Goal: Task Accomplishment & Management: Manage account settings

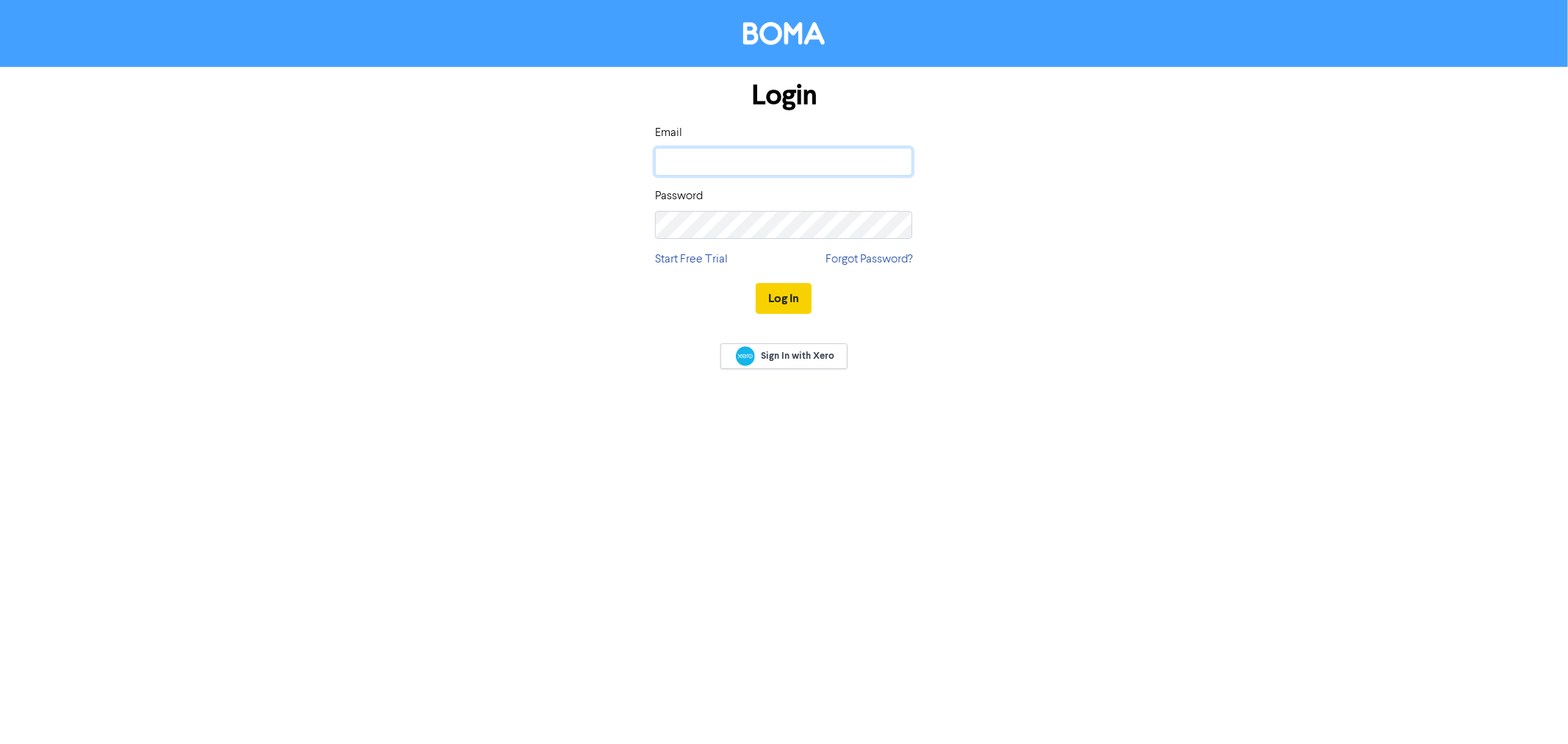
type input "[EMAIL_ADDRESS][DOMAIN_NAME]"
click at [768, 303] on button "Log In" at bounding box center [784, 298] width 56 height 31
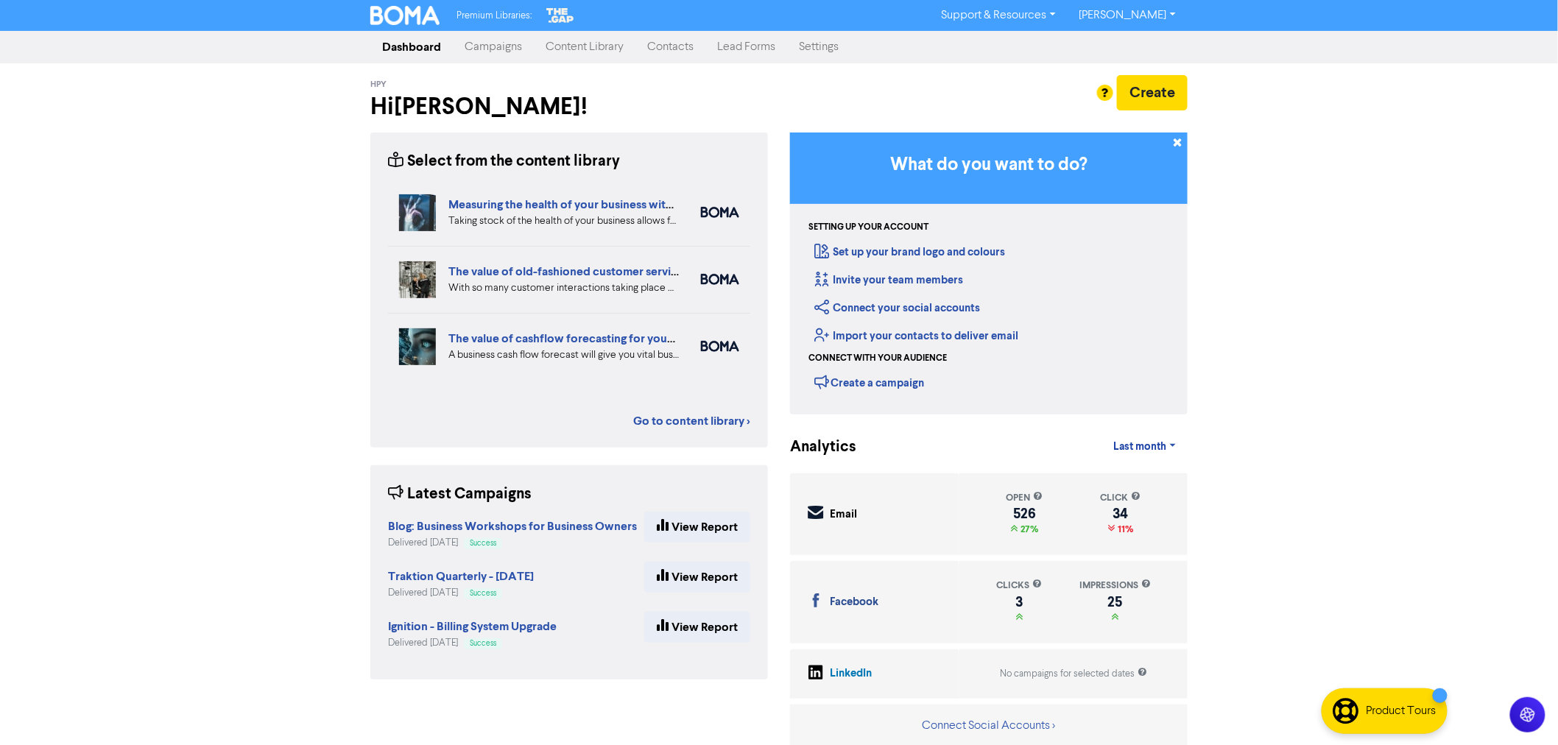
click at [479, 45] on link "Campaigns" at bounding box center [493, 46] width 81 height 29
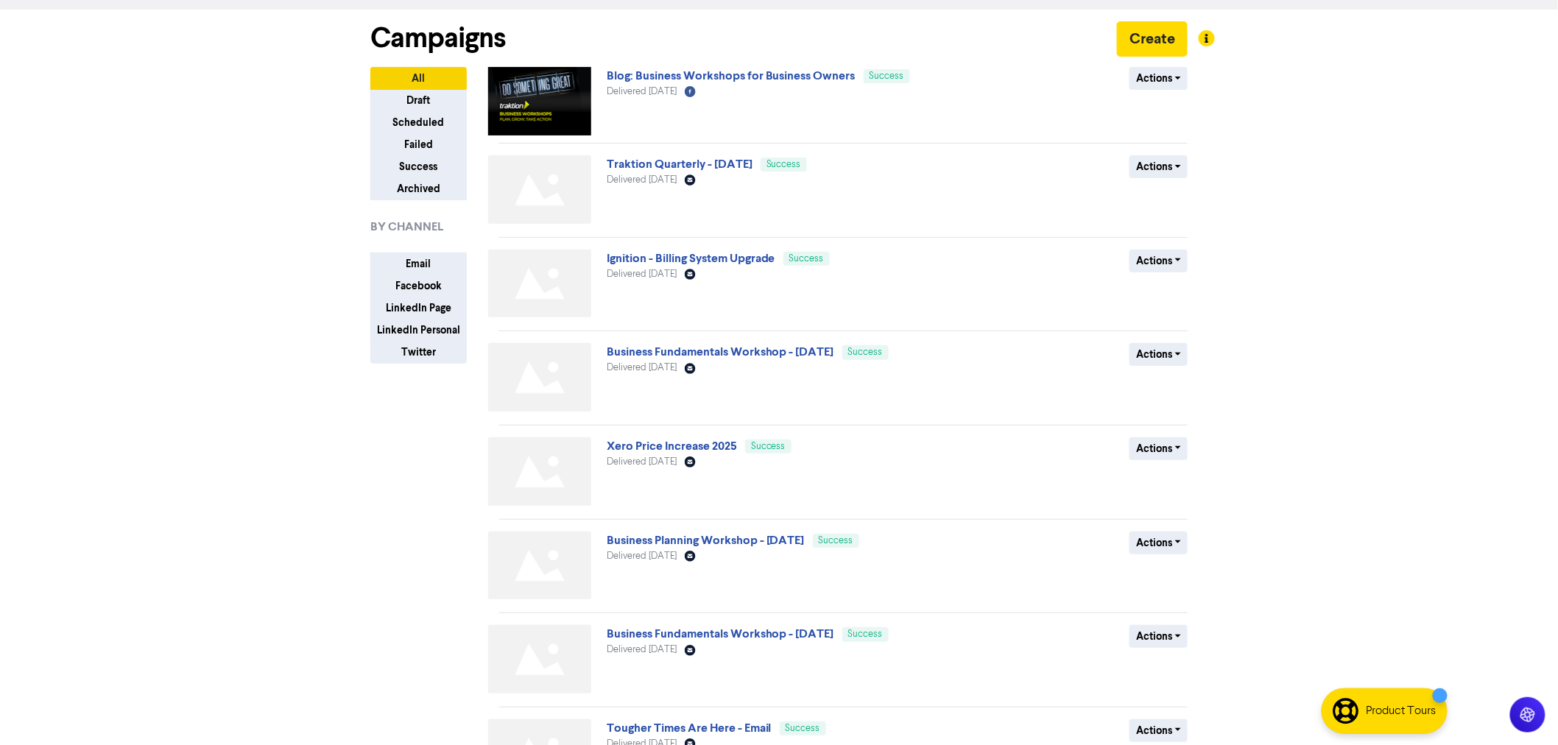
scroll to position [82, 0]
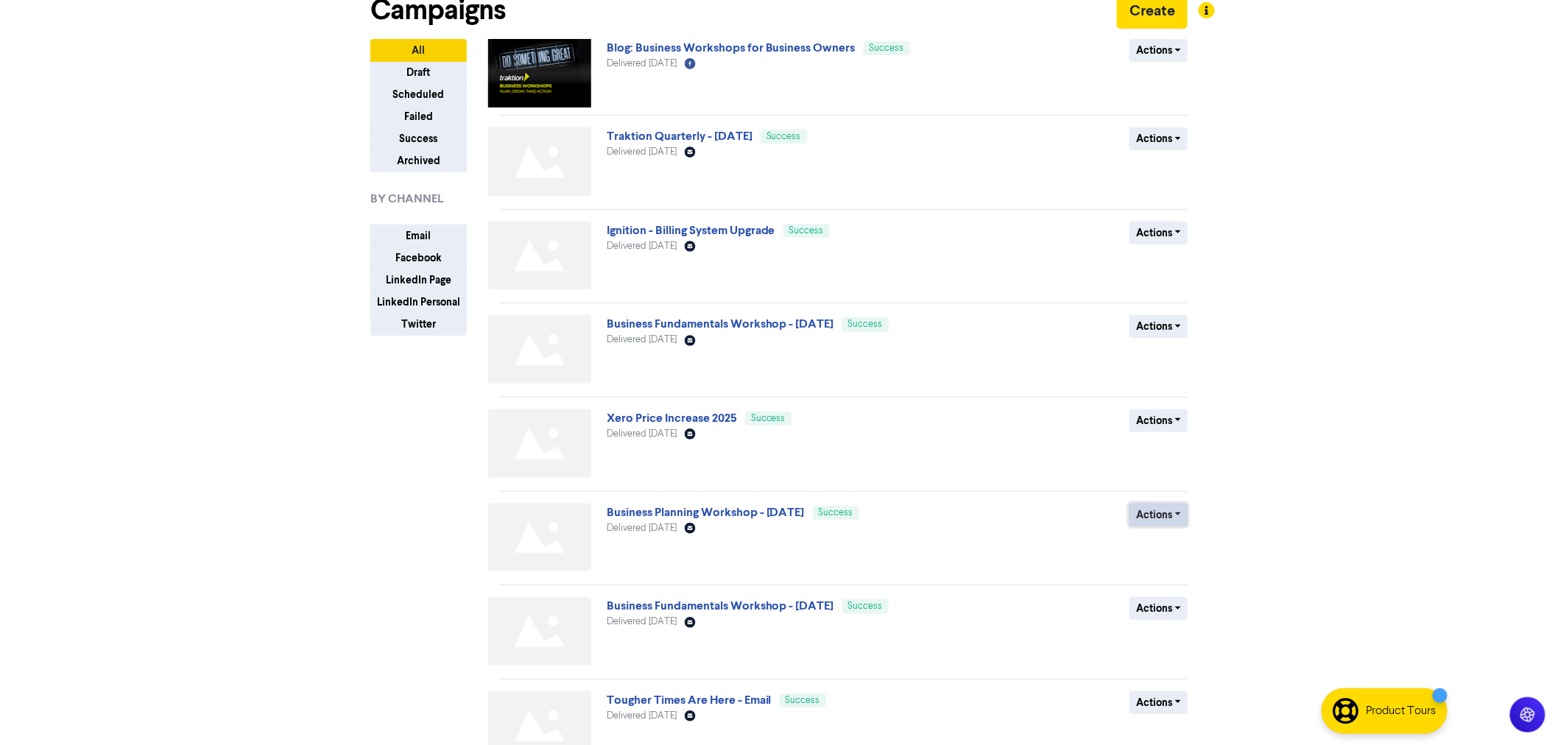
click at [1162, 513] on button "Actions" at bounding box center [1158, 515] width 58 height 23
click at [1168, 542] on button "Duplicate" at bounding box center [1188, 546] width 116 height 24
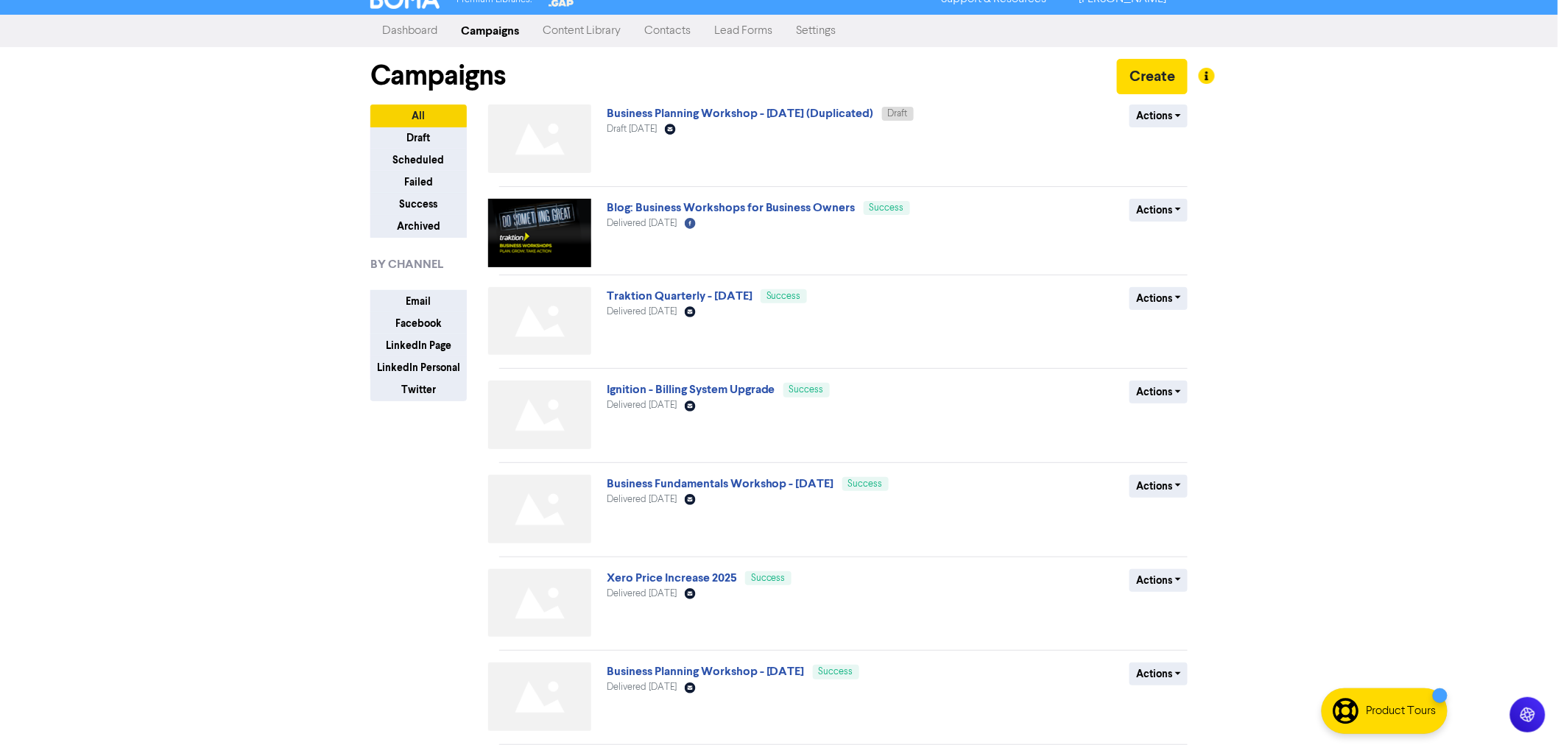
scroll to position [0, 0]
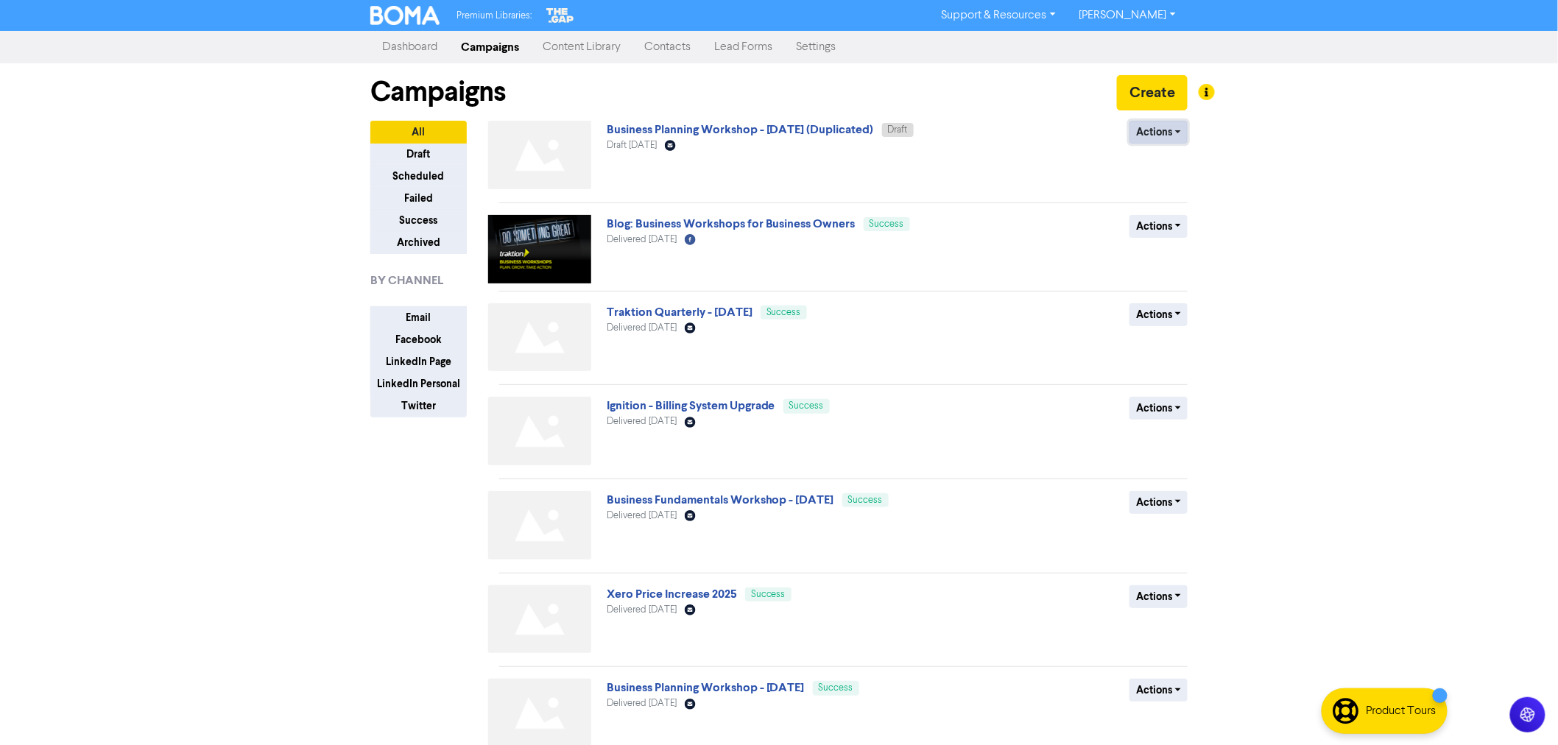
click at [1150, 133] on button "Actions" at bounding box center [1158, 132] width 58 height 23
click at [1174, 217] on button "Rename" at bounding box center [1188, 211] width 116 height 24
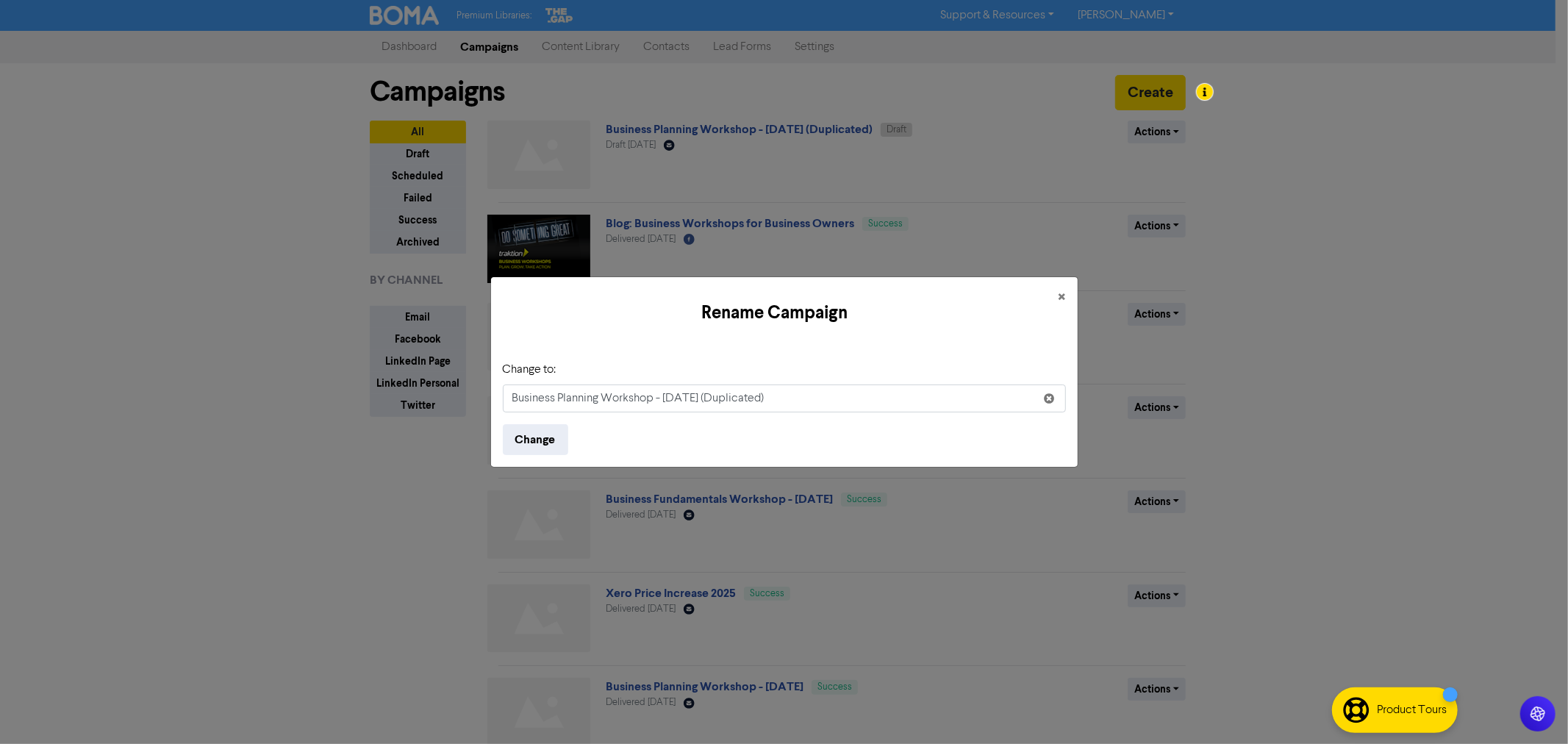
click at [670, 398] on input "Business Planning Workshop - [DATE] (Duplicated)" at bounding box center [785, 398] width 563 height 28
drag, startPoint x: 715, startPoint y: 399, endPoint x: 772, endPoint y: 400, distance: 57.0
click at [772, 400] on input "Business Planning Workshop - [DATE] (Duplicated)" at bounding box center [785, 398] width 563 height 28
type input "Business Planning Workshop - [DATE] (Prospects)"
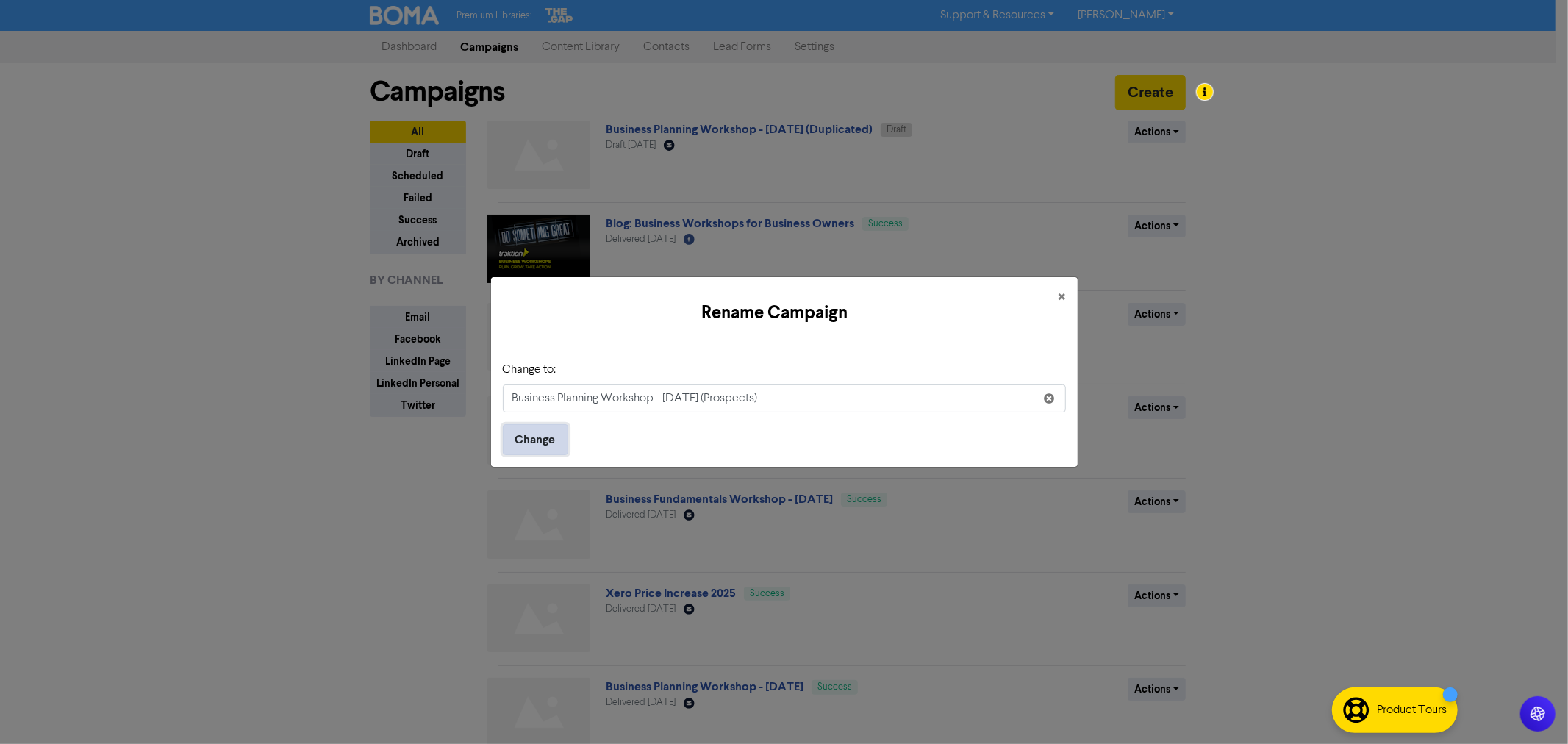
click at [525, 445] on button "Change" at bounding box center [536, 439] width 66 height 31
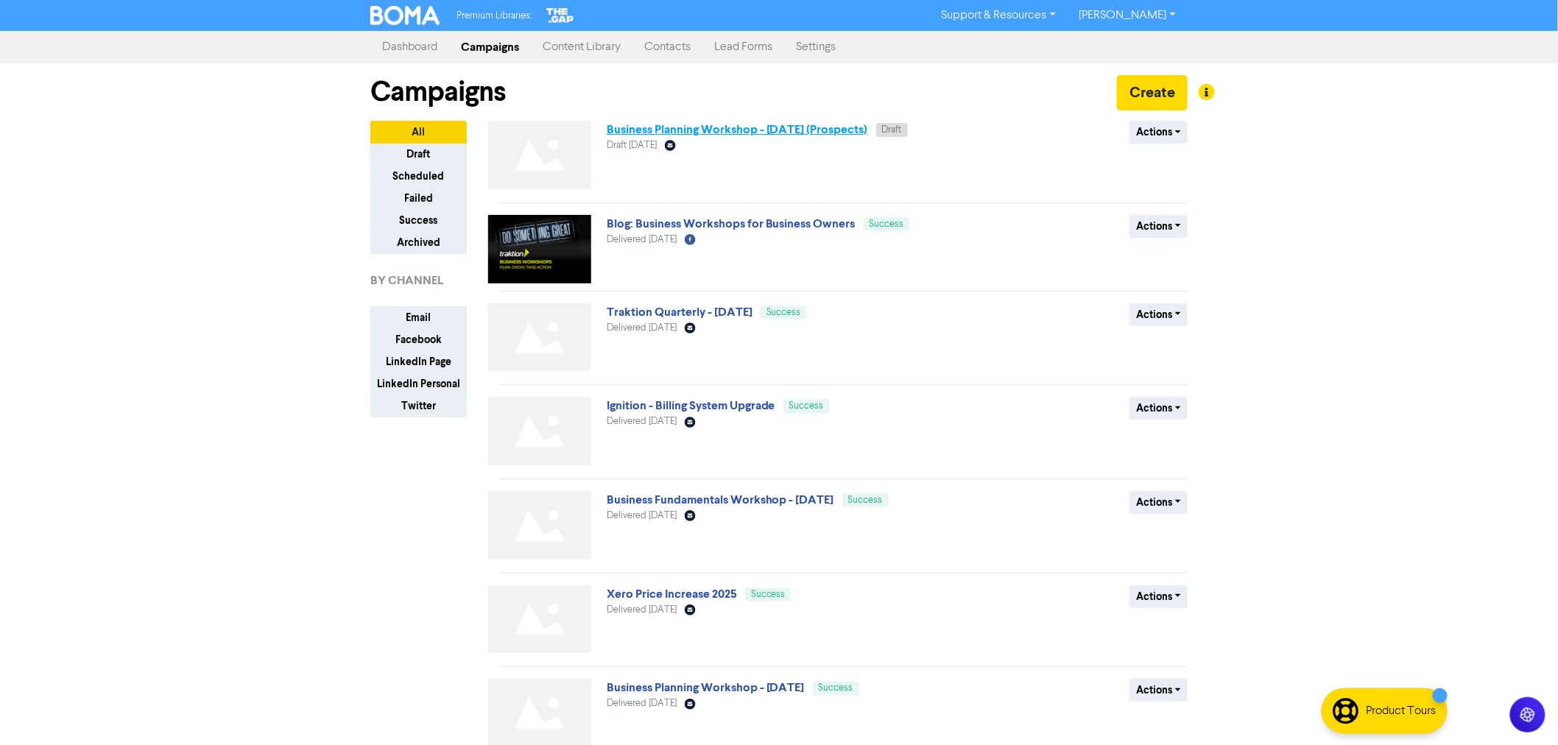
click at [687, 131] on link "Business Planning Workshop - [DATE] (Prospects)" at bounding box center [737, 129] width 261 height 15
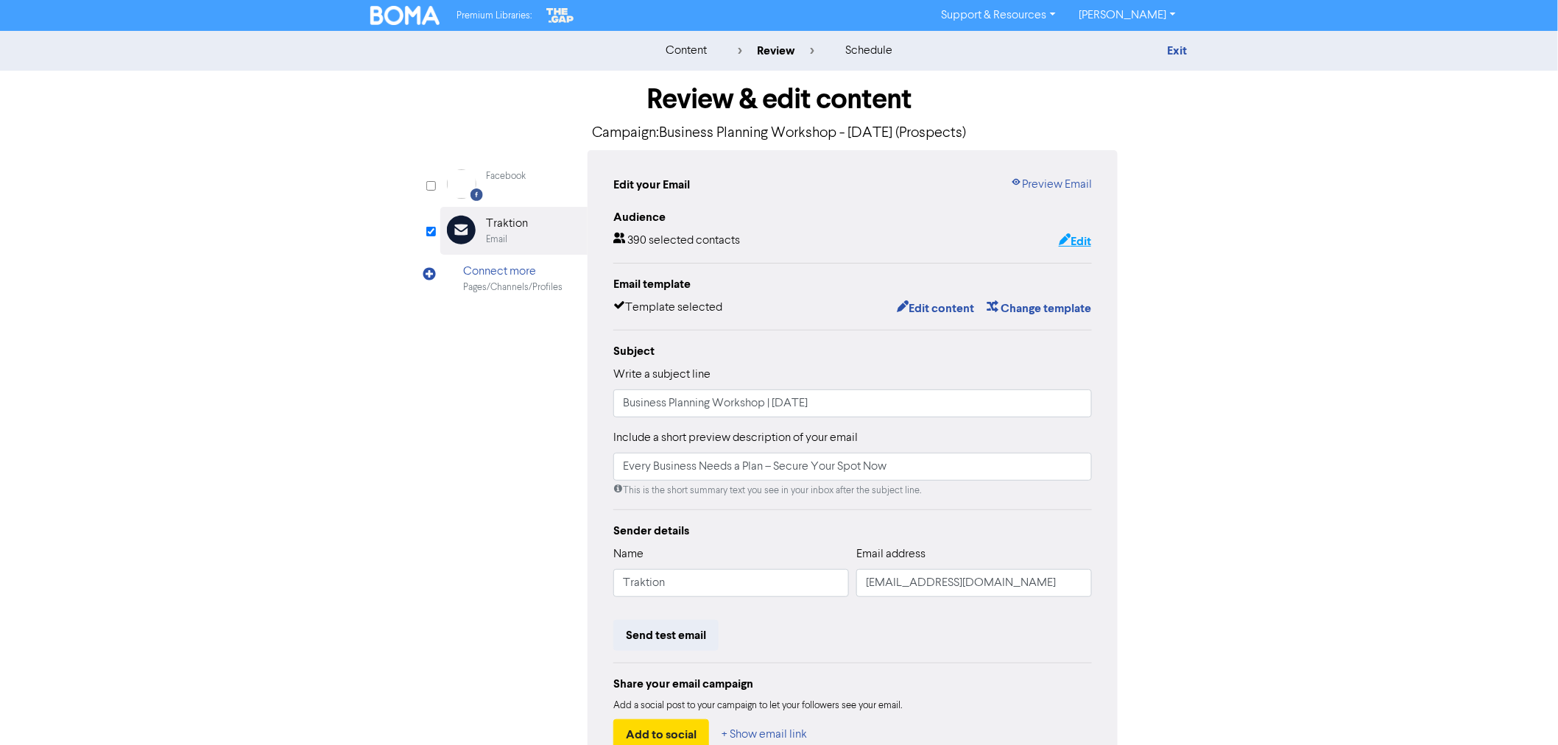
click at [1070, 246] on button "Edit" at bounding box center [1075, 241] width 34 height 19
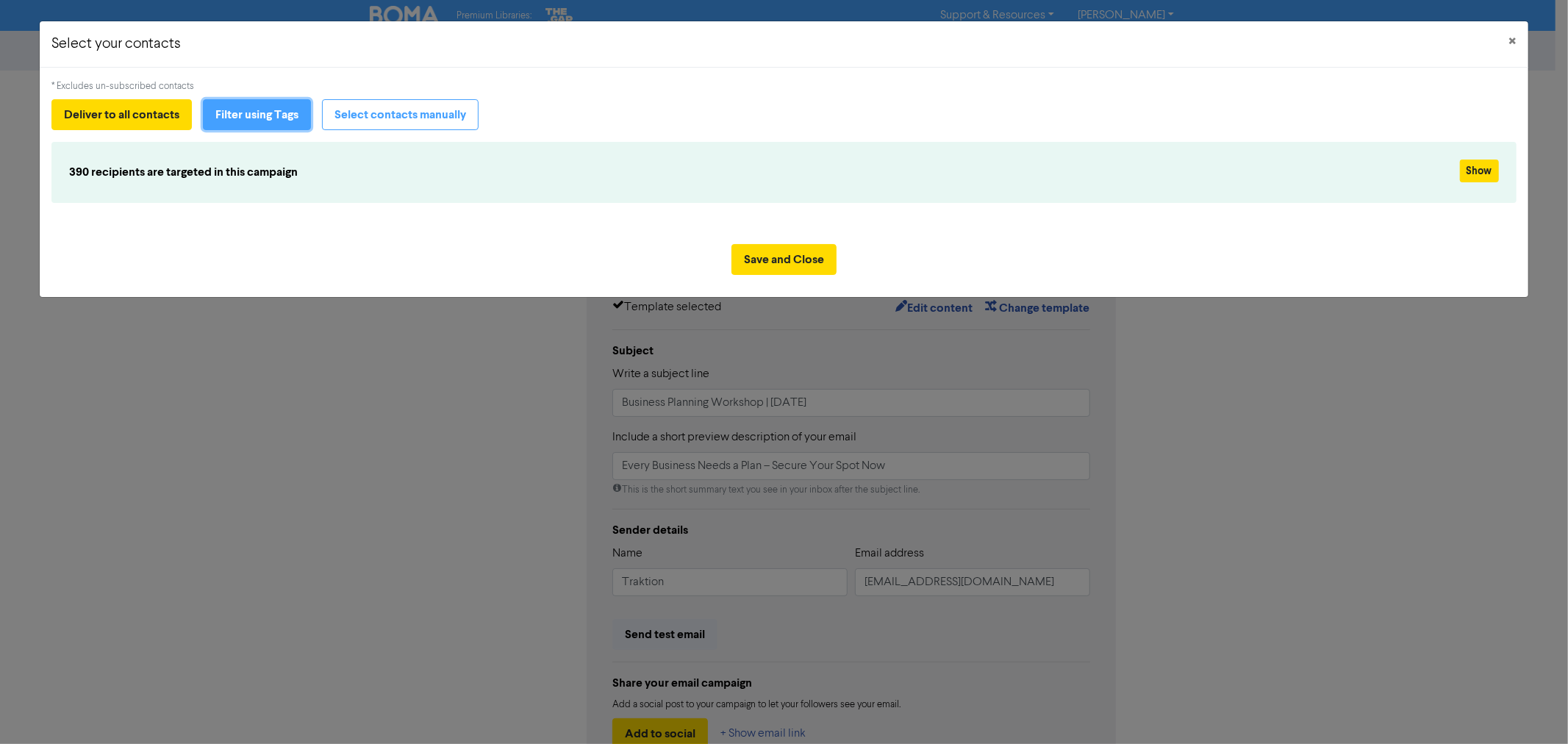
click at [240, 113] on button "Filter using Tags" at bounding box center [257, 114] width 108 height 31
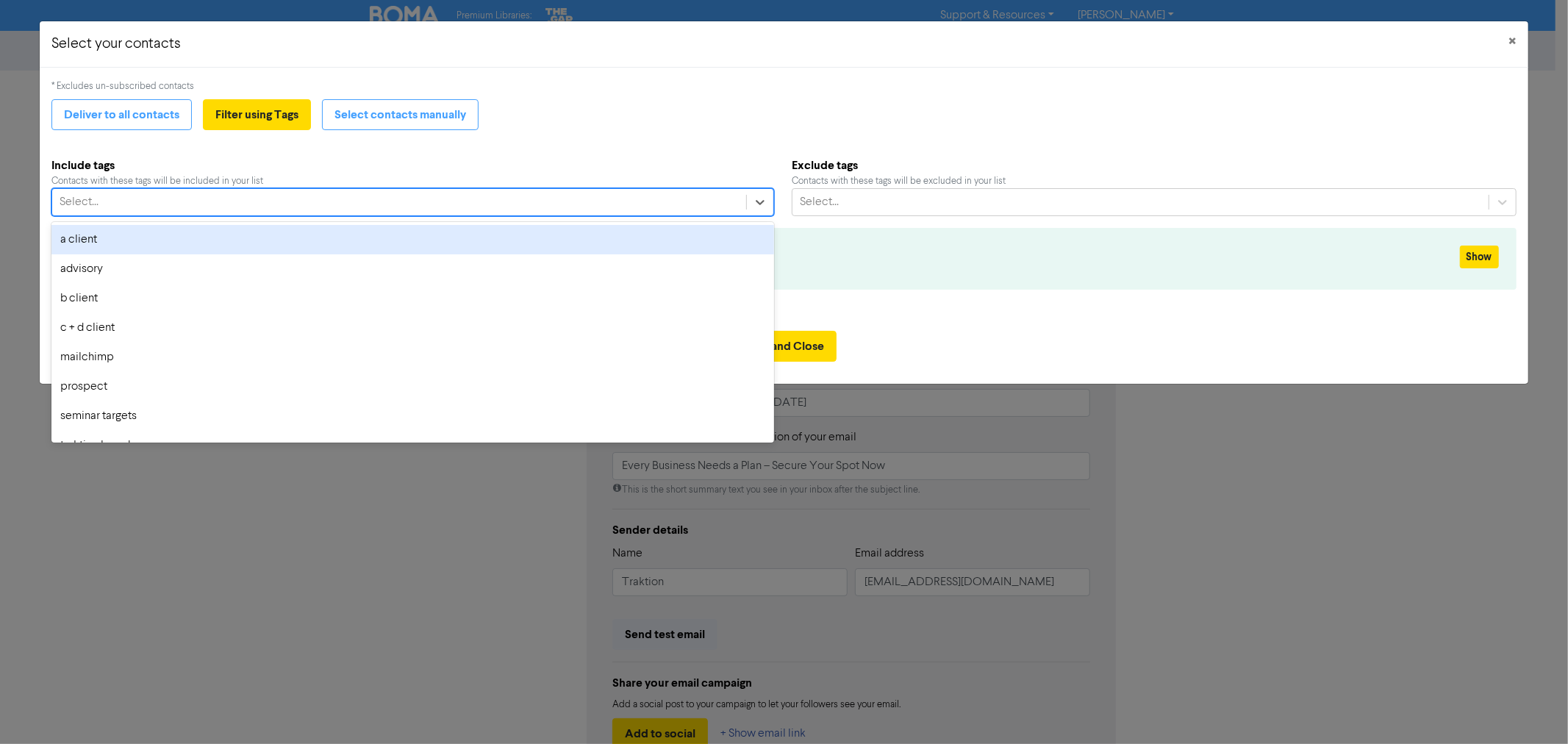
click at [133, 202] on div "Select..." at bounding box center [398, 202] width 694 height 27
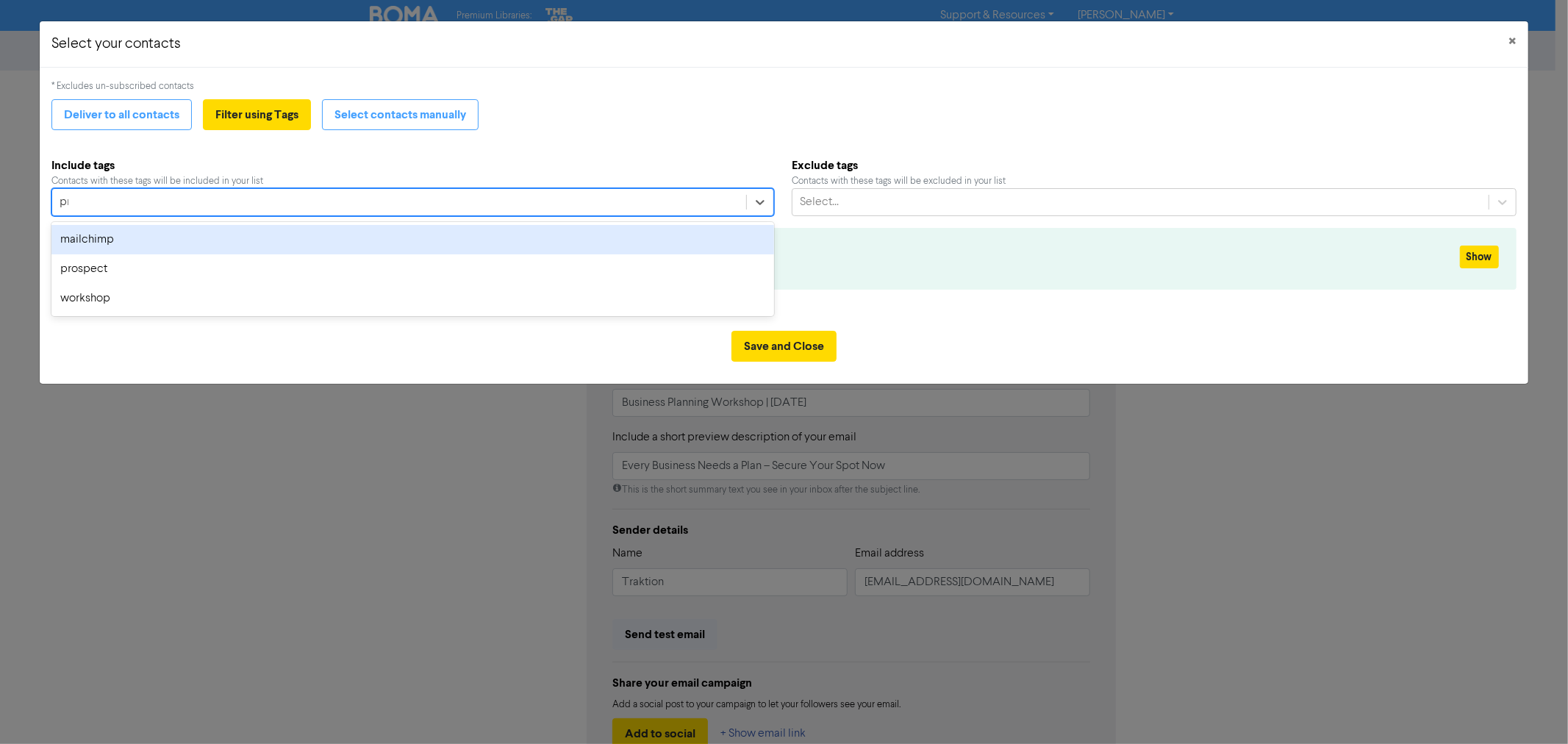
type input "pro"
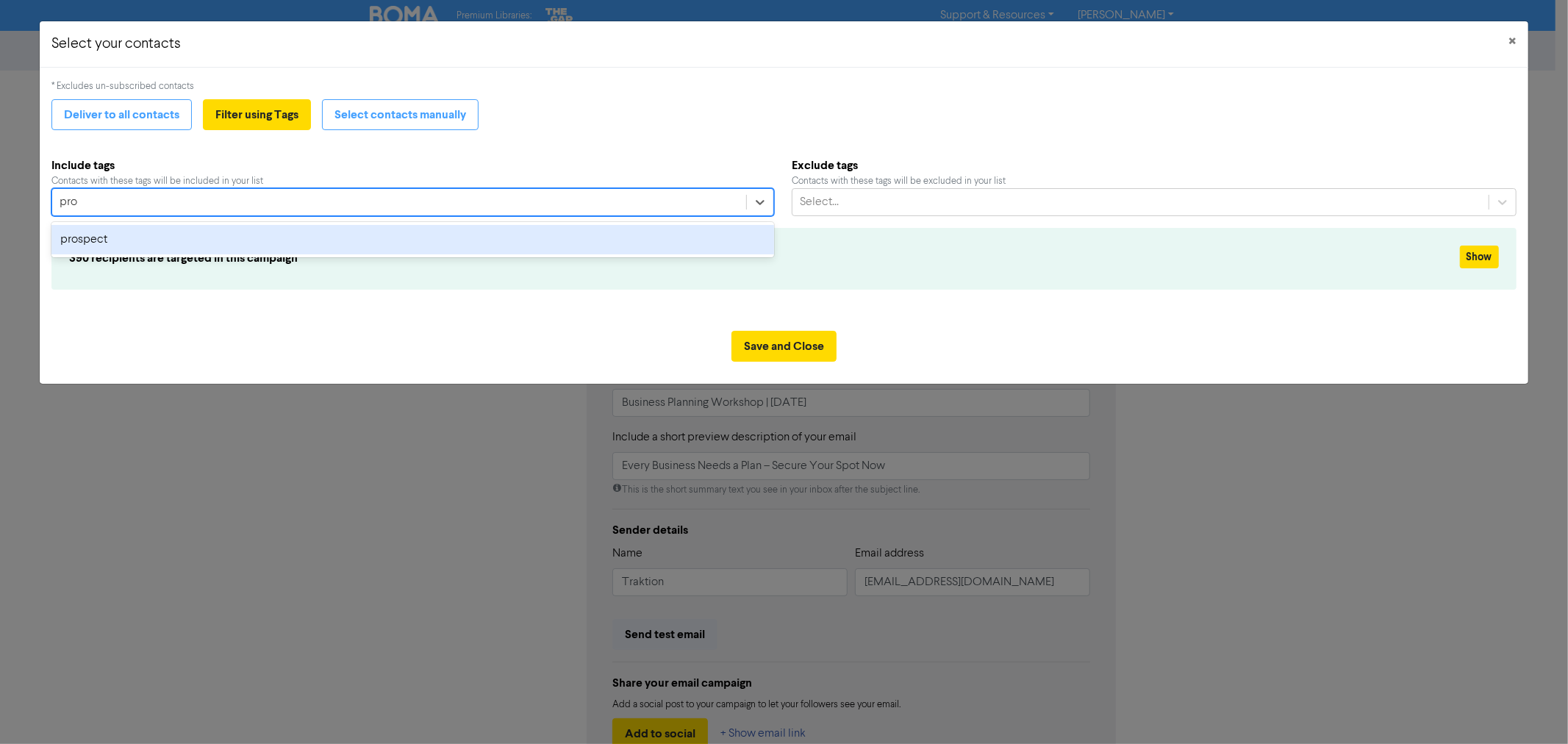
click at [93, 241] on div "prospect" at bounding box center [413, 239] width 723 height 29
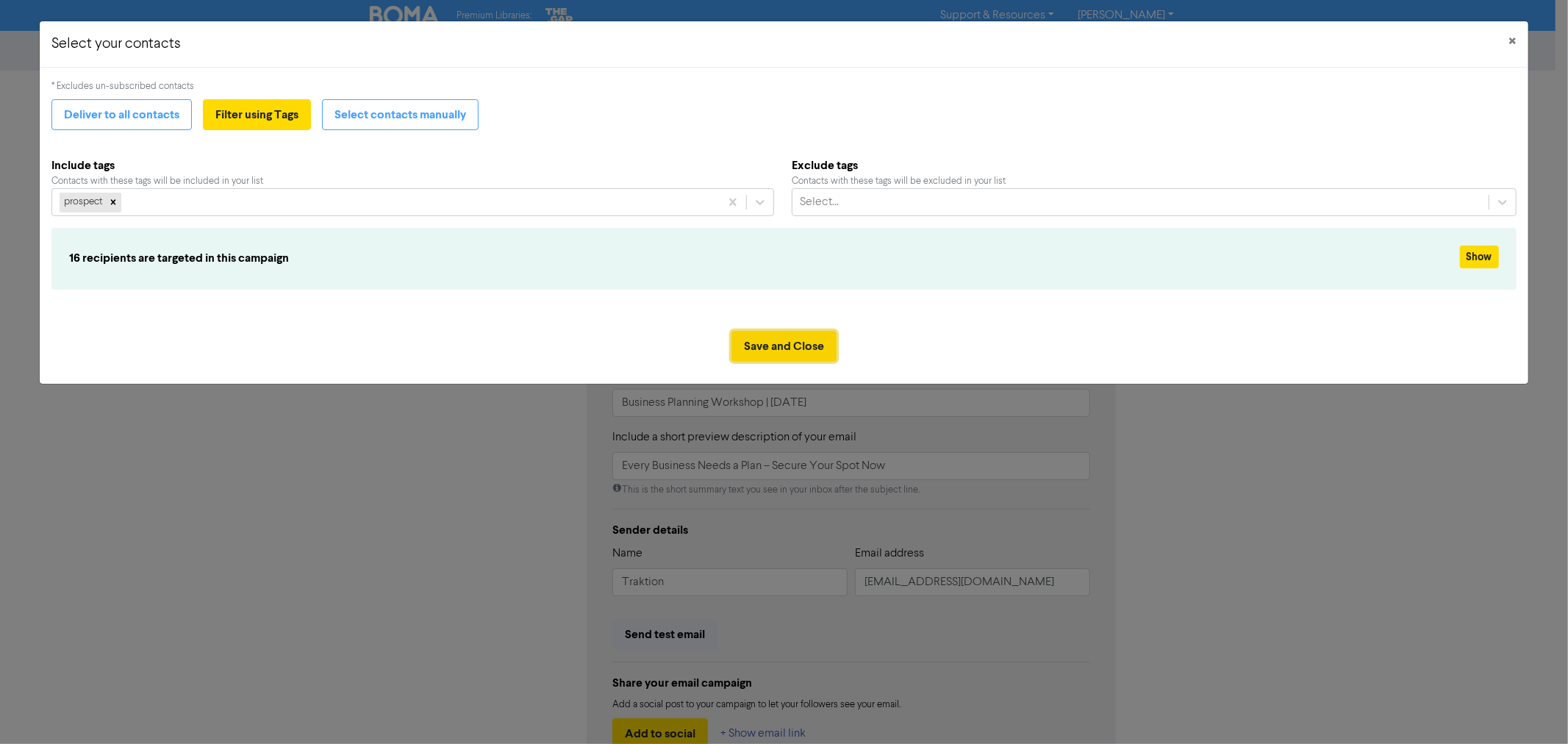
click at [807, 333] on button "Save and Close" at bounding box center [784, 346] width 105 height 31
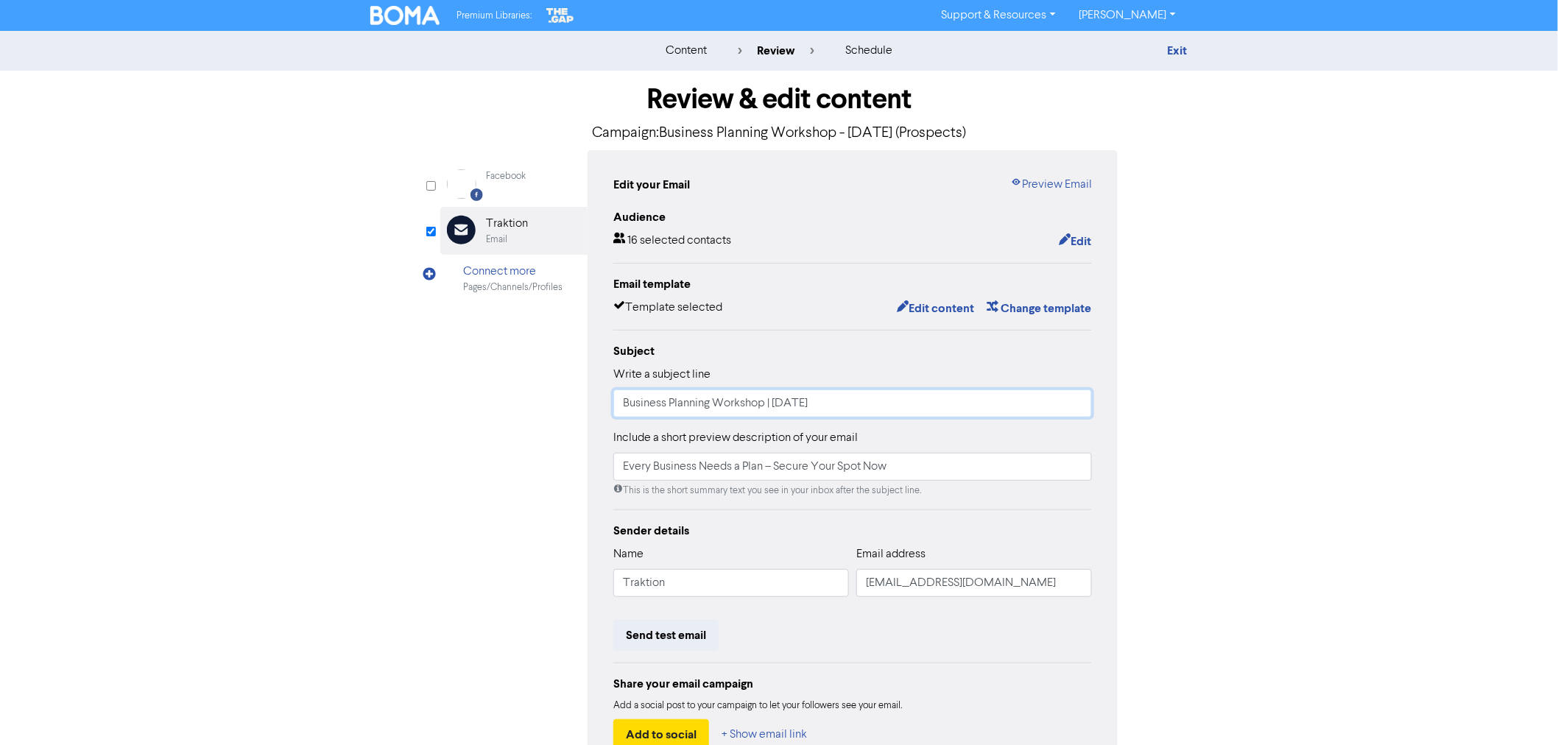
click at [788, 401] on input "Business Planning Workshop | [DATE]" at bounding box center [852, 403] width 479 height 28
type input "Business Planning Workshop | [DATE]"
drag, startPoint x: 624, startPoint y: 468, endPoint x: 939, endPoint y: 454, distance: 316.1
click at [939, 454] on input "Every Business Needs a Plan – Secure Your Spot Now" at bounding box center [852, 467] width 479 height 28
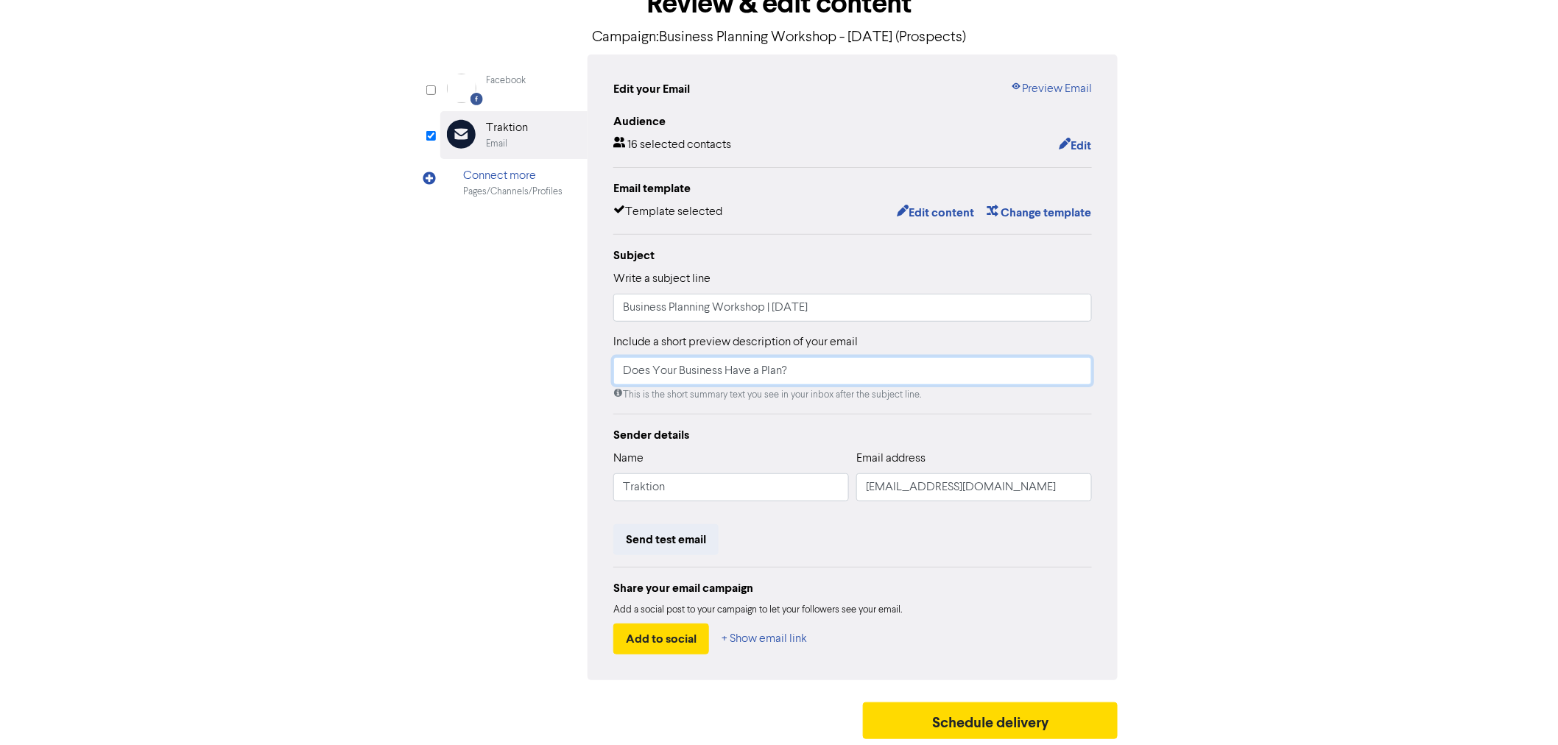
scroll to position [97, 0]
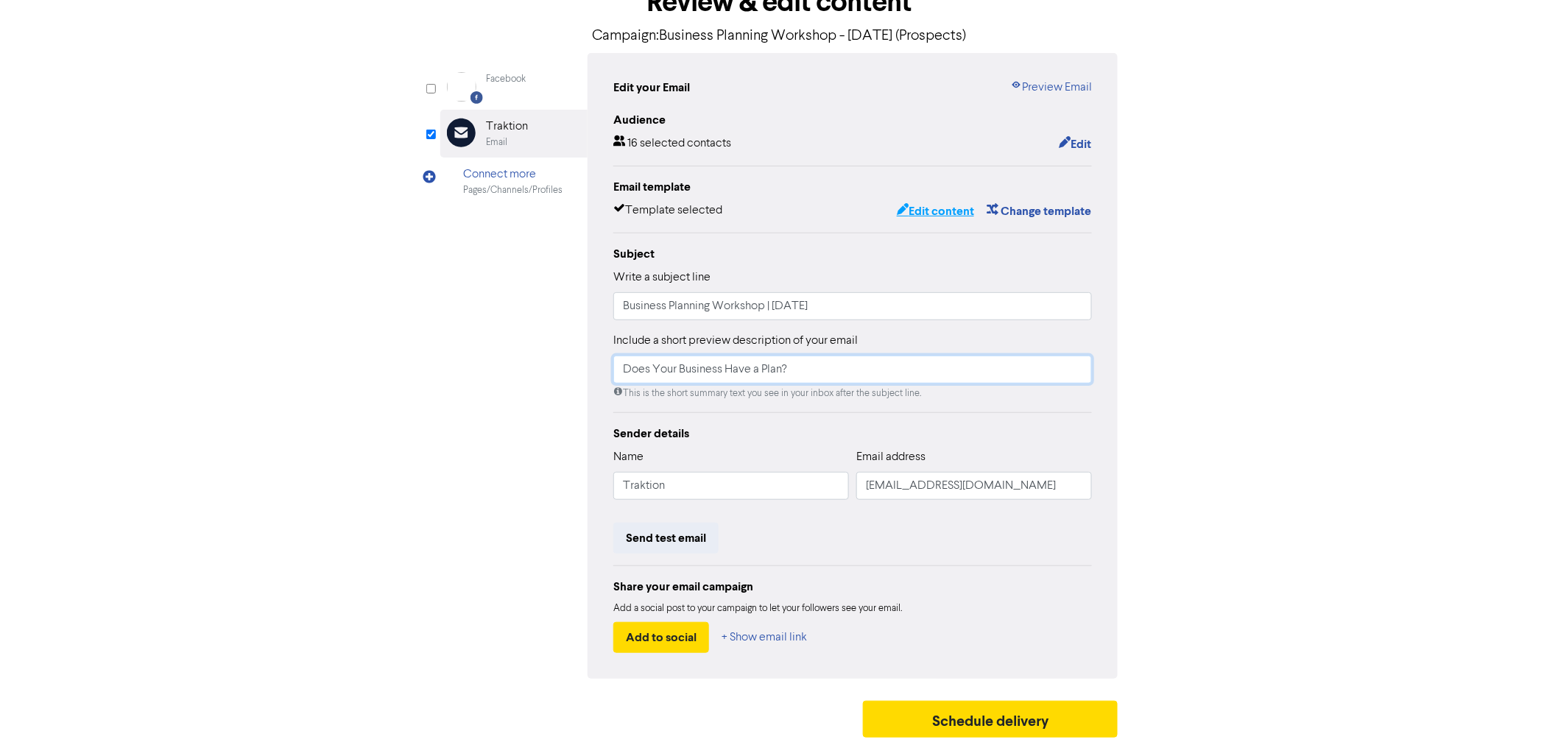
type input "Does Your Business Have a Plan?"
click at [945, 207] on button "Edit content" at bounding box center [935, 211] width 79 height 19
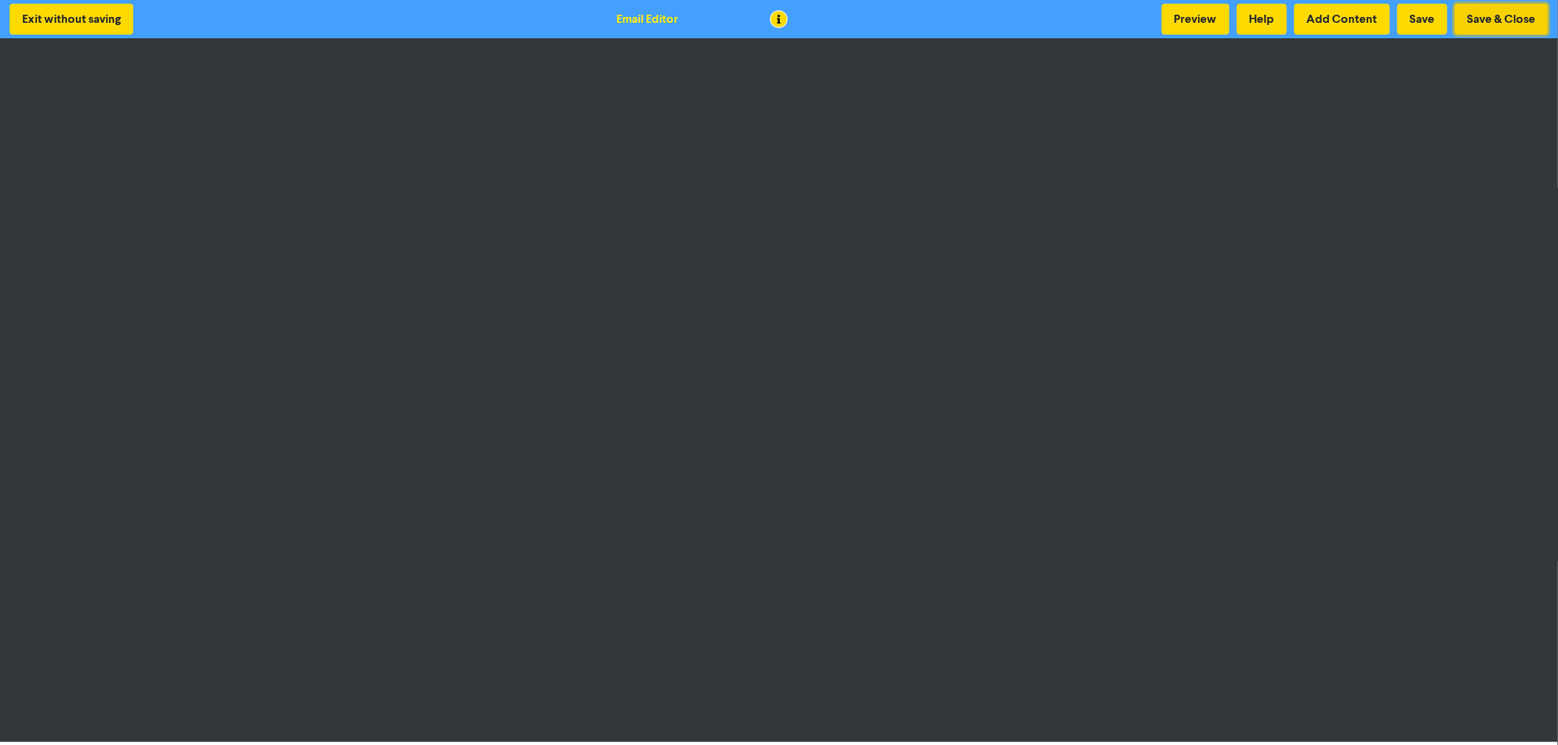
click at [1504, 21] on button "Save & Close" at bounding box center [1502, 19] width 94 height 31
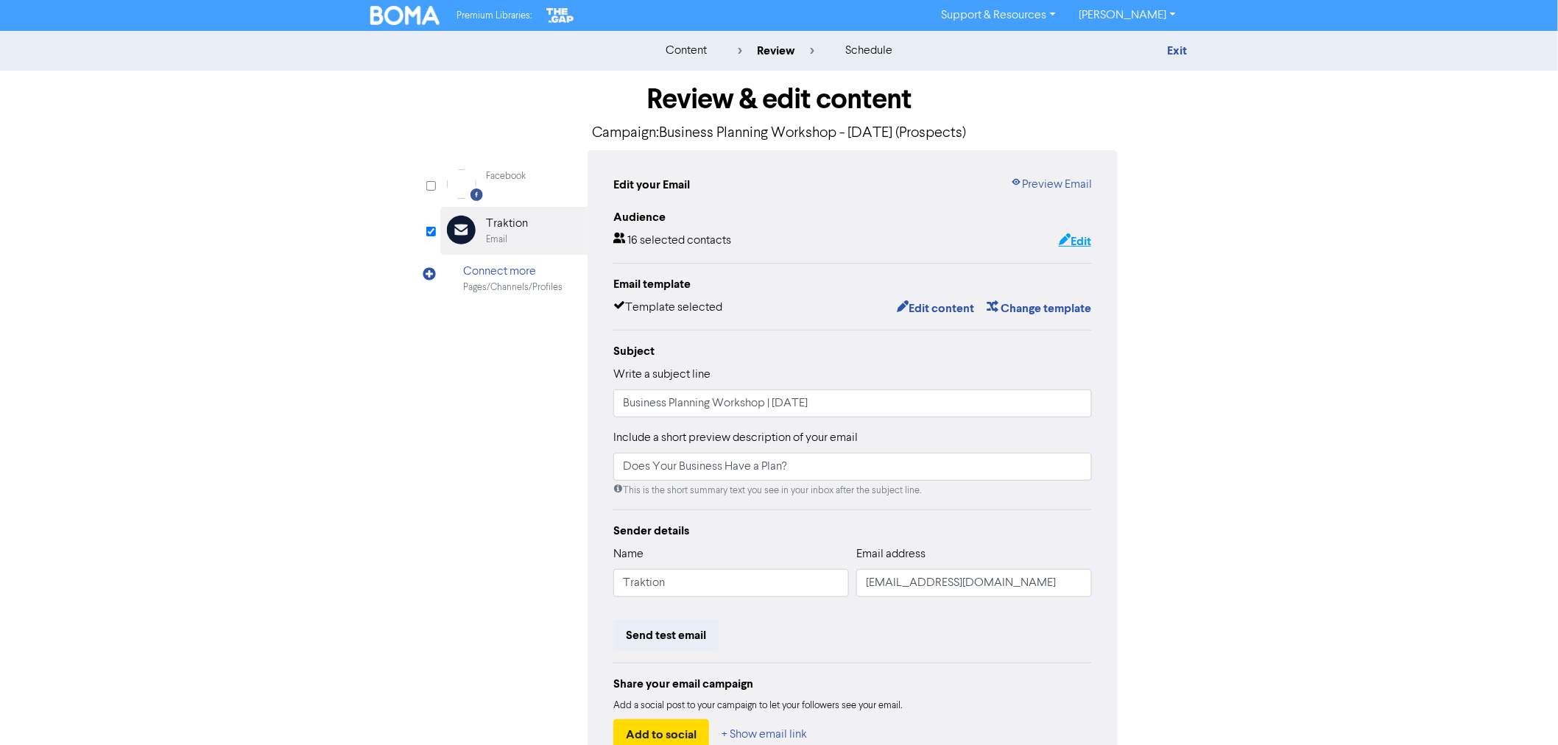
click at [1073, 244] on button "Edit" at bounding box center [1075, 241] width 34 height 19
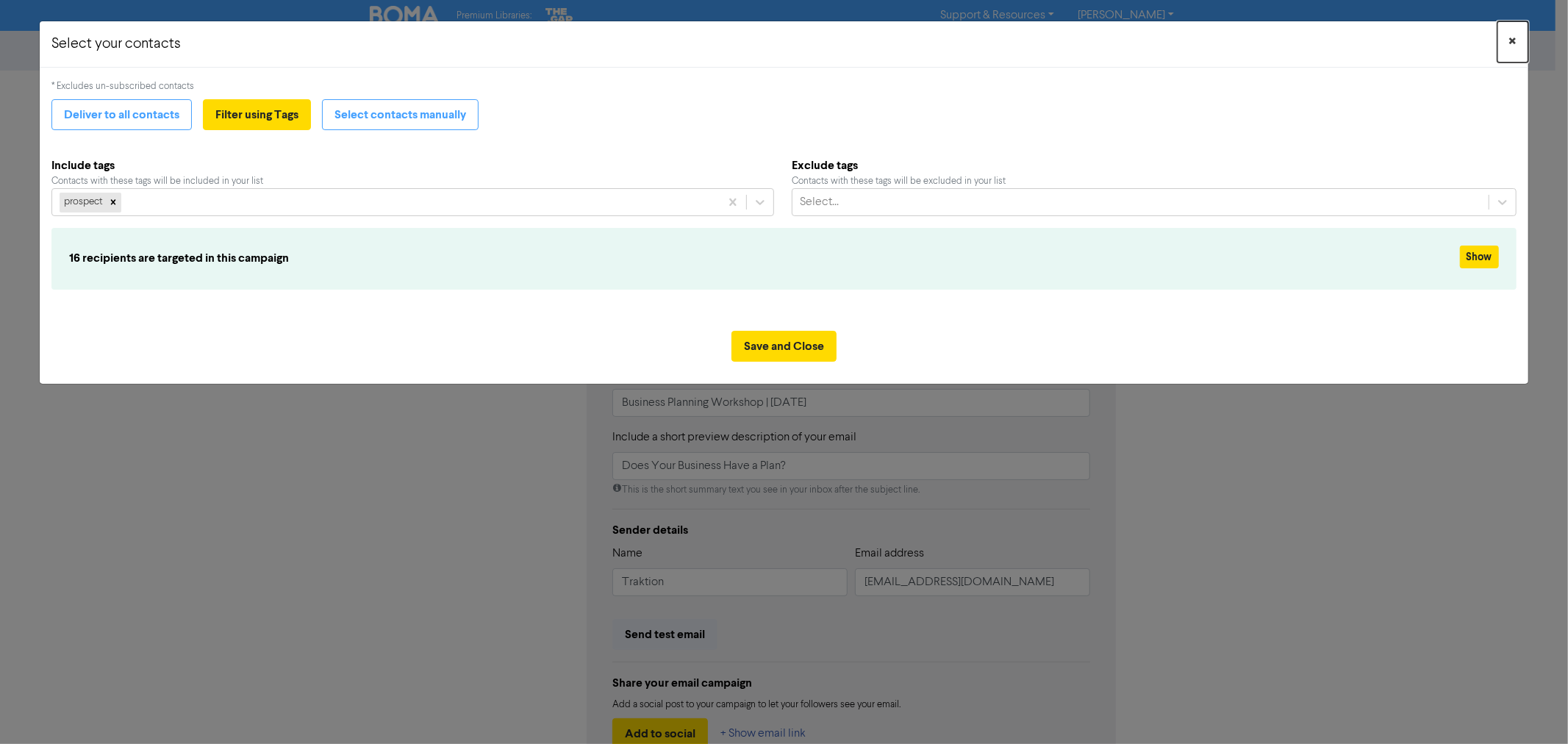
click at [1516, 35] on span "×" at bounding box center [1512, 42] width 7 height 22
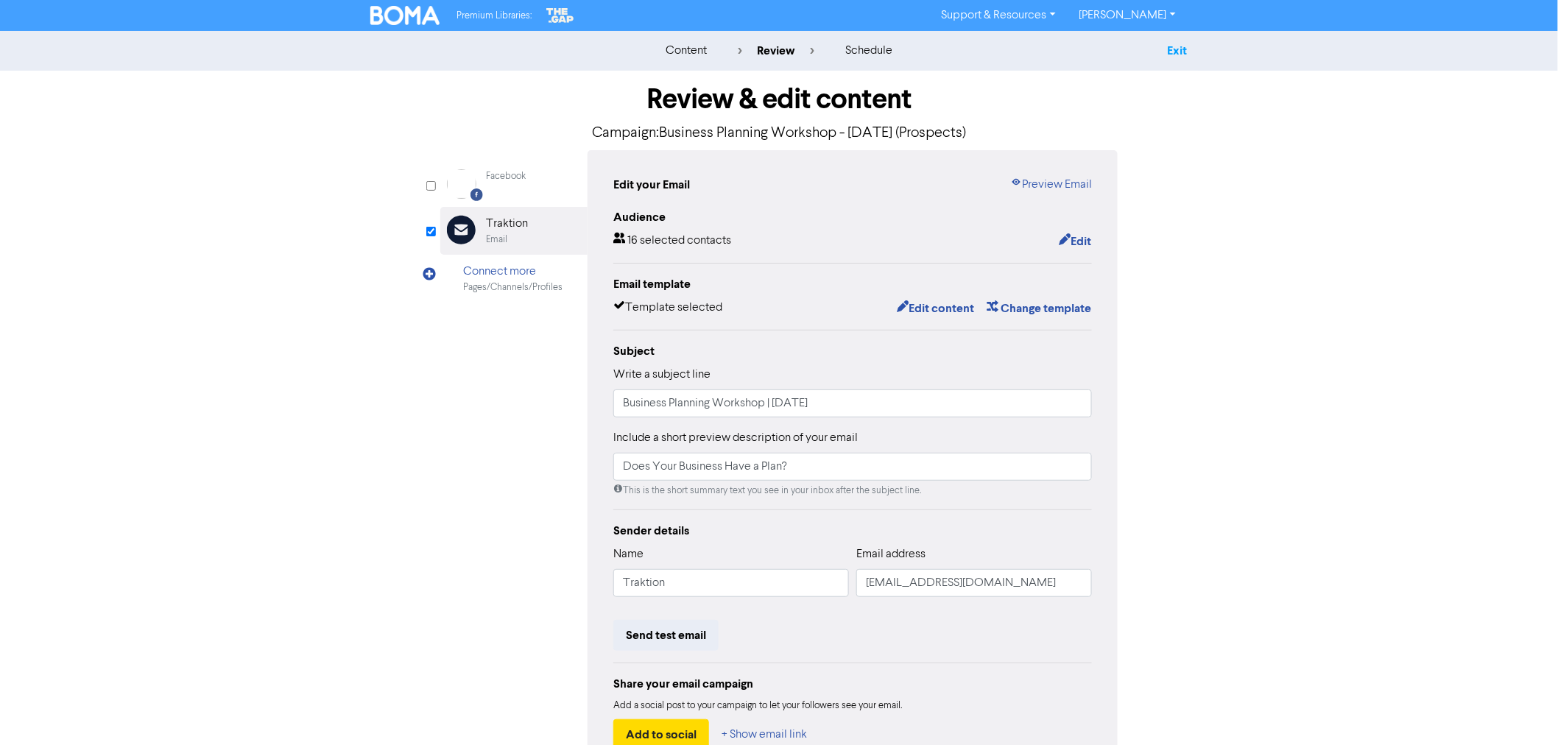
click at [1176, 50] on link "Exit" at bounding box center [1178, 50] width 20 height 15
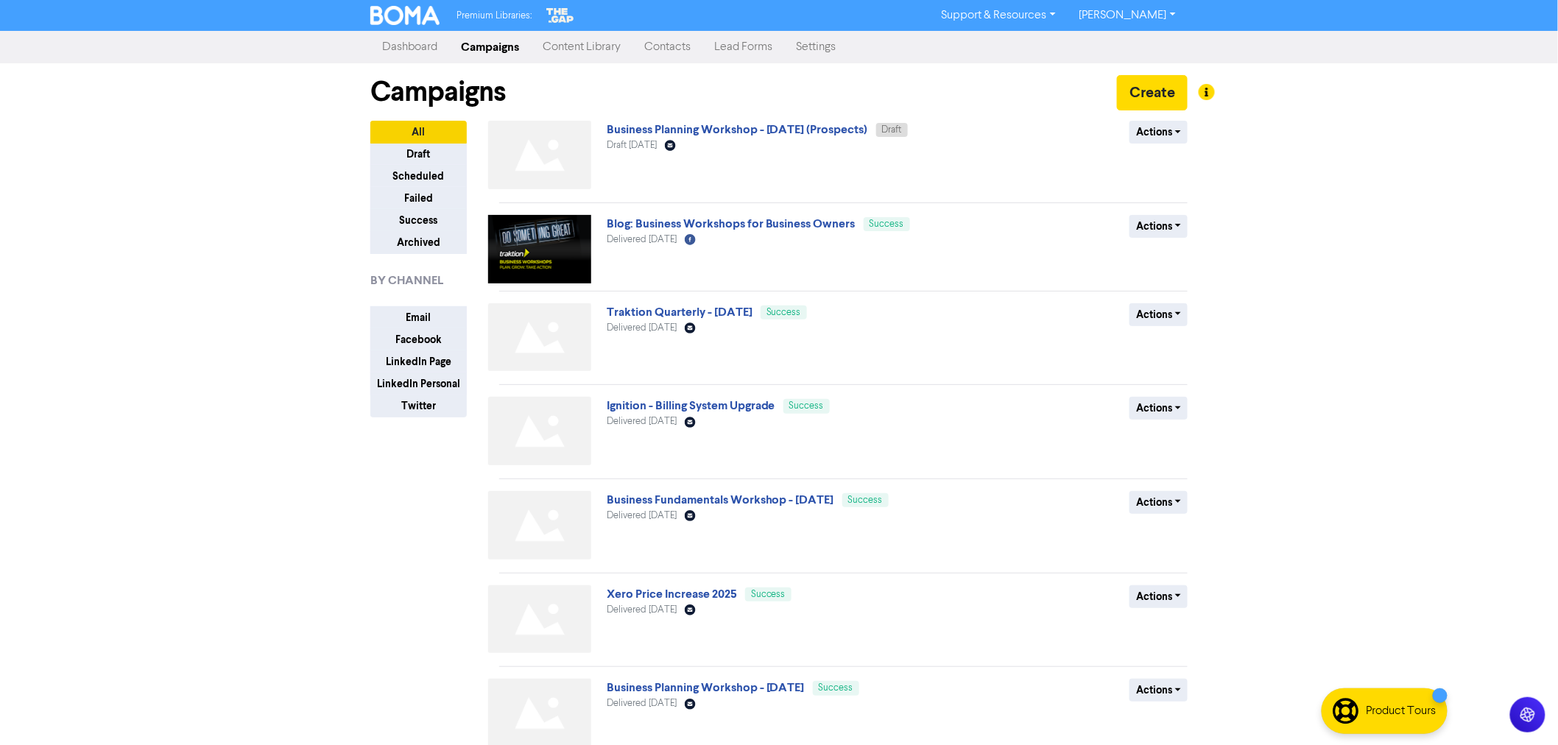
click at [651, 46] on link "Contacts" at bounding box center [667, 46] width 70 height 29
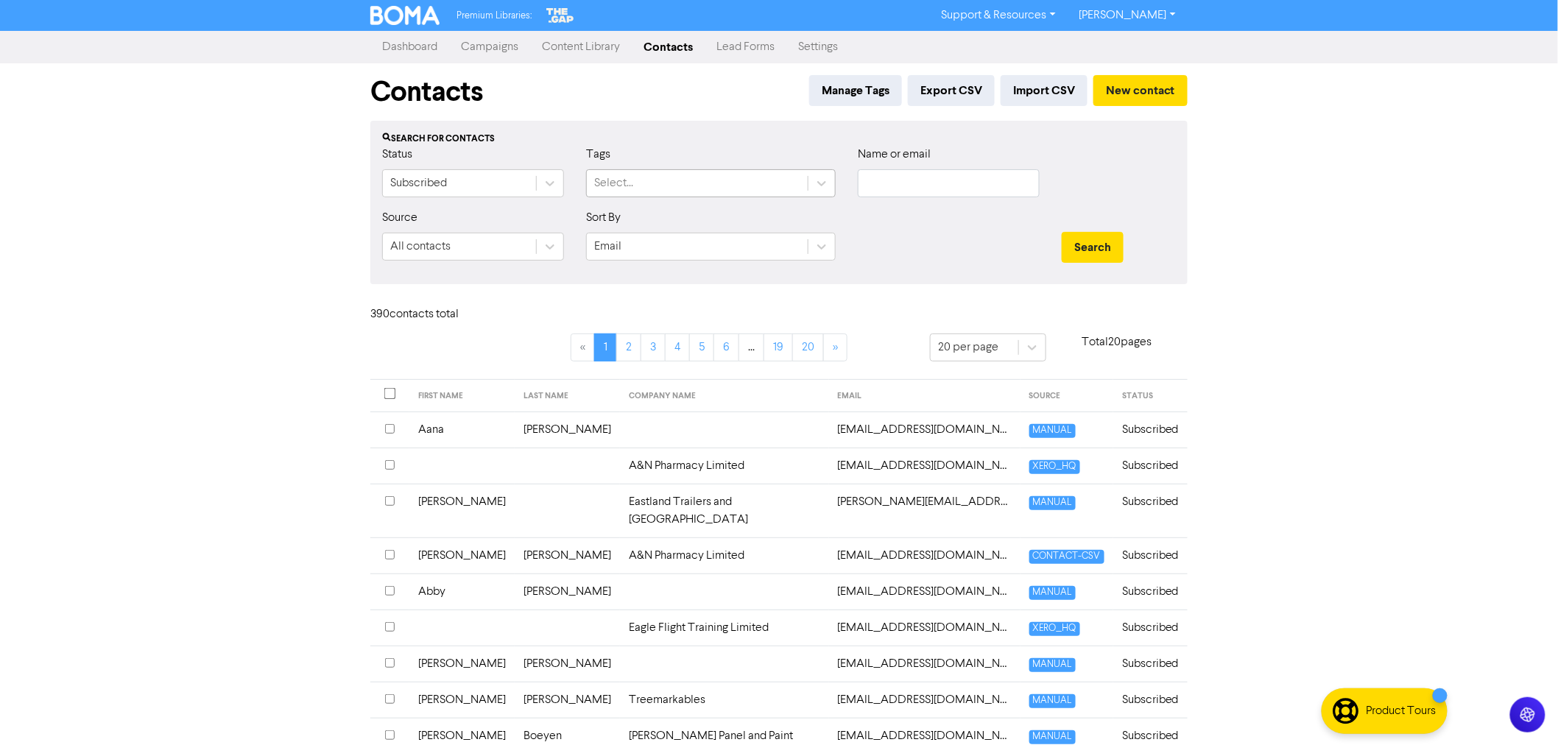
click at [711, 172] on div "Select..." at bounding box center [697, 183] width 221 height 27
type input "pro"
click at [650, 221] on div "prospect" at bounding box center [711, 220] width 250 height 29
click at [1090, 241] on button "Search" at bounding box center [1093, 247] width 62 height 31
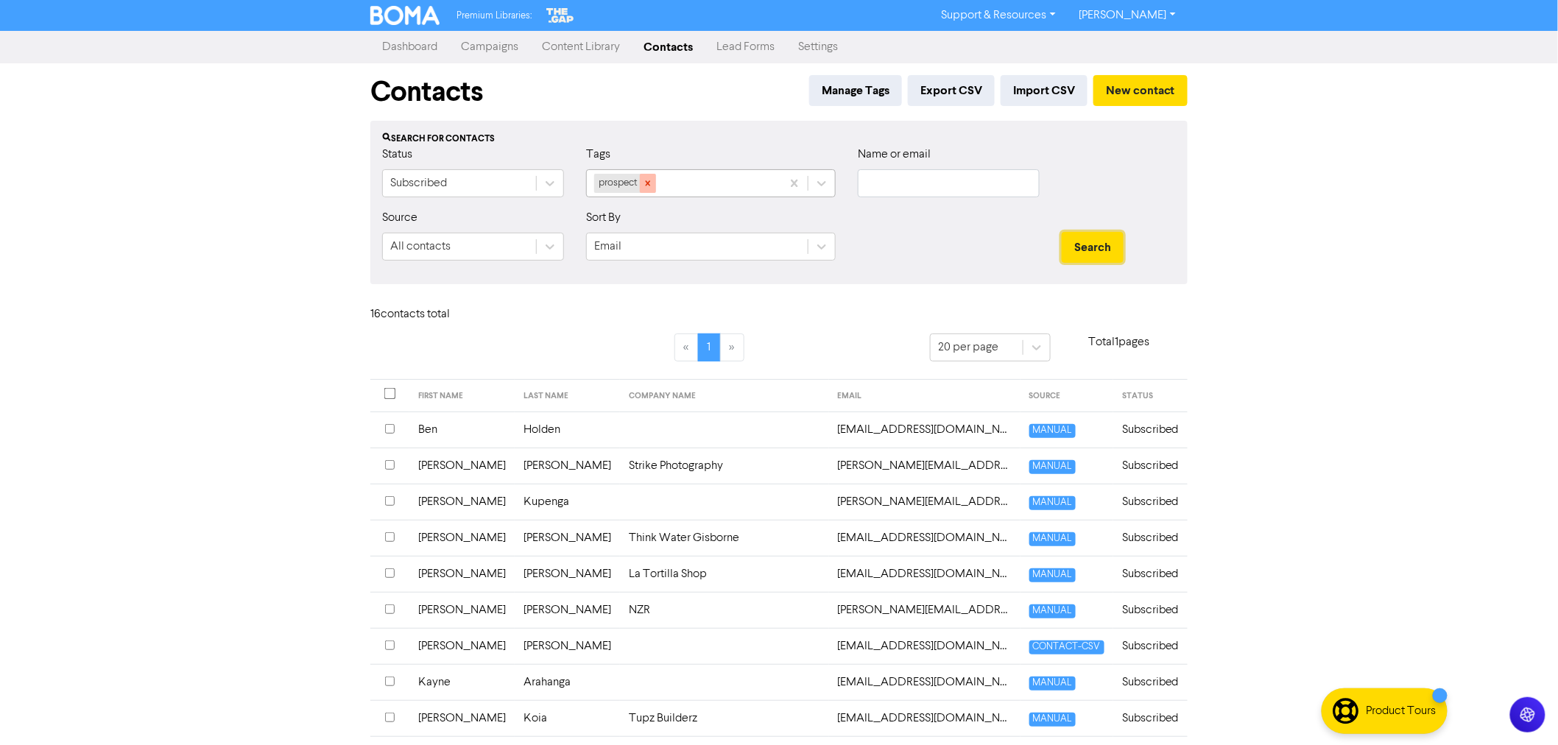
click at [652, 183] on icon at bounding box center [648, 183] width 10 height 10
click at [911, 192] on input "text" at bounding box center [949, 183] width 182 height 28
type input "[PERSON_NAME]"
click at [1062, 232] on button "Search" at bounding box center [1093, 247] width 62 height 31
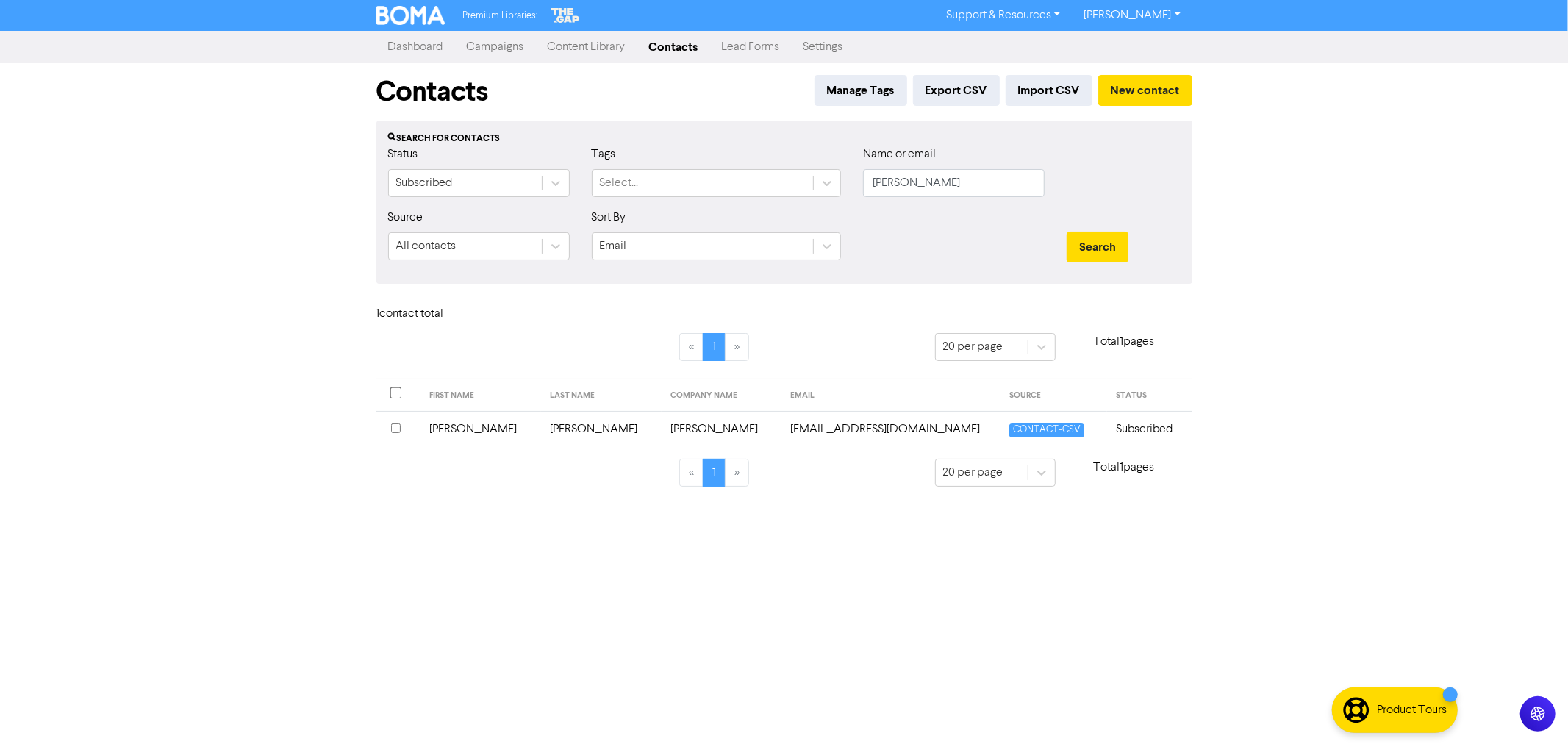
click at [541, 430] on td "[PERSON_NAME]" at bounding box center [601, 429] width 121 height 36
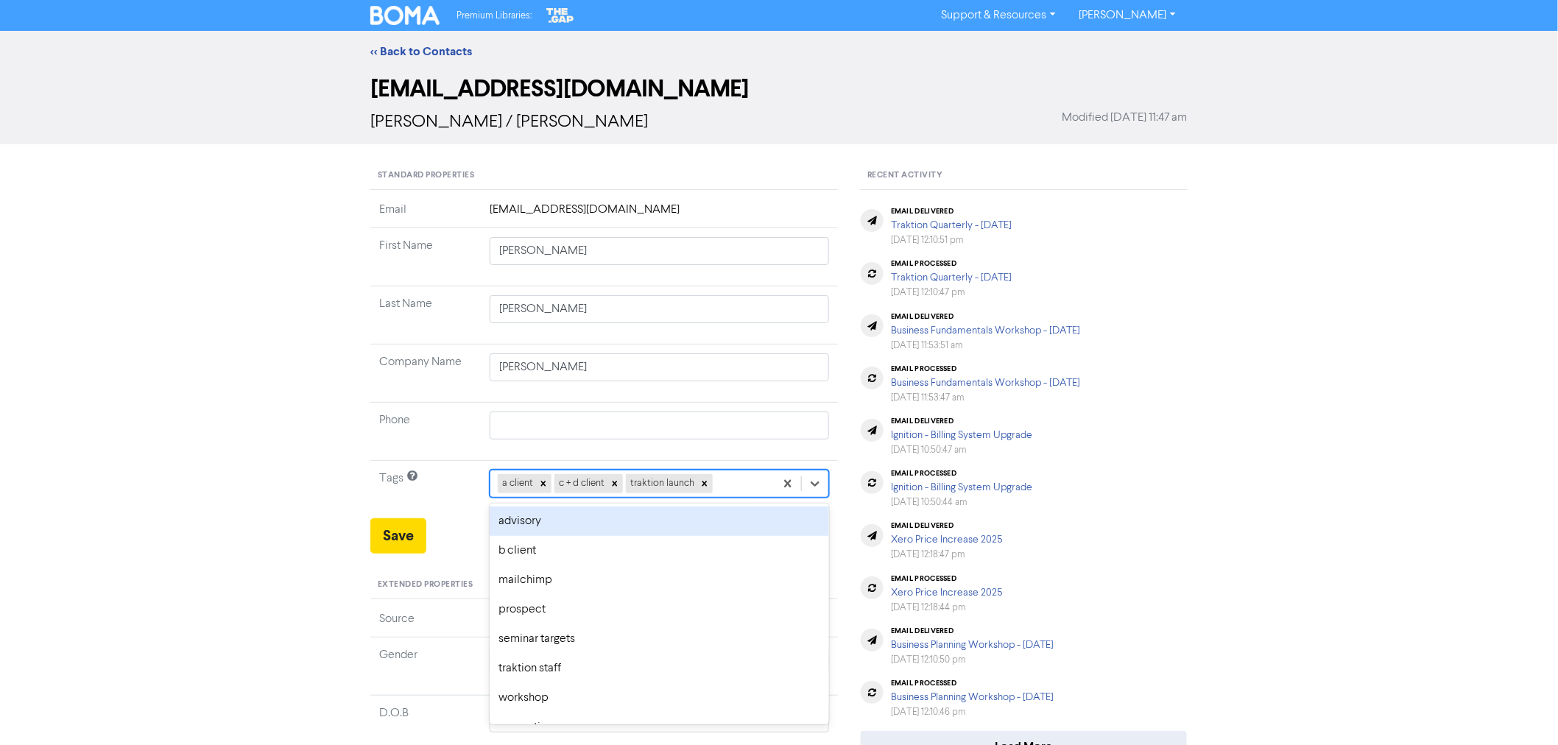
click at [719, 482] on div "a client c + d client traktion launch" at bounding box center [632, 483] width 284 height 27
type input "workshop"
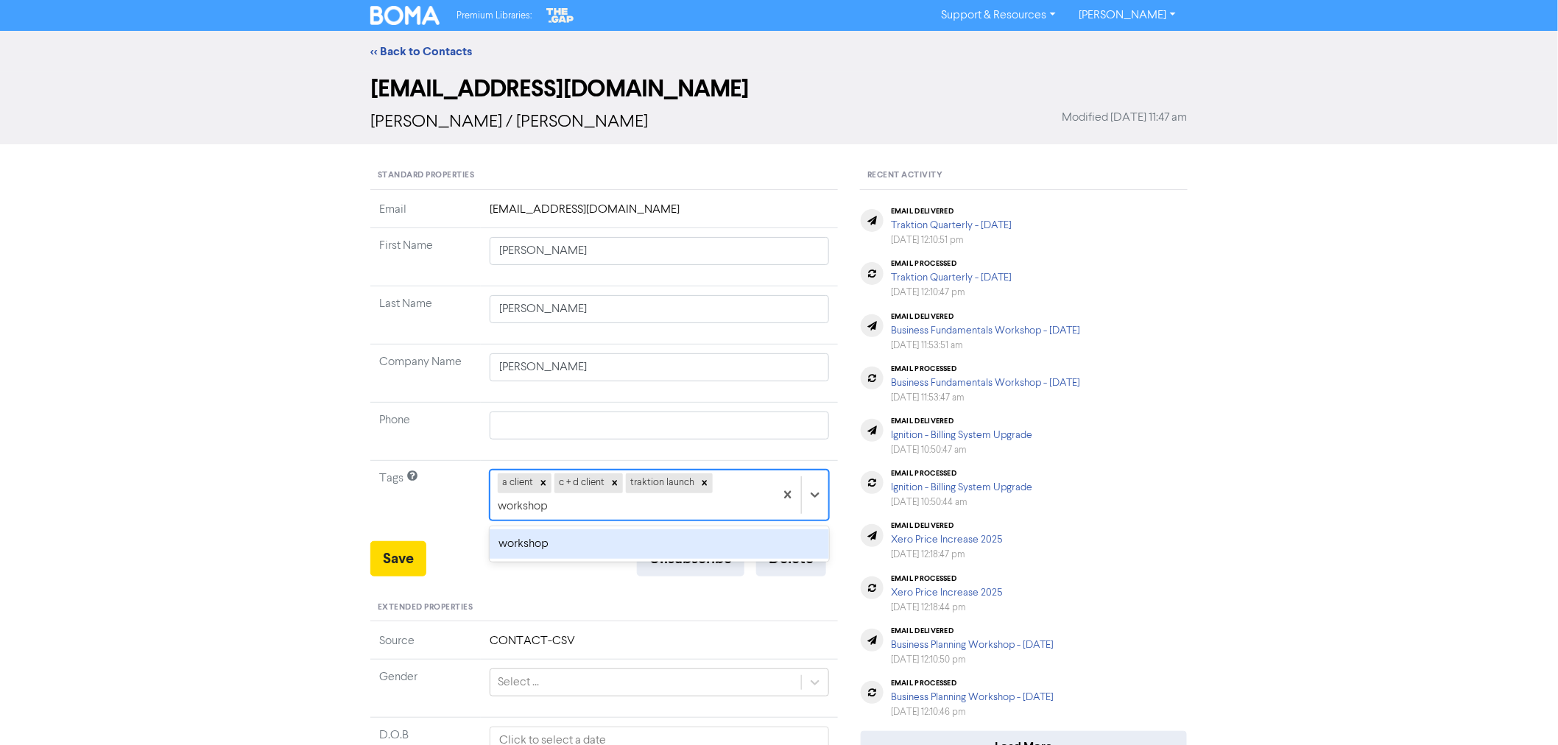
click at [532, 529] on div "workshop" at bounding box center [659, 543] width 339 height 29
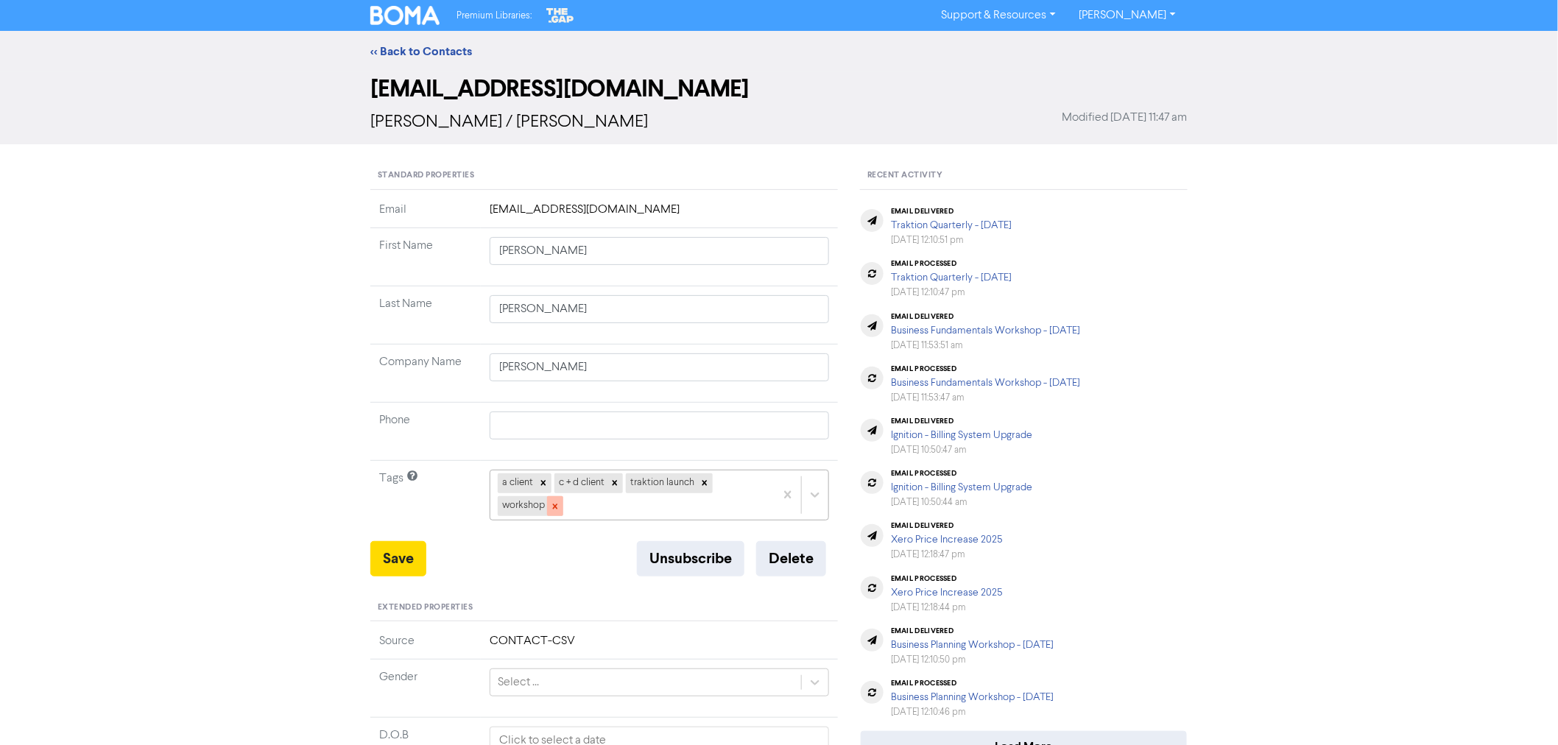
click at [556, 507] on icon at bounding box center [555, 506] width 5 height 5
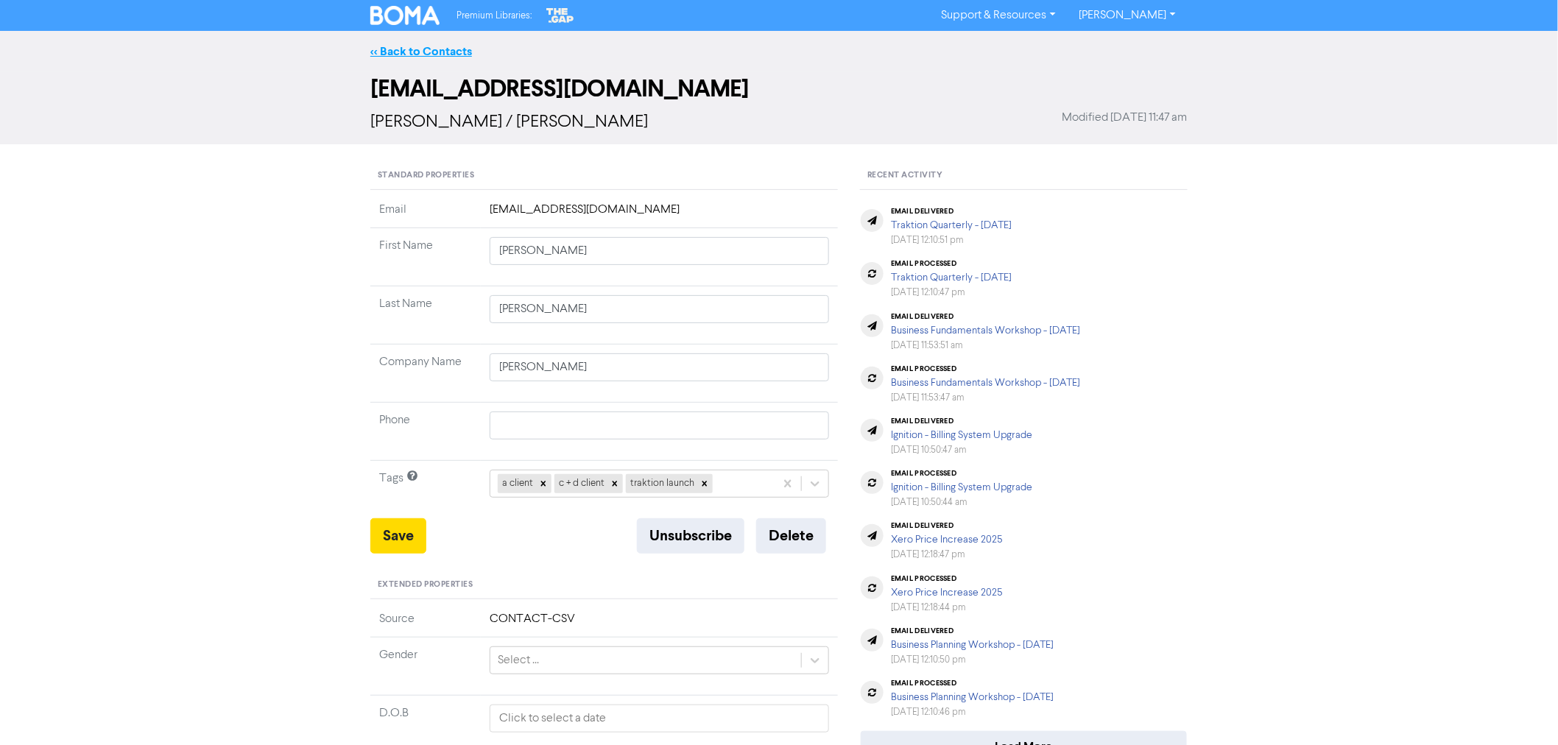
click at [416, 54] on link "<< Back to Contacts" at bounding box center [421, 51] width 102 height 15
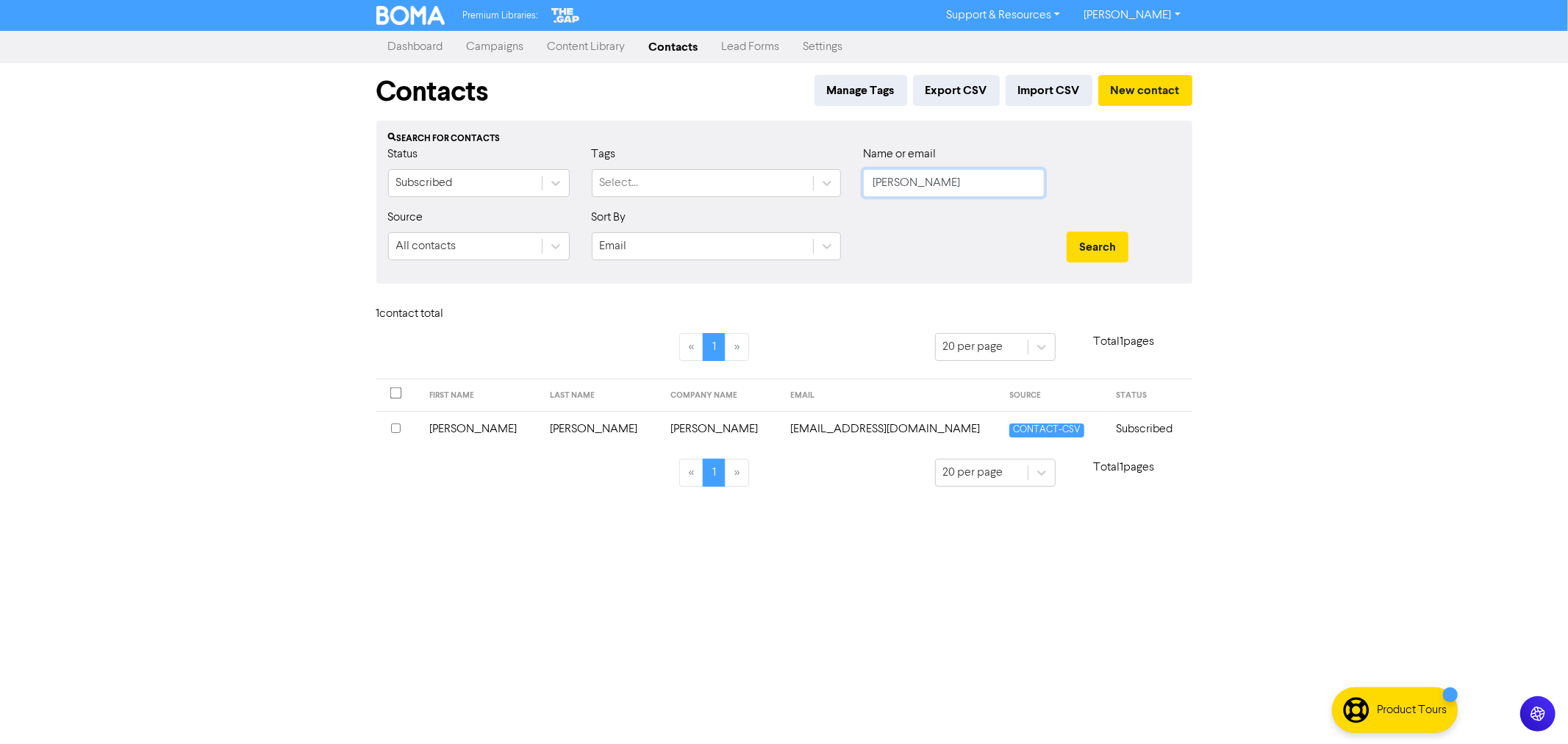
drag, startPoint x: 858, startPoint y: 177, endPoint x: 766, endPoint y: 162, distance: 93.2
click at [780, 165] on div "Status Subscribed Tags Select... Name or email [PERSON_NAME]" at bounding box center [785, 177] width 815 height 63
click at [614, 186] on div "Select..." at bounding box center [619, 183] width 39 height 18
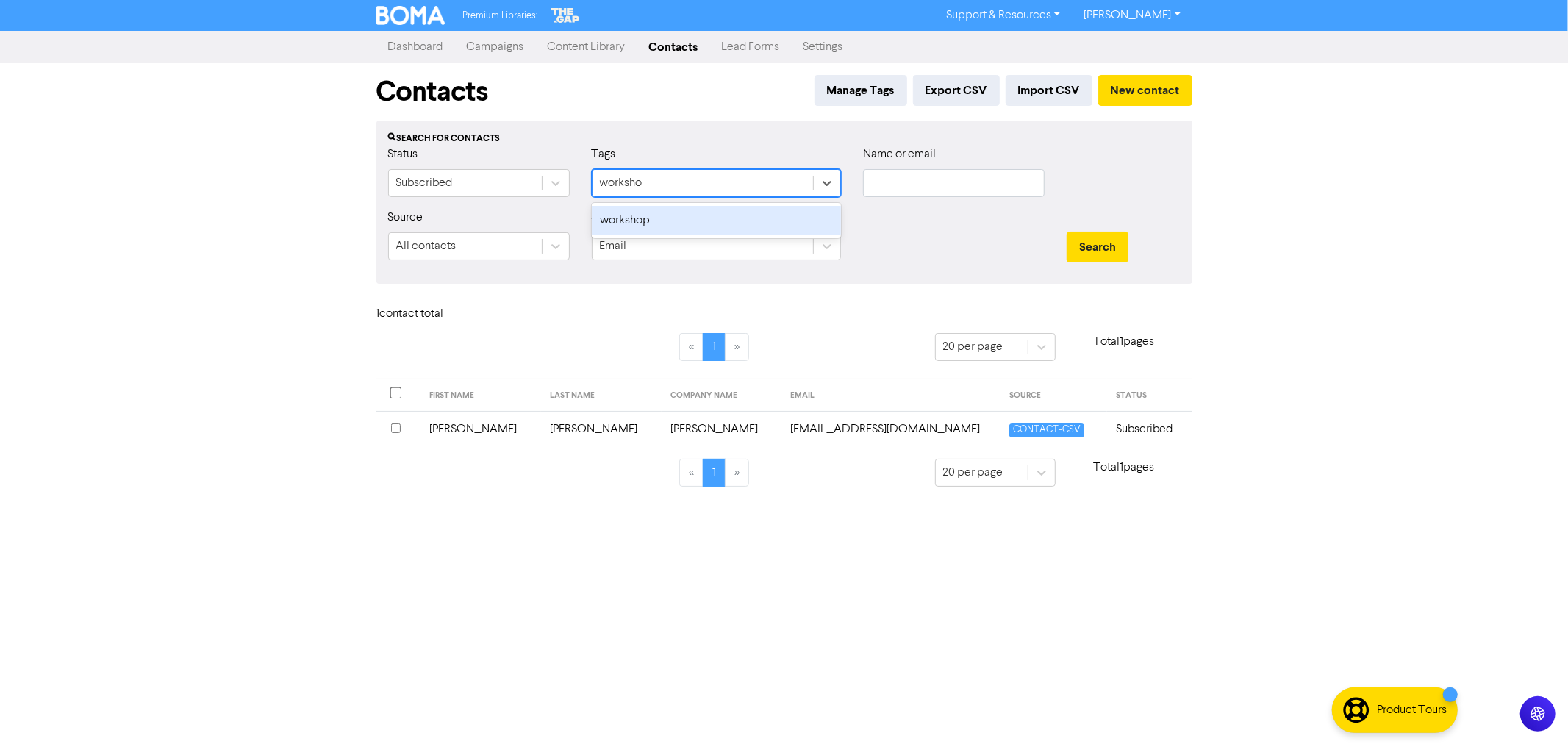
type input "workshop"
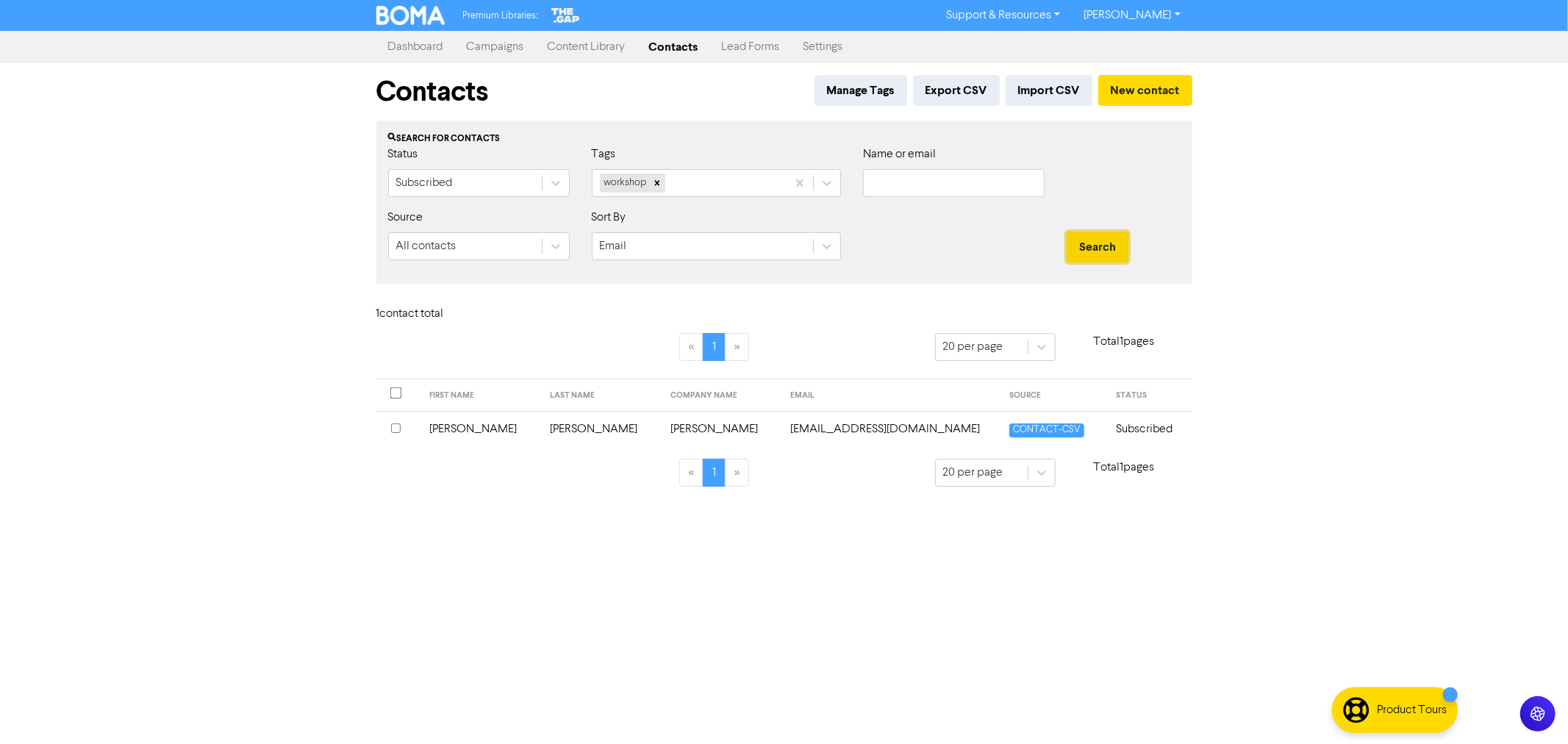
click at [1115, 249] on button "Search" at bounding box center [1098, 247] width 62 height 31
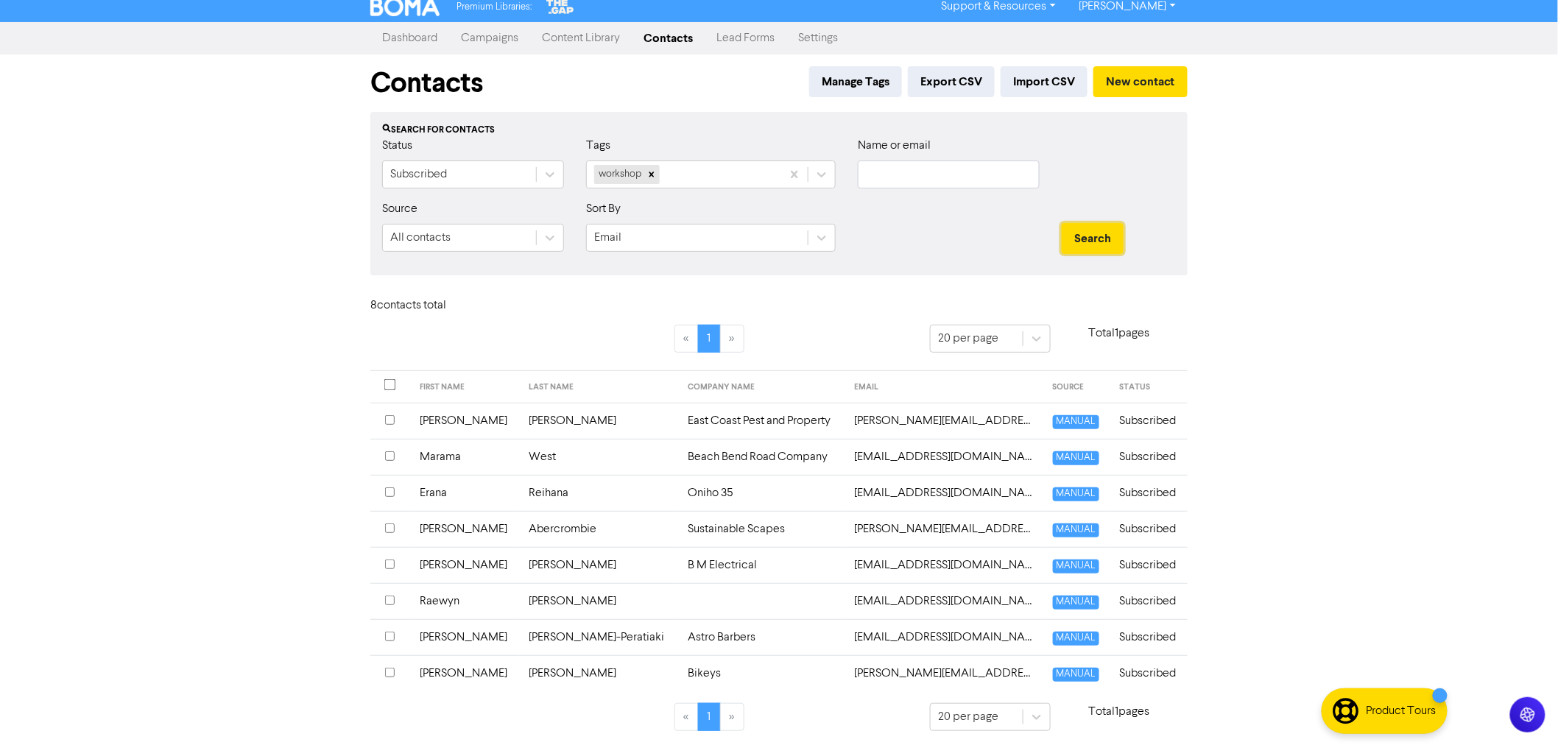
scroll to position [13, 0]
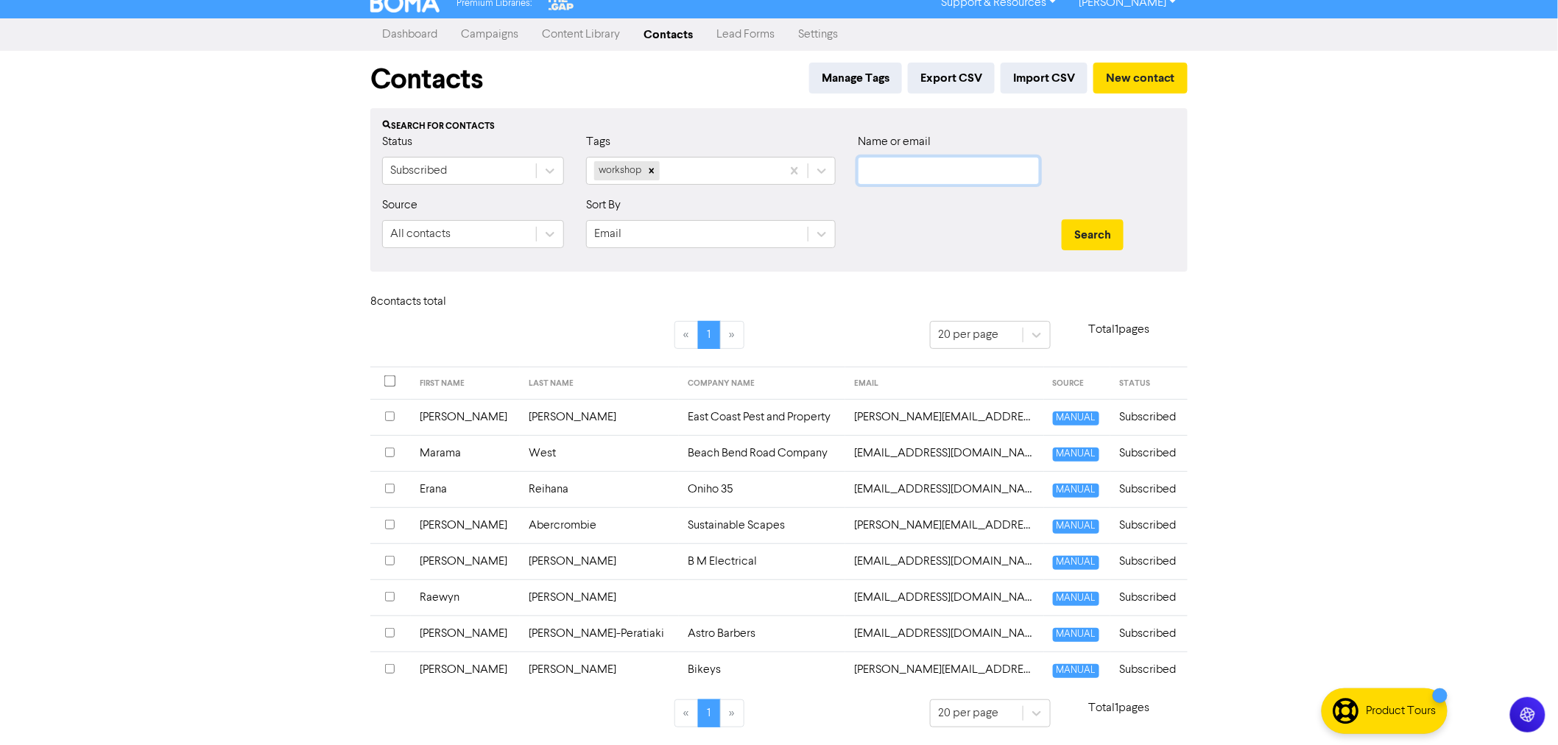
click at [895, 171] on input "text" at bounding box center [949, 171] width 182 height 28
click at [646, 171] on icon at bounding box center [651, 171] width 10 height 10
click at [900, 166] on input "text" at bounding box center [949, 171] width 182 height 28
click at [925, 166] on input "text" at bounding box center [949, 171] width 182 height 28
type input "[PERSON_NAME]"
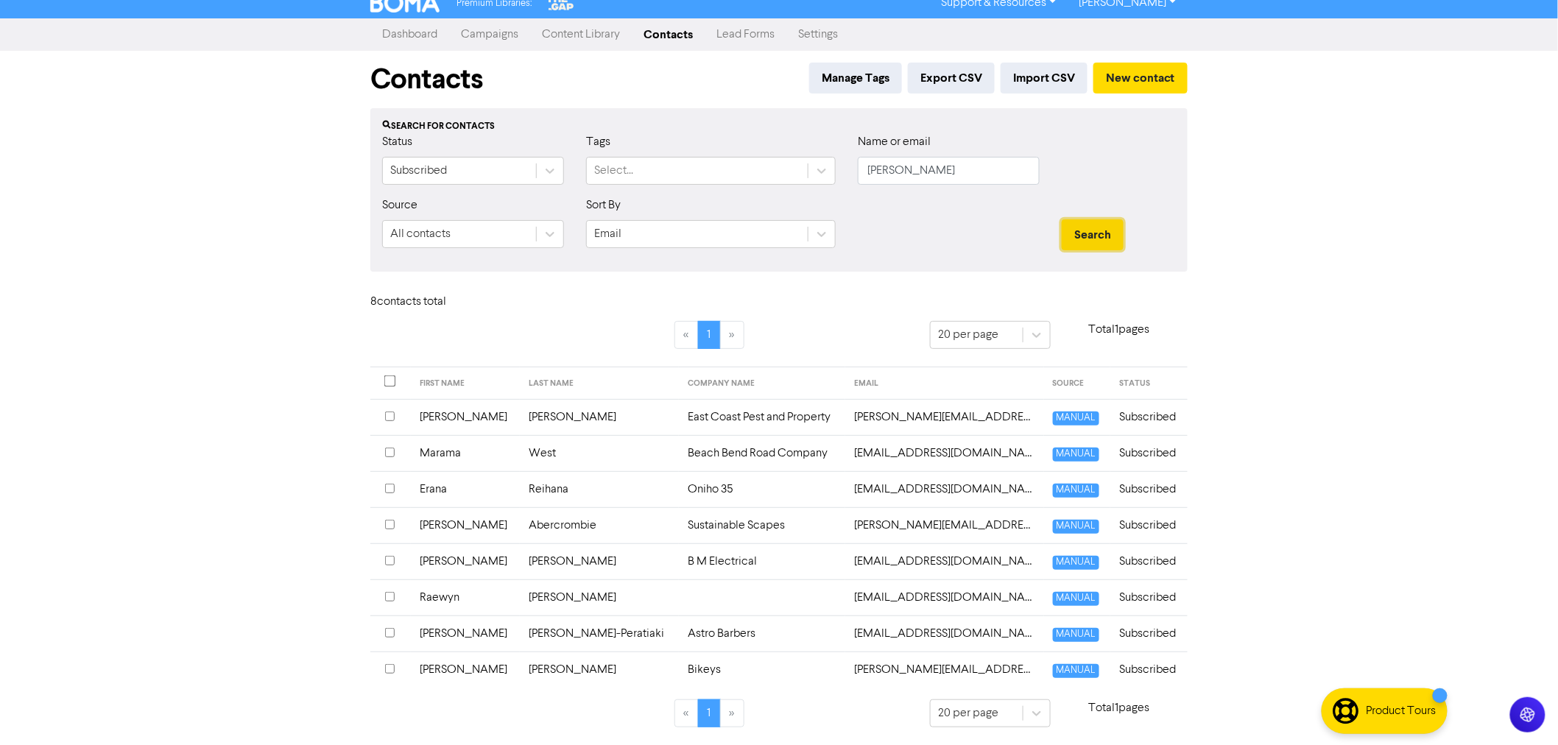
drag, startPoint x: 1062, startPoint y: 244, endPoint x: 1097, endPoint y: 236, distance: 36.1
click at [1062, 244] on button "Search" at bounding box center [1093, 234] width 62 height 31
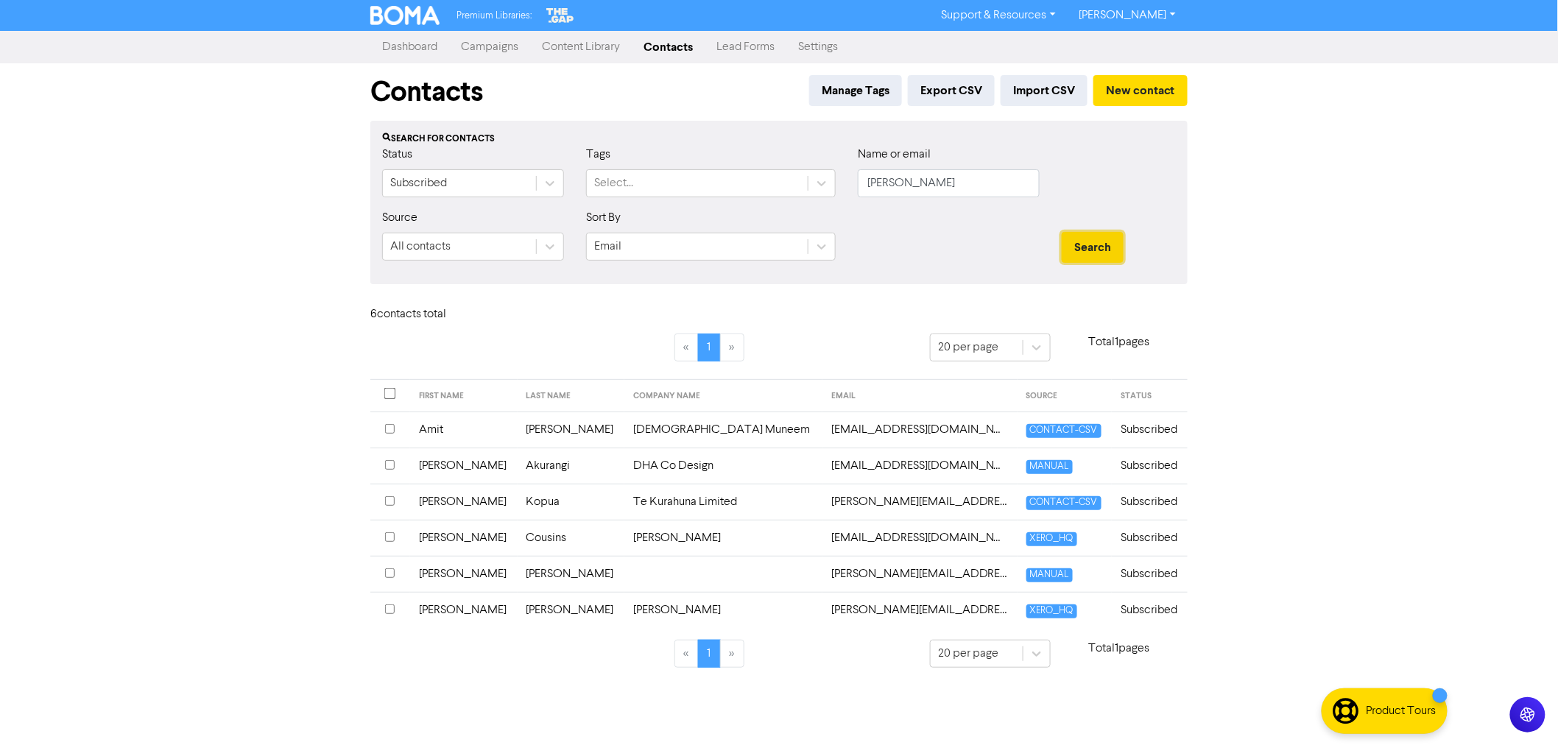
scroll to position [0, 0]
click at [1097, 236] on button "Search" at bounding box center [1099, 247] width 62 height 31
click at [523, 568] on td "[PERSON_NAME]" at bounding box center [576, 574] width 107 height 36
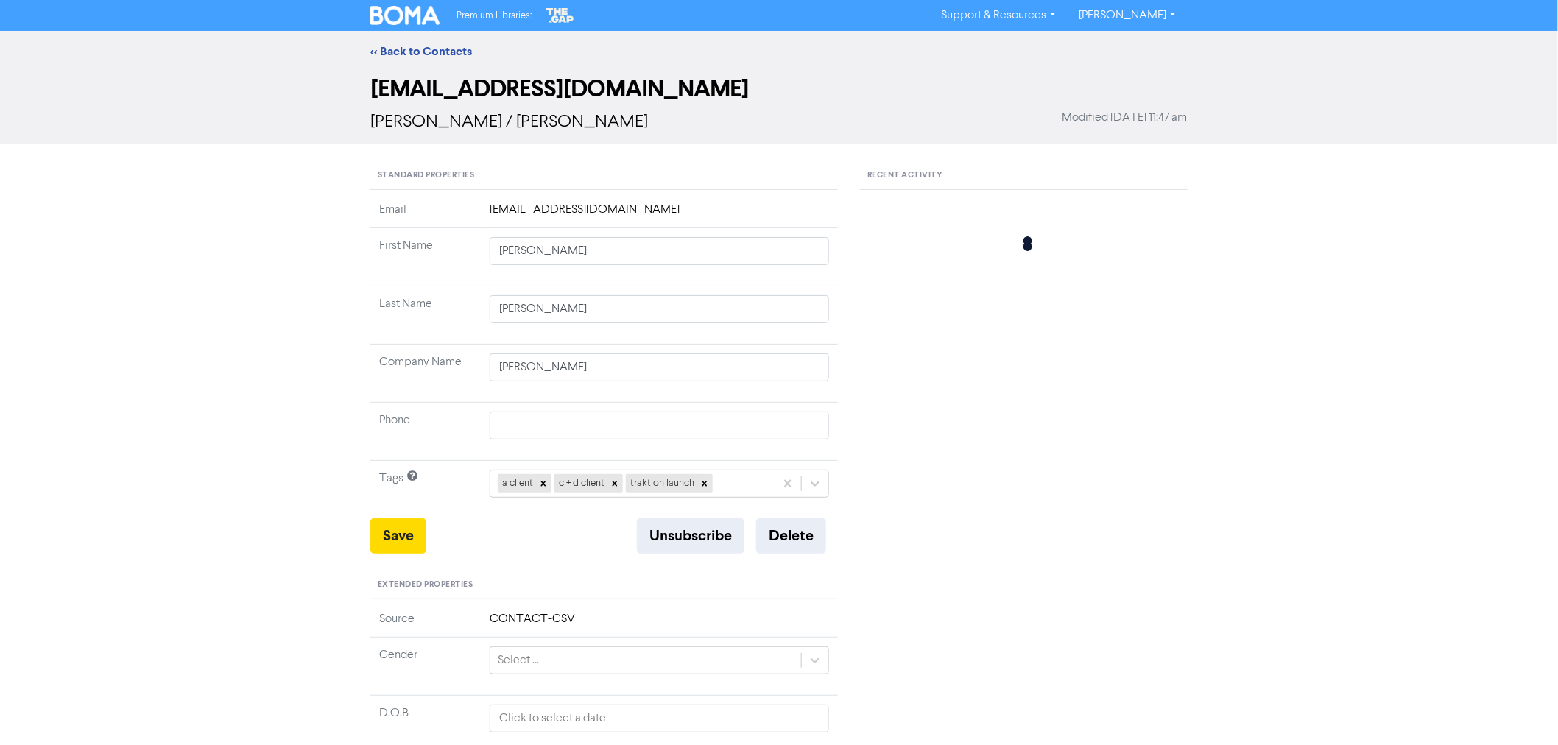
type input "[PERSON_NAME]"
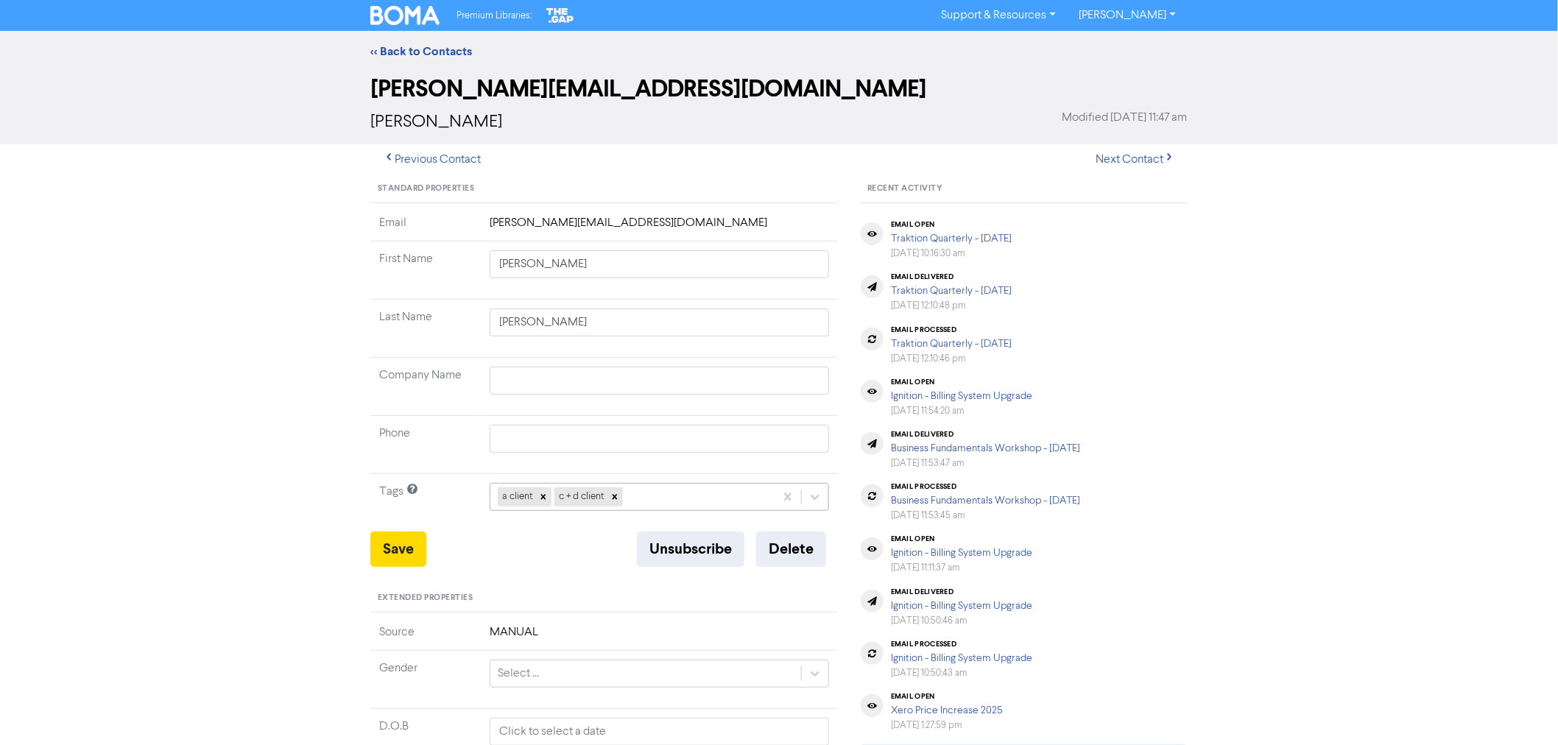
click at [666, 504] on div "a client c + d client" at bounding box center [632, 497] width 284 height 27
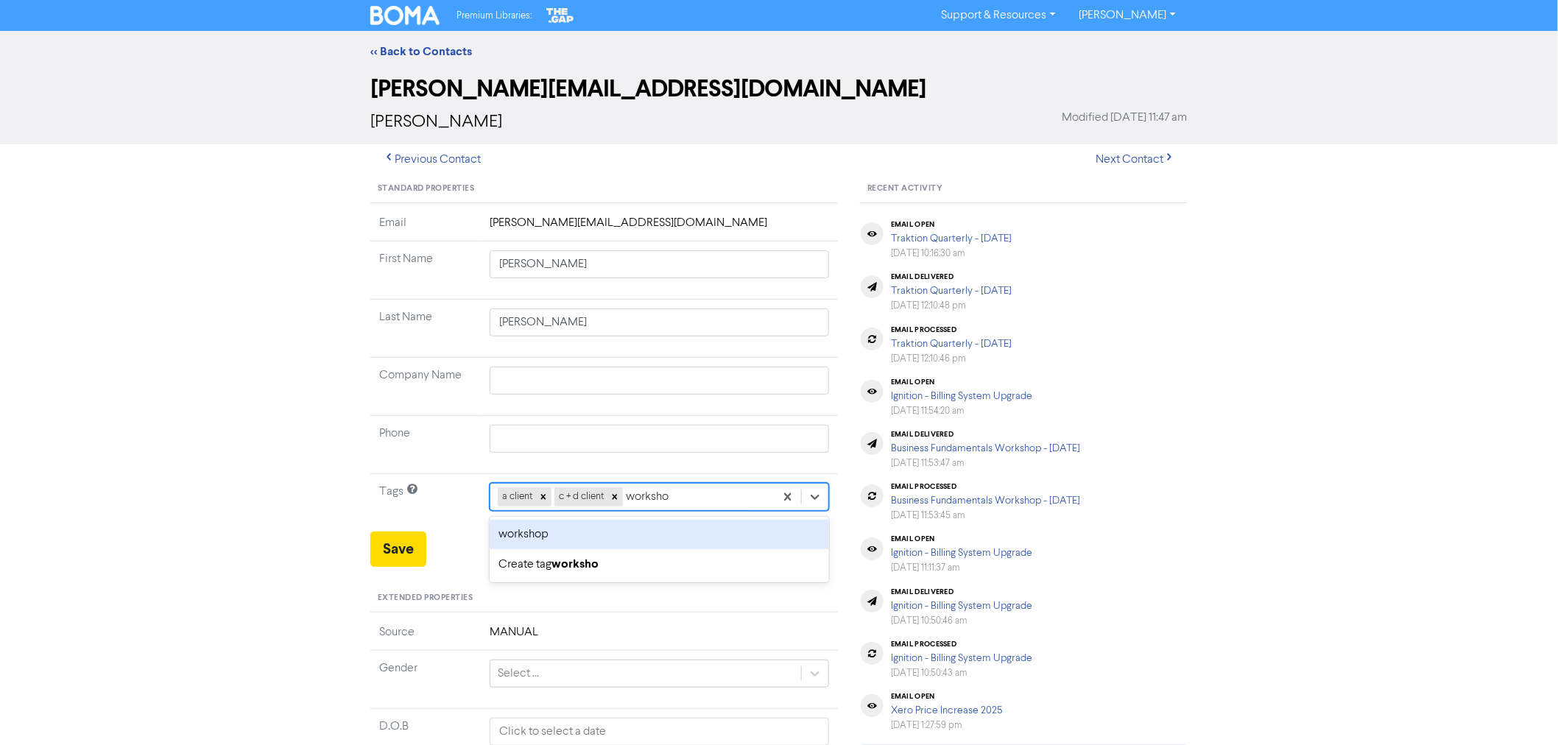
type input "workshop"
click at [517, 533] on div "workshop" at bounding box center [659, 534] width 339 height 29
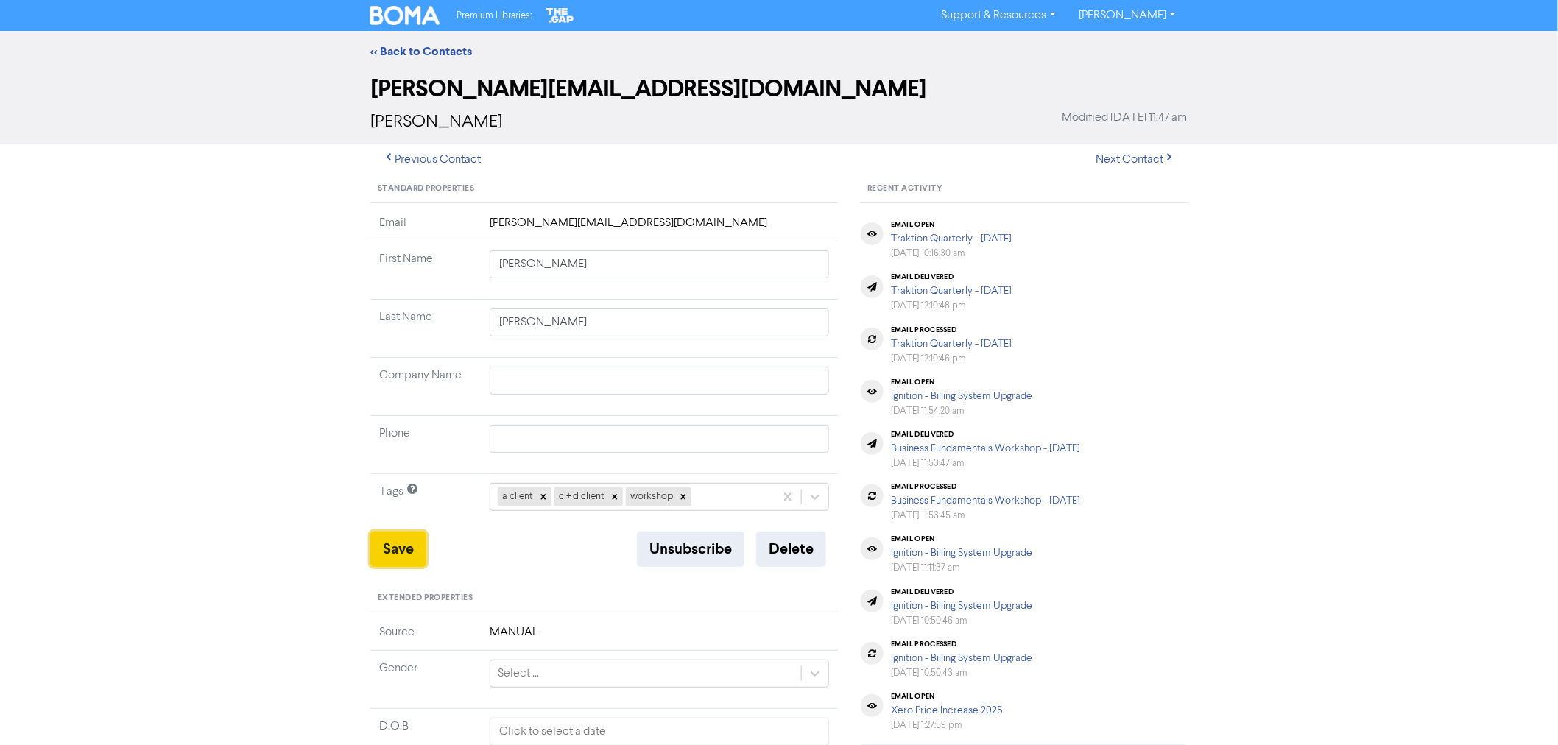
click at [390, 550] on button "Save" at bounding box center [398, 549] width 56 height 35
click at [432, 155] on button "Previous Contact" at bounding box center [431, 159] width 123 height 31
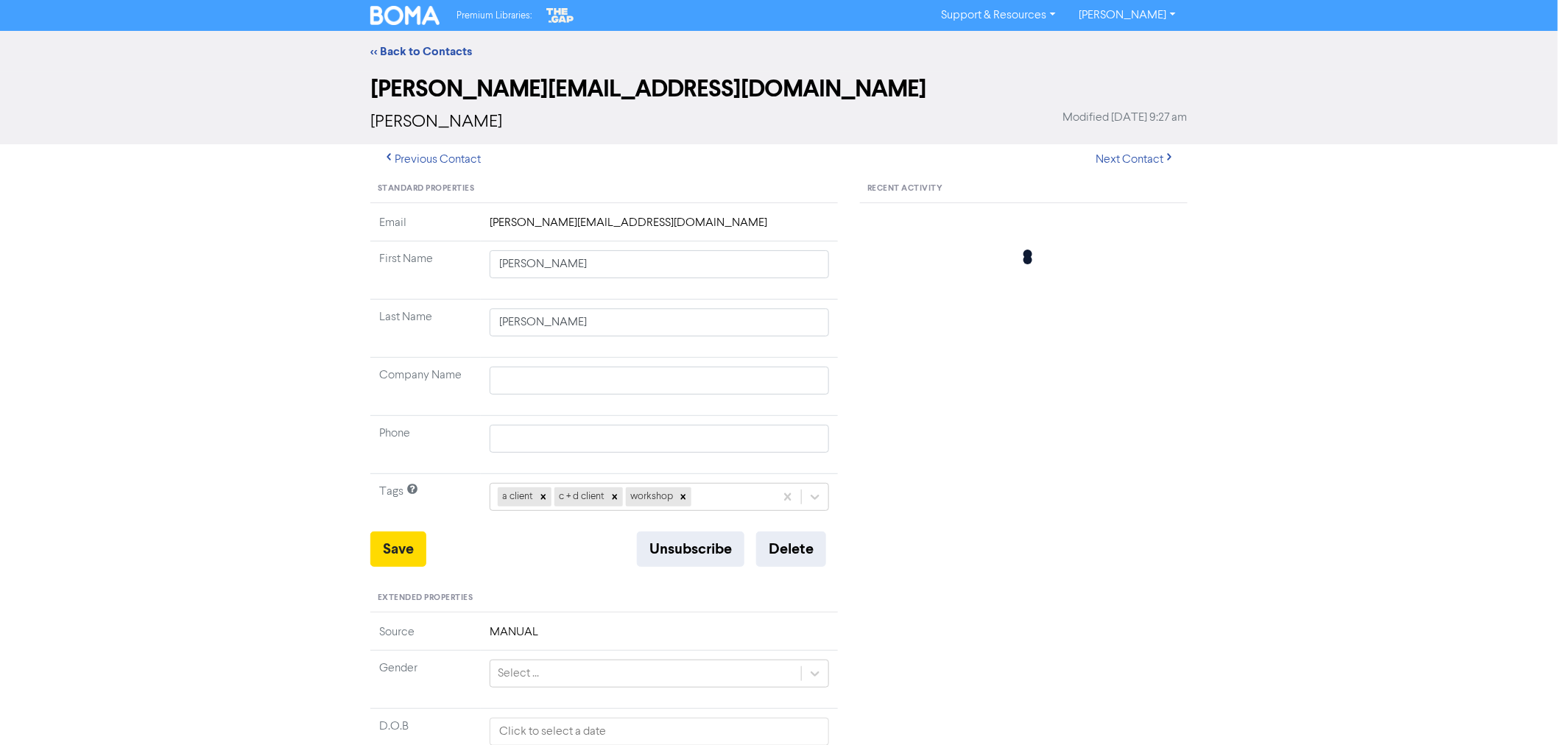
type input "Cousins"
type input "[PERSON_NAME]"
type input "[PHONE_NUMBER]"
type input "Flat [GEOGRAPHIC_DATA]"
type input "Gisborne"
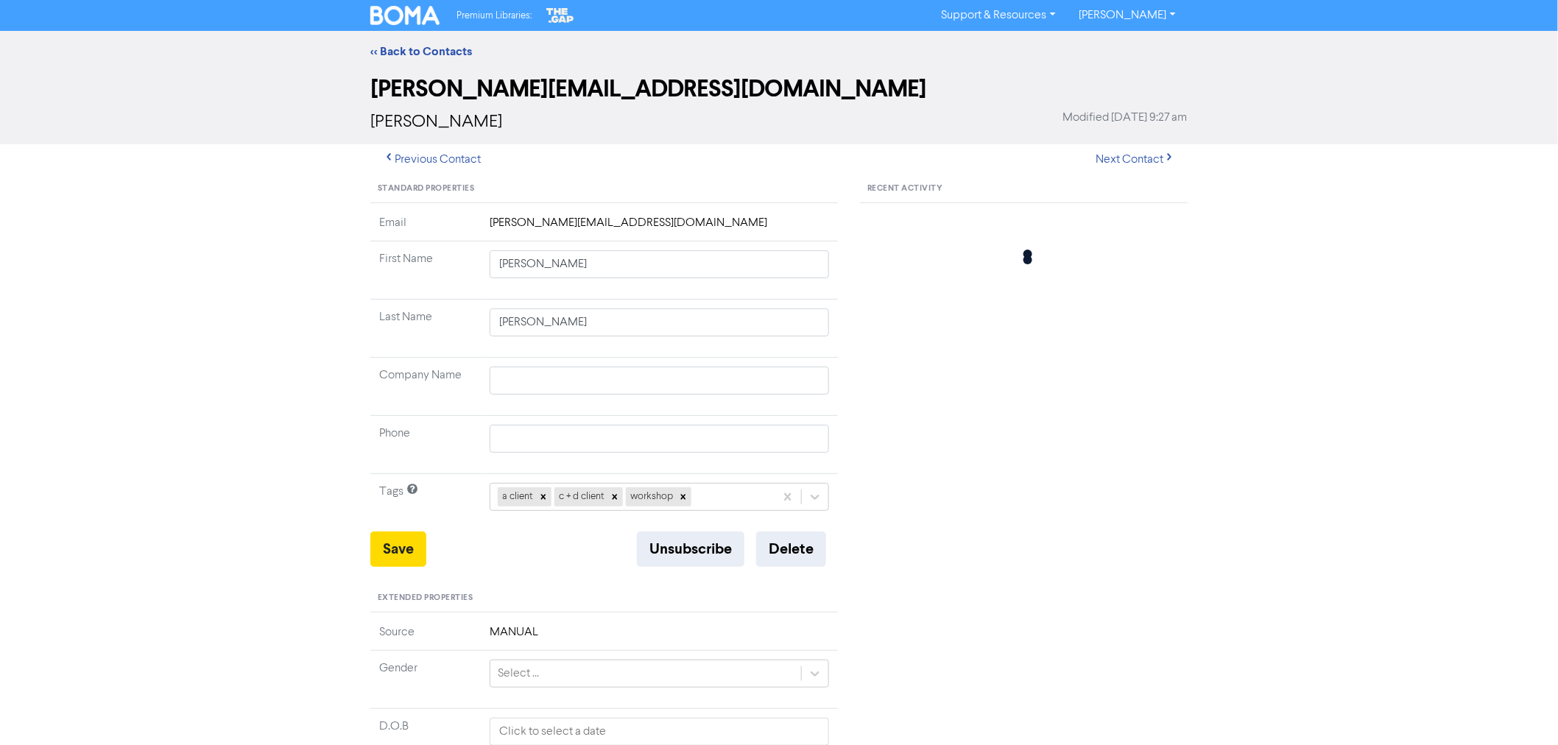
type input "4010"
type input "Flat [GEOGRAPHIC_DATA]"
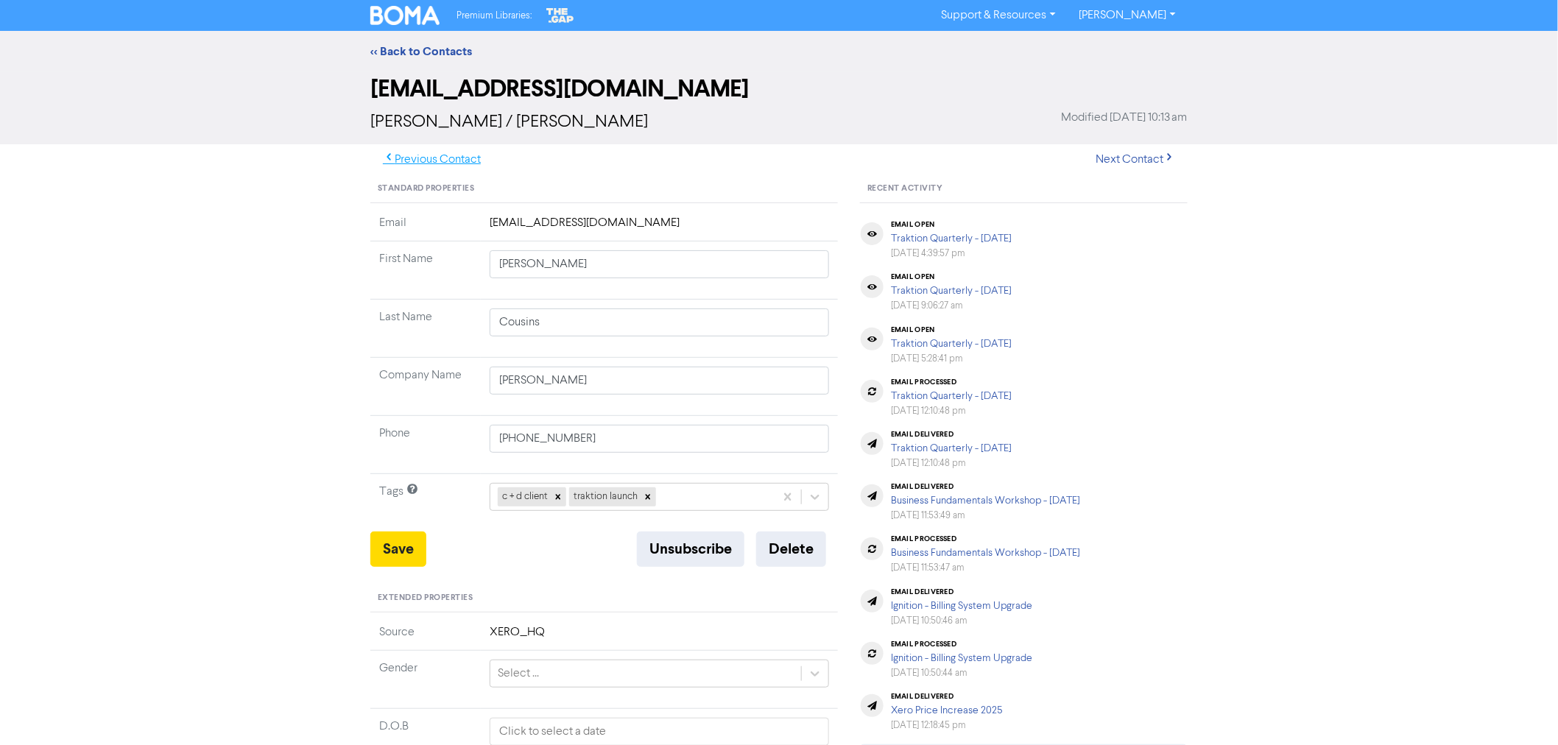
click at [417, 155] on button "Previous Contact" at bounding box center [431, 159] width 123 height 31
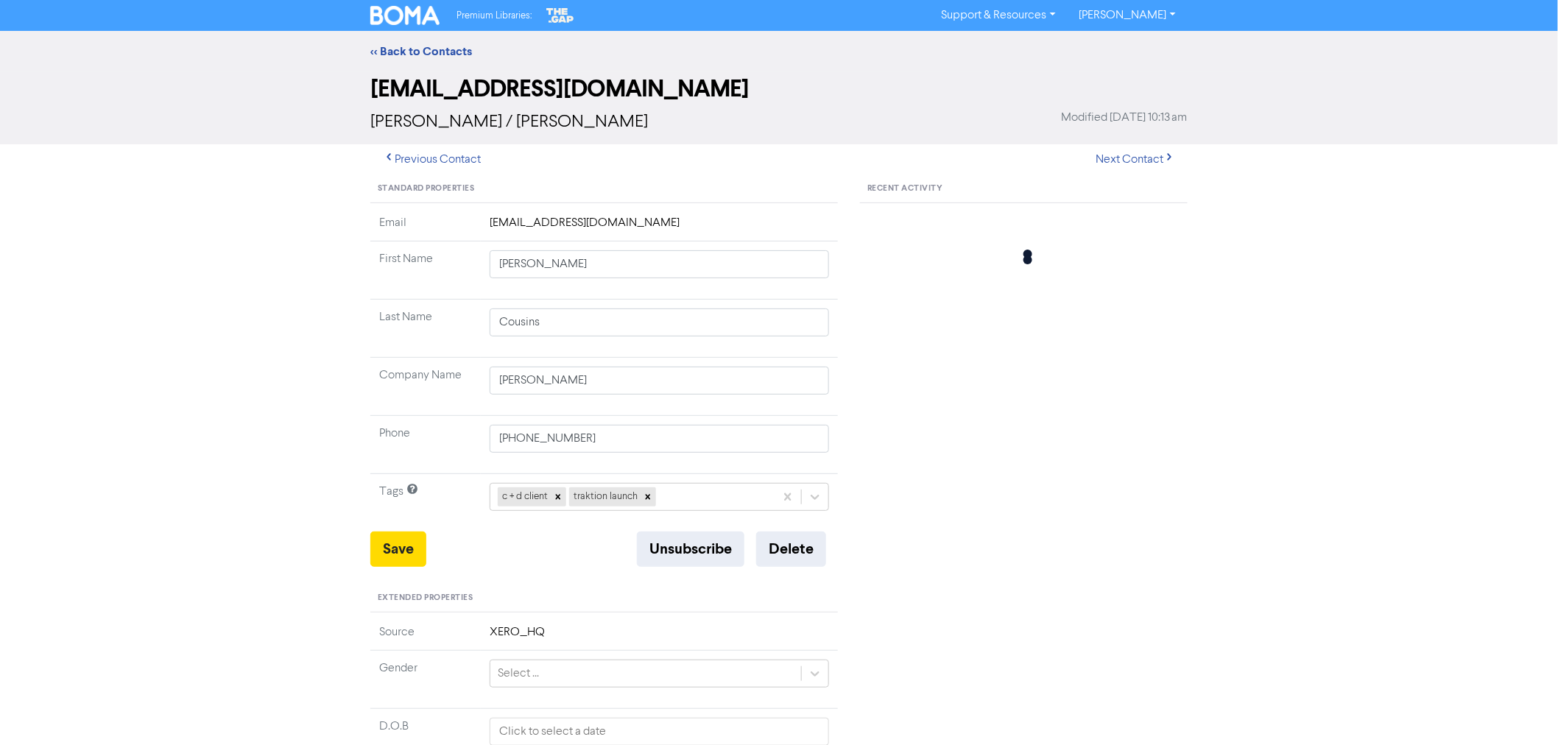
type input "Flat [GEOGRAPHIC_DATA]"
type input "[PERSON_NAME]"
type input "Kopua"
type input "Te Kurahuna Limited"
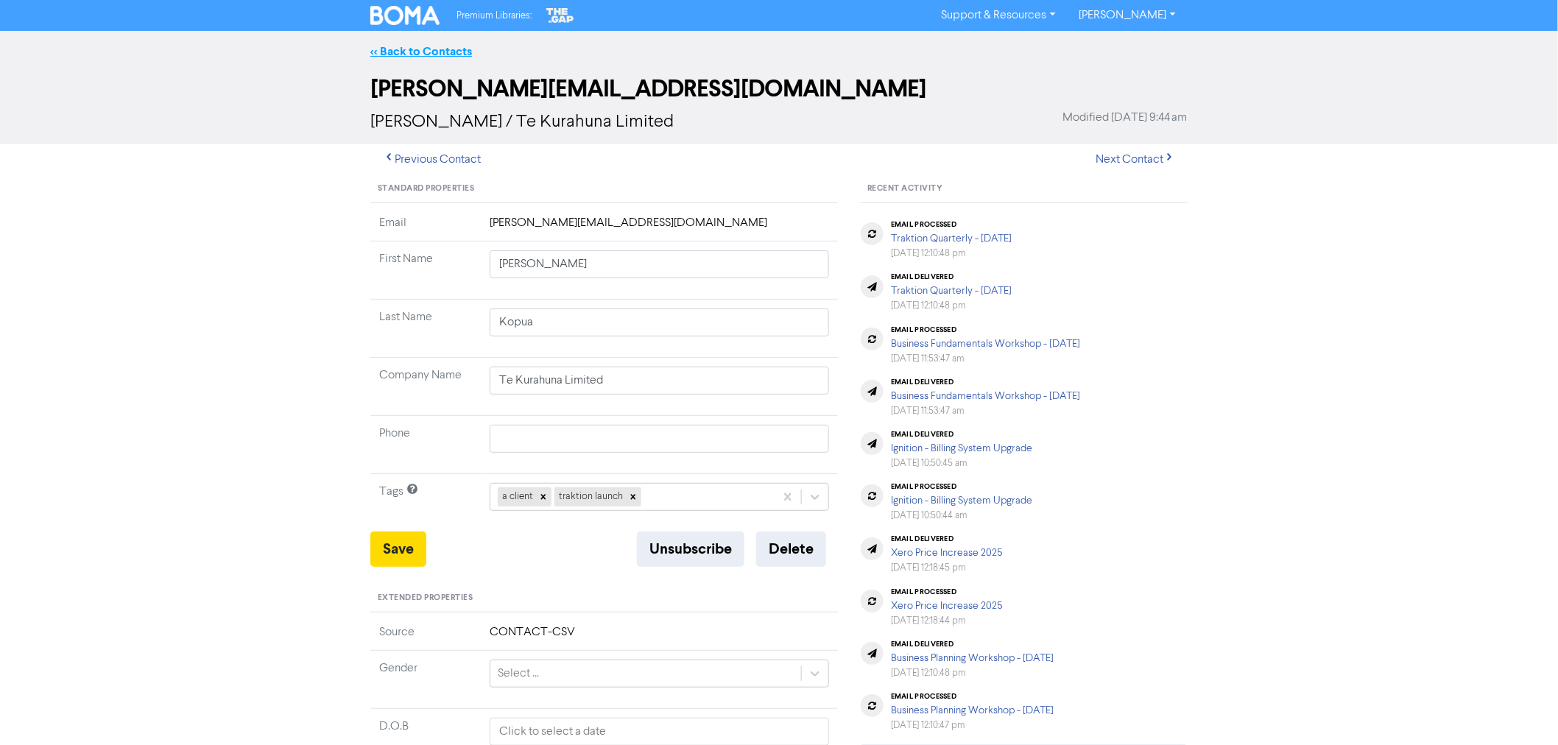
click at [406, 44] on link "<< Back to Contacts" at bounding box center [421, 51] width 102 height 15
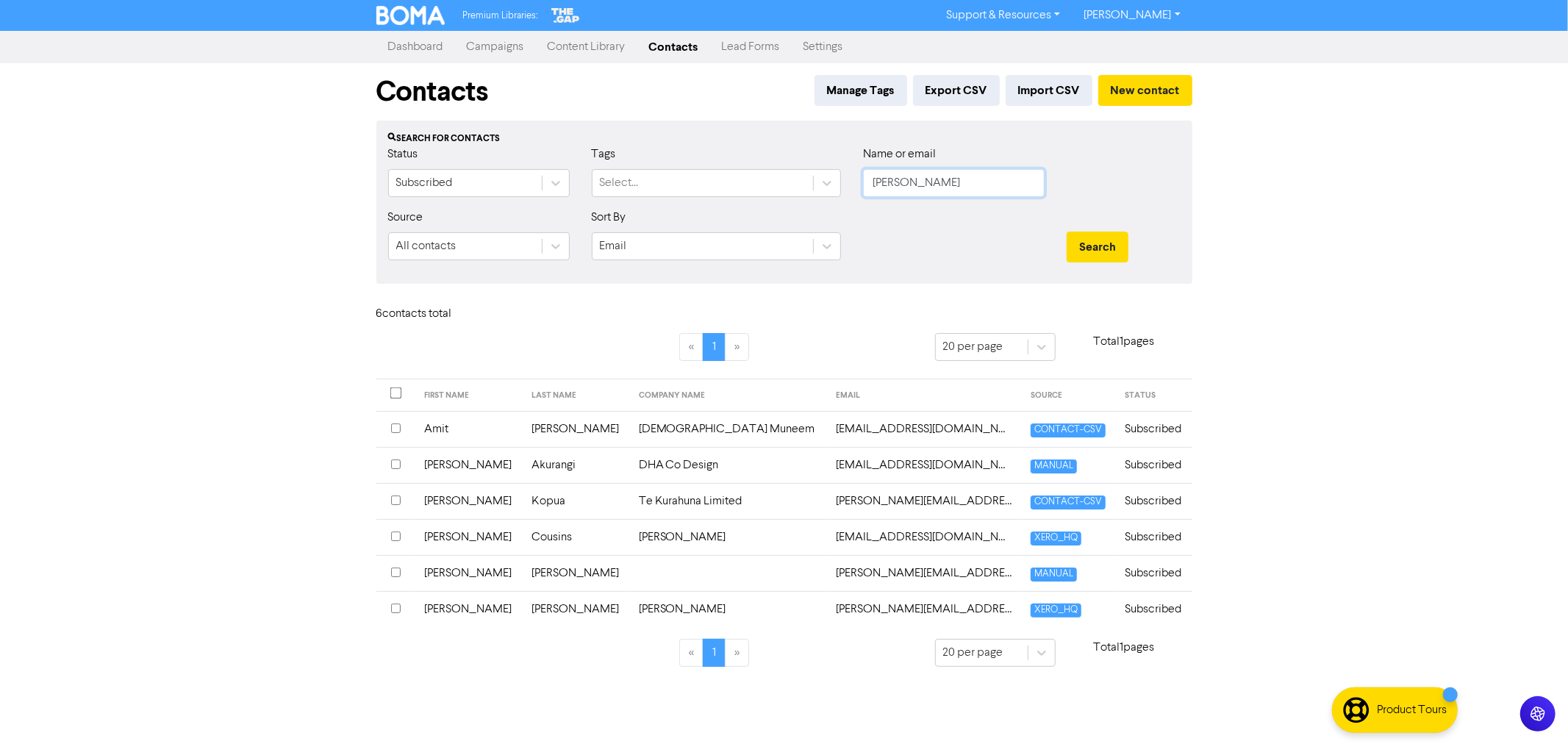
drag, startPoint x: 929, startPoint y: 174, endPoint x: 678, endPoint y: 141, distance: 253.2
click at [681, 142] on div "Search for contacts Status Subscribed Tags Select... Name or email [PERSON_NAME…" at bounding box center [784, 202] width 816 height 163
click at [1067, 232] on button "Search" at bounding box center [1098, 247] width 62 height 31
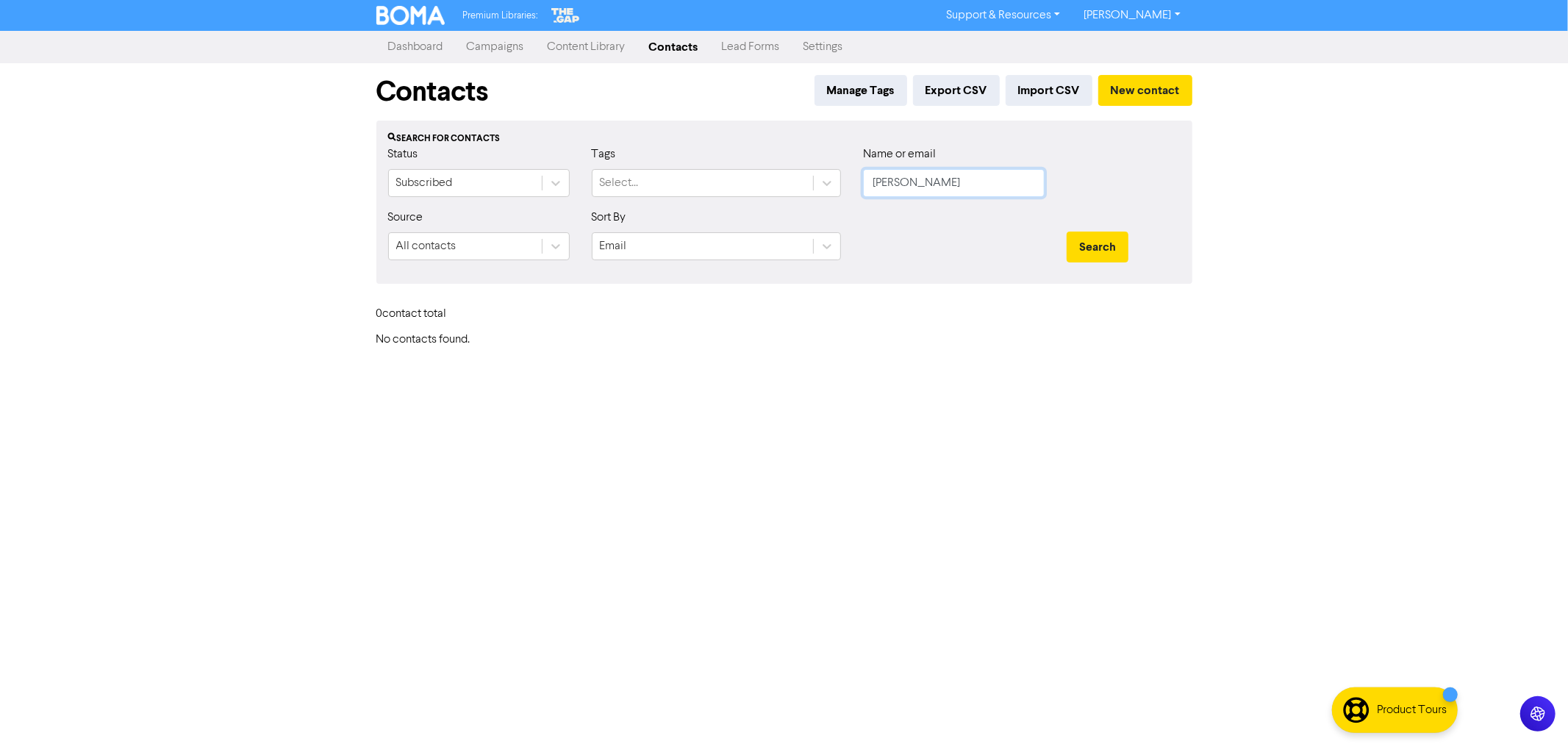
drag, startPoint x: 960, startPoint y: 180, endPoint x: 710, endPoint y: 142, distance: 252.9
click at [724, 147] on div "Status Subscribed Tags Select... Name or email [PERSON_NAME]" at bounding box center [785, 177] width 815 height 63
type input "Q"
click at [1067, 232] on button "Search" at bounding box center [1098, 247] width 62 height 31
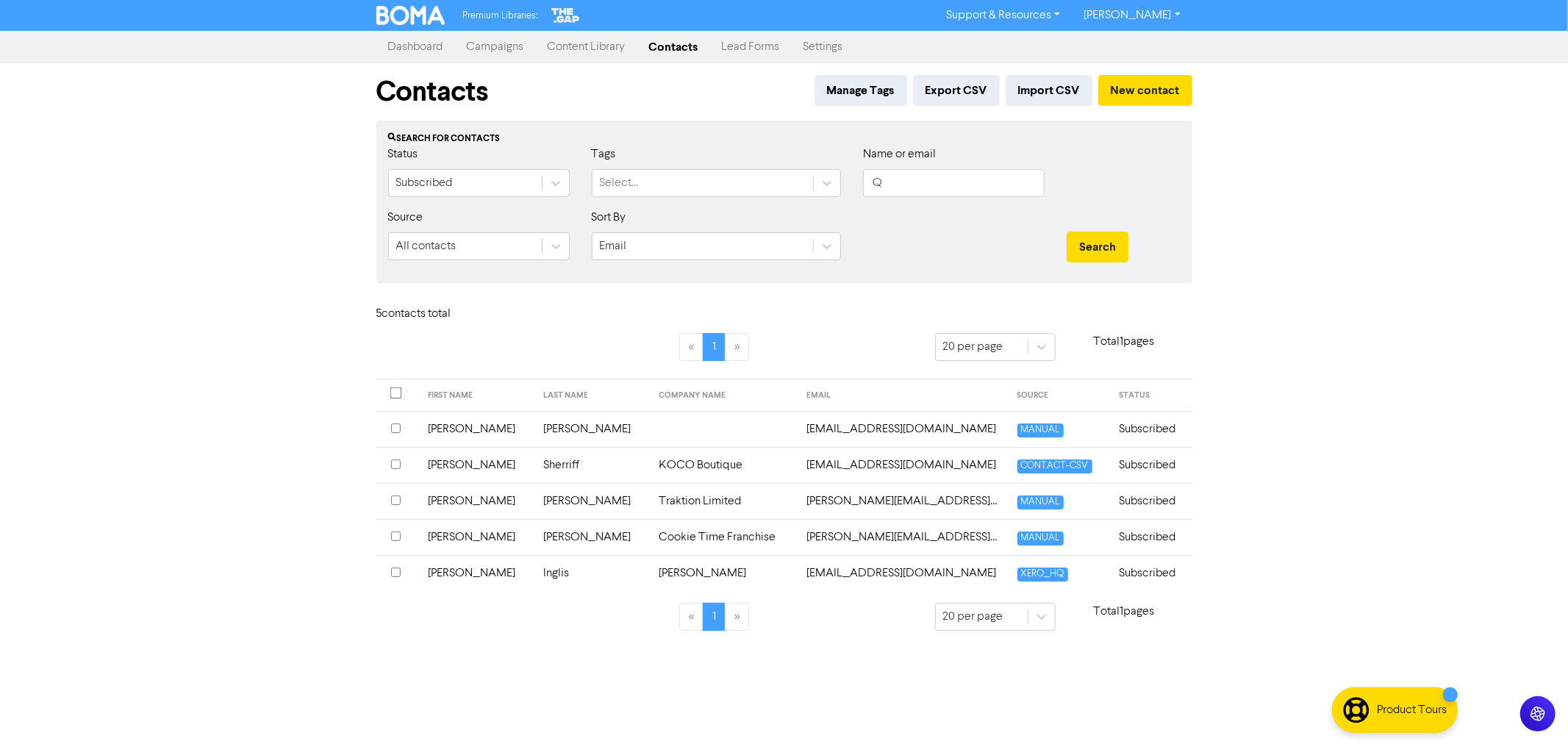
click at [458, 542] on td "[PERSON_NAME]" at bounding box center [477, 537] width 116 height 36
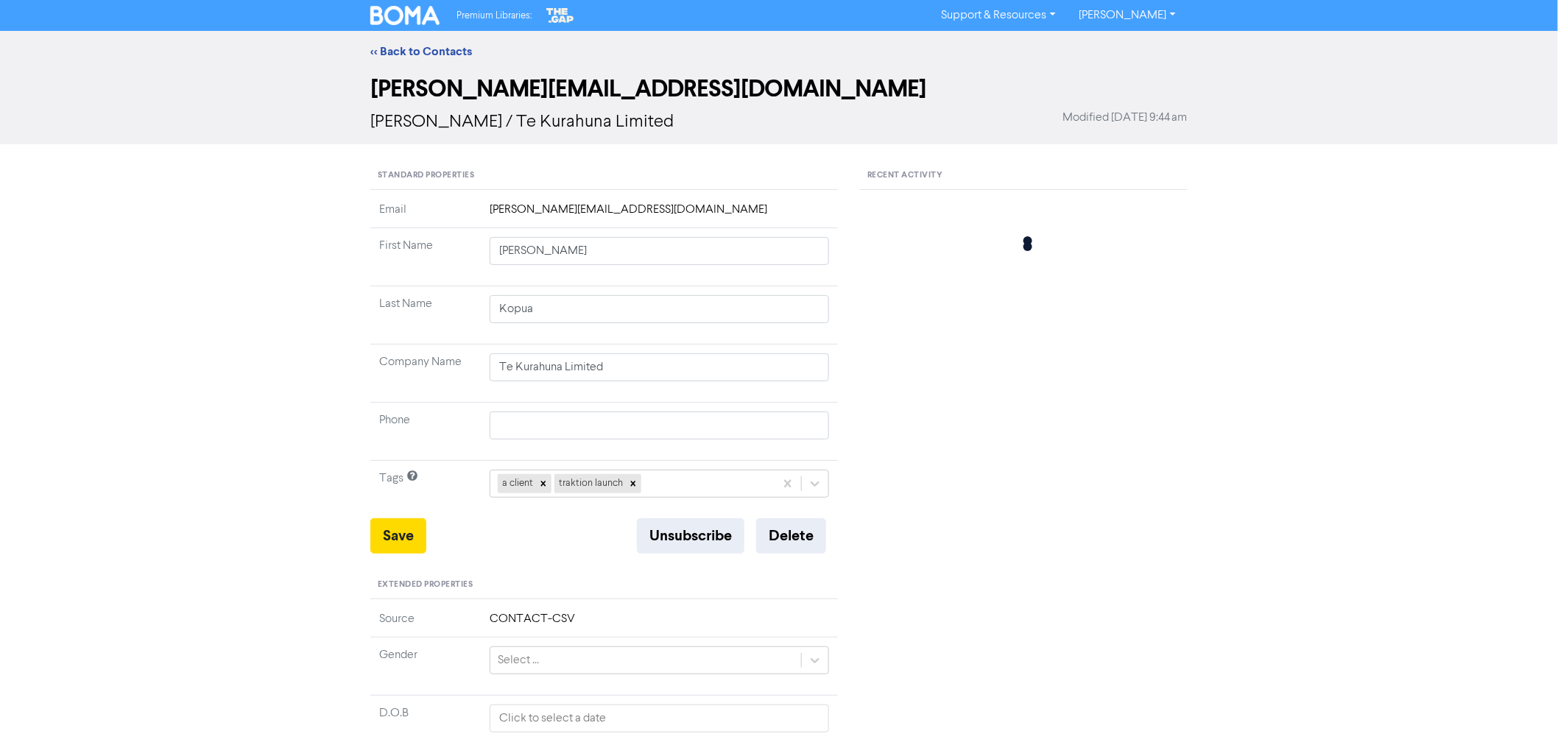
type input "[PERSON_NAME]"
type input "Cookie Time Franchise"
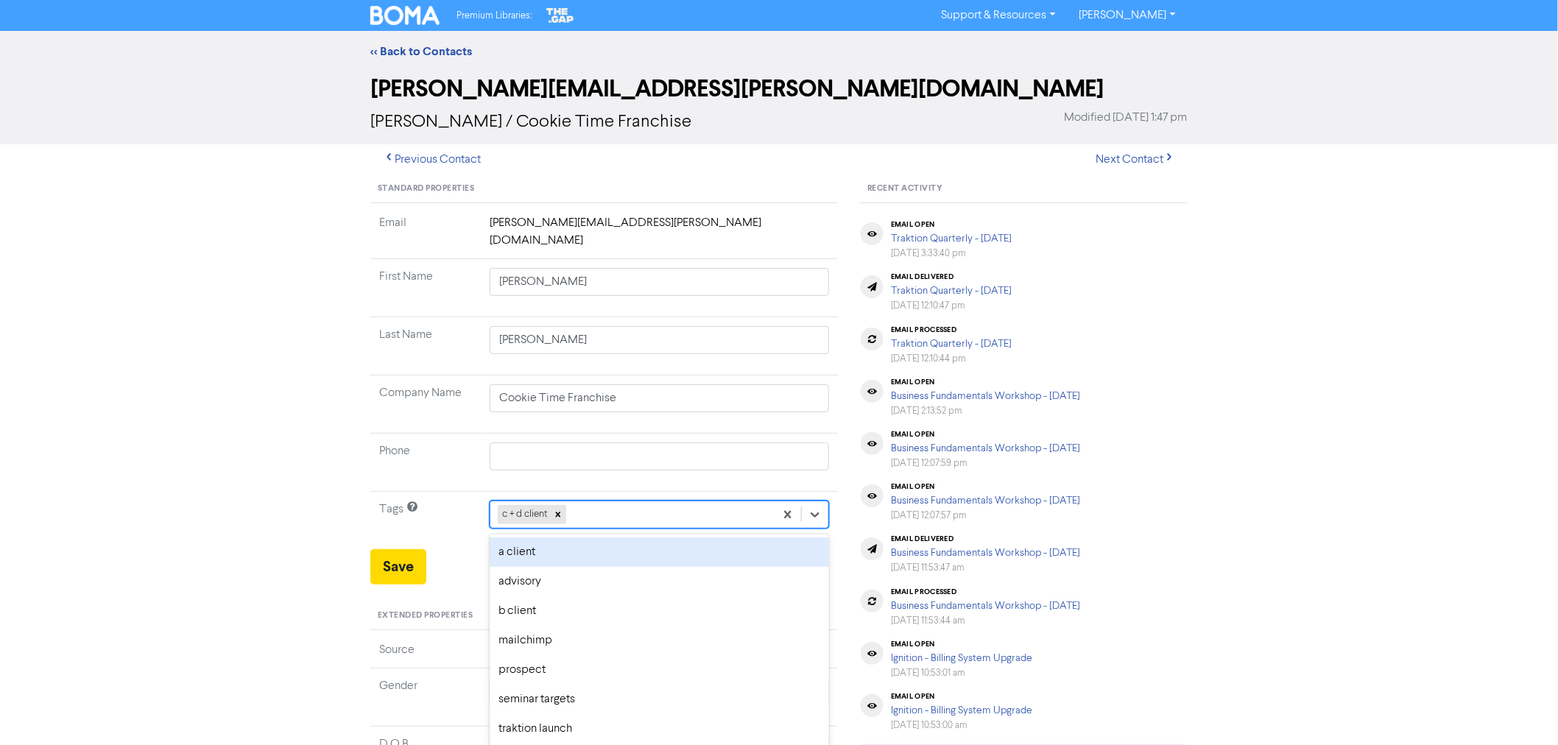
click at [601, 501] on div "c + d client" at bounding box center [632, 514] width 284 height 27
type input "workshop"
click at [532, 543] on div "workshop" at bounding box center [659, 551] width 339 height 29
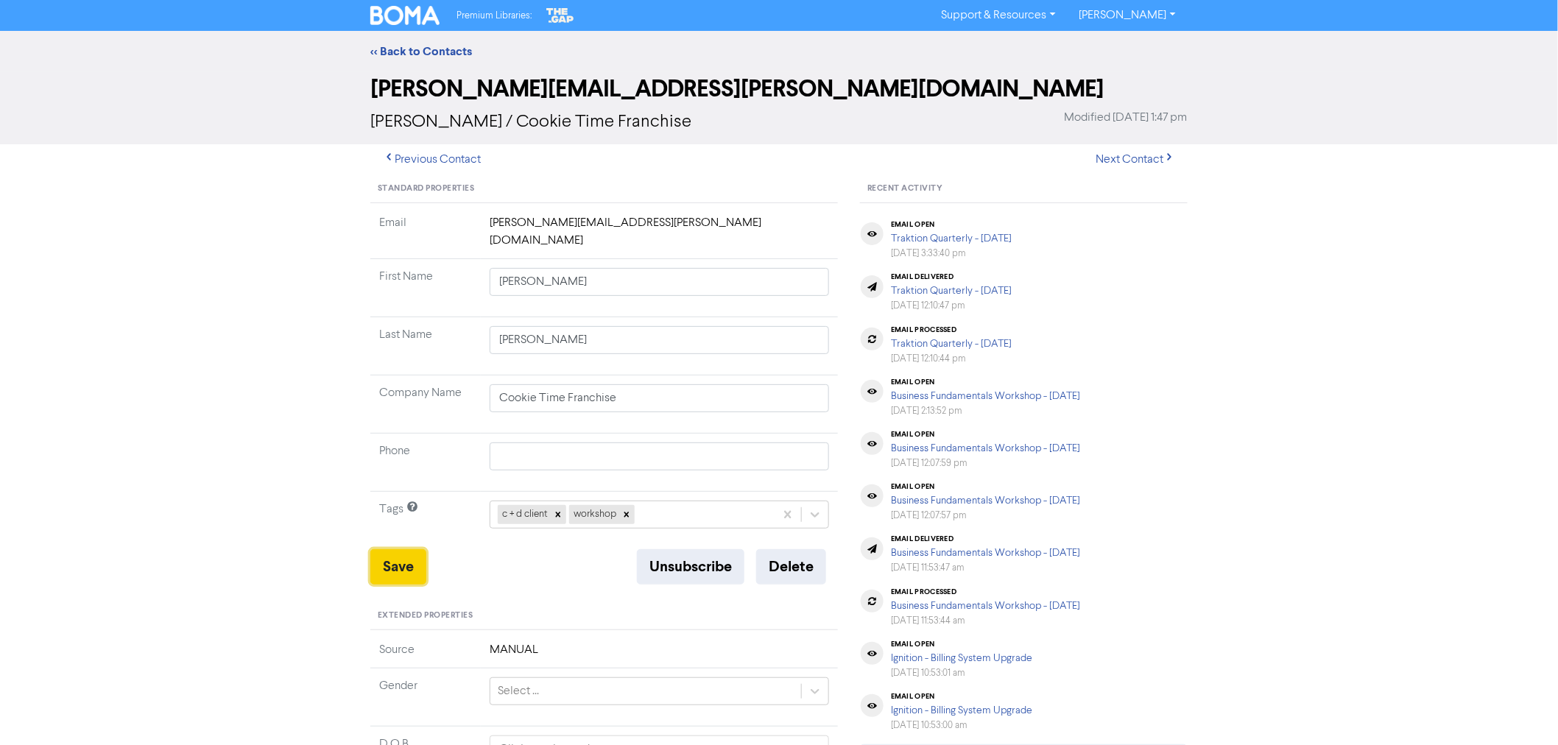
click at [395, 558] on button "Save" at bounding box center [398, 566] width 56 height 35
click at [428, 55] on link "<< Back to Contacts" at bounding box center [421, 51] width 102 height 15
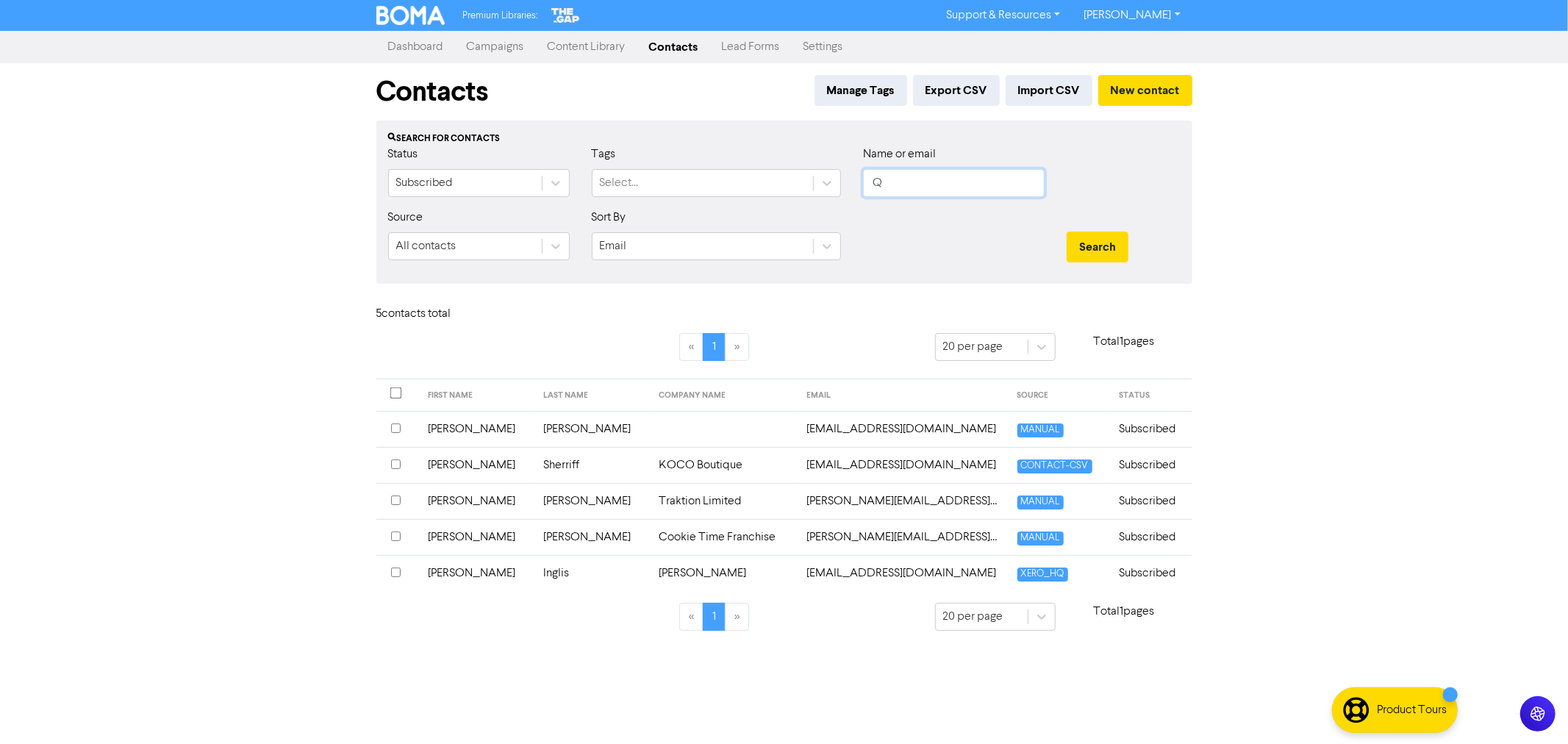
click at [908, 191] on input "Q" at bounding box center [954, 183] width 182 height 28
drag, startPoint x: 719, startPoint y: 157, endPoint x: 707, endPoint y: 153, distance: 12.6
click at [707, 153] on div "Status Subscribed Tags Select... Name or email Q" at bounding box center [785, 177] width 815 height 63
type input "[PERSON_NAME]"
click at [1111, 248] on button "Search" at bounding box center [1098, 247] width 62 height 31
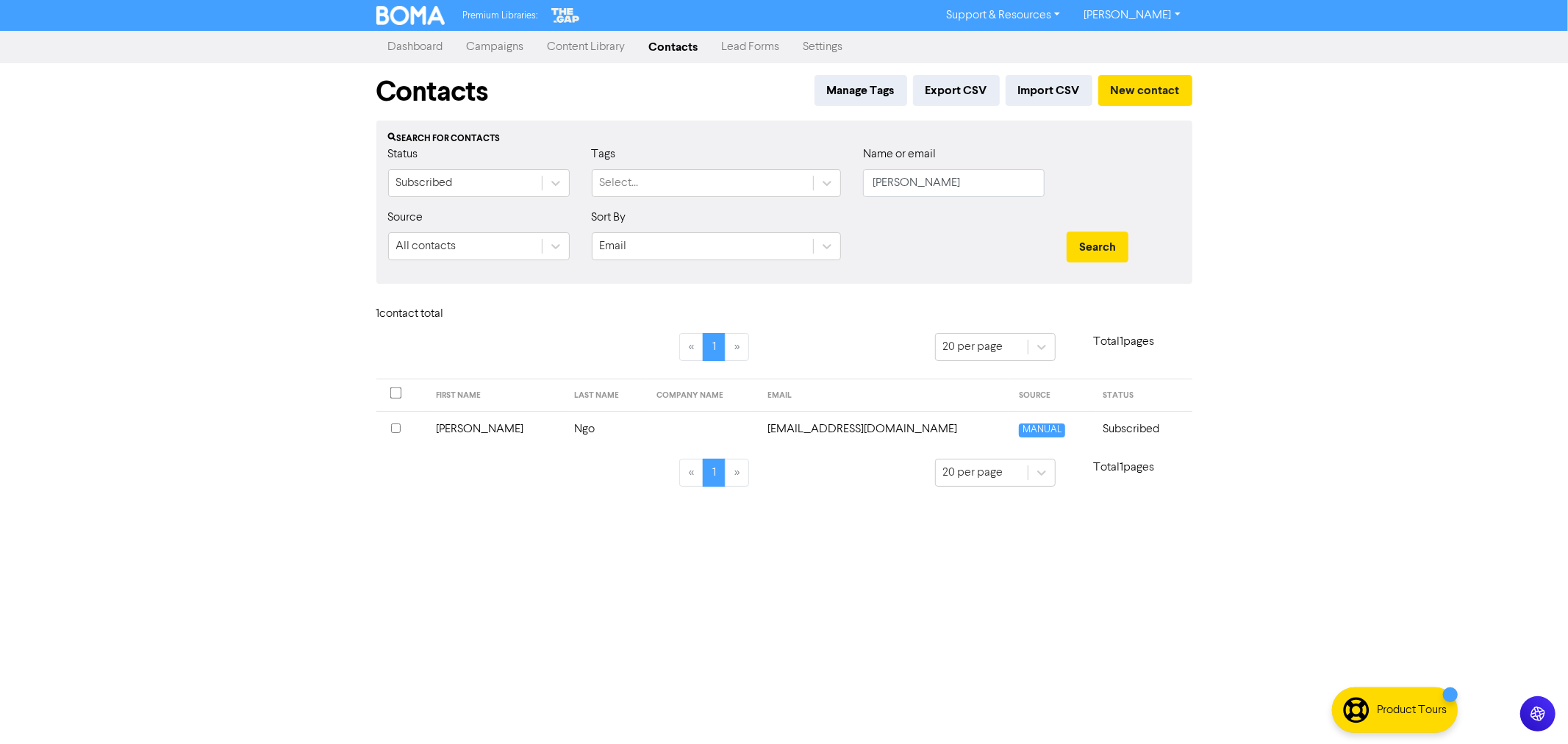
click at [475, 431] on td "[PERSON_NAME]" at bounding box center [496, 429] width 138 height 36
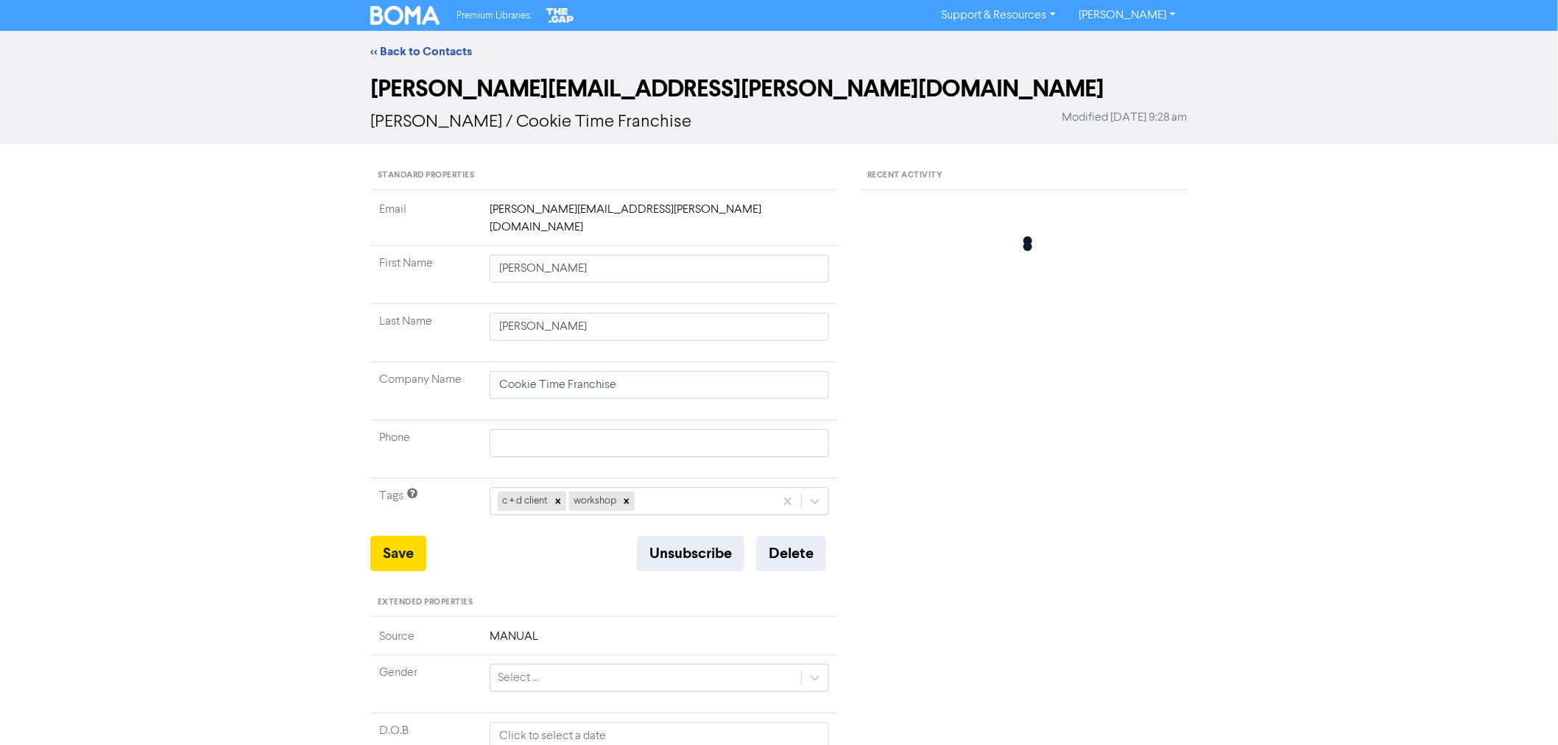
type input "[PERSON_NAME]"
type input "Ngo"
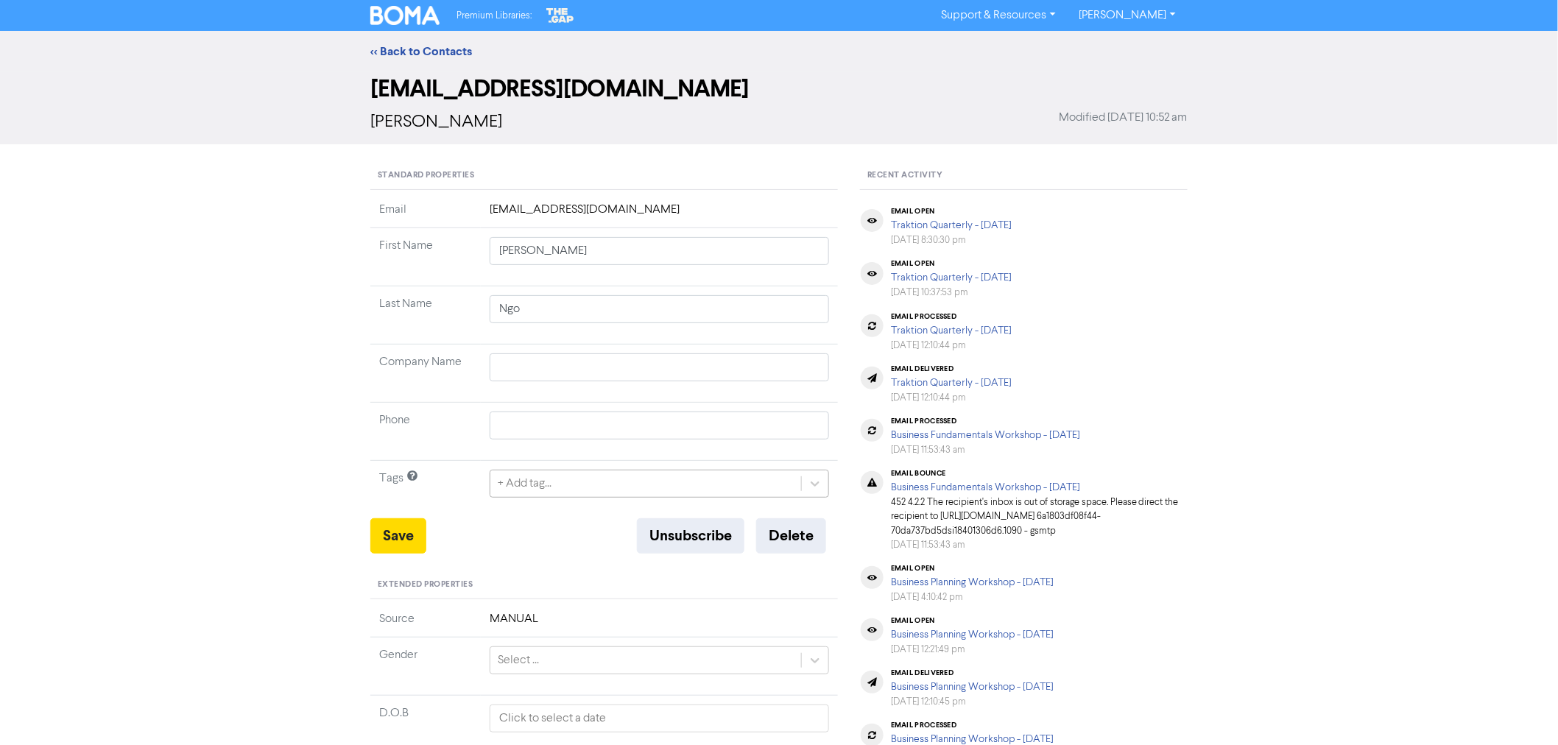
click at [565, 482] on div "+ Add tag..." at bounding box center [645, 483] width 311 height 27
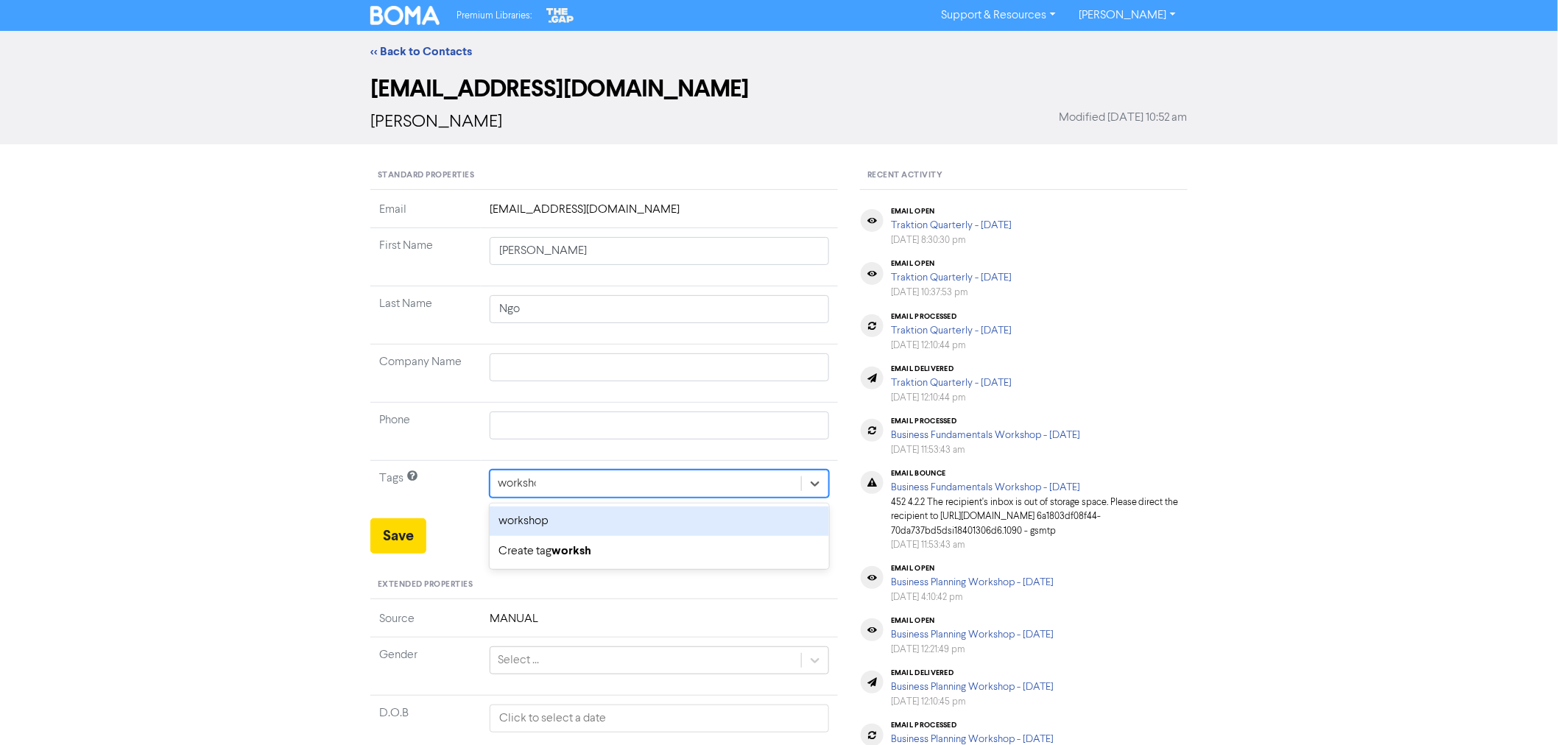
type input "workshop"
click at [525, 518] on div "workshop" at bounding box center [659, 521] width 339 height 29
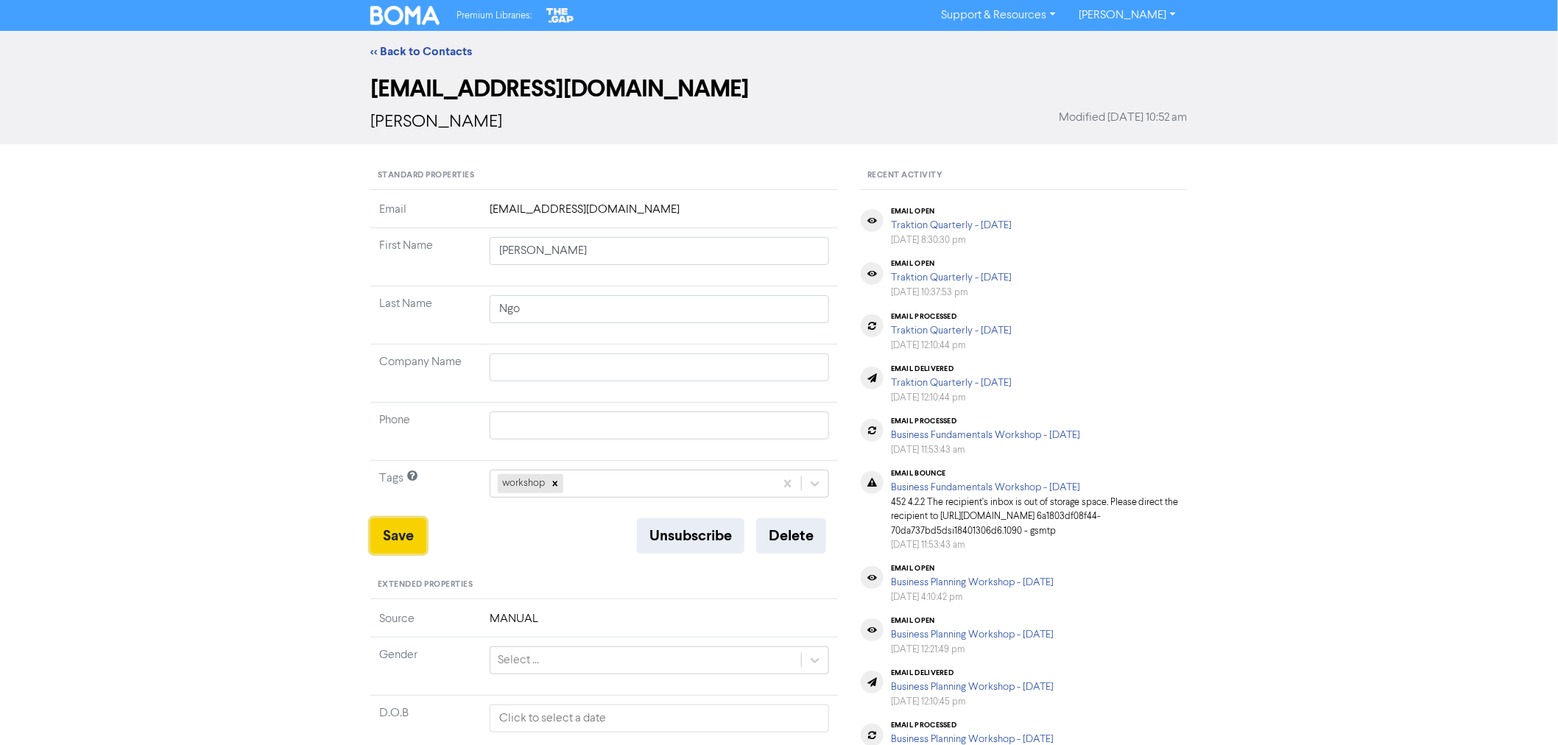
click at [405, 542] on button "Save" at bounding box center [398, 535] width 56 height 35
click at [428, 46] on link "<< Back to Contacts" at bounding box center [421, 51] width 102 height 15
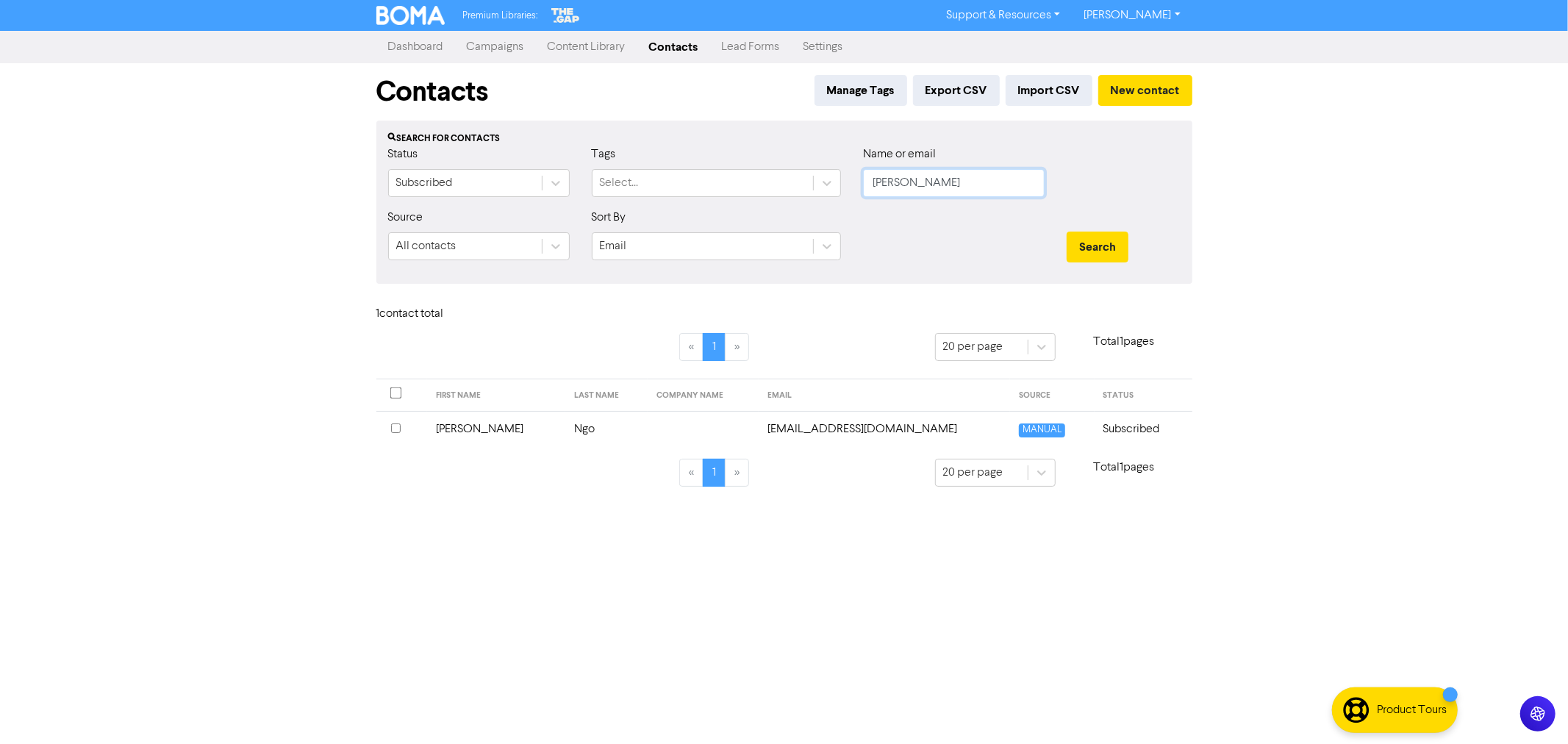
drag, startPoint x: 922, startPoint y: 188, endPoint x: 790, endPoint y: 159, distance: 135.1
click at [793, 160] on div "Status Subscribed Tags Select... Name or email [PERSON_NAME]" at bounding box center [785, 177] width 815 height 63
type input "[PERSON_NAME]"
click at [1097, 246] on button "Search" at bounding box center [1098, 247] width 62 height 31
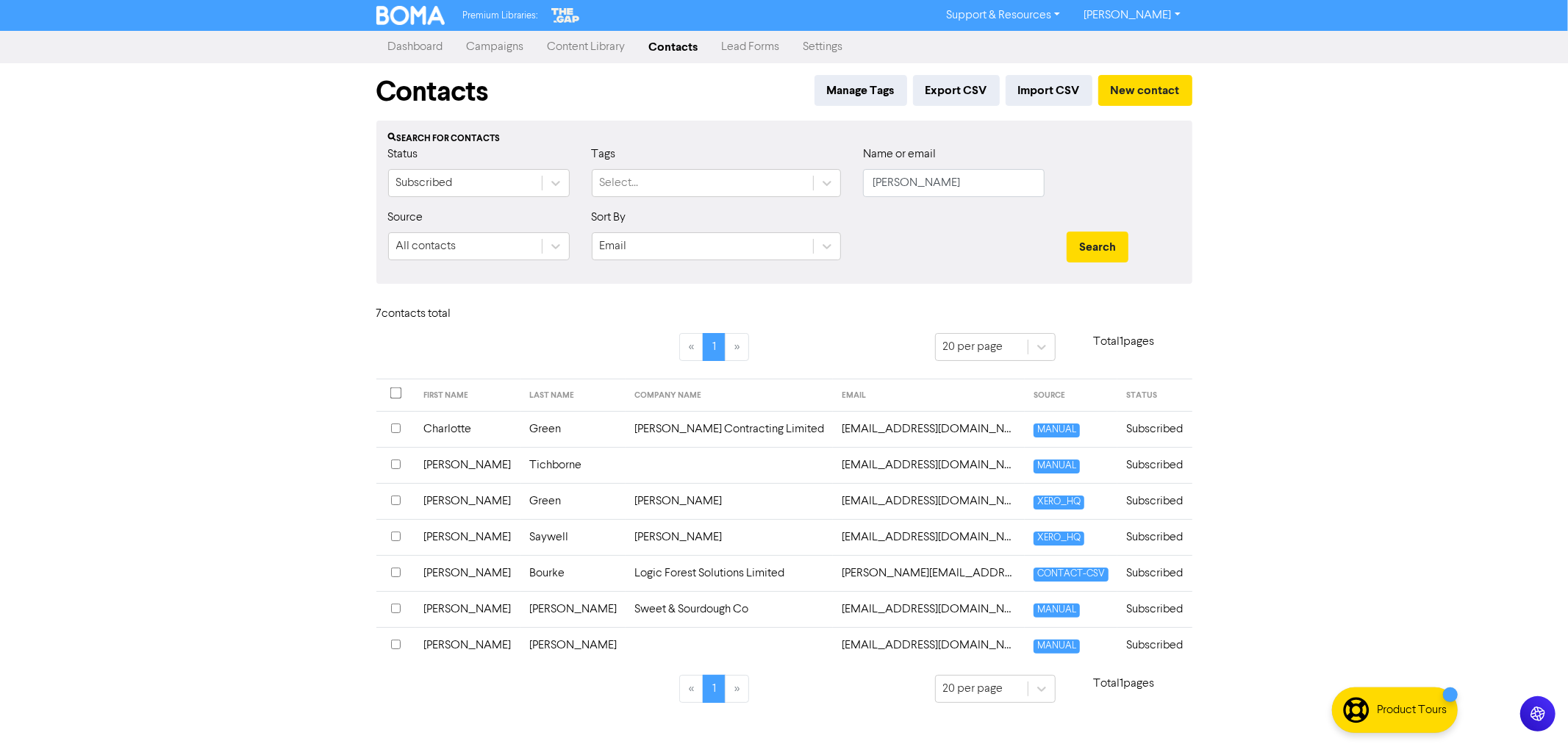
click at [520, 609] on td "[PERSON_NAME]" at bounding box center [572, 609] width 105 height 36
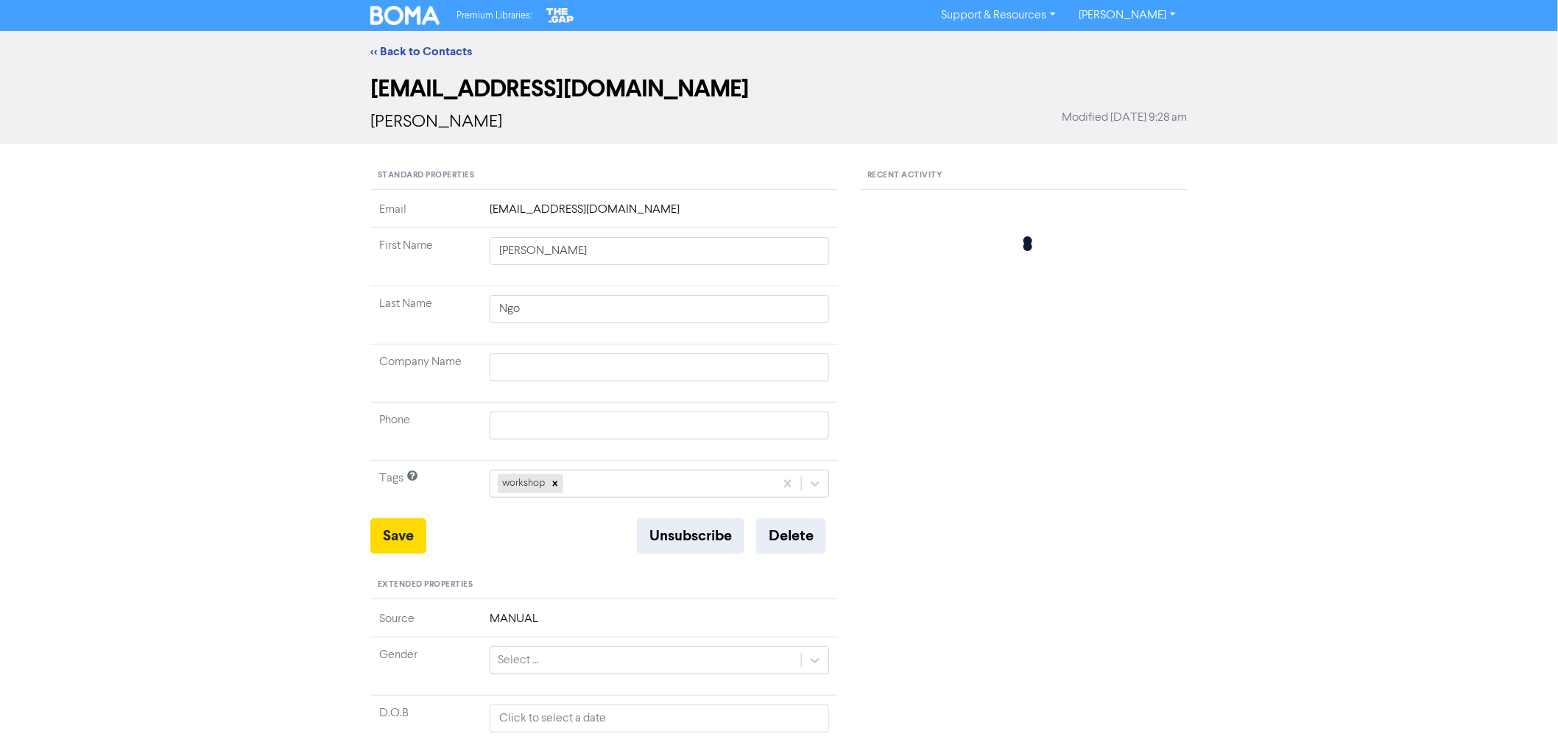
type input "[PERSON_NAME]"
type input "Sweet & Sourdough Co"
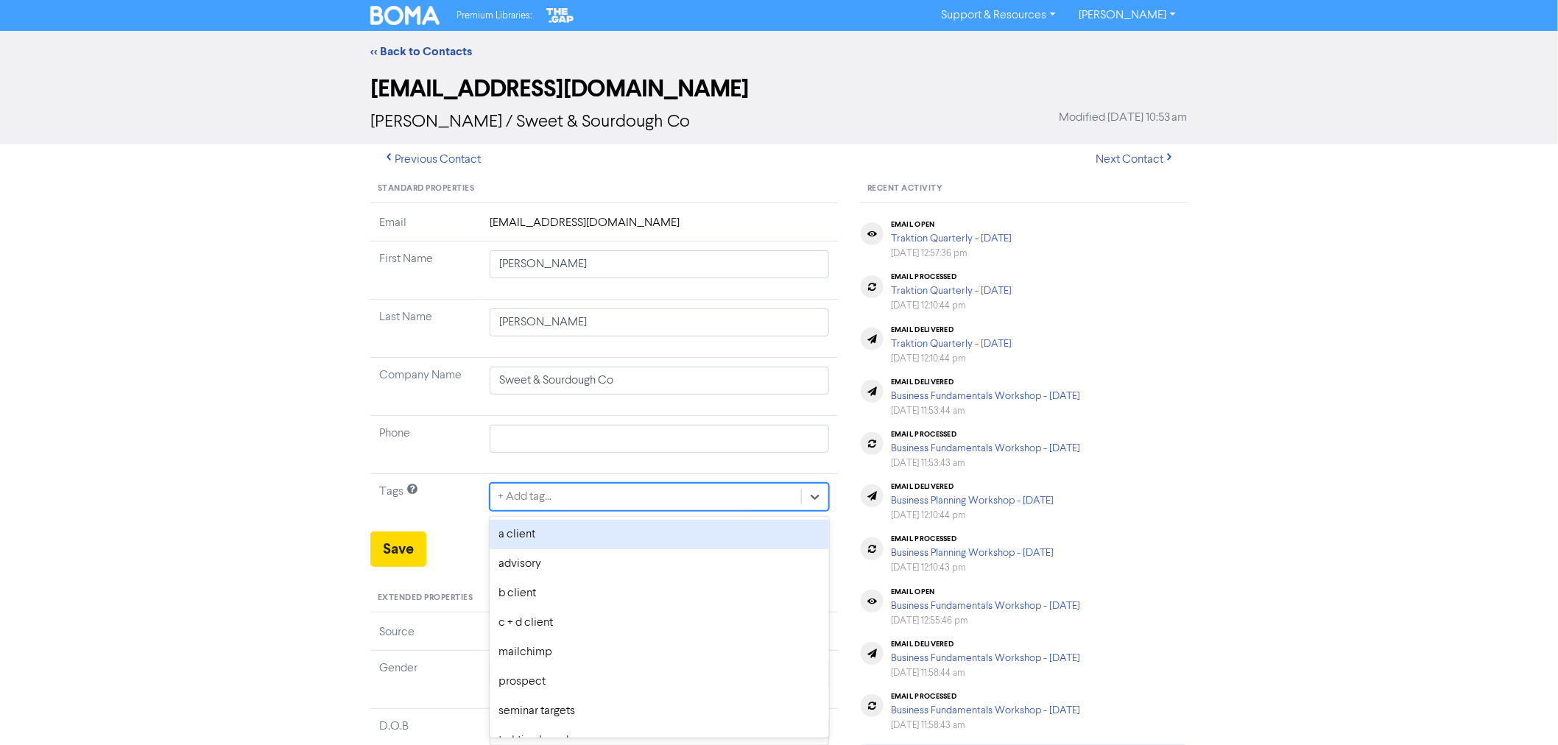
click at [580, 491] on div "+ Add tag..." at bounding box center [645, 497] width 311 height 27
type input "workshop"
click at [531, 534] on div "workshop" at bounding box center [659, 534] width 339 height 29
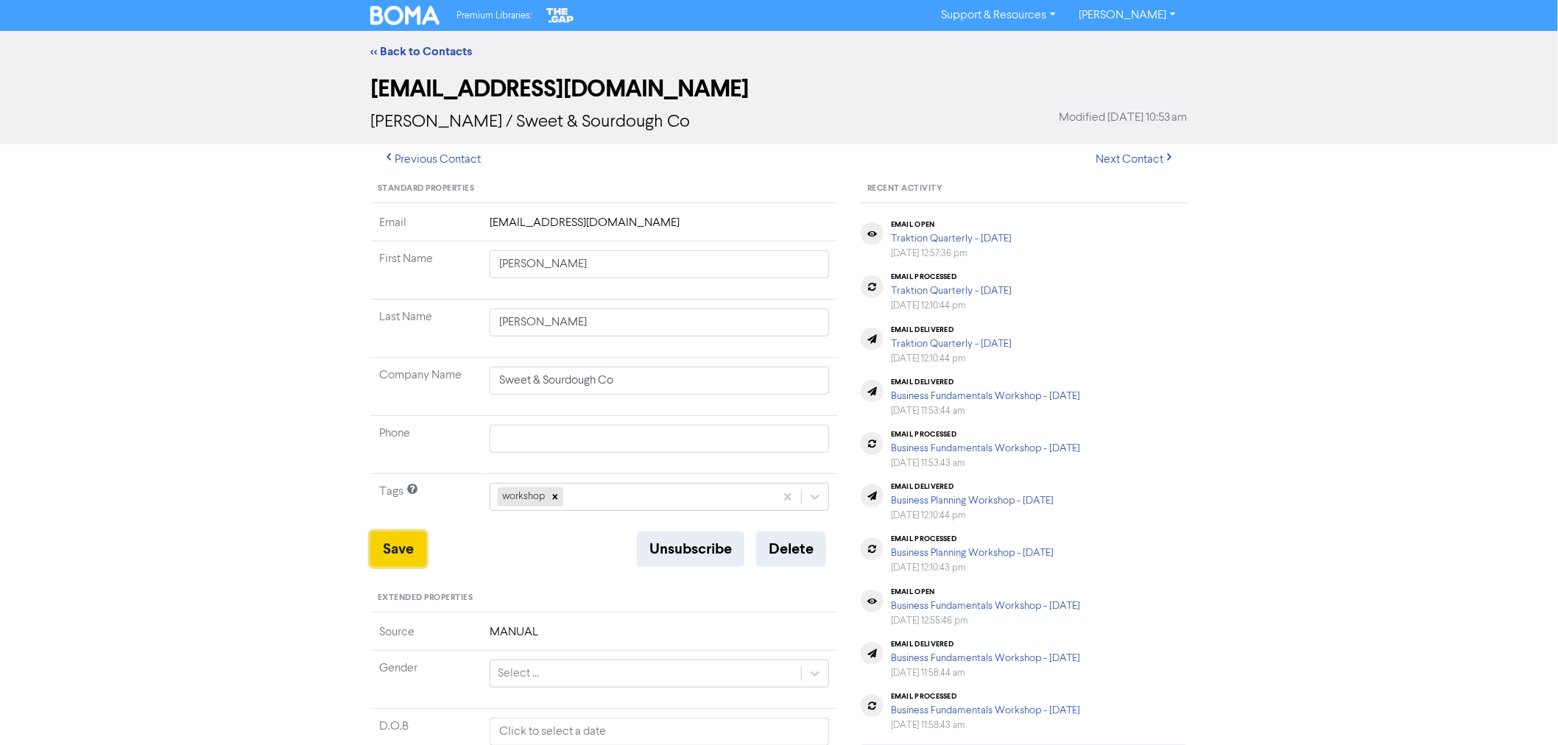
drag, startPoint x: 395, startPoint y: 562, endPoint x: 409, endPoint y: 554, distance: 16.8
click at [395, 563] on button "Save" at bounding box center [398, 549] width 56 height 35
click at [427, 53] on link "<< Back to Contacts" at bounding box center [421, 51] width 102 height 15
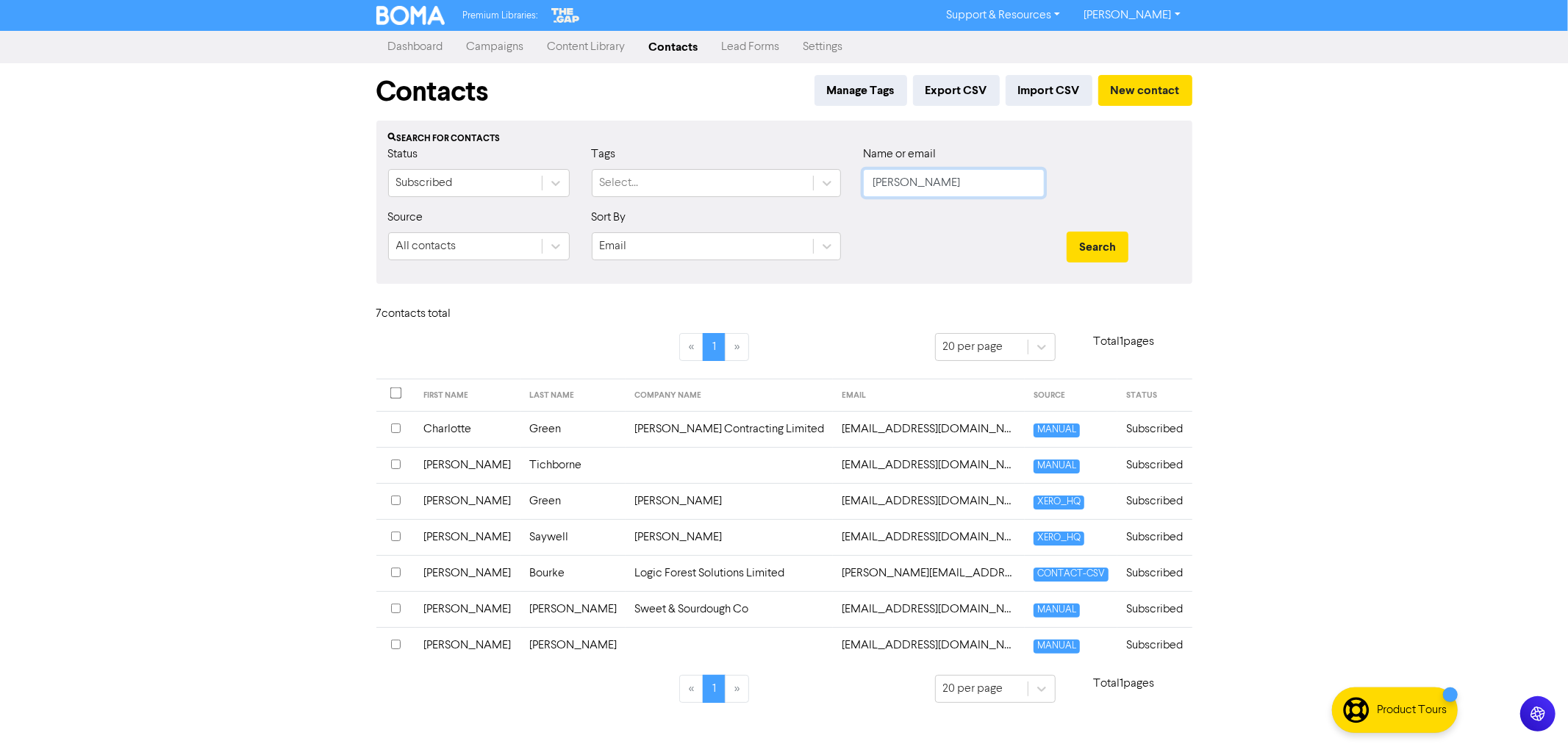
drag, startPoint x: 920, startPoint y: 172, endPoint x: 751, endPoint y: 152, distance: 170.2
click at [780, 158] on div "Status Subscribed Tags Select... Name or email [PERSON_NAME]" at bounding box center [785, 177] width 815 height 63
click at [1101, 234] on button "Search" at bounding box center [1098, 247] width 62 height 31
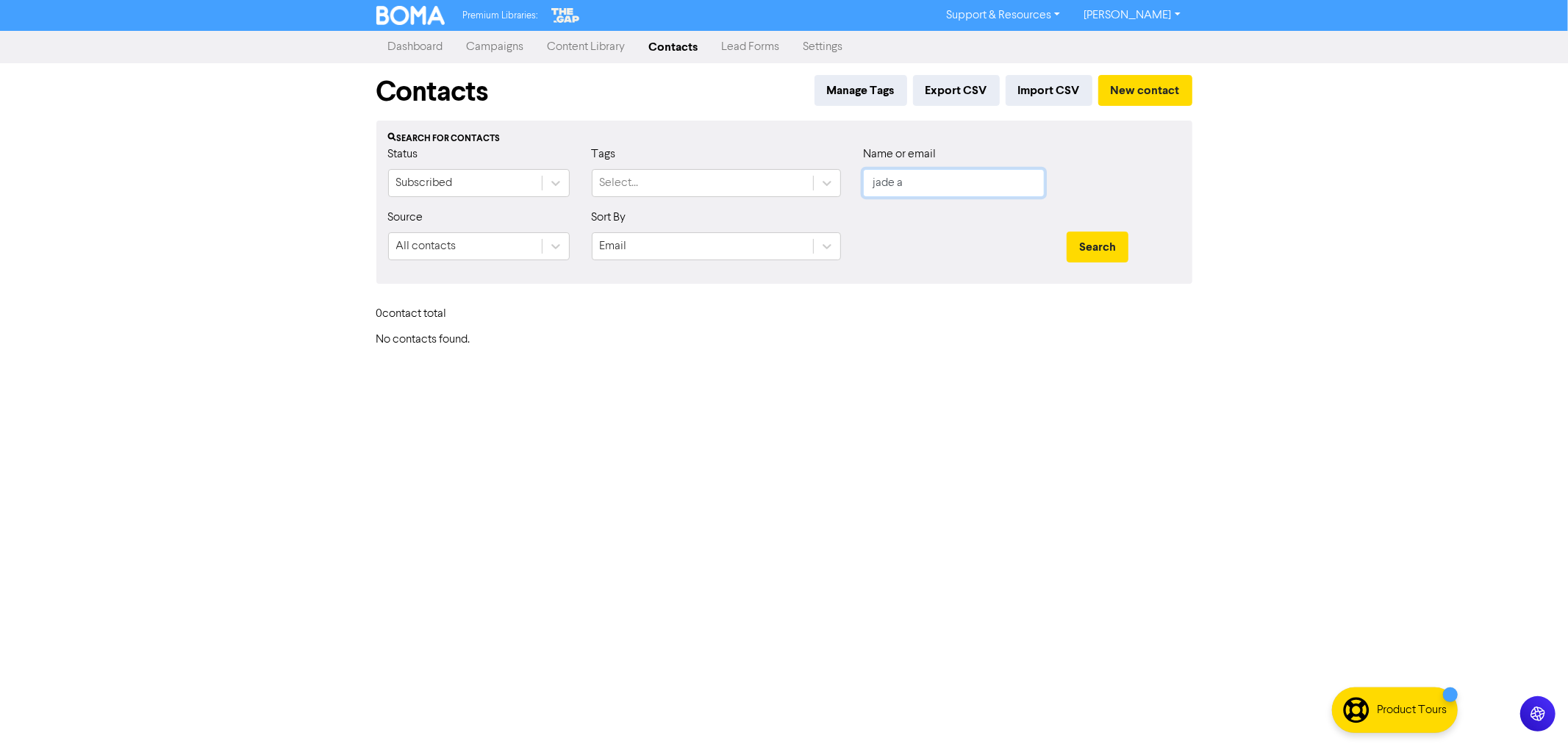
drag, startPoint x: 913, startPoint y: 181, endPoint x: 729, endPoint y: 152, distance: 186.3
click at [730, 153] on div "Status Subscribed Tags Select... Name or email jade a" at bounding box center [785, 177] width 815 height 63
type input "jade"
click at [1067, 232] on button "Search" at bounding box center [1098, 247] width 62 height 31
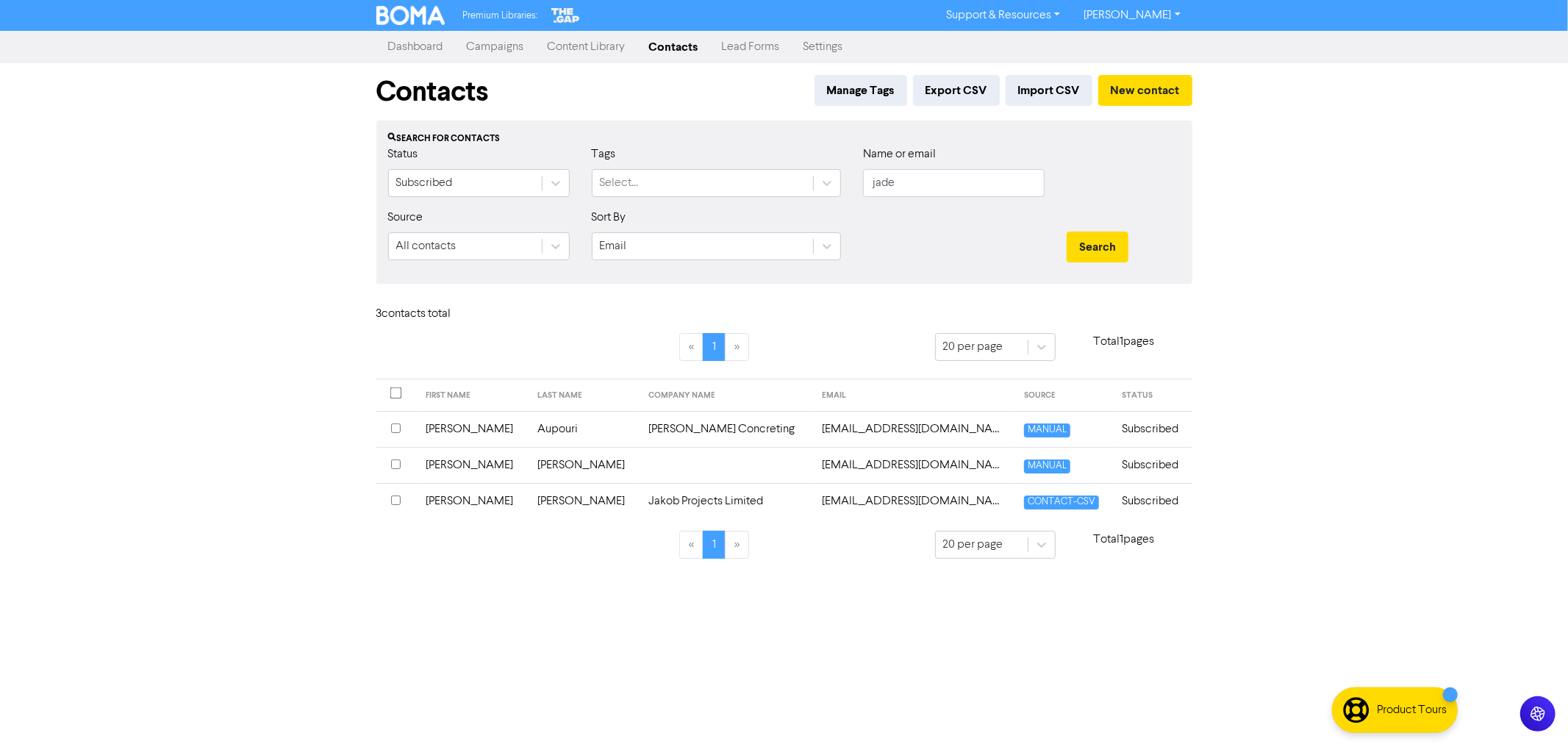
click at [528, 427] on td "Aupouri" at bounding box center [583, 429] width 111 height 36
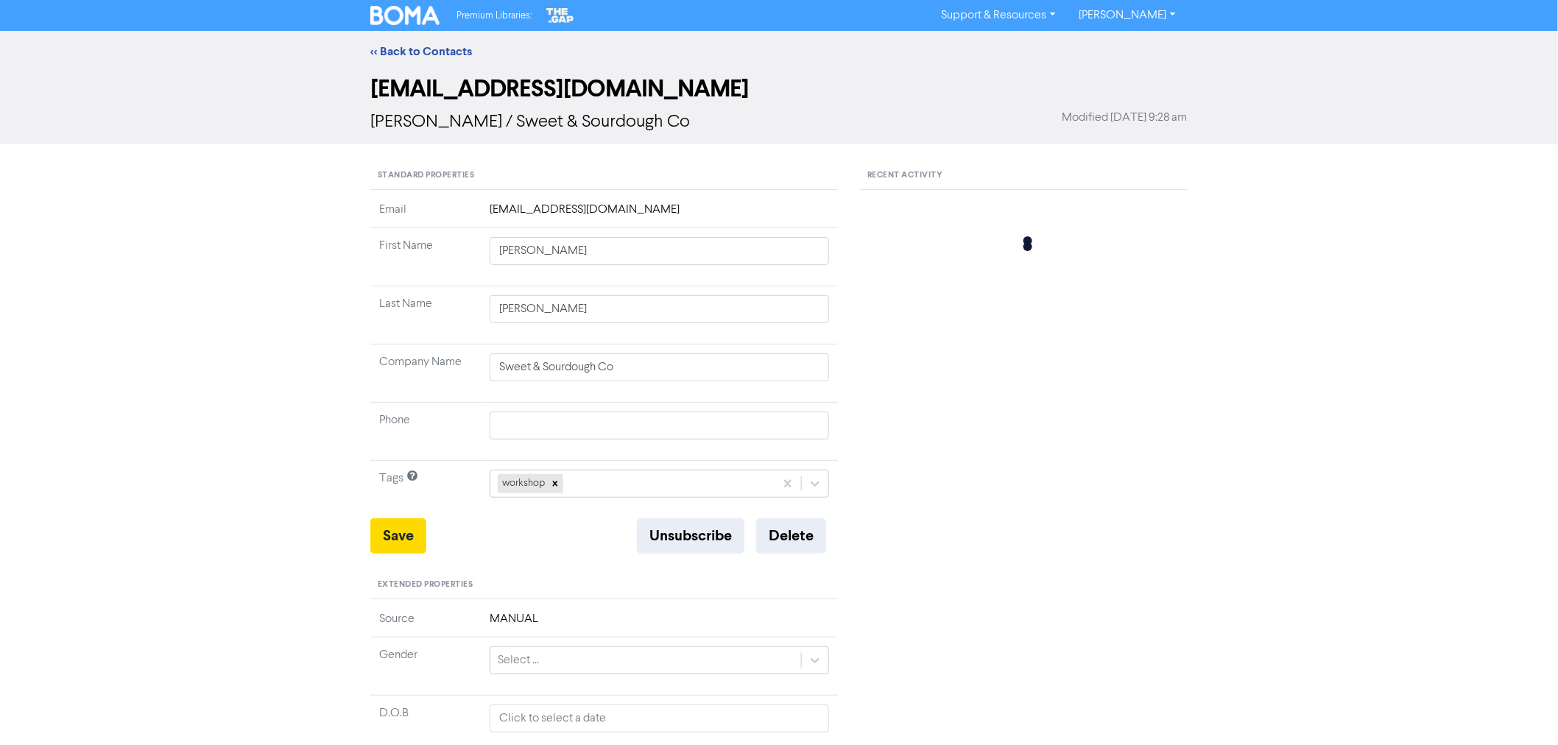
type input "[PERSON_NAME]"
type input "Aupouri"
type input "[PERSON_NAME] Concreting"
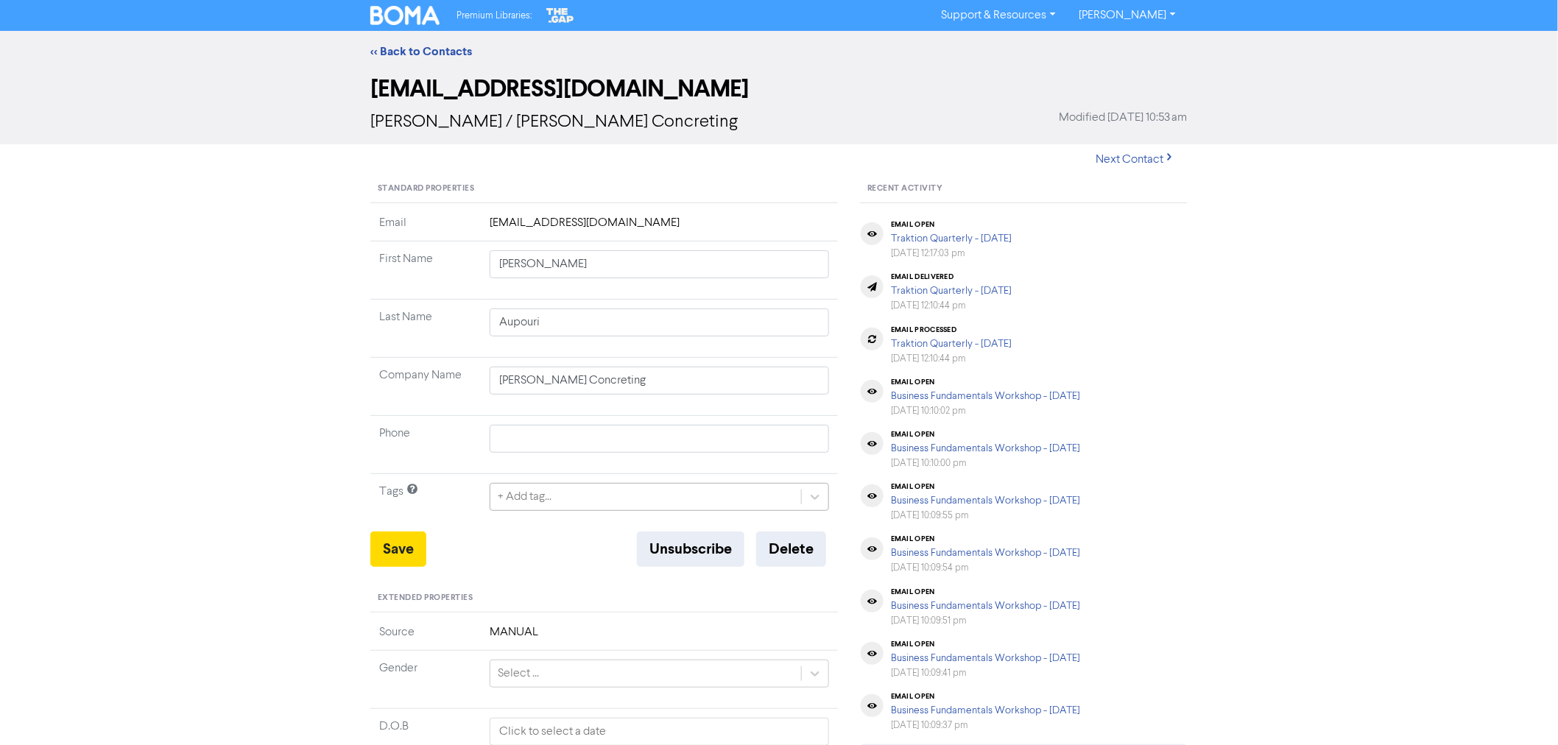
click at [583, 498] on div "+ Add tag..." at bounding box center [645, 497] width 311 height 27
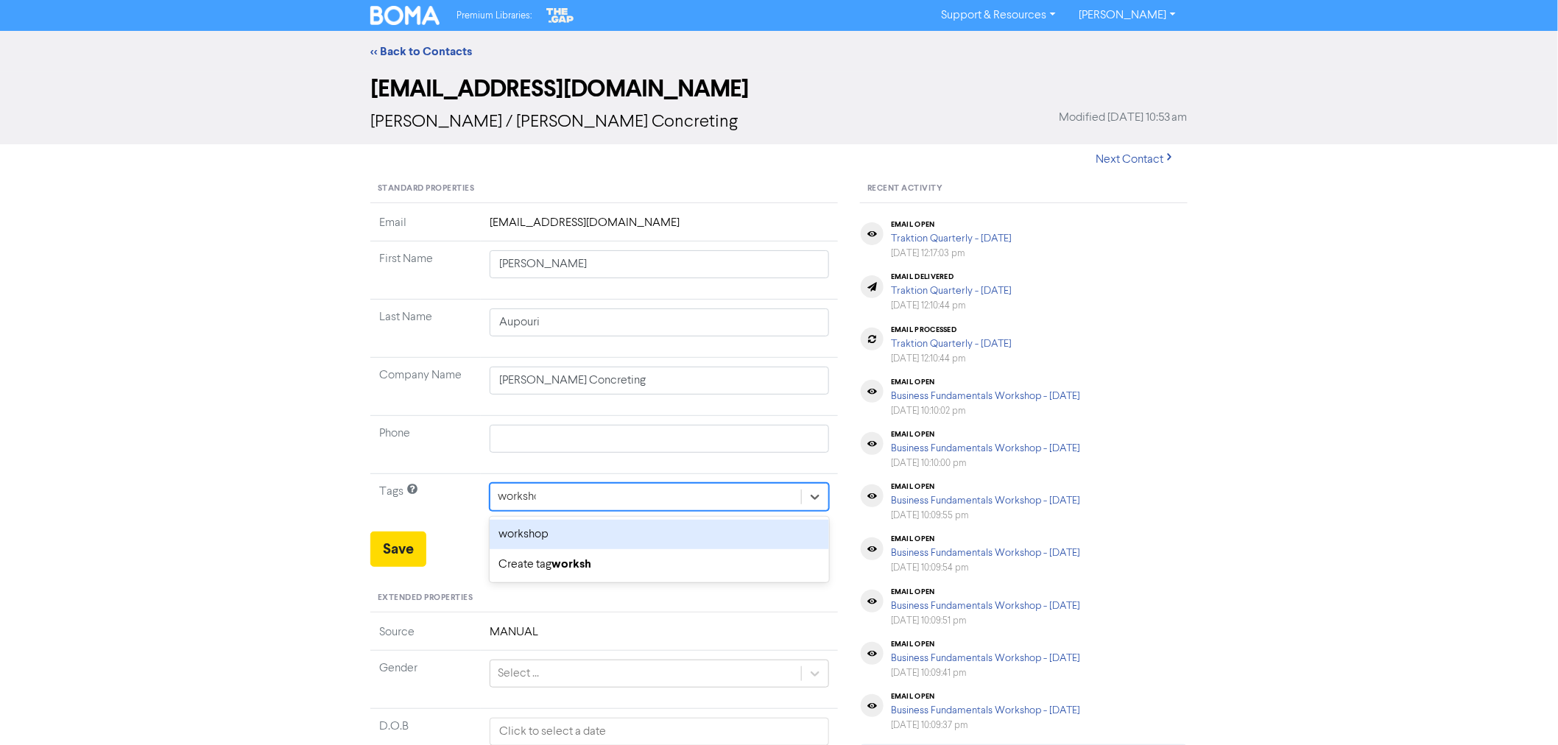
type input "workshop"
click at [549, 530] on div "workshop" at bounding box center [659, 534] width 339 height 29
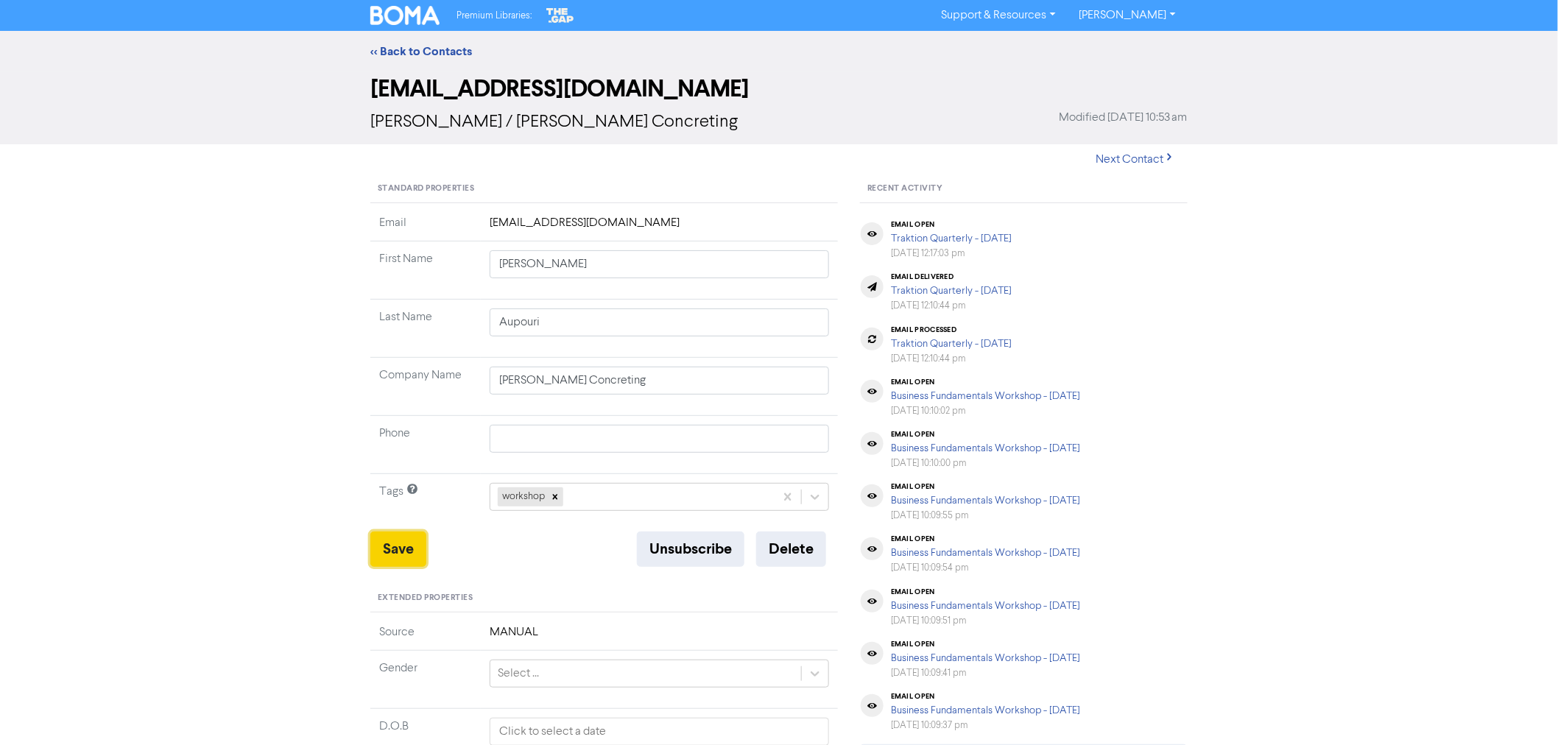
click at [398, 554] on button "Save" at bounding box center [398, 549] width 56 height 35
click at [407, 550] on button "Save" at bounding box center [398, 549] width 56 height 35
click at [420, 45] on link "<< Back to Contacts" at bounding box center [421, 51] width 102 height 15
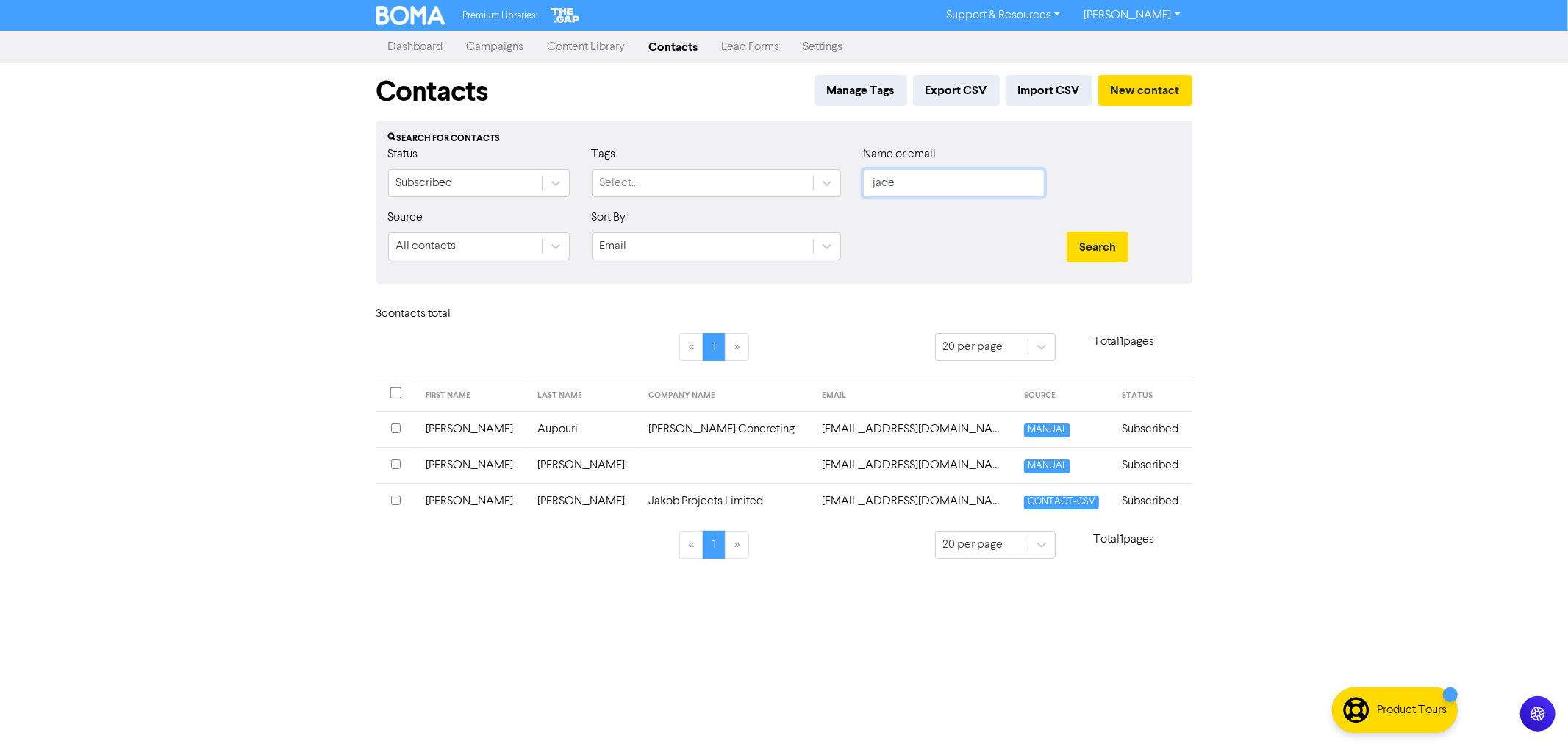
drag, startPoint x: 937, startPoint y: 184, endPoint x: 721, endPoint y: 150, distance: 218.7
click at [766, 159] on div "Status Subscribed Tags Select... Name or email jade" at bounding box center [785, 177] width 815 height 63
click at [1067, 232] on button "Search" at bounding box center [1098, 247] width 62 height 31
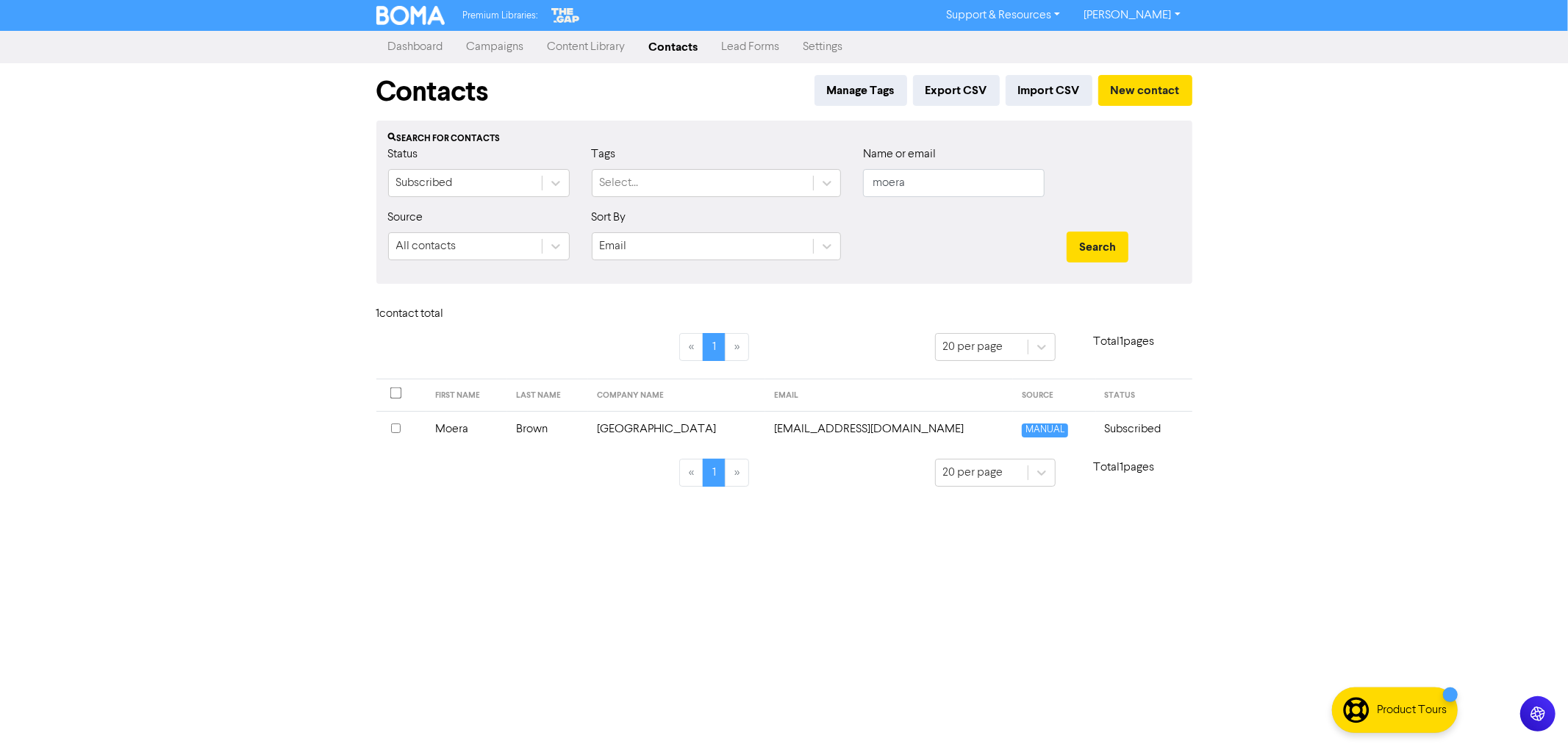
click at [573, 430] on td "Brown" at bounding box center [547, 429] width 81 height 36
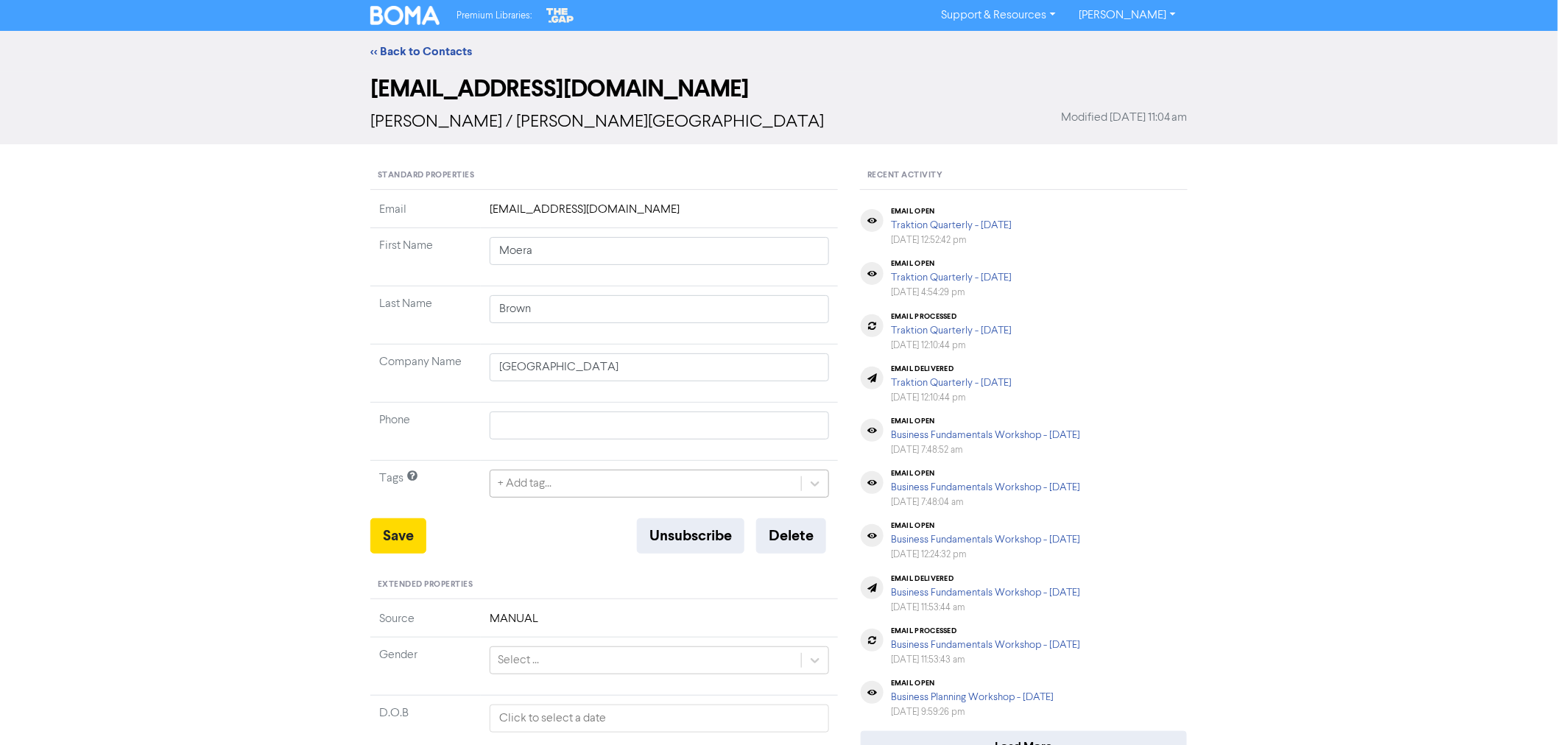
click at [573, 482] on div "+ Add tag..." at bounding box center [645, 483] width 311 height 27
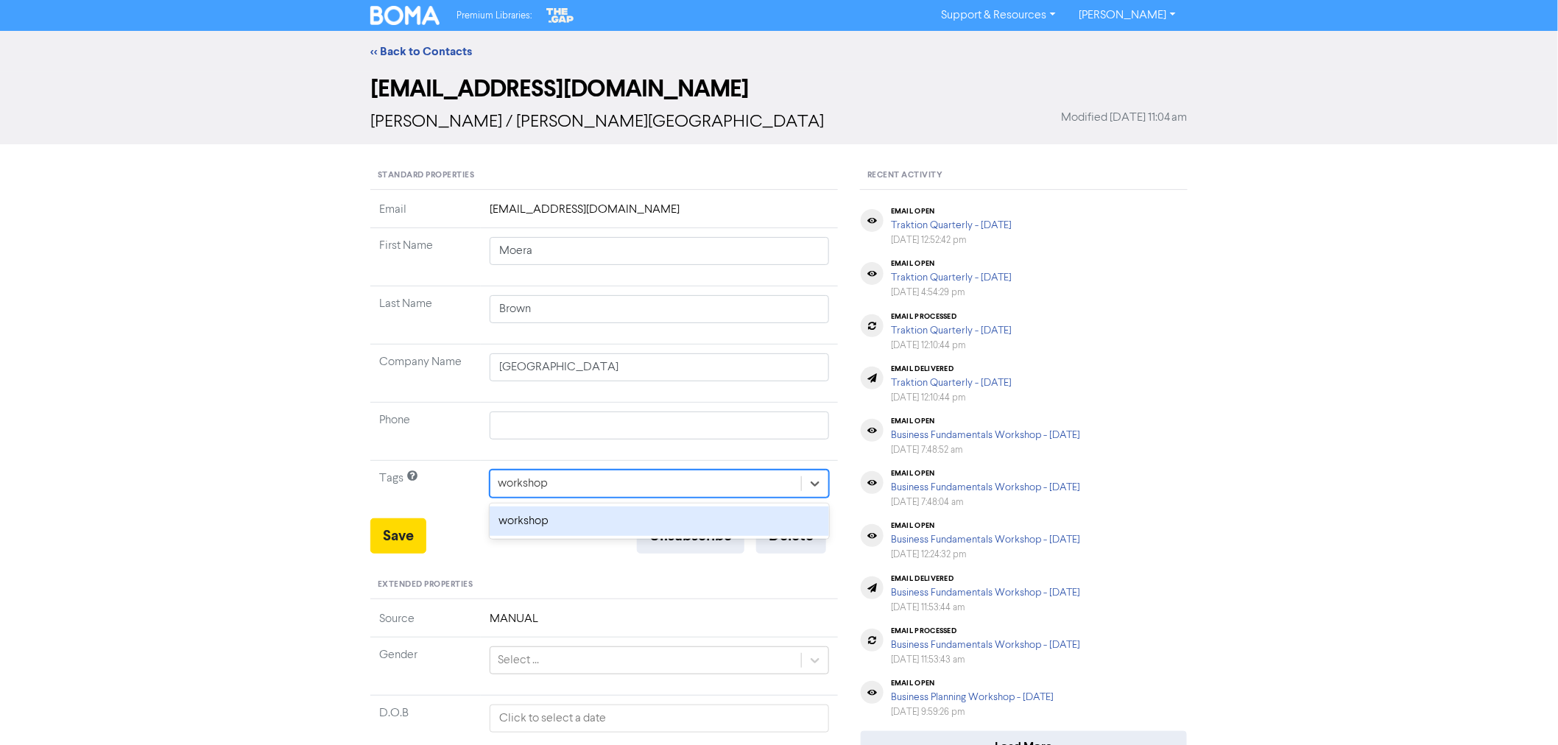
click at [560, 514] on div "workshop" at bounding box center [659, 521] width 339 height 29
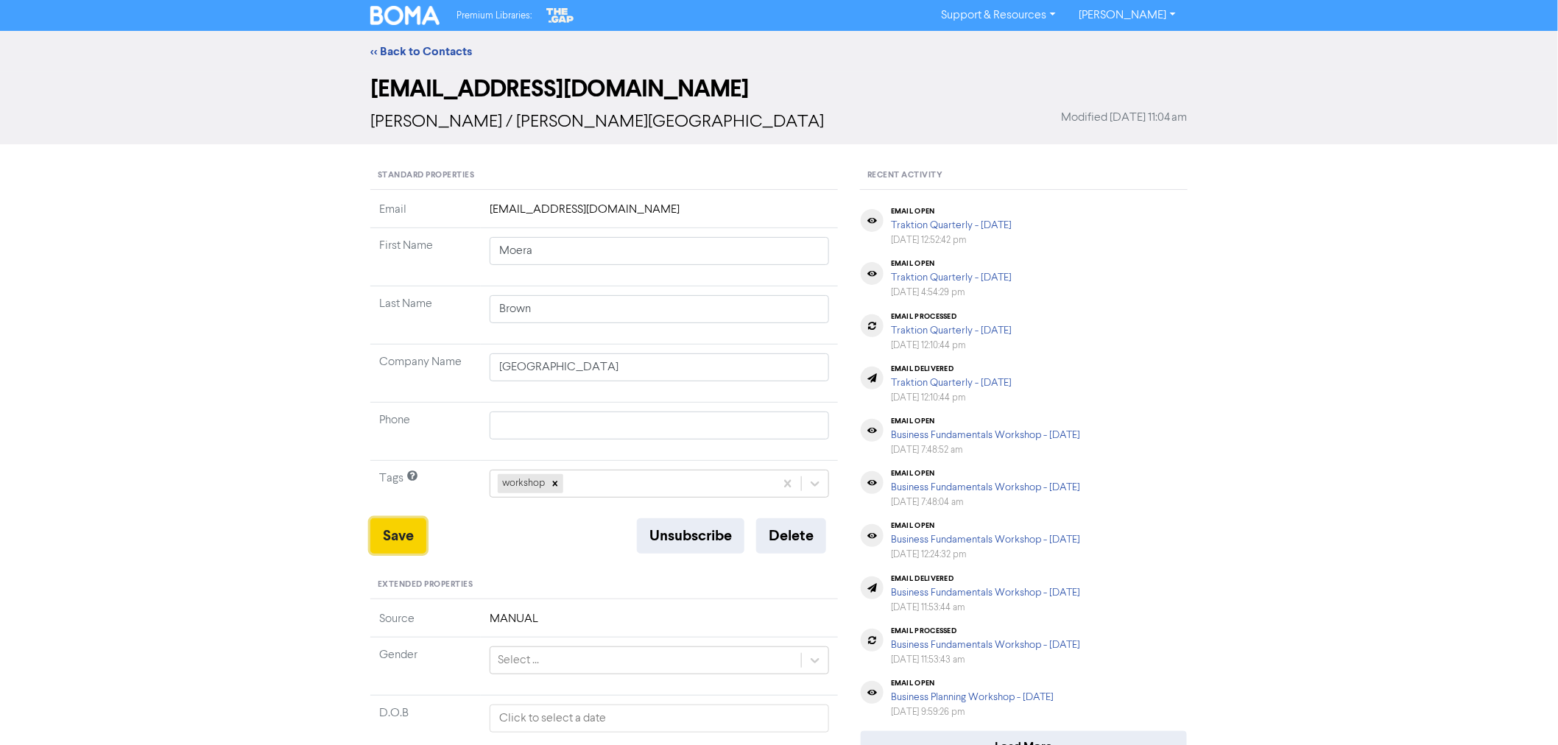
click at [398, 536] on button "Save" at bounding box center [398, 535] width 56 height 35
click at [432, 50] on link "<< Back to Contacts" at bounding box center [421, 51] width 102 height 15
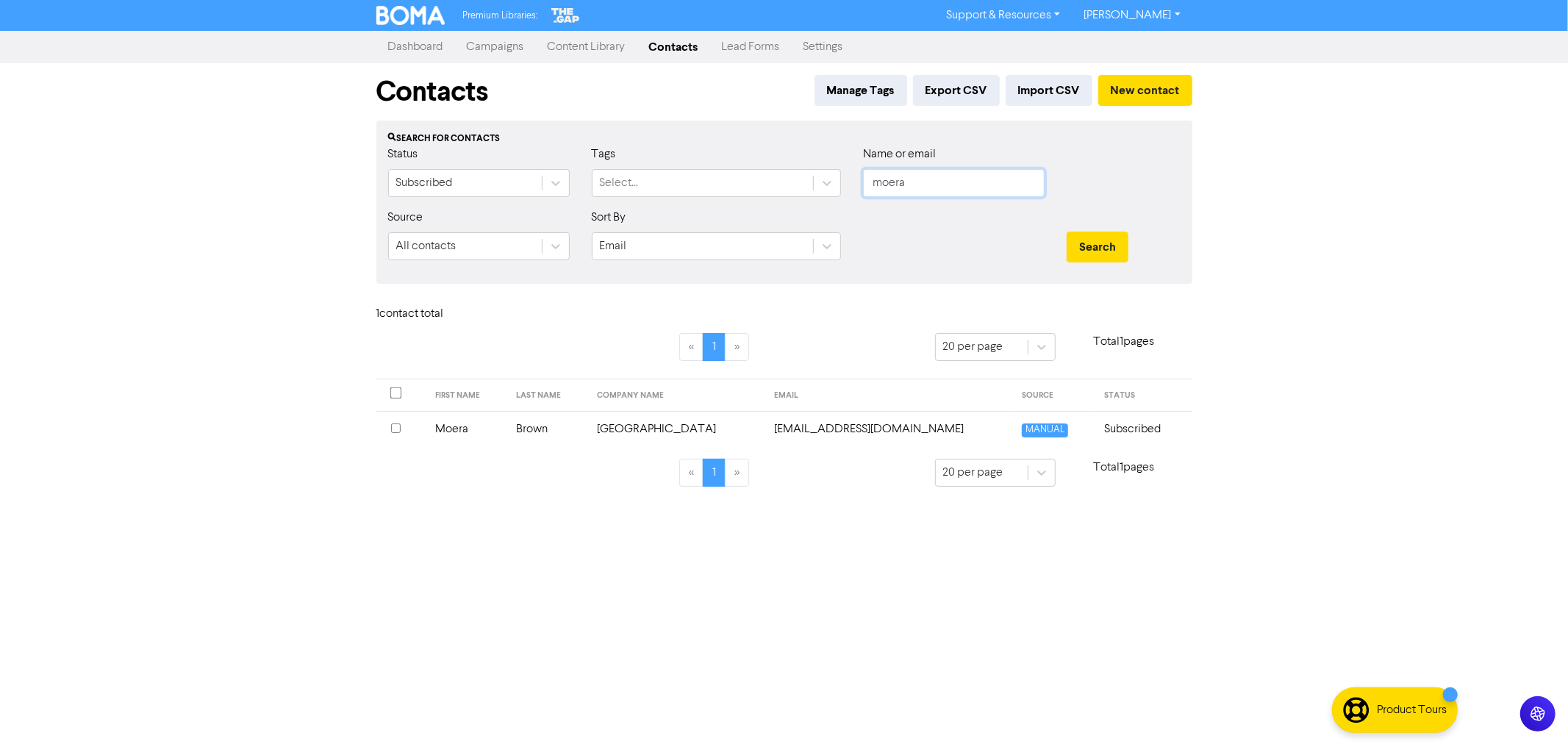
drag, startPoint x: 924, startPoint y: 187, endPoint x: 773, endPoint y: 149, distance: 155.7
click at [785, 153] on div "Status Subscribed Tags Select... Name or email moera" at bounding box center [785, 177] width 815 height 63
click at [1067, 232] on button "Search" at bounding box center [1098, 247] width 62 height 31
click at [493, 427] on td "[PERSON_NAME]" at bounding box center [484, 429] width 125 height 36
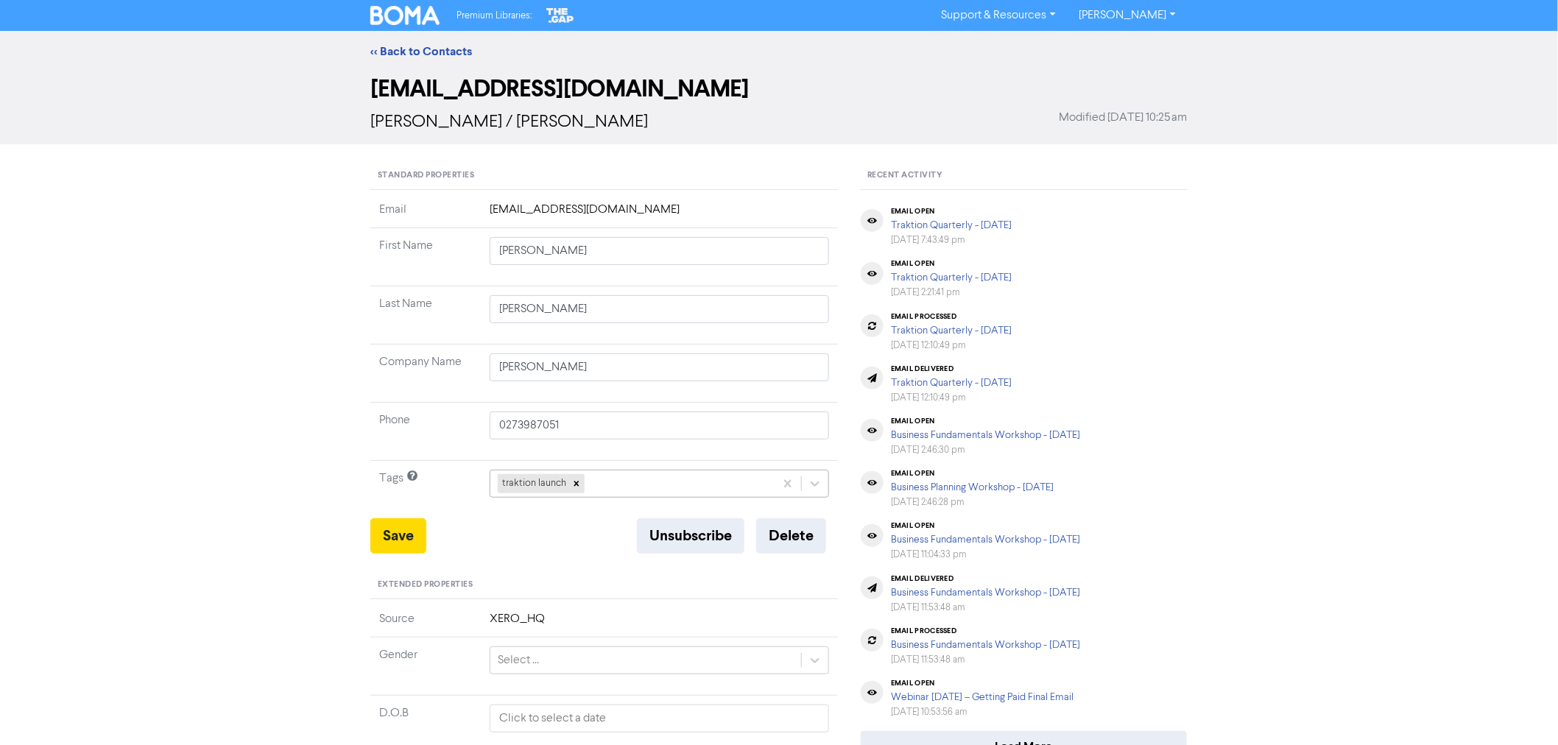
click at [609, 481] on div "traktion launch" at bounding box center [632, 483] width 284 height 27
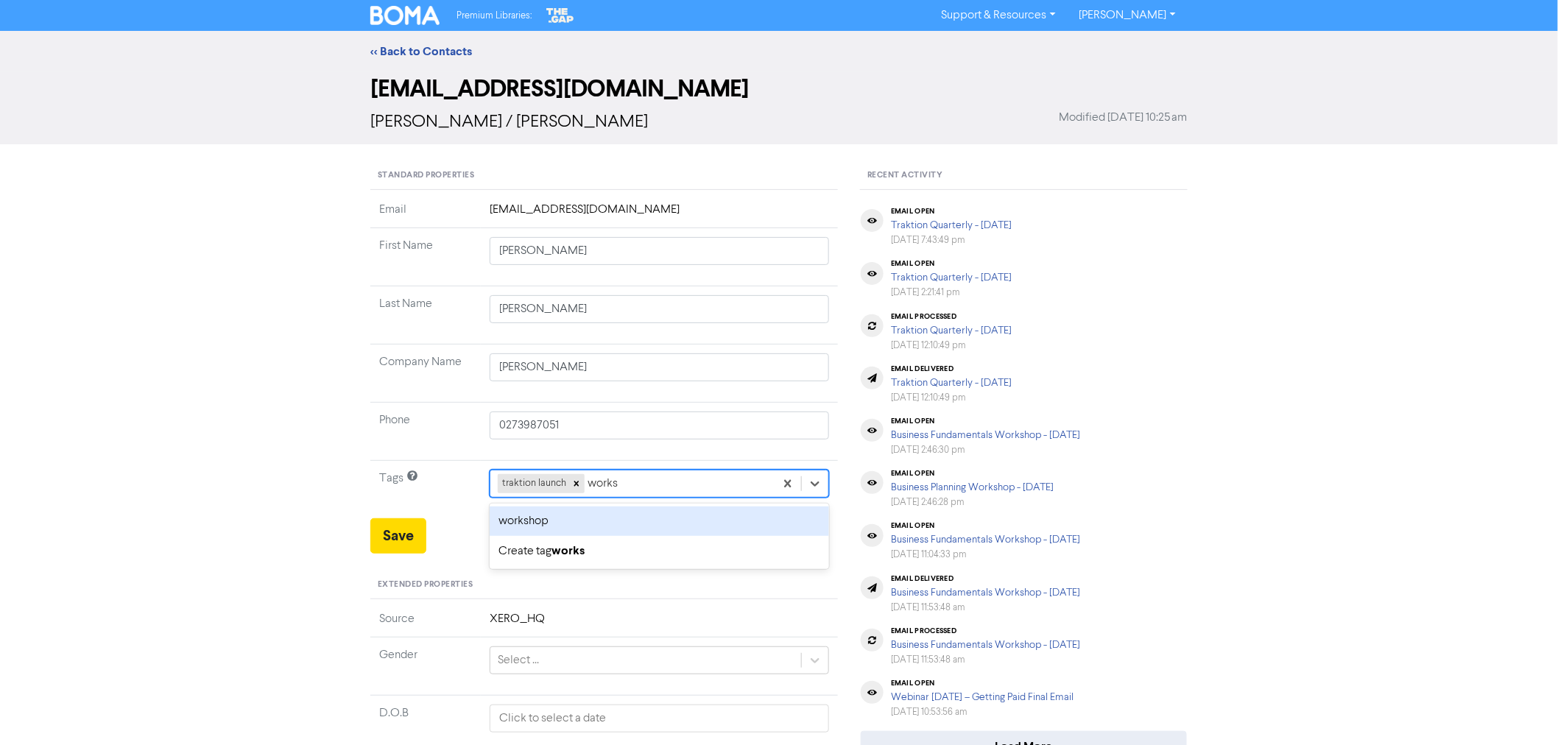
click at [557, 531] on div "workshop" at bounding box center [659, 521] width 339 height 29
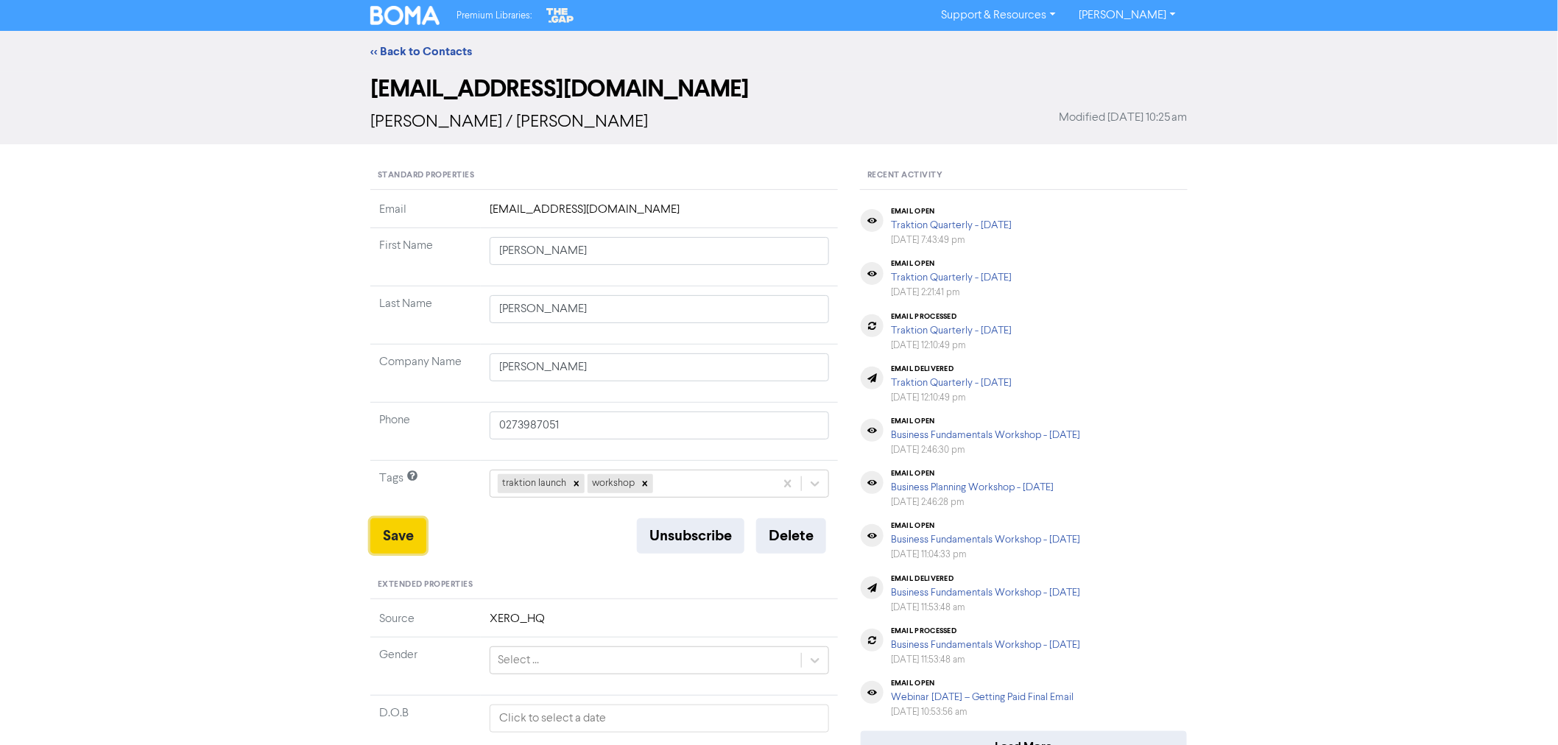
click at [401, 540] on button "Save" at bounding box center [398, 535] width 56 height 35
click at [423, 49] on link "<< Back to Contacts" at bounding box center [421, 51] width 102 height 15
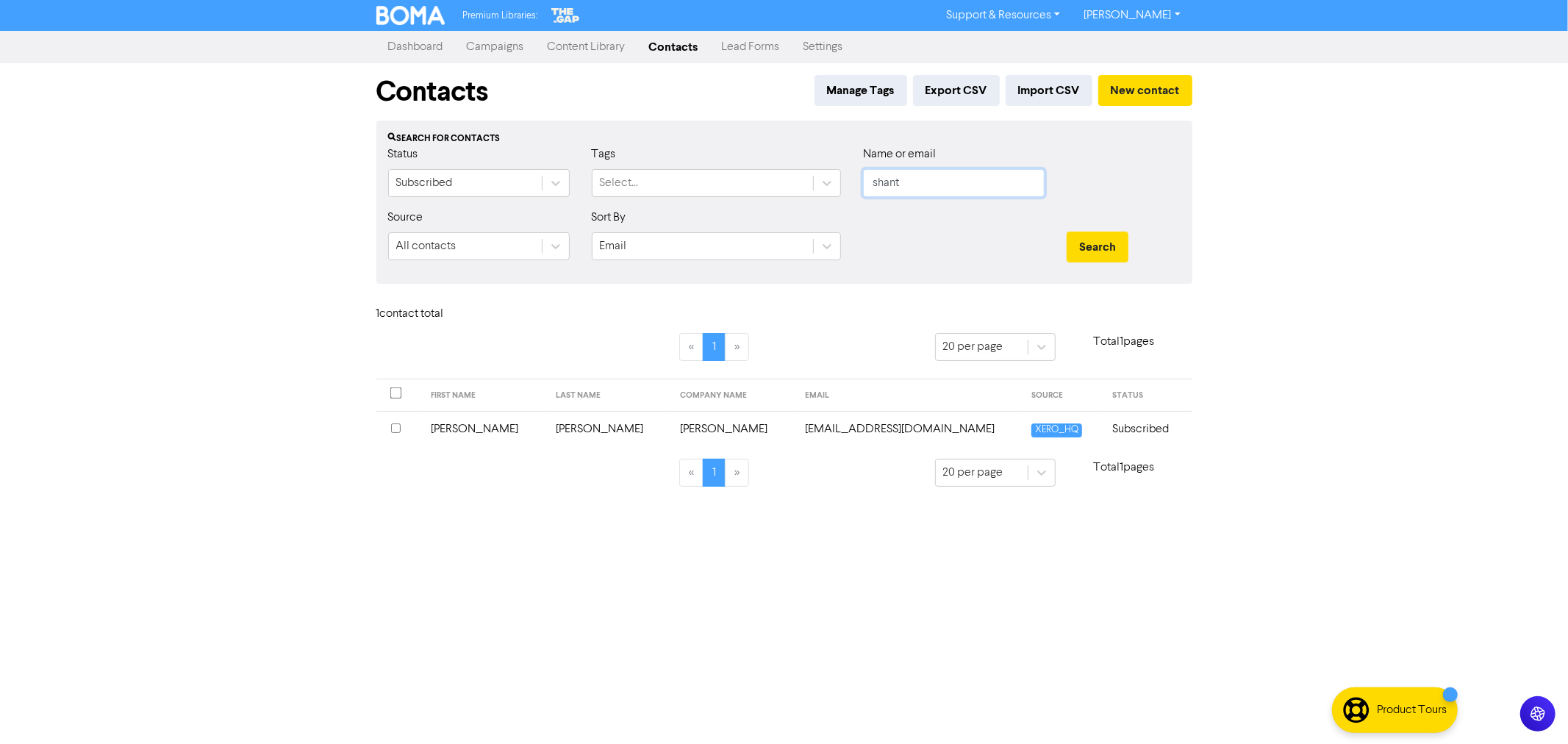
drag, startPoint x: 921, startPoint y: 187, endPoint x: 787, endPoint y: 164, distance: 136.0
click at [791, 168] on div "Status Subscribed Tags Select... Name or email shant" at bounding box center [785, 177] width 815 height 63
click at [1067, 232] on button "Search" at bounding box center [1098, 247] width 62 height 31
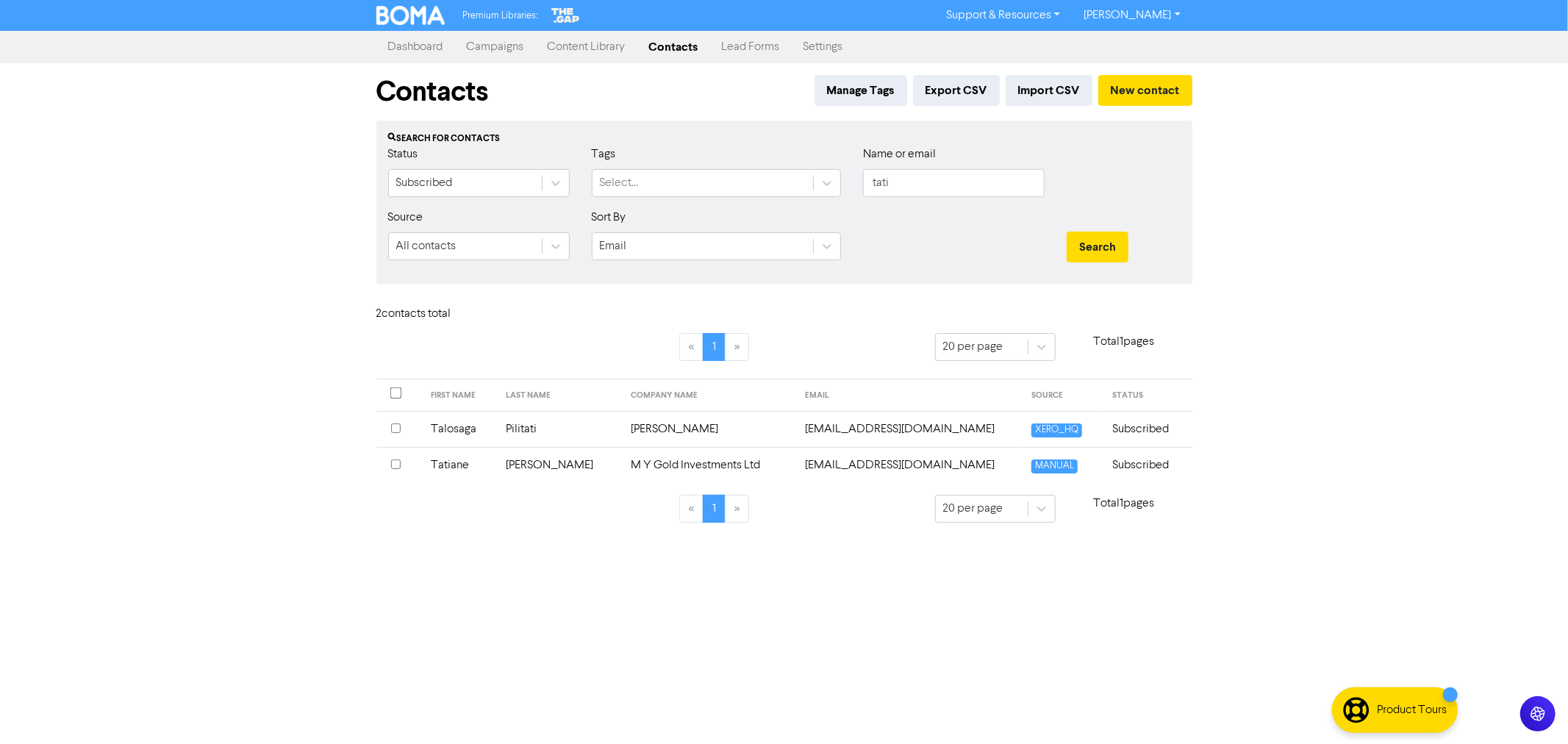
click at [481, 464] on td "Tatiane" at bounding box center [459, 465] width 75 height 36
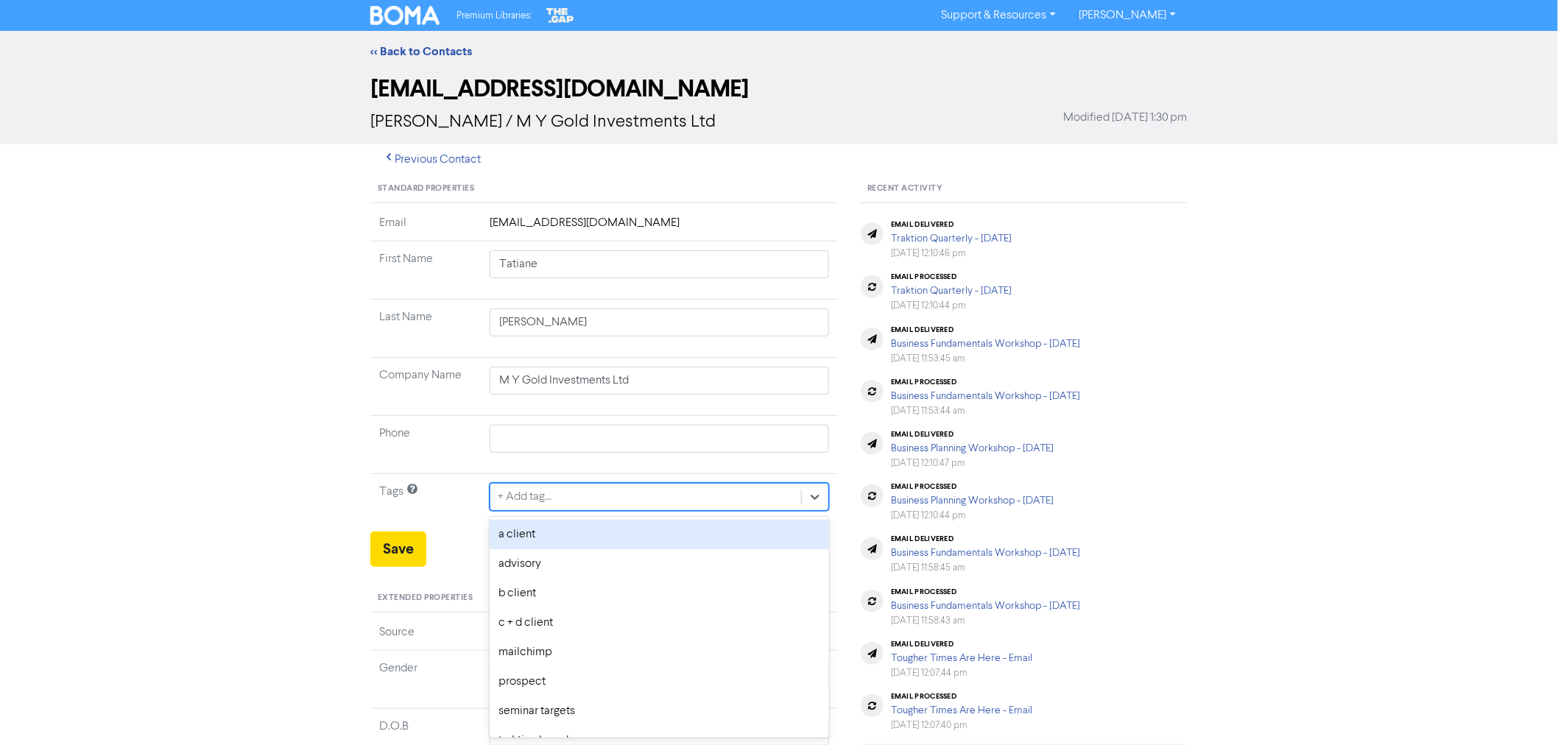
click at [547, 486] on div "+ Add tag..." at bounding box center [645, 497] width 311 height 27
click at [534, 541] on div "workshop" at bounding box center [659, 534] width 339 height 29
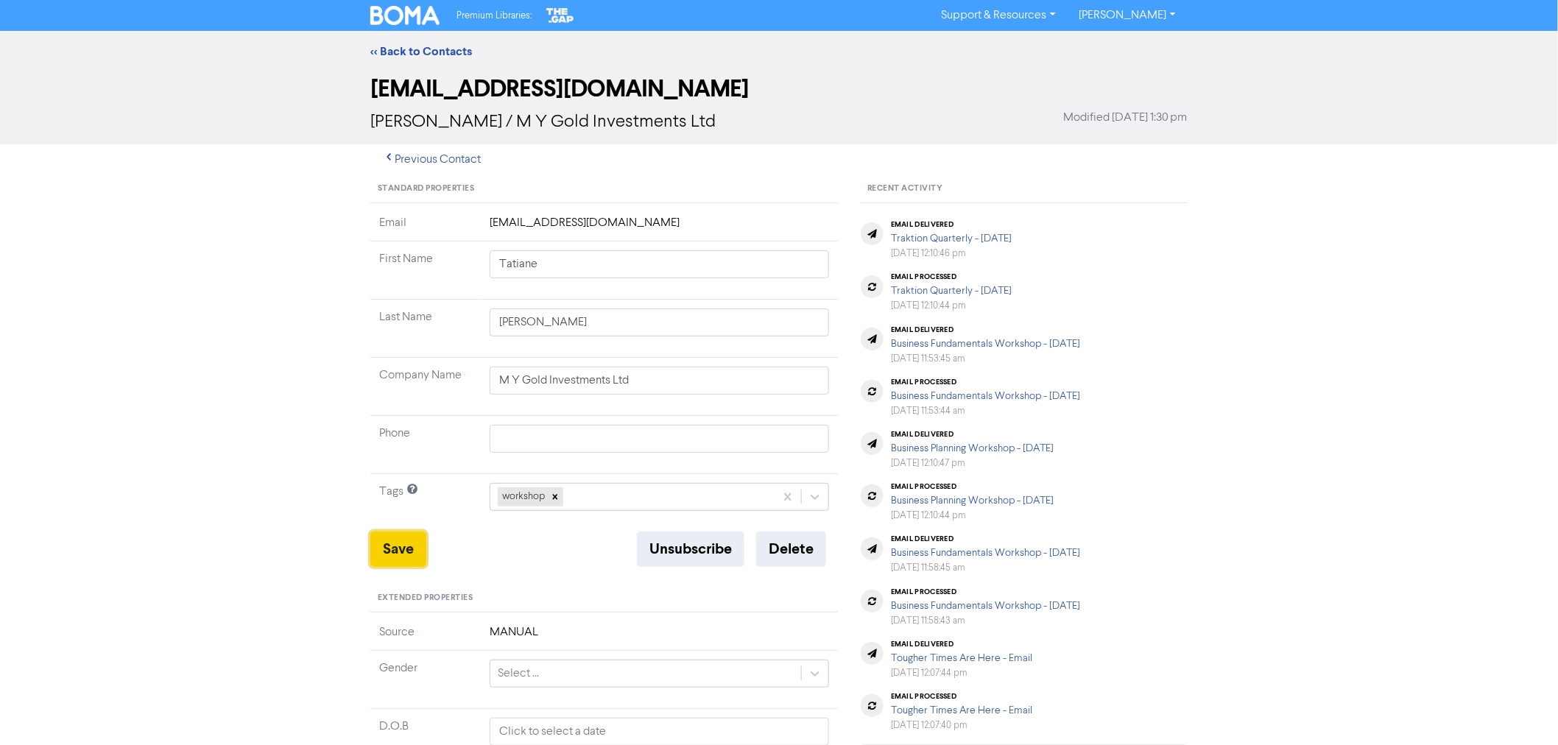
click at [393, 557] on button "Save" at bounding box center [398, 549] width 56 height 35
click at [415, 49] on link "<< Back to Contacts" at bounding box center [421, 51] width 102 height 15
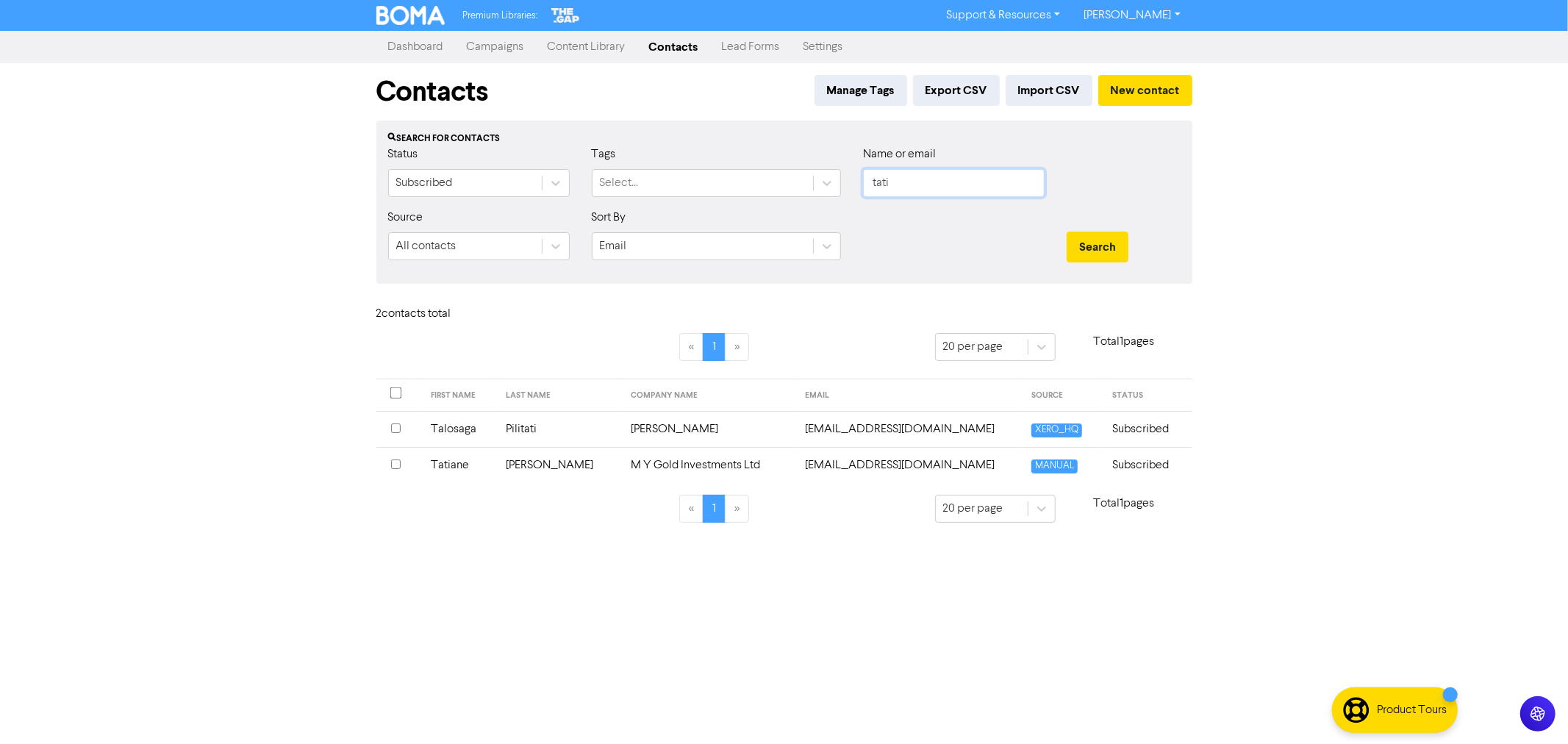
drag, startPoint x: 840, startPoint y: 169, endPoint x: 782, endPoint y: 160, distance: 58.7
click at [788, 162] on div "Status Subscribed Tags Select... Name or email tati" at bounding box center [785, 177] width 815 height 63
click at [1067, 232] on button "Search" at bounding box center [1098, 247] width 62 height 31
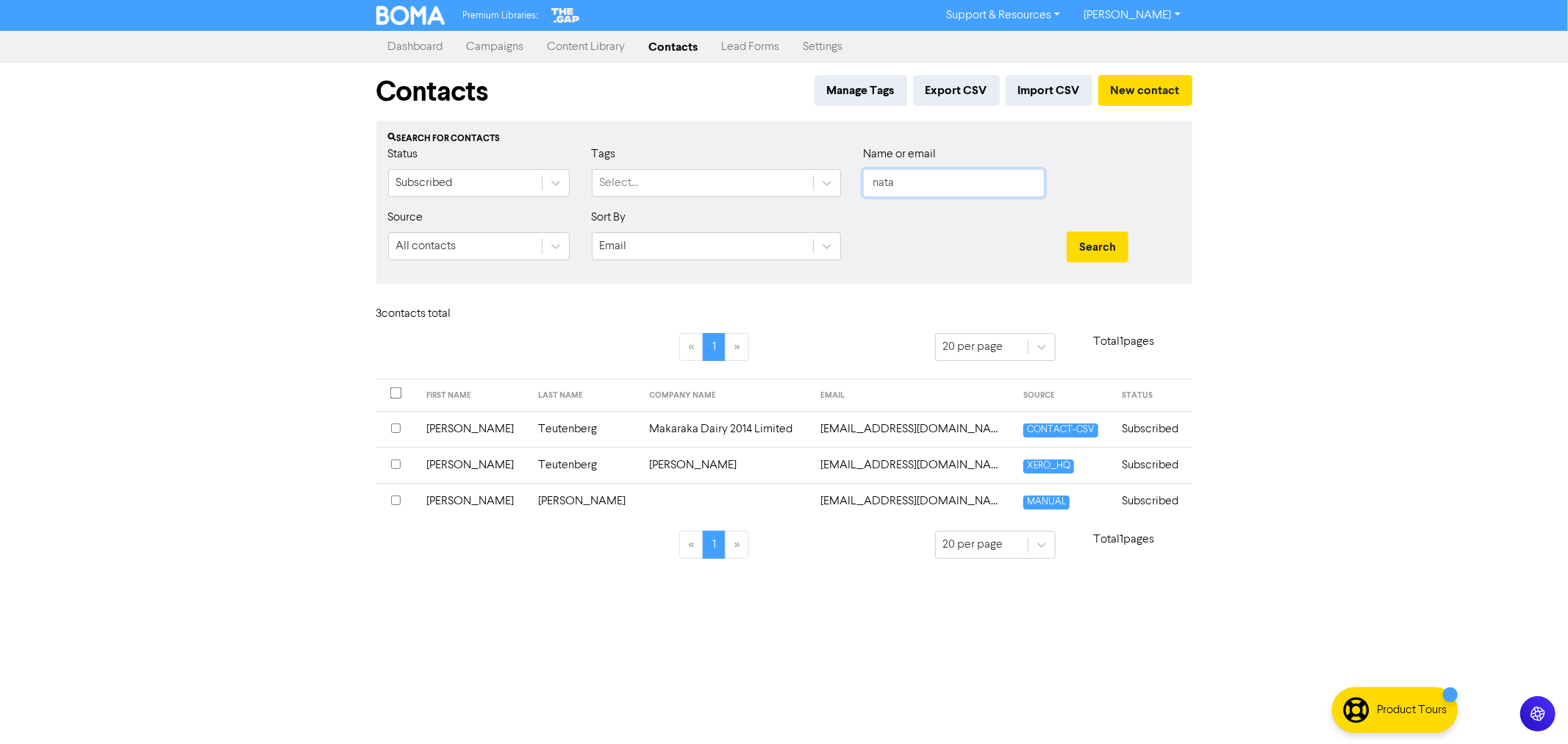
drag, startPoint x: 906, startPoint y: 181, endPoint x: 776, endPoint y: 164, distance: 131.1
click at [797, 171] on div "Status Subscribed Tags Select... Name or email nata" at bounding box center [785, 177] width 815 height 63
click at [1067, 232] on button "Search" at bounding box center [1098, 247] width 62 height 31
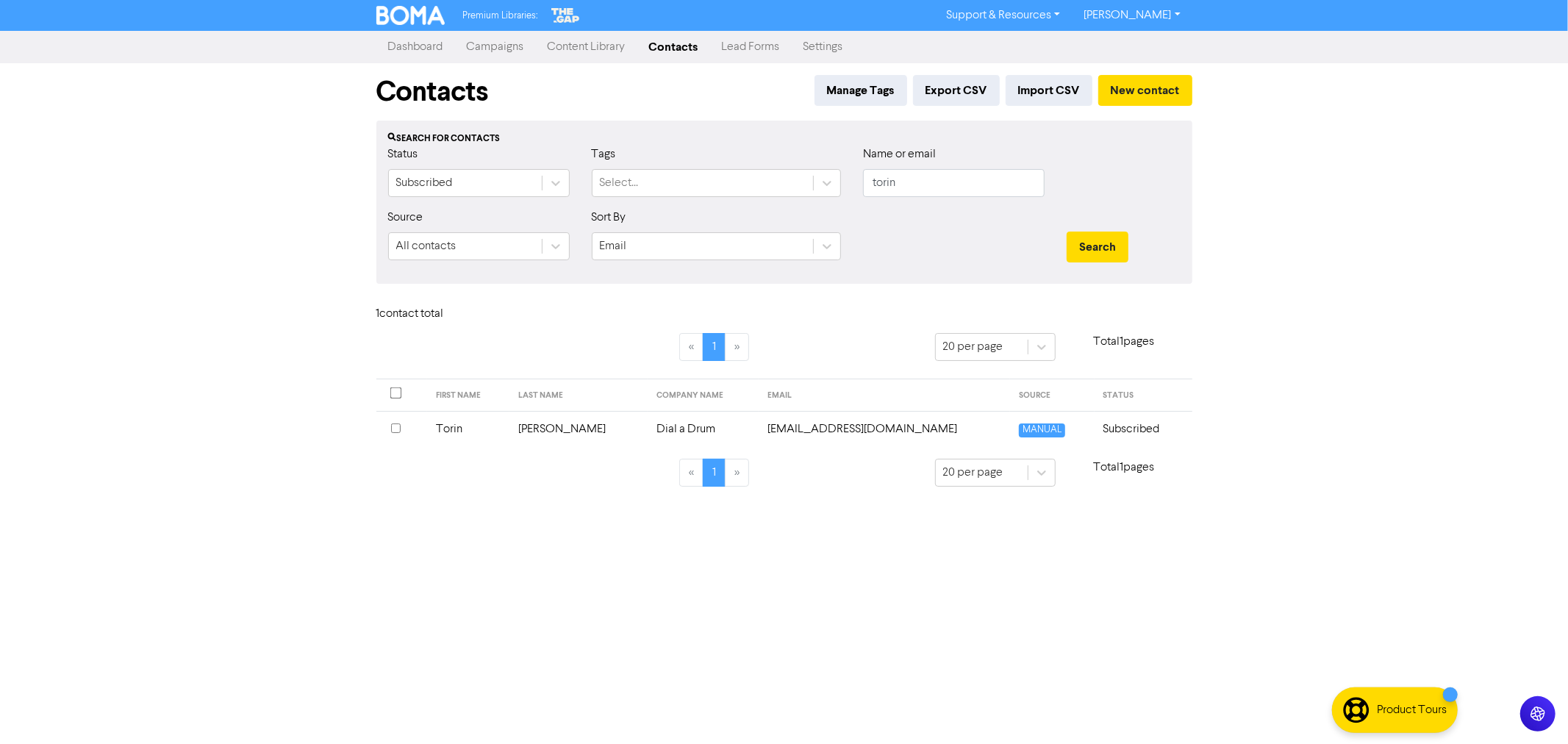
click at [464, 427] on td "Torin" at bounding box center [468, 429] width 82 height 36
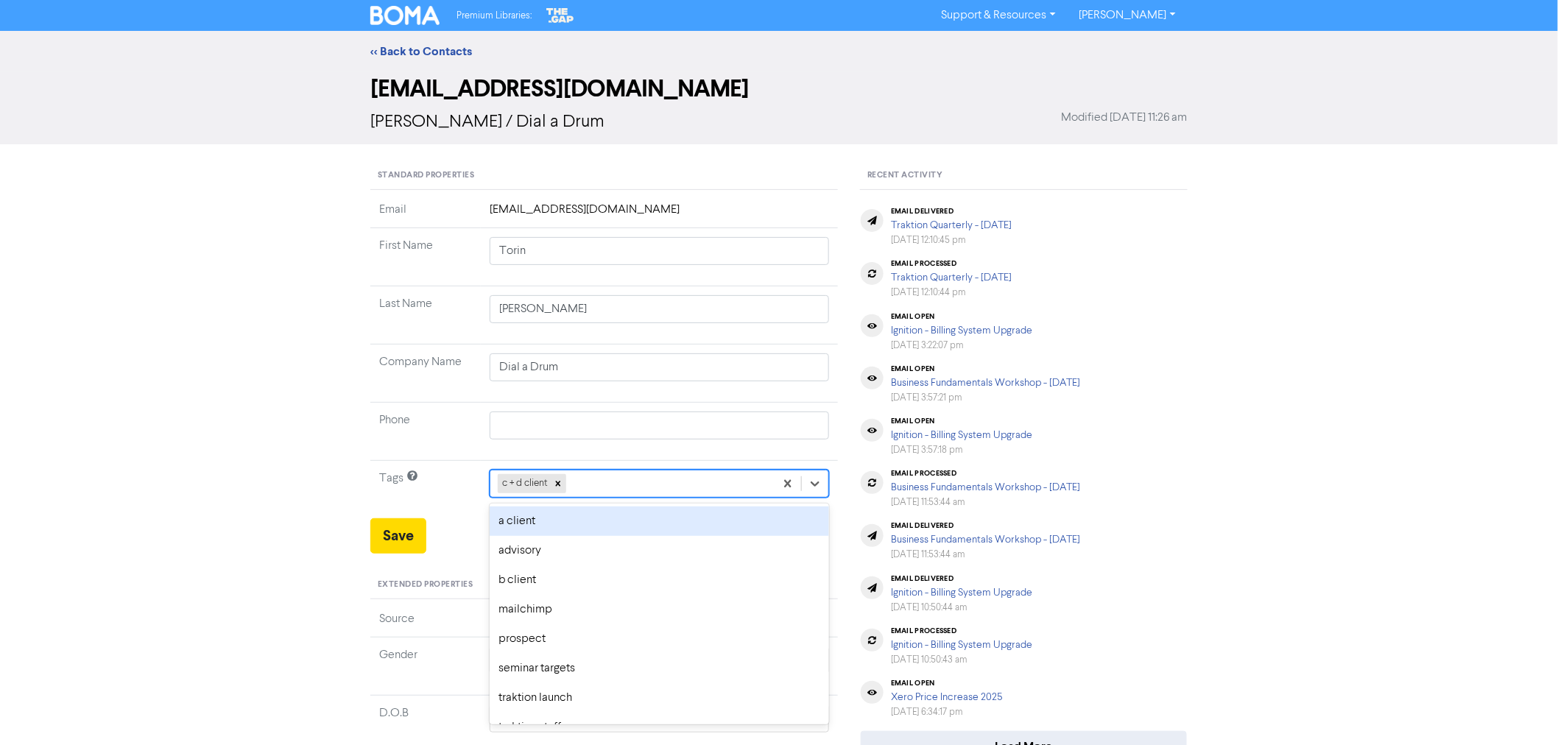
click at [607, 488] on div "c + d client" at bounding box center [632, 483] width 284 height 27
click at [540, 521] on div "workshop" at bounding box center [659, 521] width 339 height 29
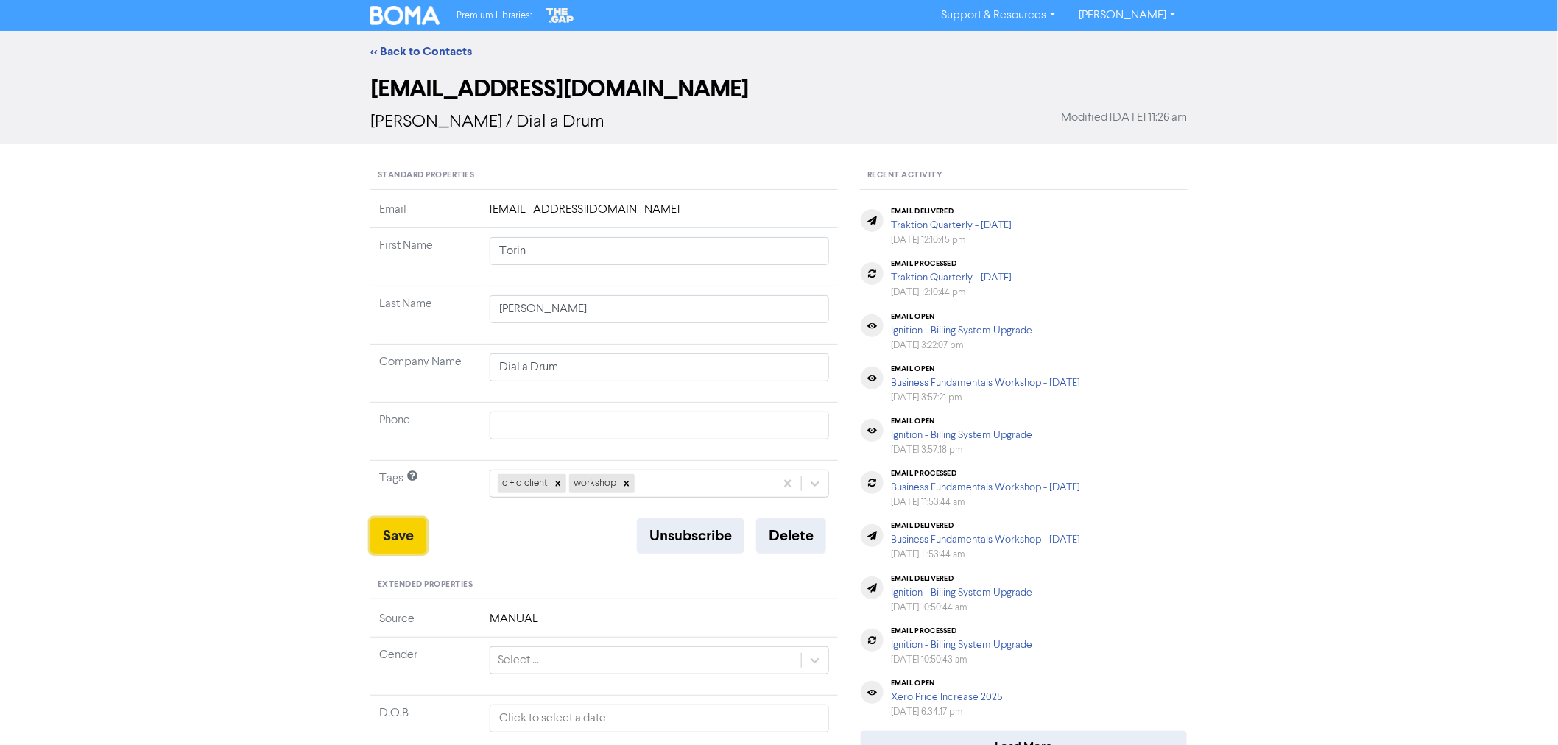
click at [394, 548] on button "Save" at bounding box center [398, 535] width 56 height 35
click at [429, 55] on link "<< Back to Contacts" at bounding box center [421, 51] width 102 height 15
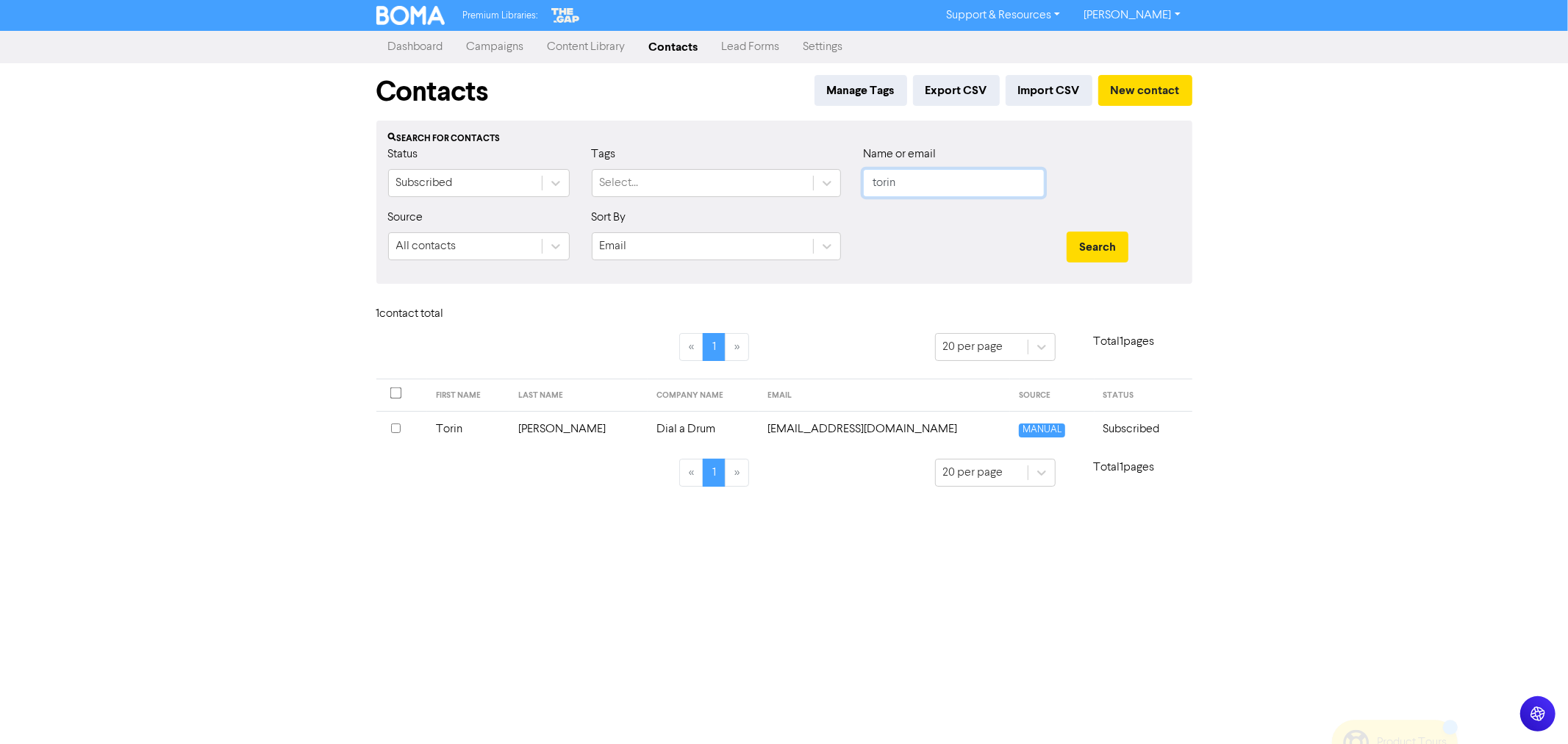
drag, startPoint x: 913, startPoint y: 183, endPoint x: 752, endPoint y: 162, distance: 162.4
click at [752, 162] on div "Status Subscribed Tags Select... Name or email torin" at bounding box center [785, 177] width 815 height 63
click at [1067, 232] on button "Search" at bounding box center [1098, 247] width 62 height 31
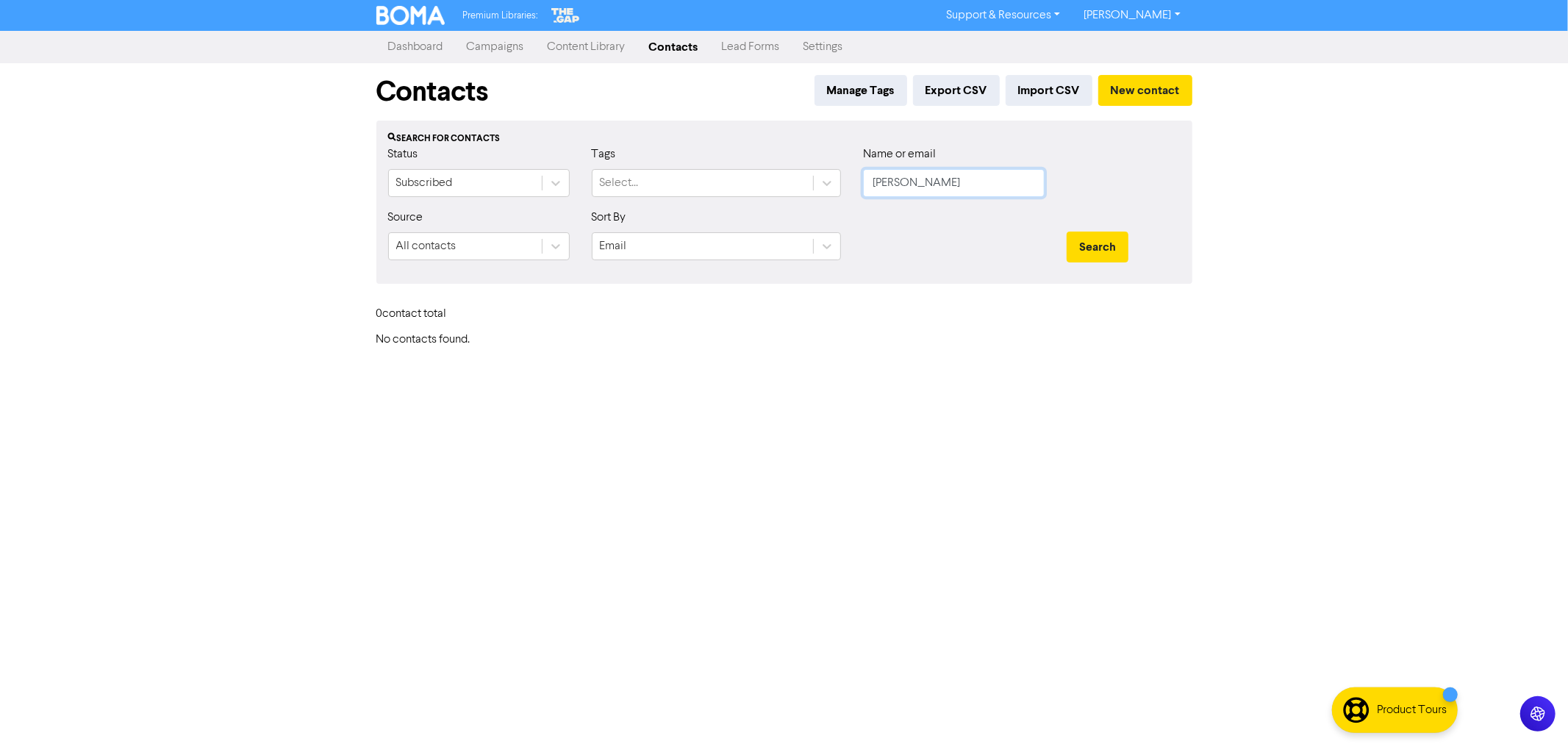
drag, startPoint x: 968, startPoint y: 185, endPoint x: 860, endPoint y: 171, distance: 108.9
click at [860, 171] on div "Name or email [PERSON_NAME]" at bounding box center [954, 177] width 204 height 63
click at [1067, 232] on button "Search" at bounding box center [1098, 247] width 62 height 31
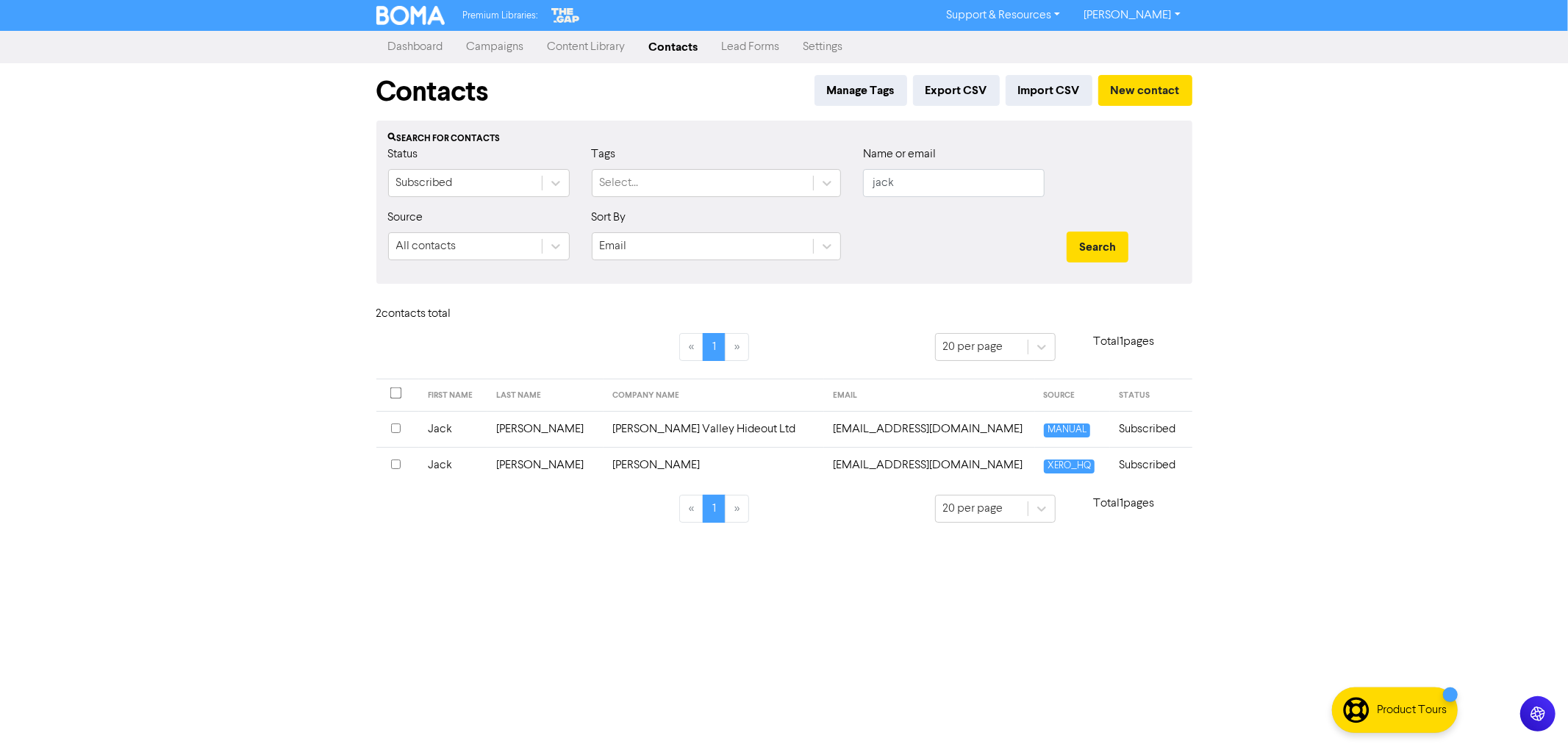
click at [551, 434] on td "[PERSON_NAME]" at bounding box center [545, 429] width 116 height 36
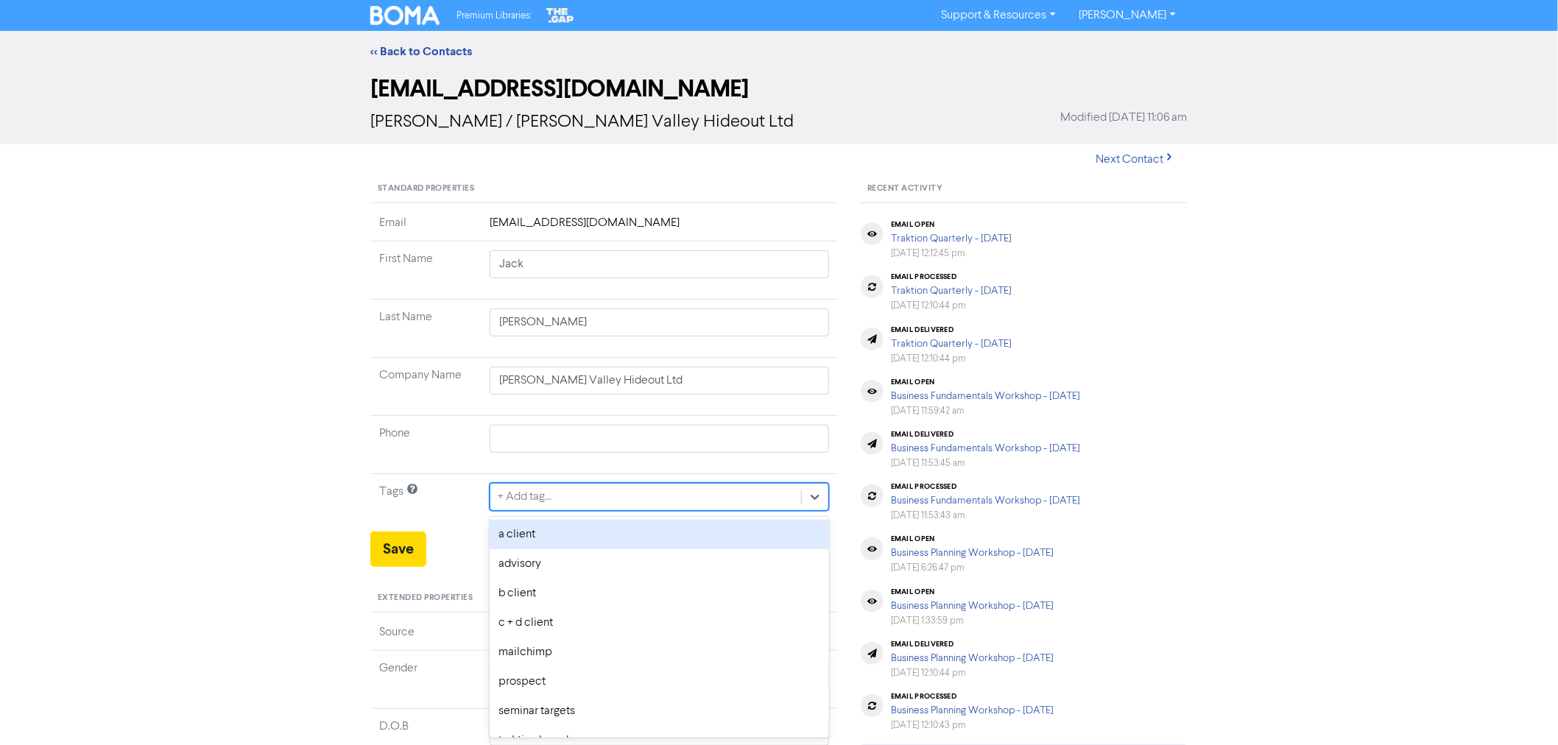
click at [568, 495] on div "+ Add tag..." at bounding box center [645, 497] width 311 height 27
click at [532, 546] on div "workshop" at bounding box center [659, 534] width 339 height 29
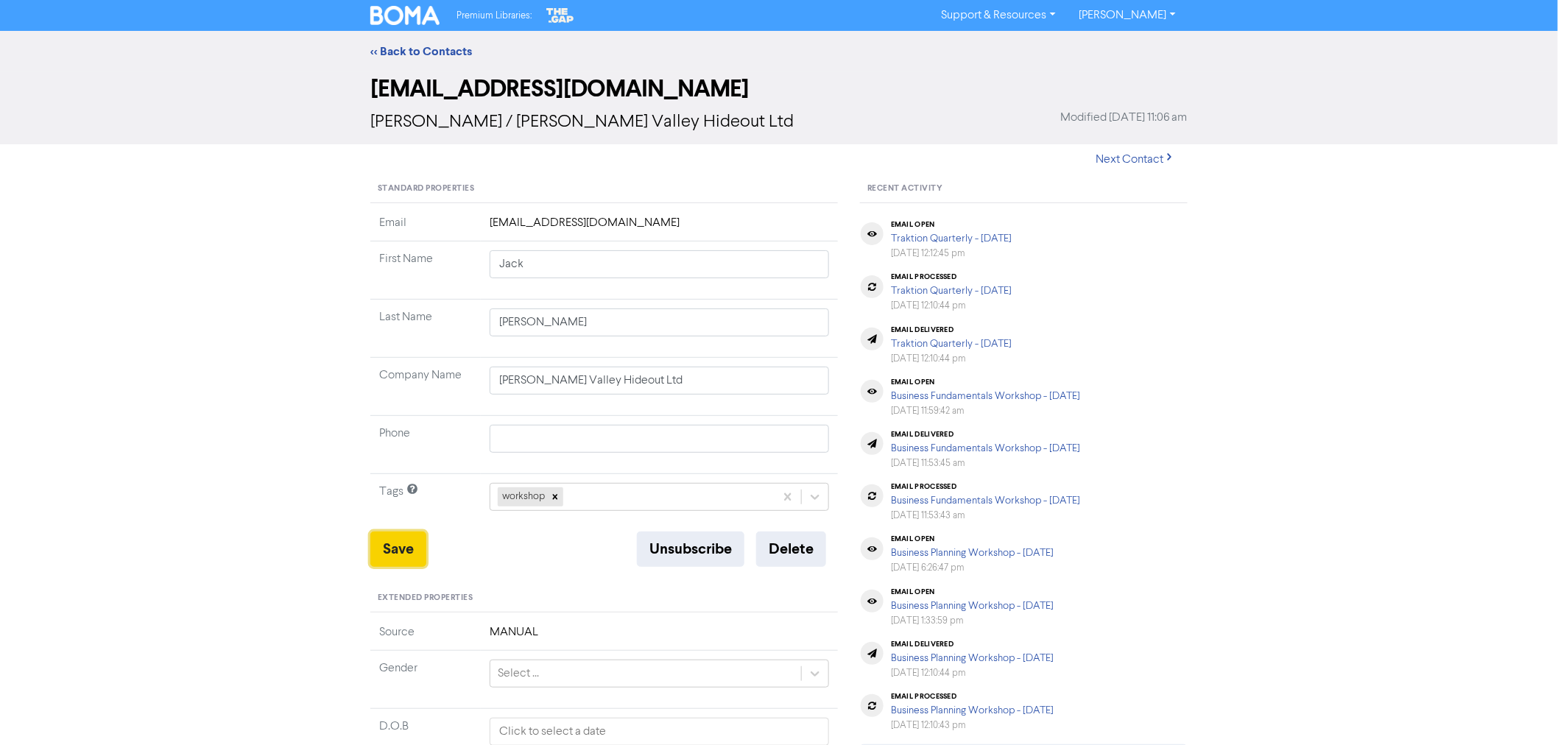
click at [391, 543] on button "Save" at bounding box center [398, 549] width 56 height 35
click at [403, 54] on link "<< Back to Contacts" at bounding box center [421, 51] width 102 height 15
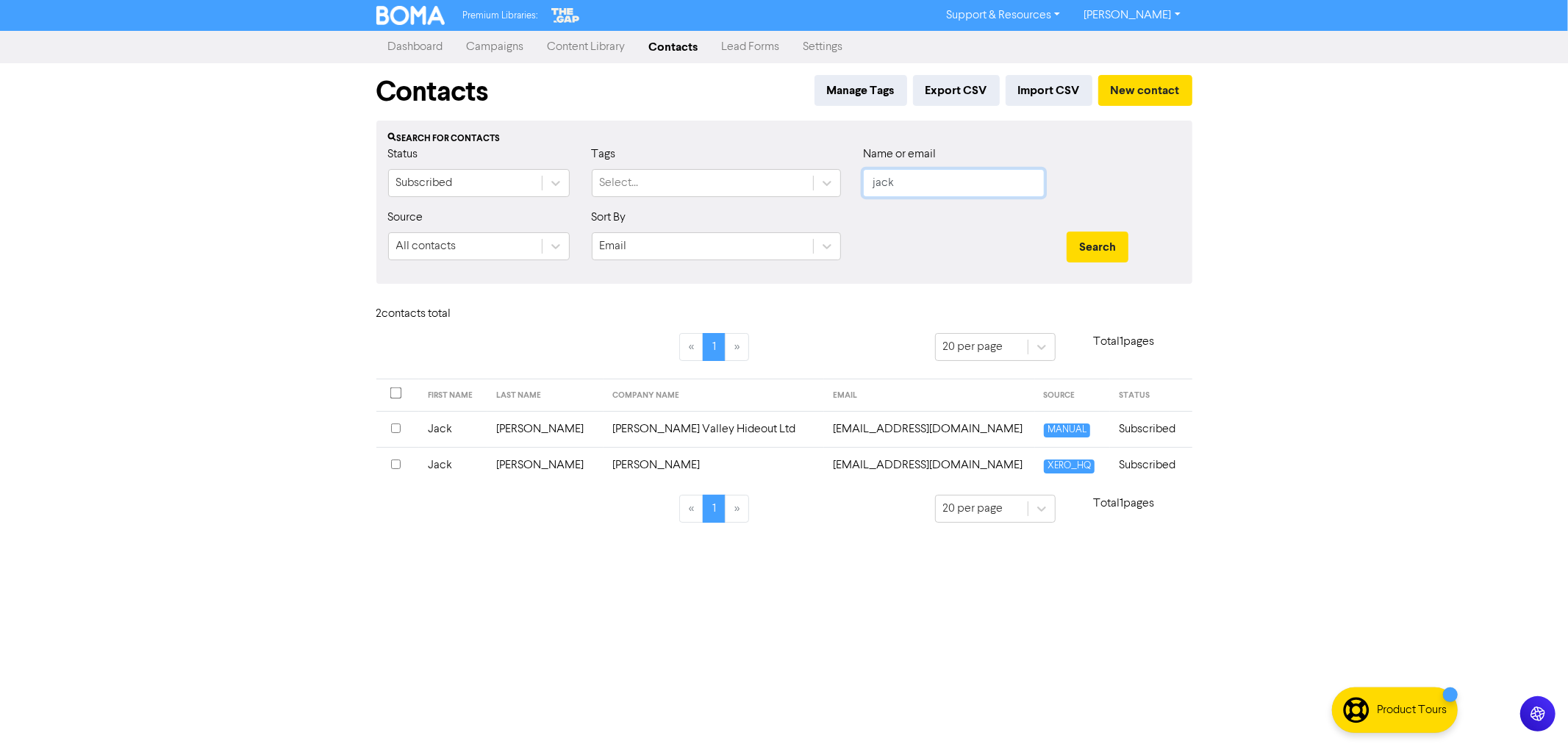
drag, startPoint x: 925, startPoint y: 188, endPoint x: 755, endPoint y: 165, distance: 171.5
click at [773, 172] on div "Status Subscribed Tags Select... Name or email jack" at bounding box center [785, 177] width 815 height 63
click at [1067, 232] on button "Search" at bounding box center [1098, 247] width 62 height 31
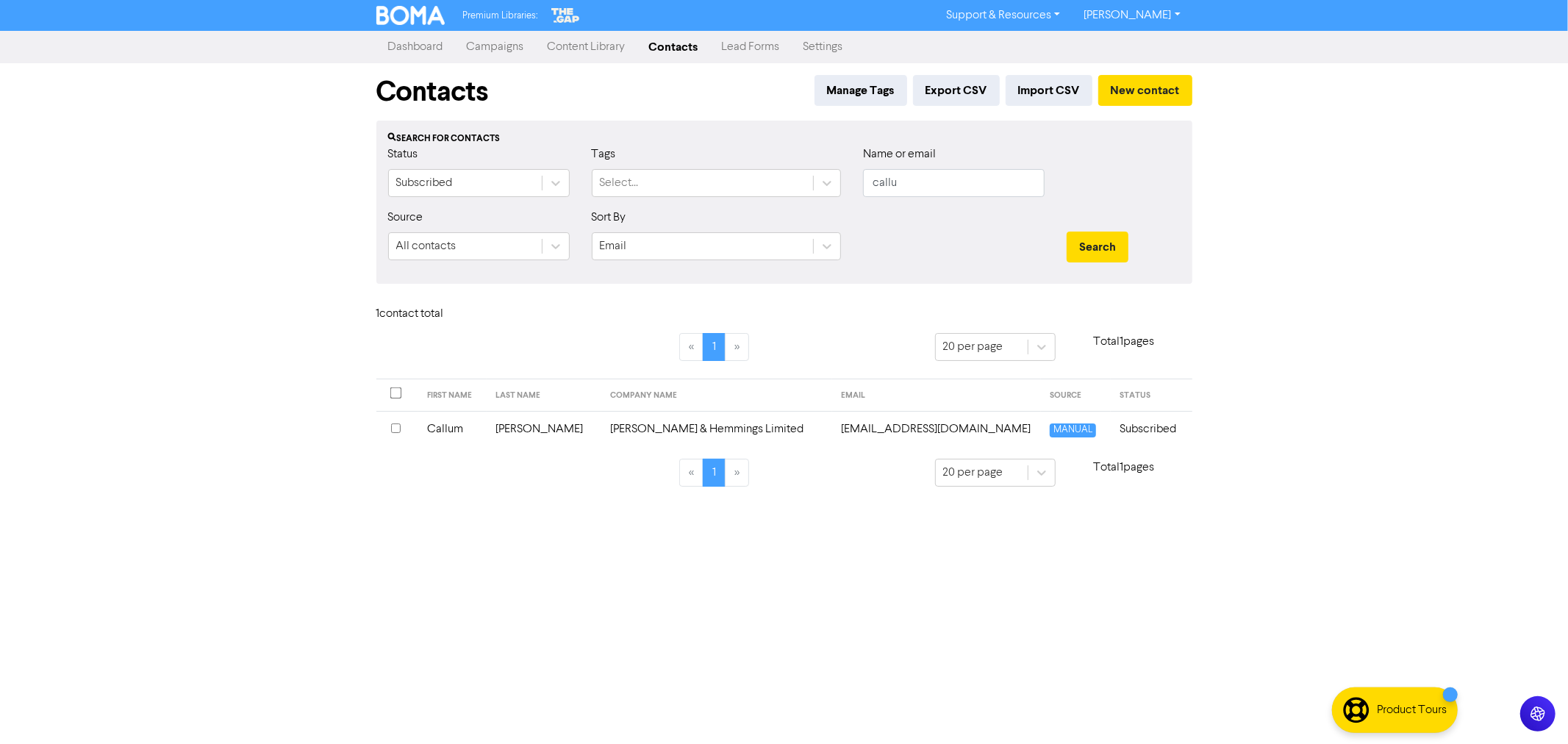
click at [468, 424] on td "Callum" at bounding box center [452, 429] width 68 height 36
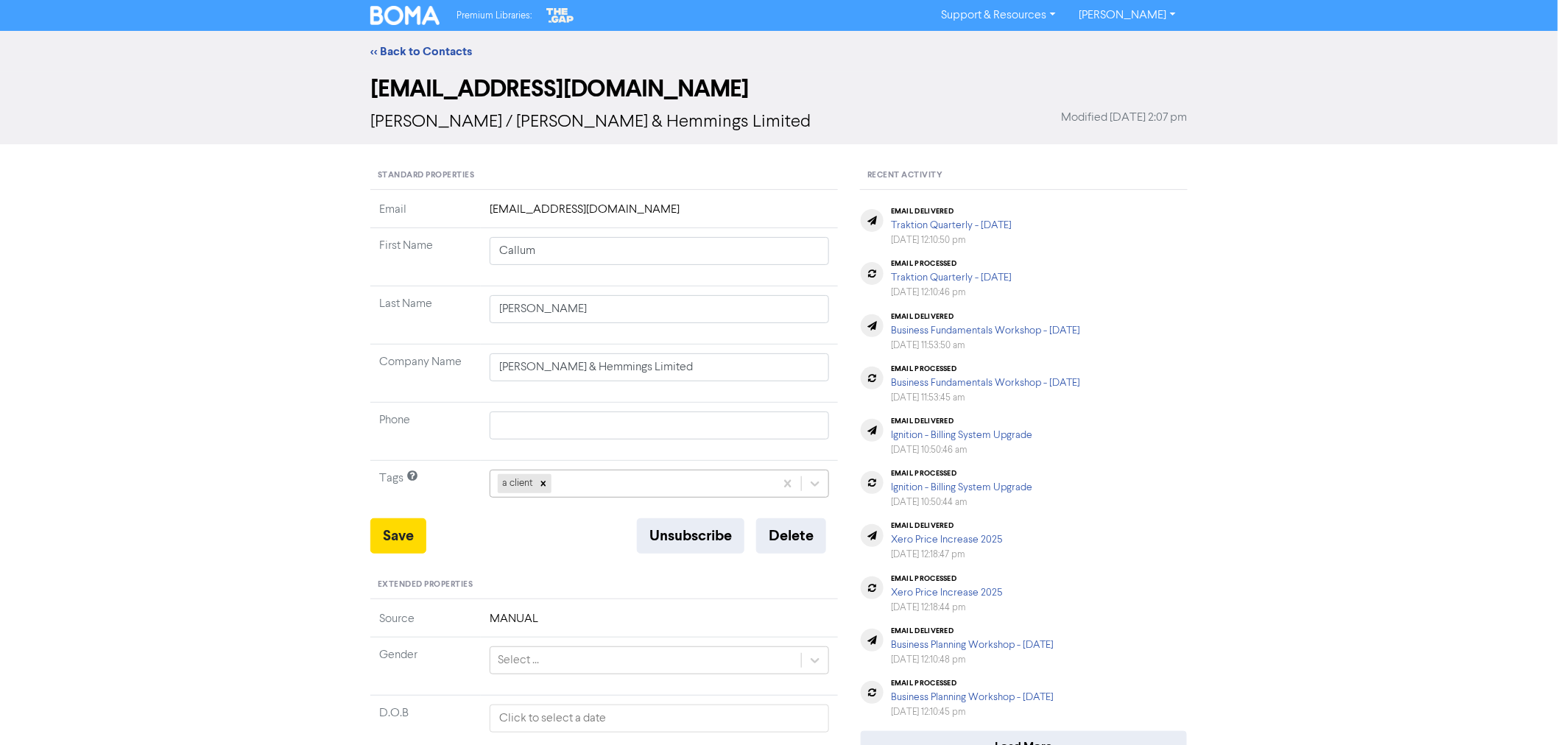
click at [590, 481] on div "a client" at bounding box center [632, 483] width 284 height 27
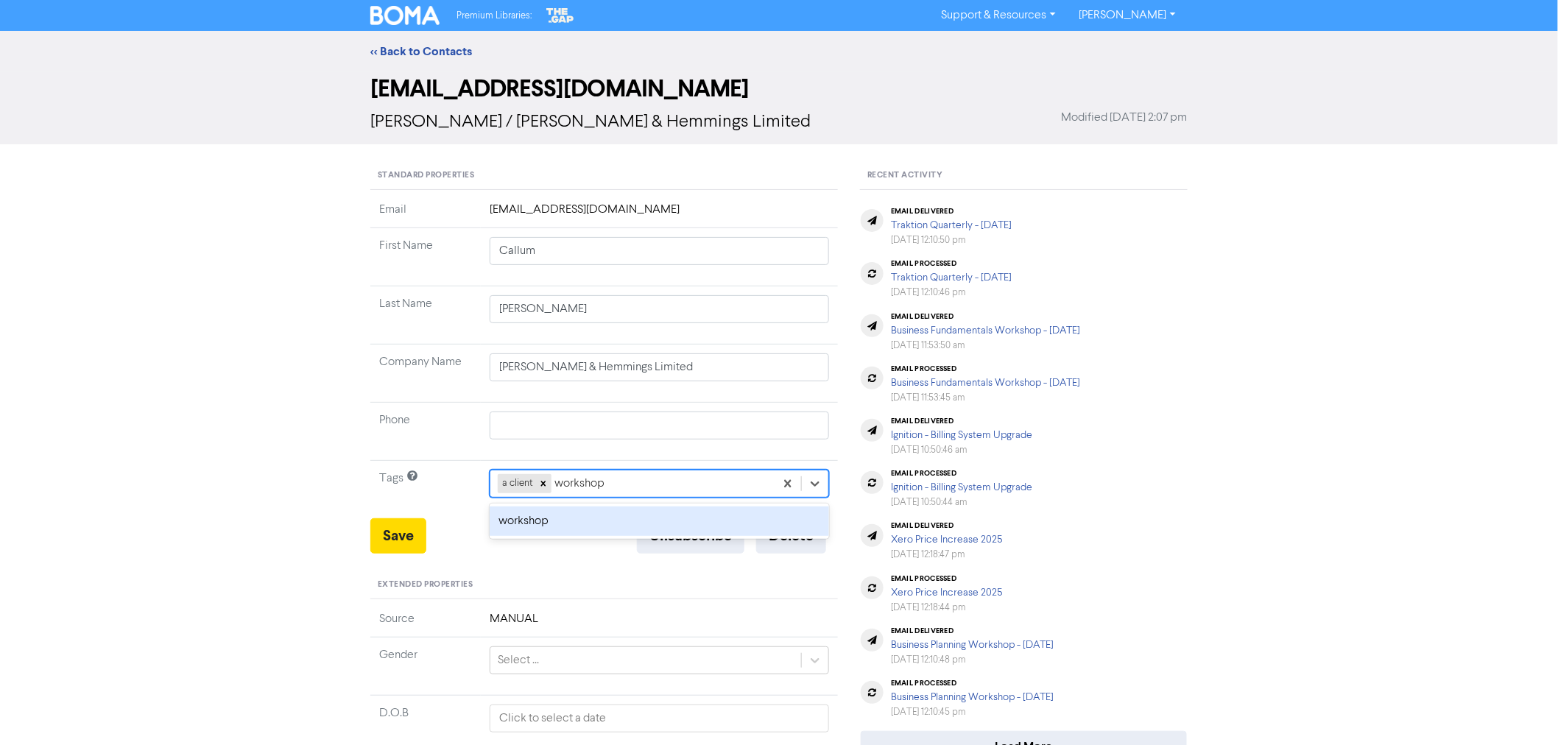
click at [540, 528] on div "workshop" at bounding box center [659, 521] width 339 height 29
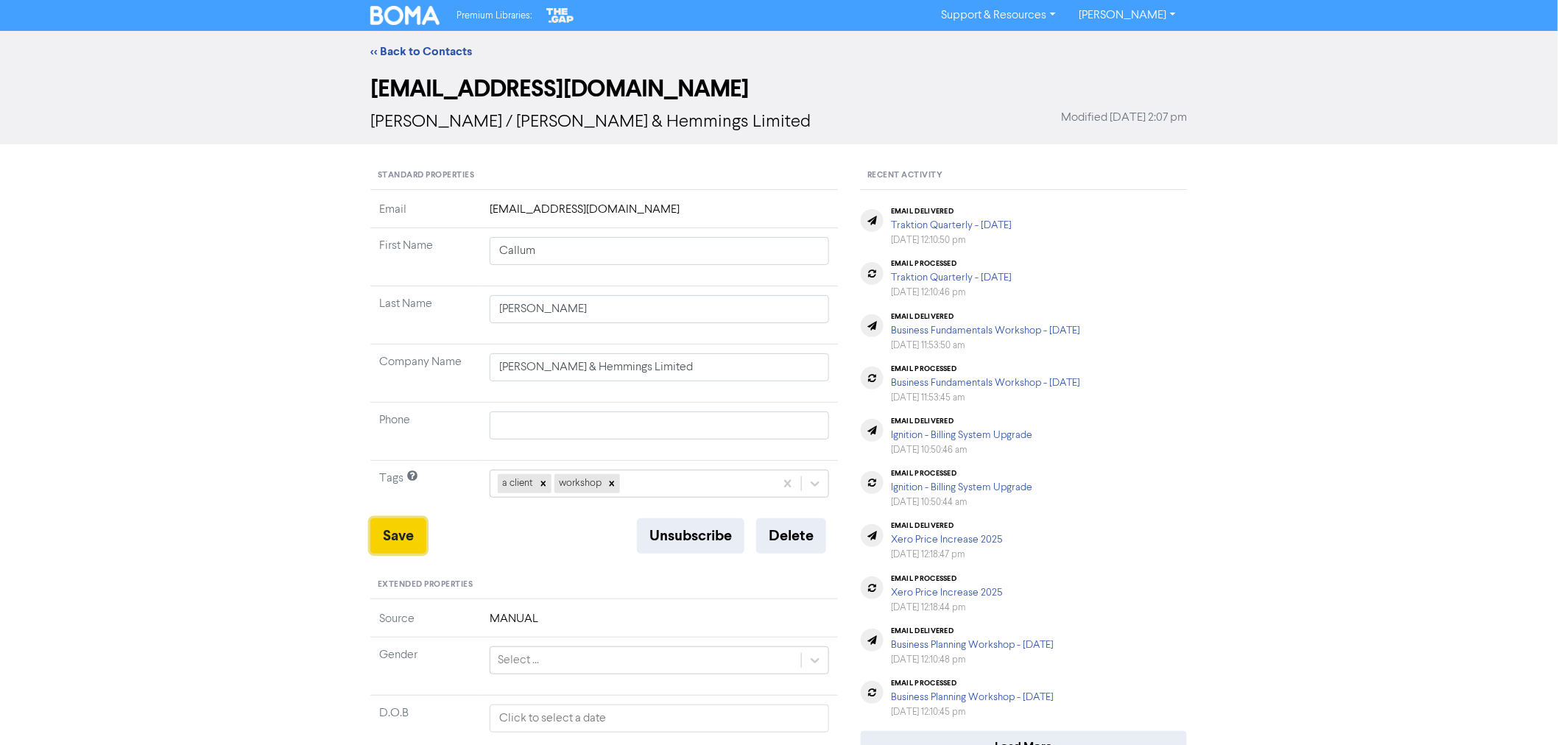
click at [403, 534] on button "Save" at bounding box center [398, 535] width 56 height 35
click at [412, 52] on link "<< Back to Contacts" at bounding box center [421, 51] width 102 height 15
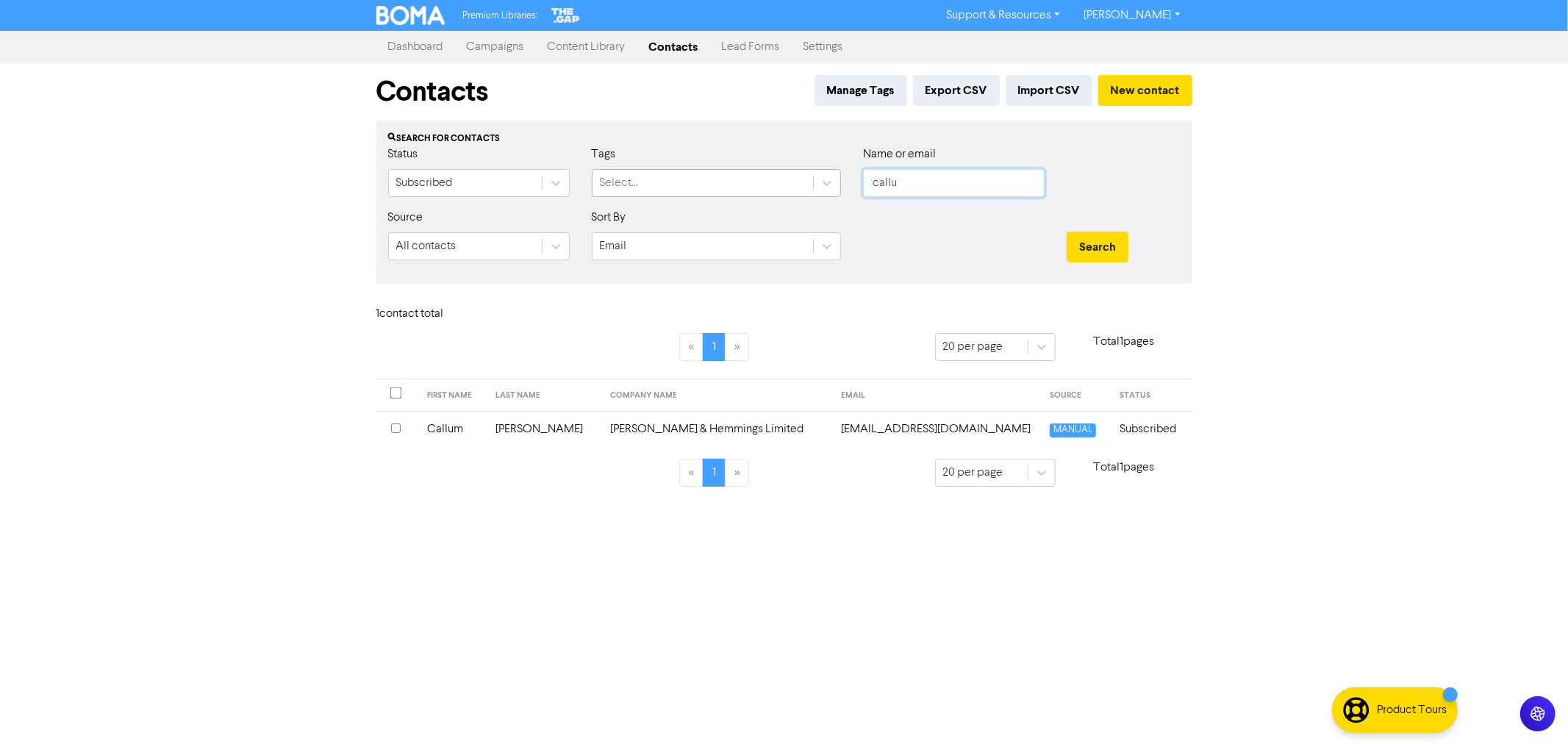
click at [783, 177] on div "Status Subscribed Tags Select... Name or email callu" at bounding box center [785, 177] width 815 height 63
click at [1067, 232] on button "Search" at bounding box center [1098, 247] width 62 height 31
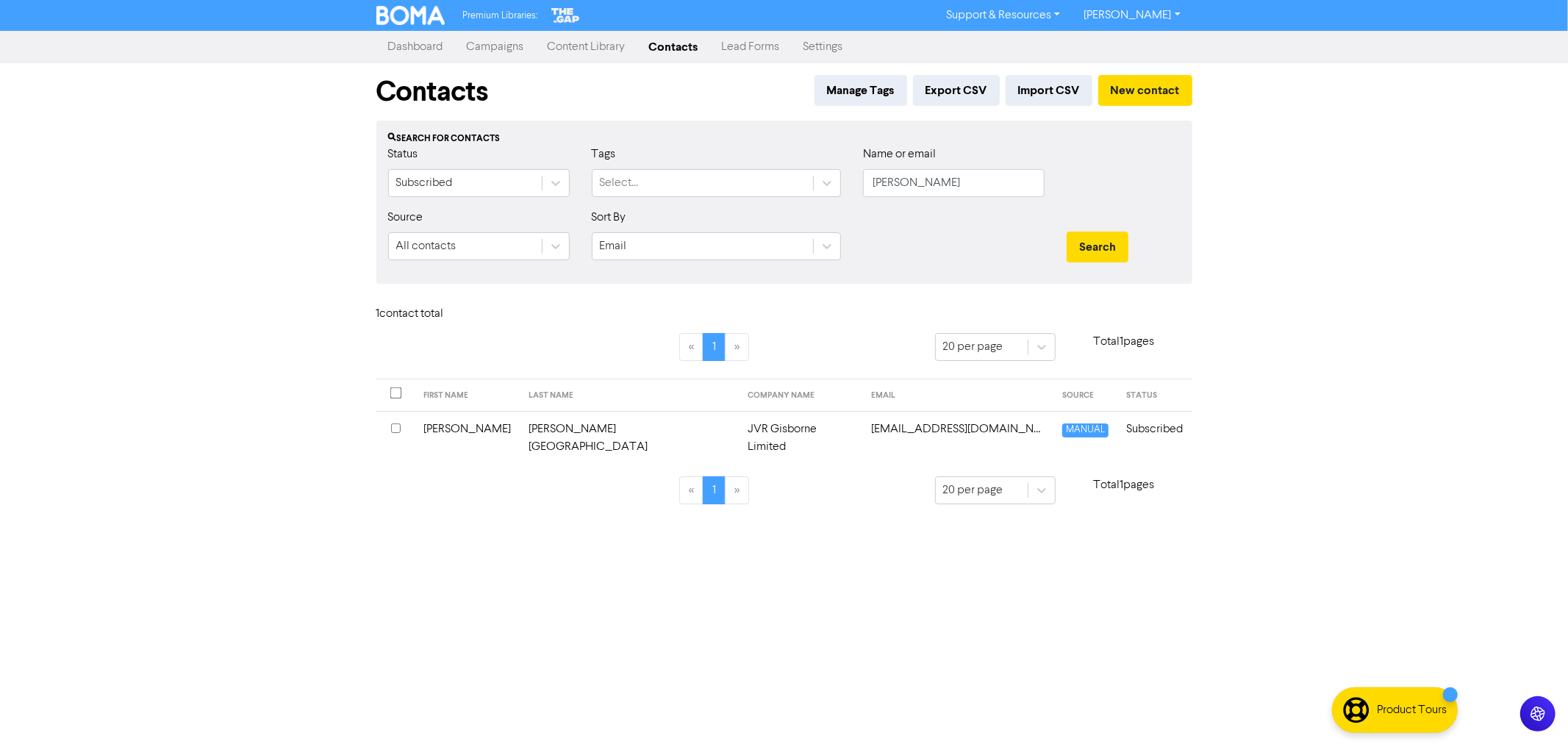
click at [547, 427] on td "[PERSON_NAME][GEOGRAPHIC_DATA]" at bounding box center [629, 438] width 219 height 54
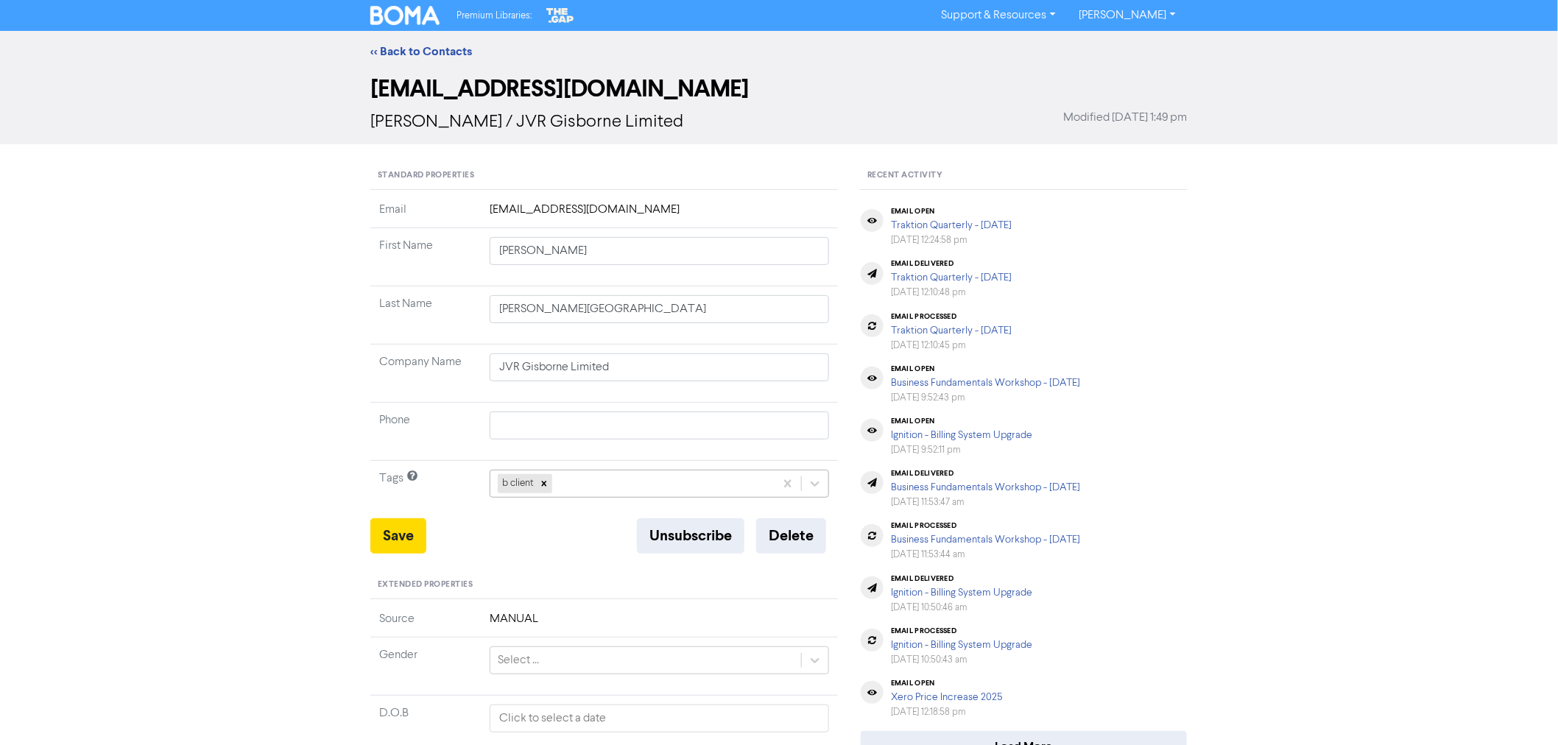
click at [572, 476] on div "b client" at bounding box center [632, 483] width 284 height 27
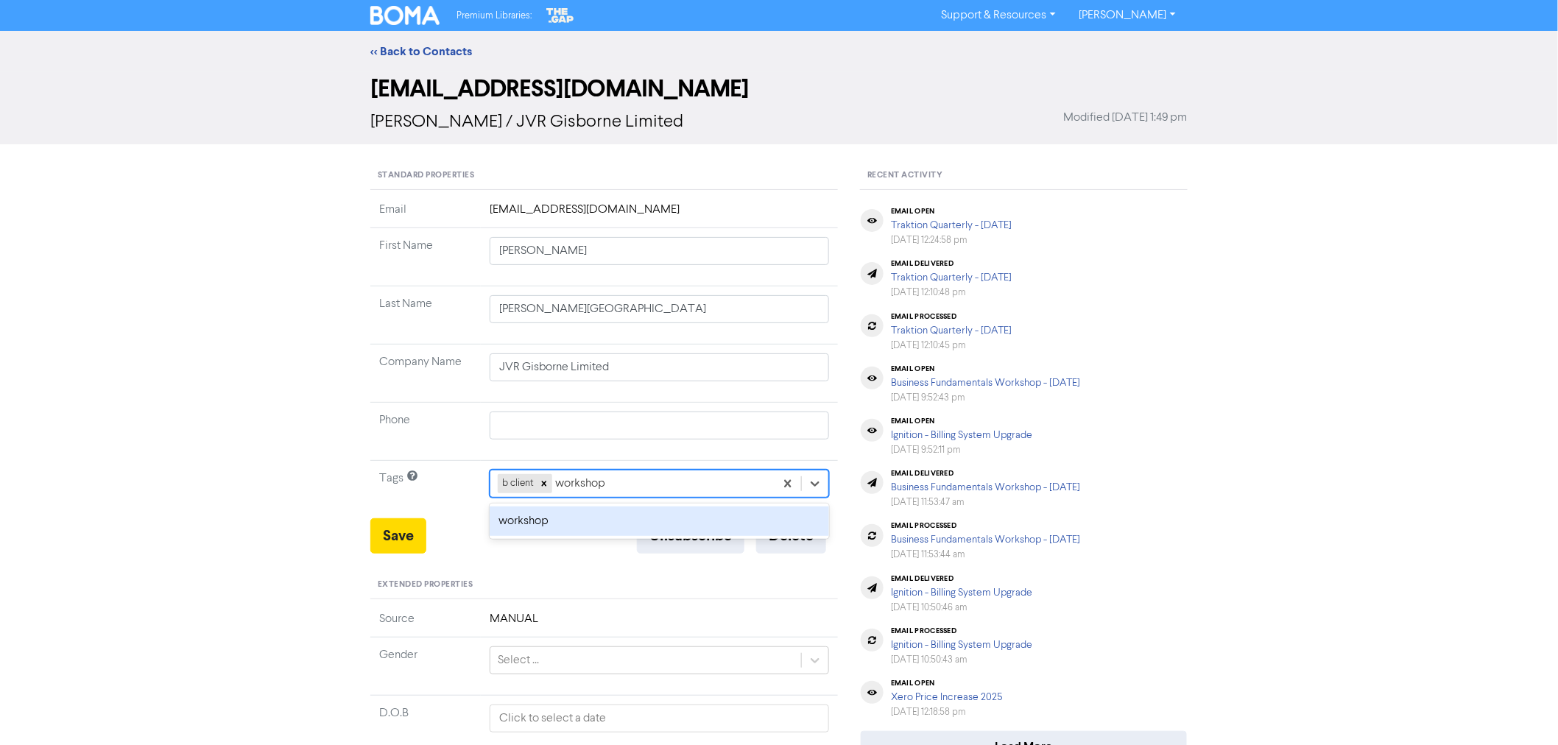
click at [548, 517] on div "workshop" at bounding box center [659, 521] width 339 height 29
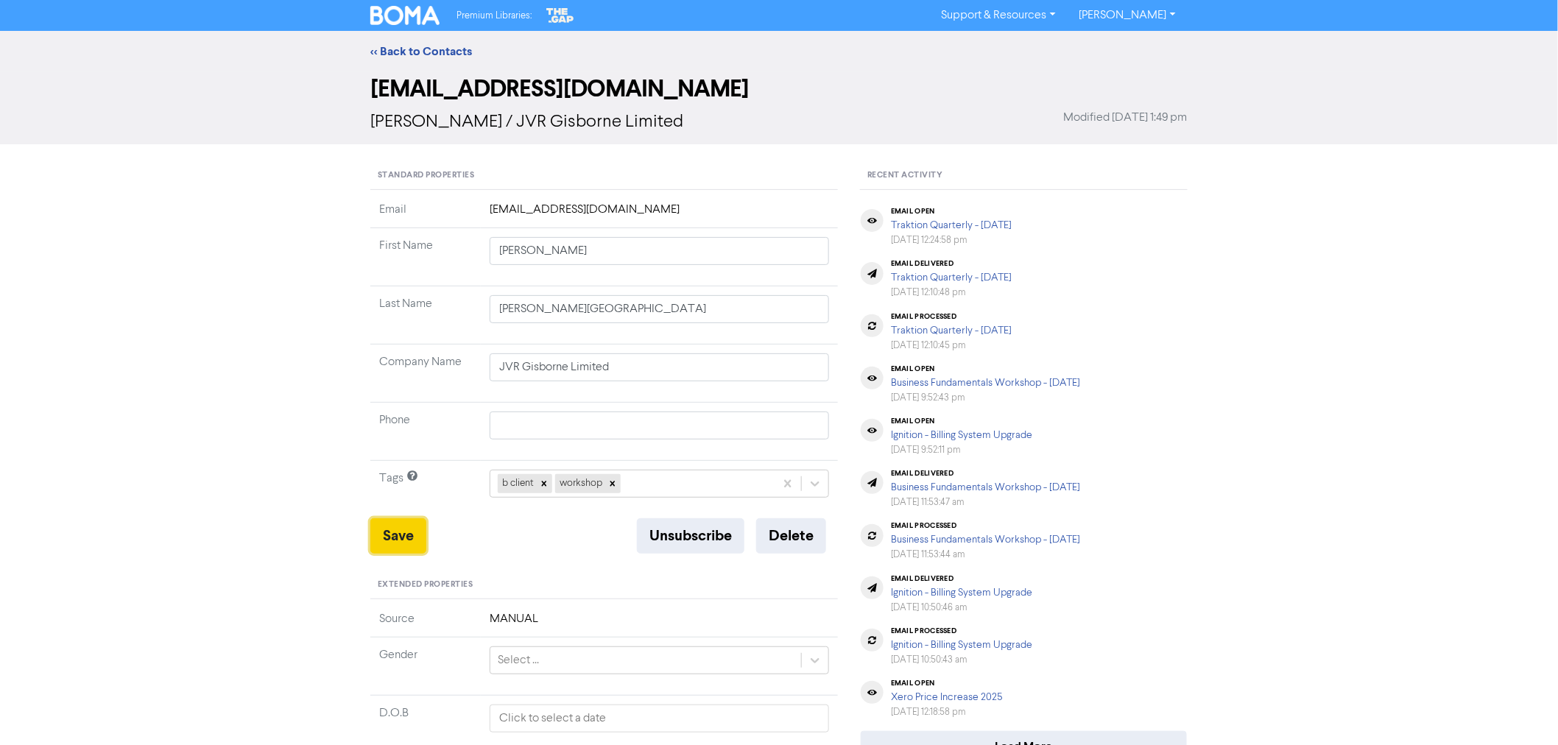
click at [392, 531] on button "Save" at bounding box center [398, 535] width 56 height 35
click at [437, 55] on link "<< Back to Contacts" at bounding box center [421, 51] width 102 height 15
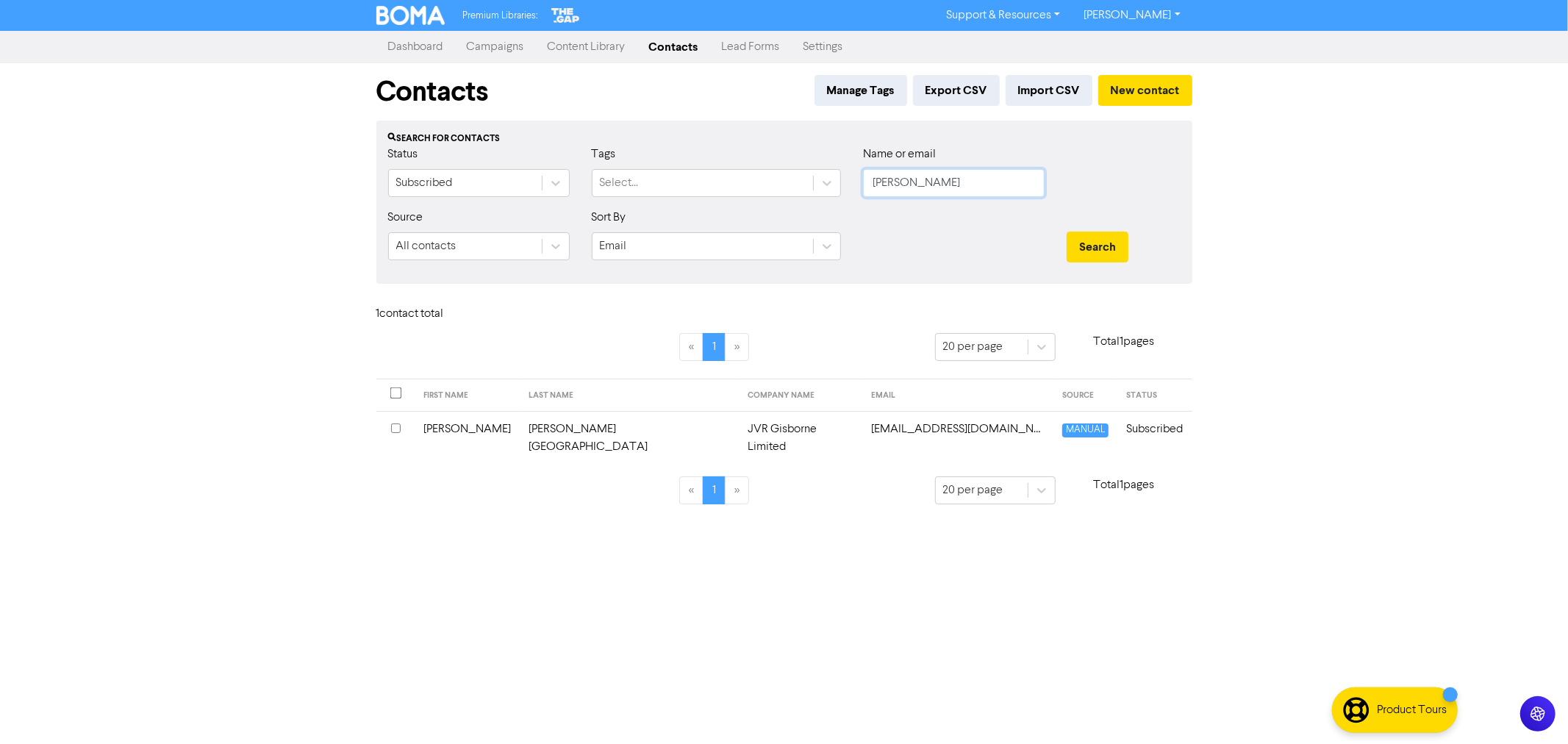
drag, startPoint x: 805, startPoint y: 173, endPoint x: 751, endPoint y: 166, distance: 54.5
click at [762, 169] on div "Status Subscribed Tags Select... Name or email [PERSON_NAME]" at bounding box center [785, 177] width 815 height 63
click at [1067, 232] on button "Search" at bounding box center [1098, 247] width 62 height 31
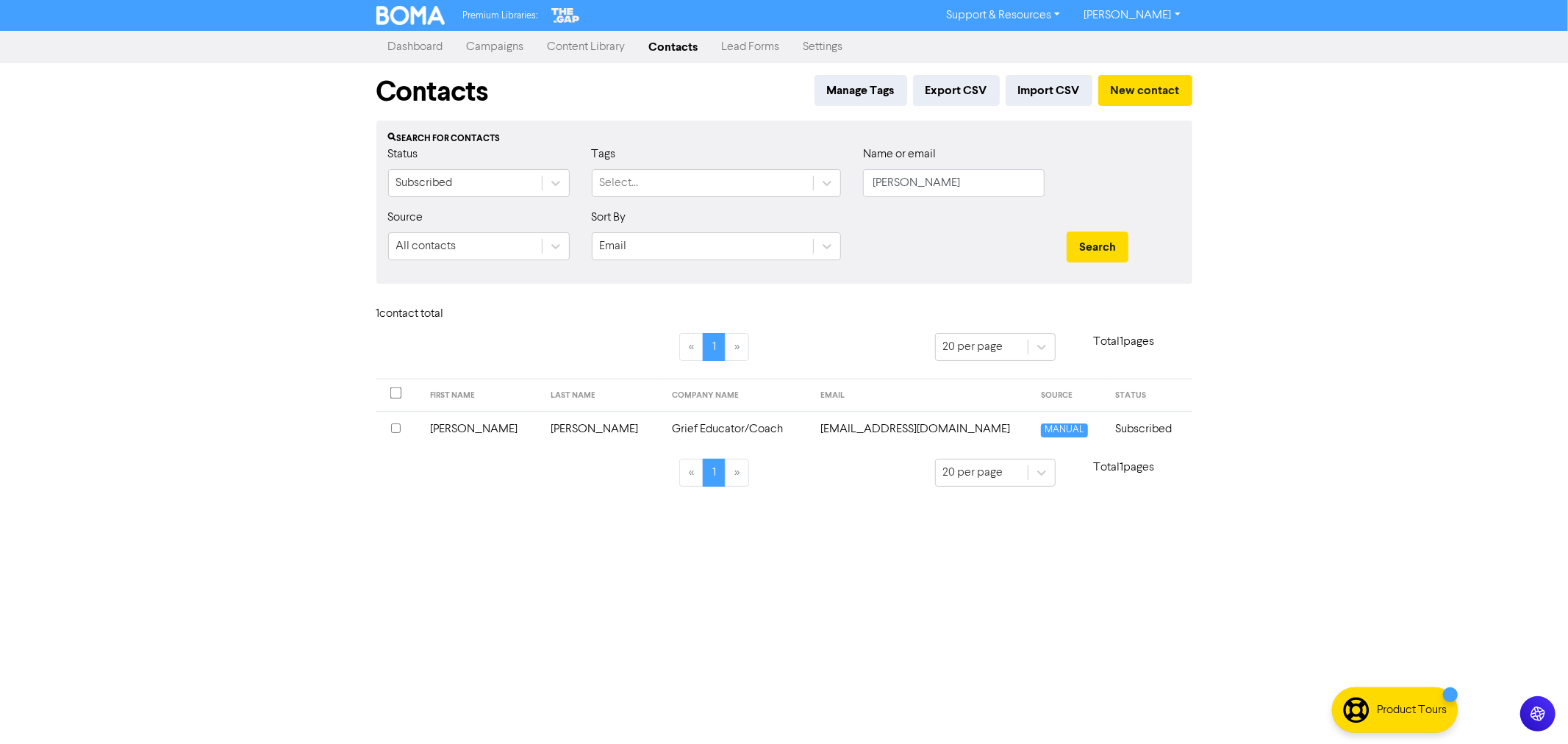
click at [544, 435] on td "[PERSON_NAME]" at bounding box center [602, 429] width 121 height 36
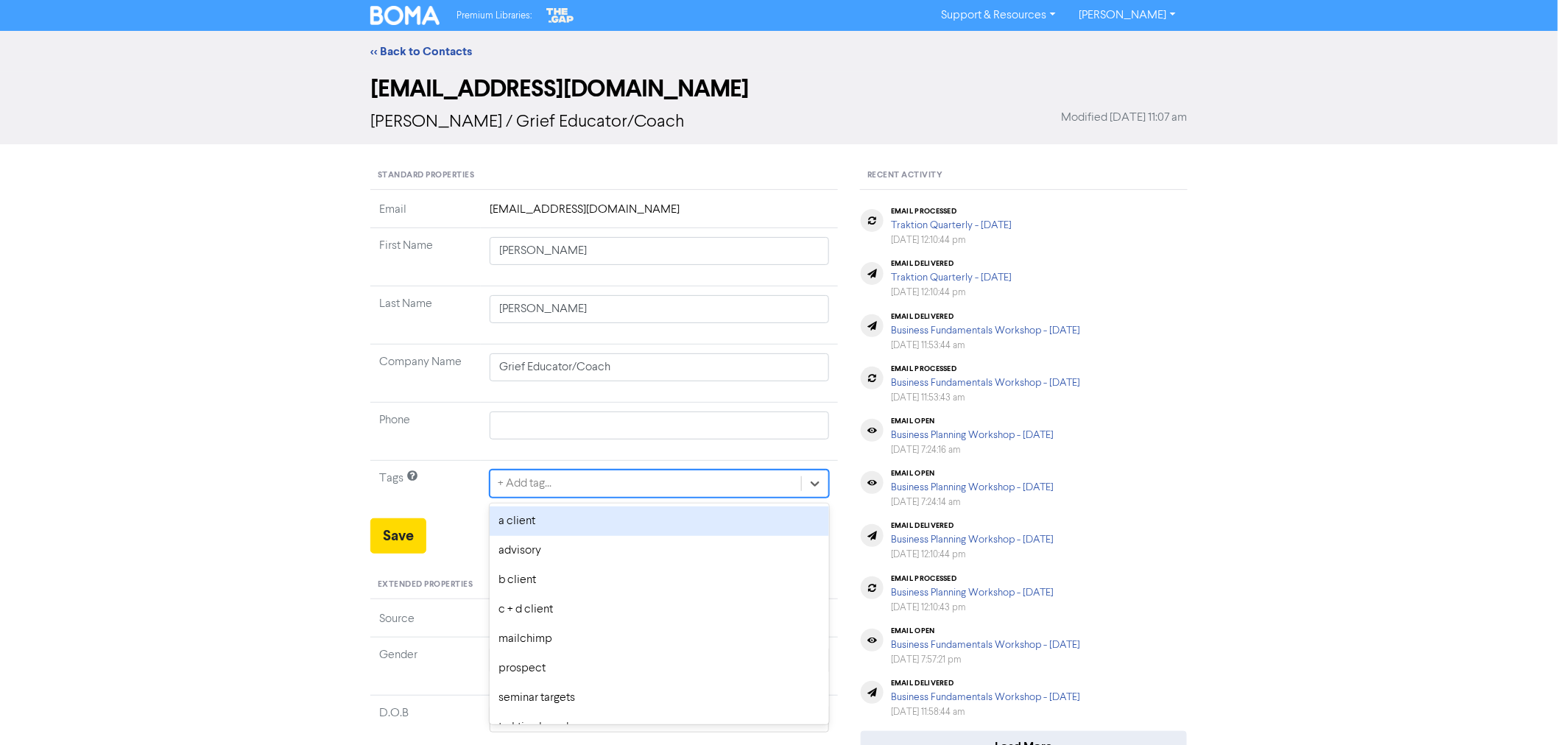
click at [620, 479] on div "+ Add tag..." at bounding box center [645, 483] width 311 height 27
click at [547, 523] on div "workshop" at bounding box center [659, 521] width 339 height 29
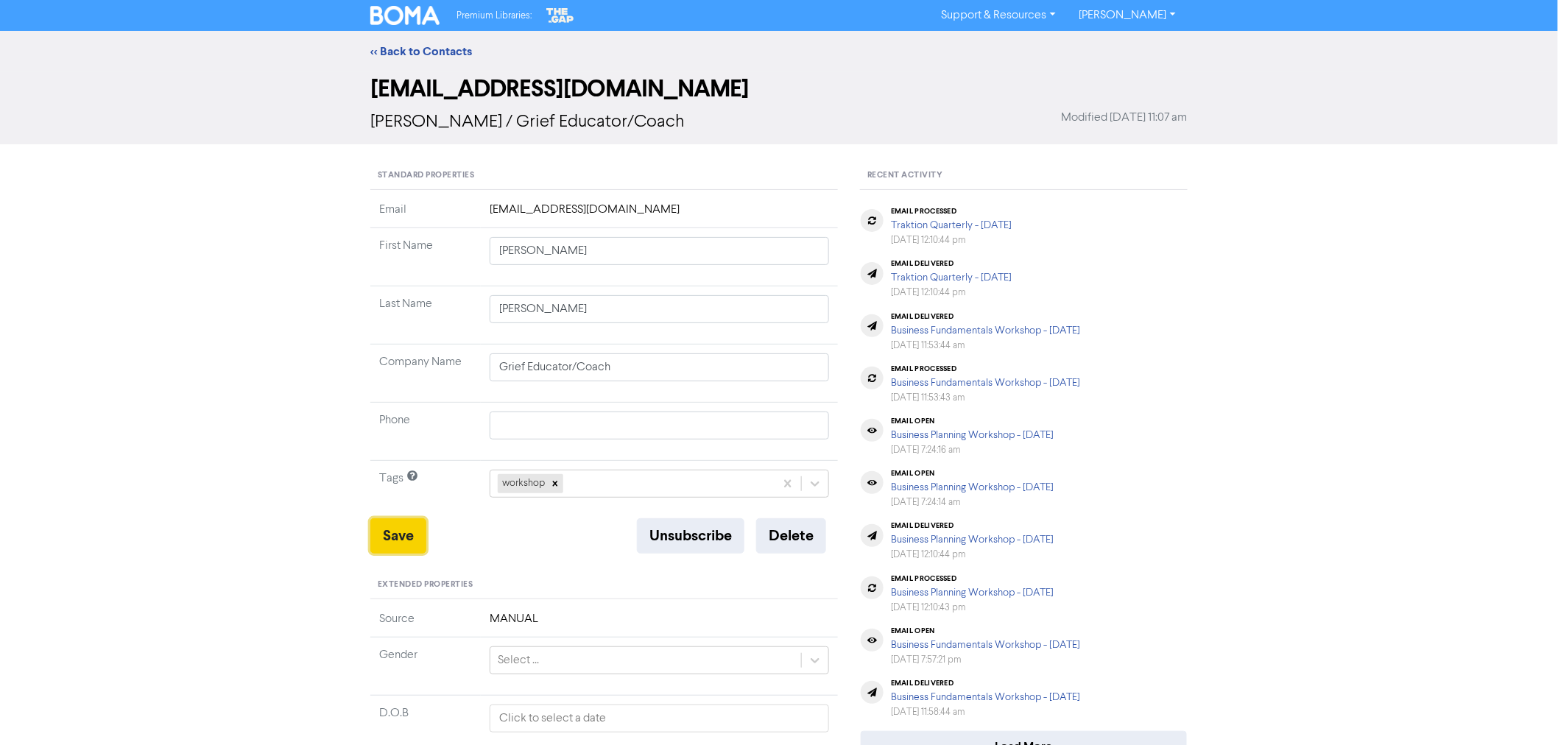
click at [403, 540] on button "Save" at bounding box center [398, 535] width 56 height 35
click at [436, 49] on link "<< Back to Contacts" at bounding box center [421, 51] width 102 height 15
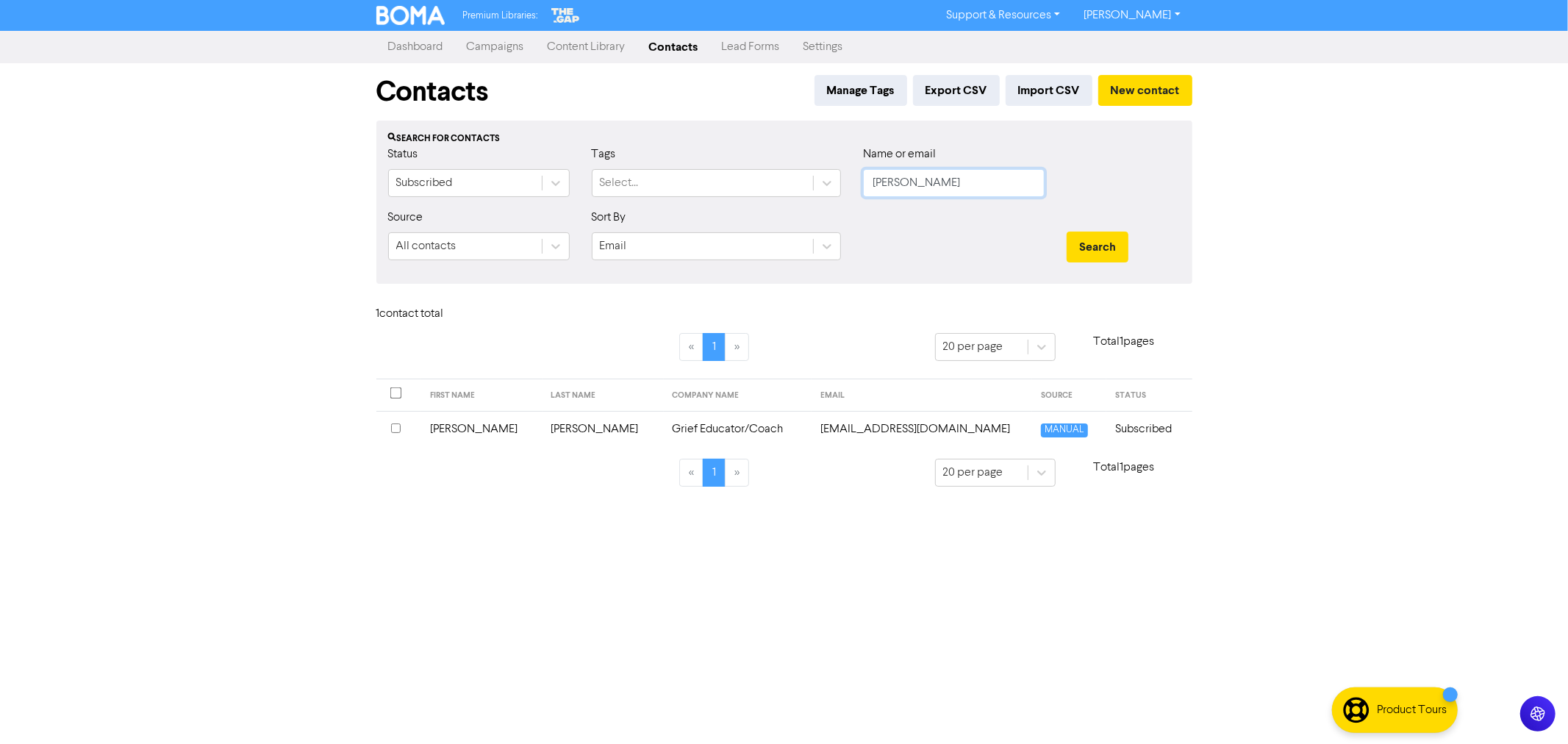
drag, startPoint x: 927, startPoint y: 184, endPoint x: 735, endPoint y: 148, distance: 195.3
click at [751, 152] on div "Status Subscribed Tags Select... Name or email [PERSON_NAME]" at bounding box center [785, 177] width 815 height 63
click at [1067, 232] on button "Search" at bounding box center [1098, 247] width 62 height 31
click at [566, 428] on td "[PERSON_NAME]" at bounding box center [614, 429] width 128 height 36
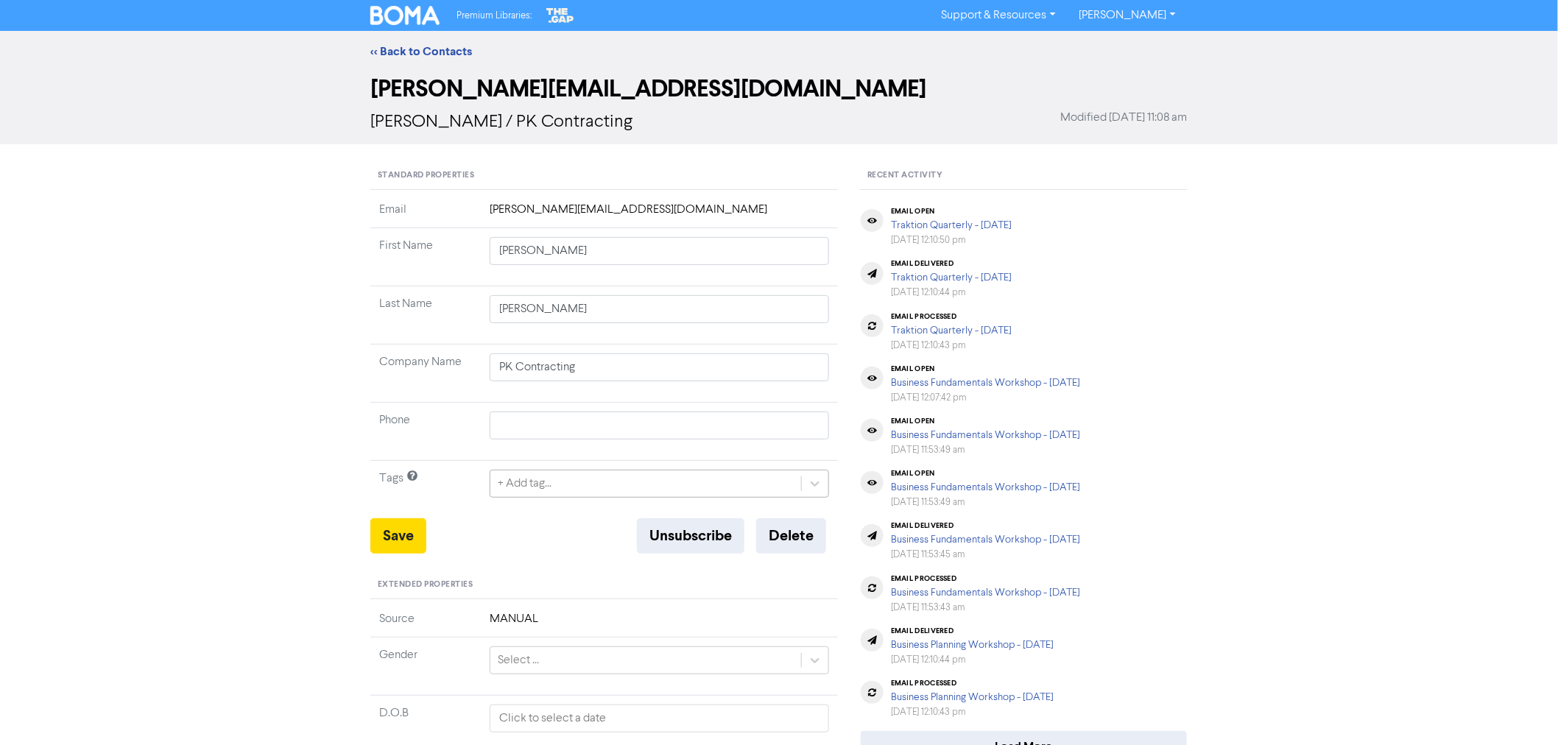
click at [604, 484] on div "+ Add tag..." at bounding box center [645, 483] width 311 height 27
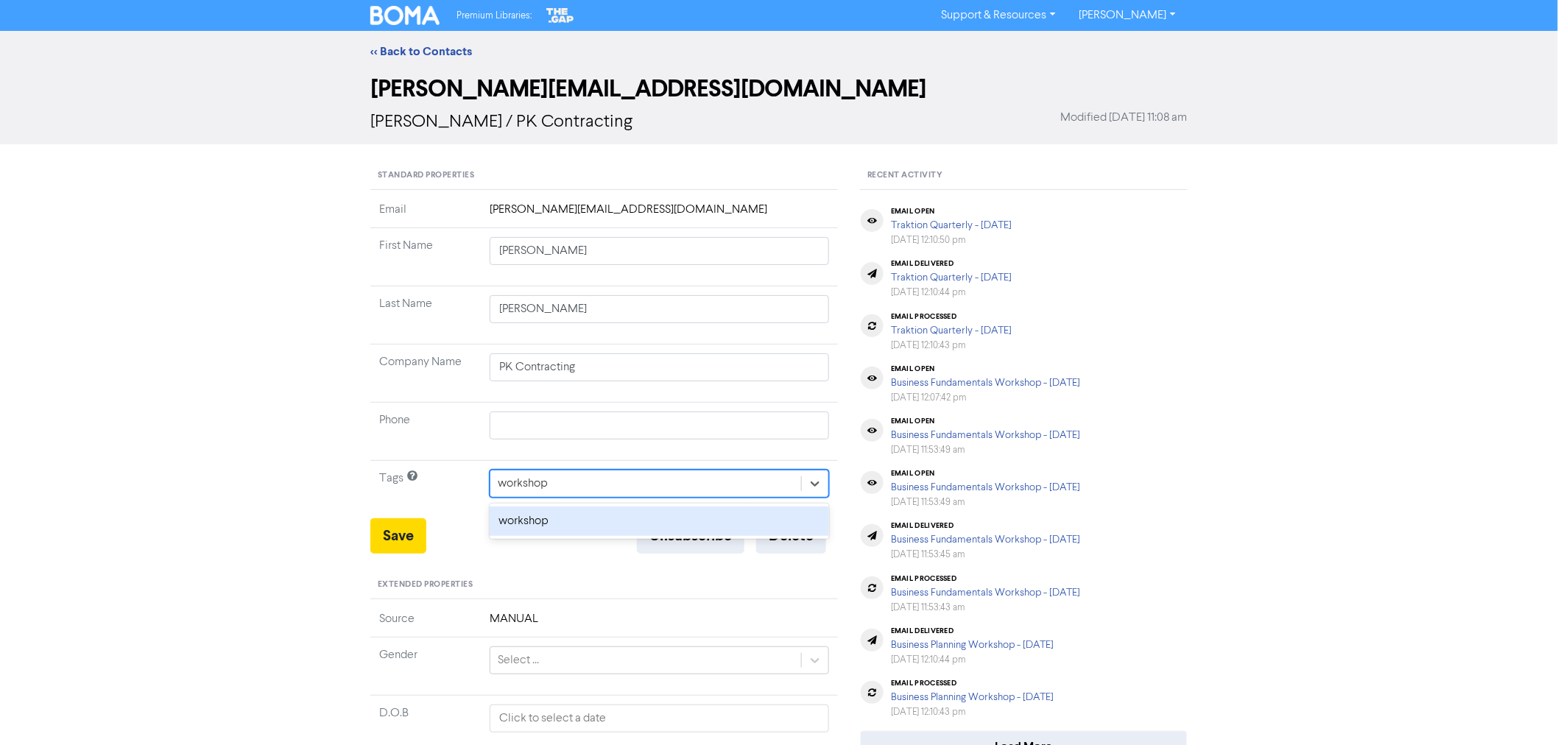
click at [534, 528] on div "workshop" at bounding box center [659, 521] width 339 height 29
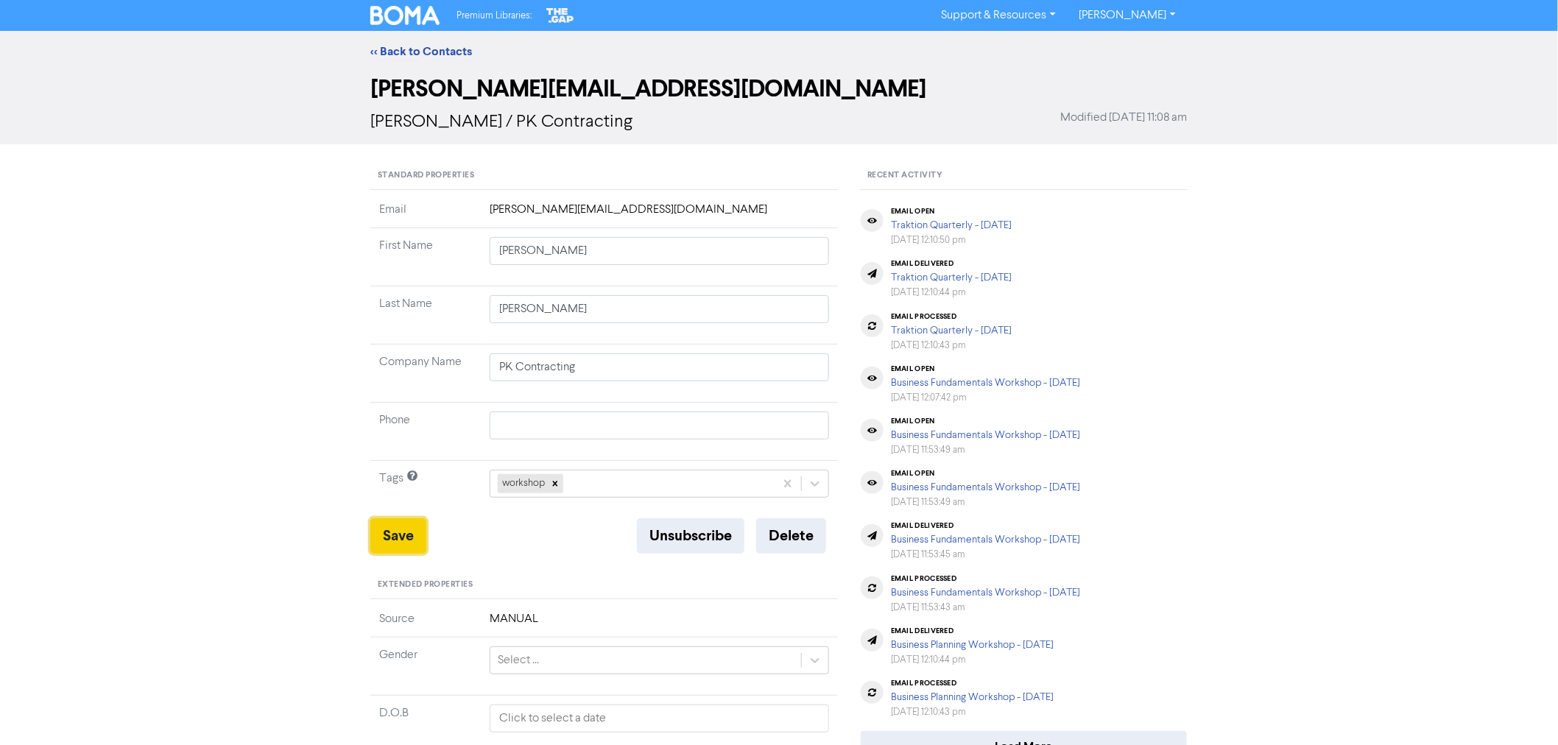
click at [390, 536] on button "Save" at bounding box center [398, 535] width 56 height 35
click at [430, 54] on link "<< Back to Contacts" at bounding box center [421, 51] width 102 height 15
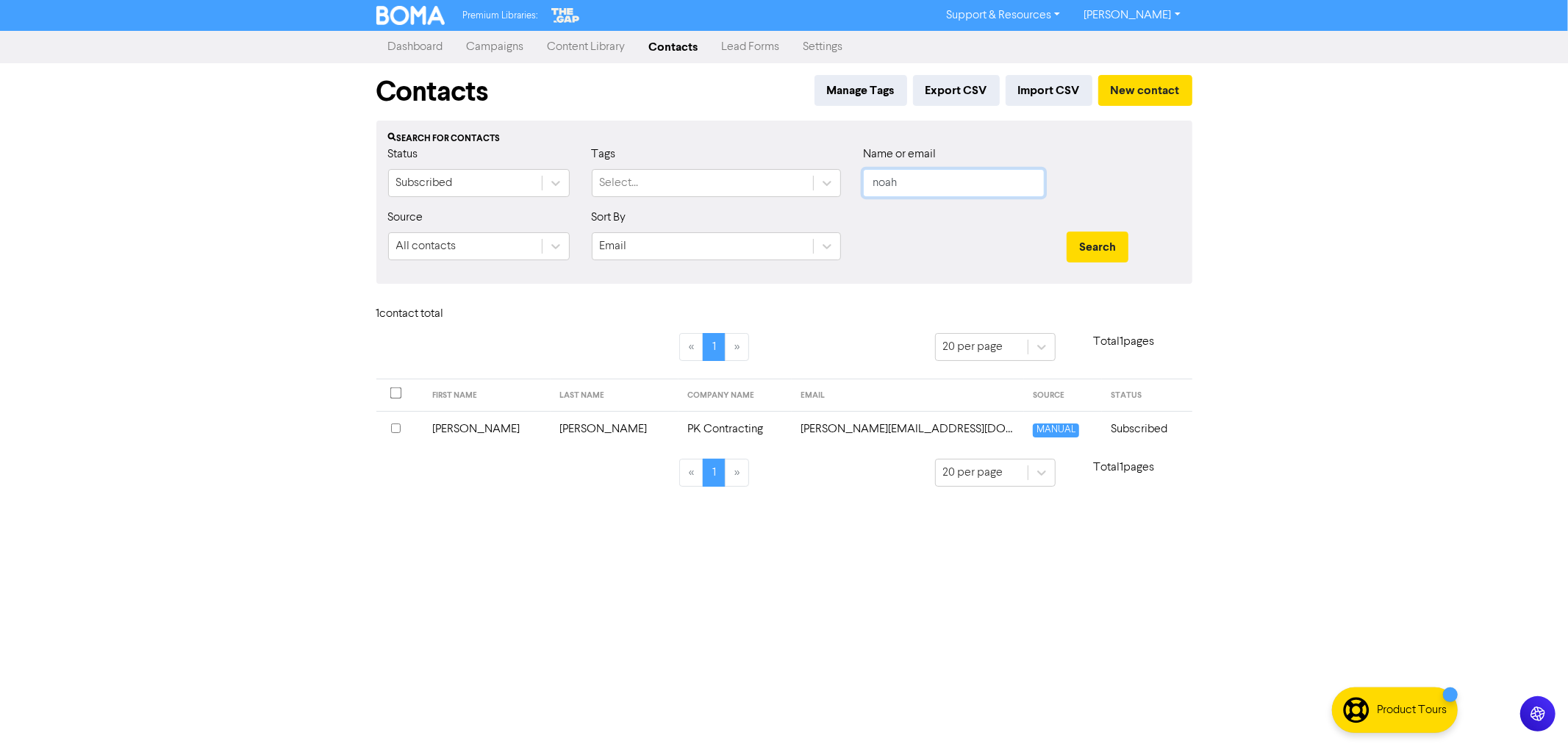
drag, startPoint x: 946, startPoint y: 174, endPoint x: 771, endPoint y: 158, distance: 175.7
click at [781, 159] on div "Status Subscribed Tags Select... Name or email [PERSON_NAME]" at bounding box center [785, 177] width 815 height 63
click at [1067, 232] on button "Search" at bounding box center [1098, 247] width 62 height 31
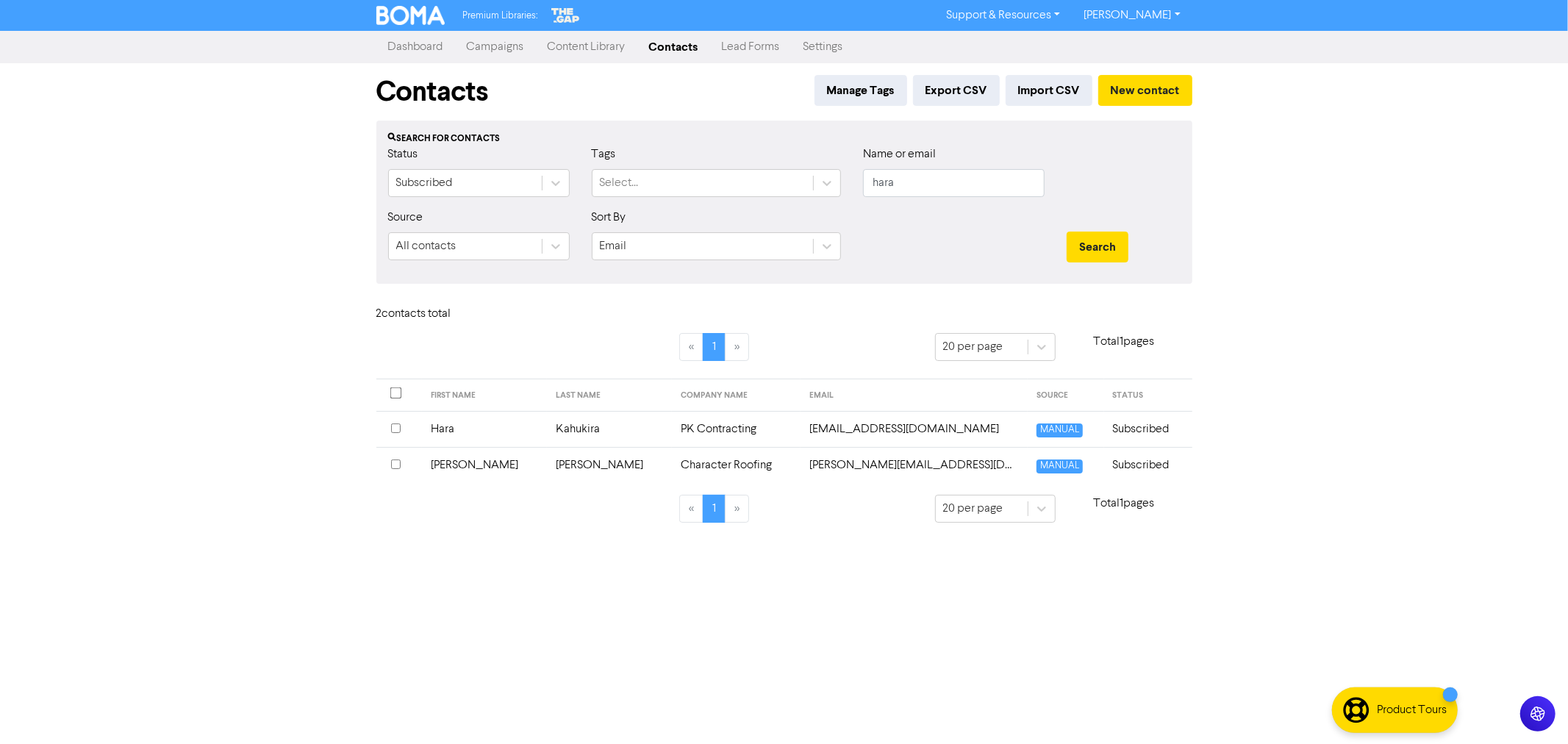
click at [553, 424] on td "Kahukira" at bounding box center [609, 429] width 125 height 36
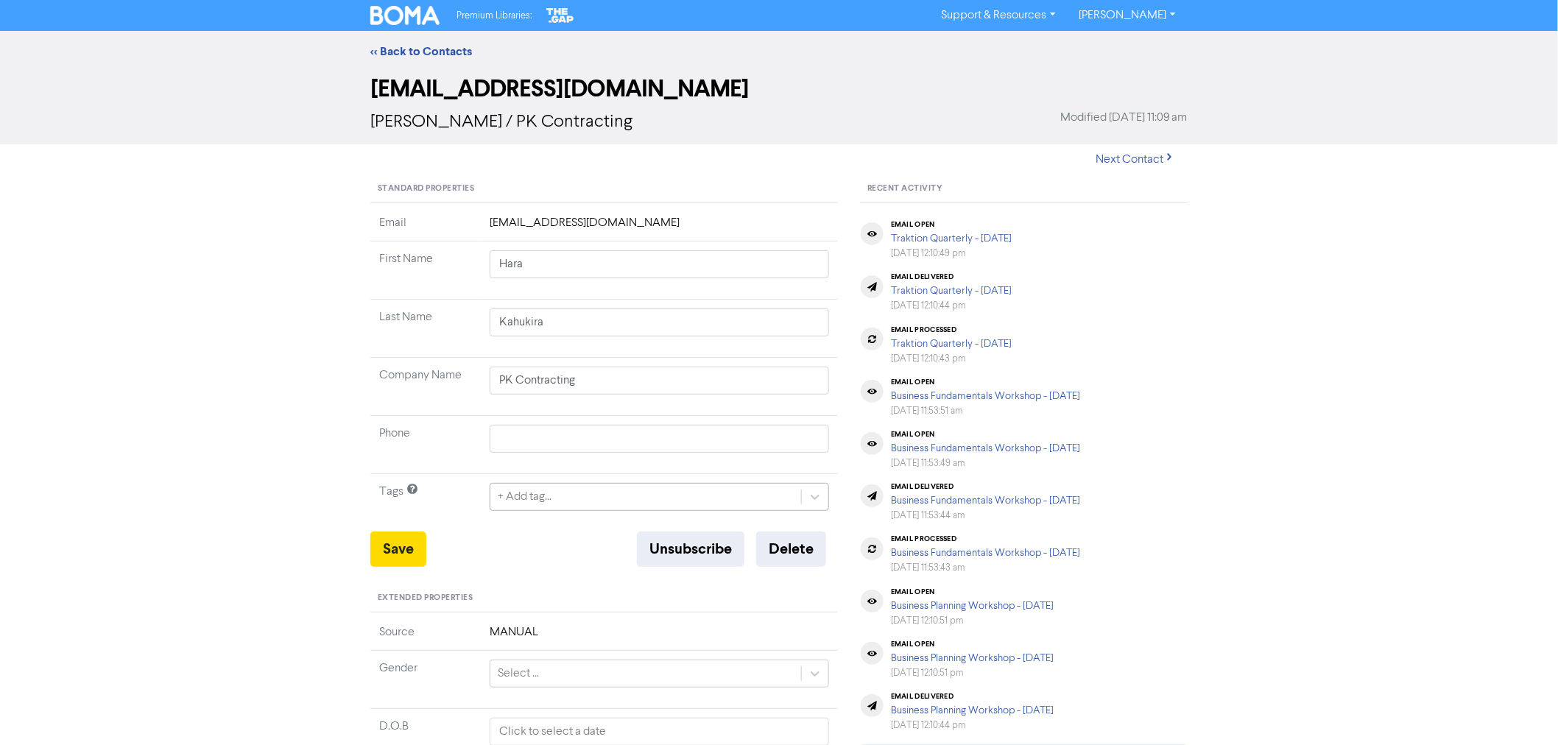
click at [557, 495] on div "+ Add tag..." at bounding box center [645, 497] width 311 height 27
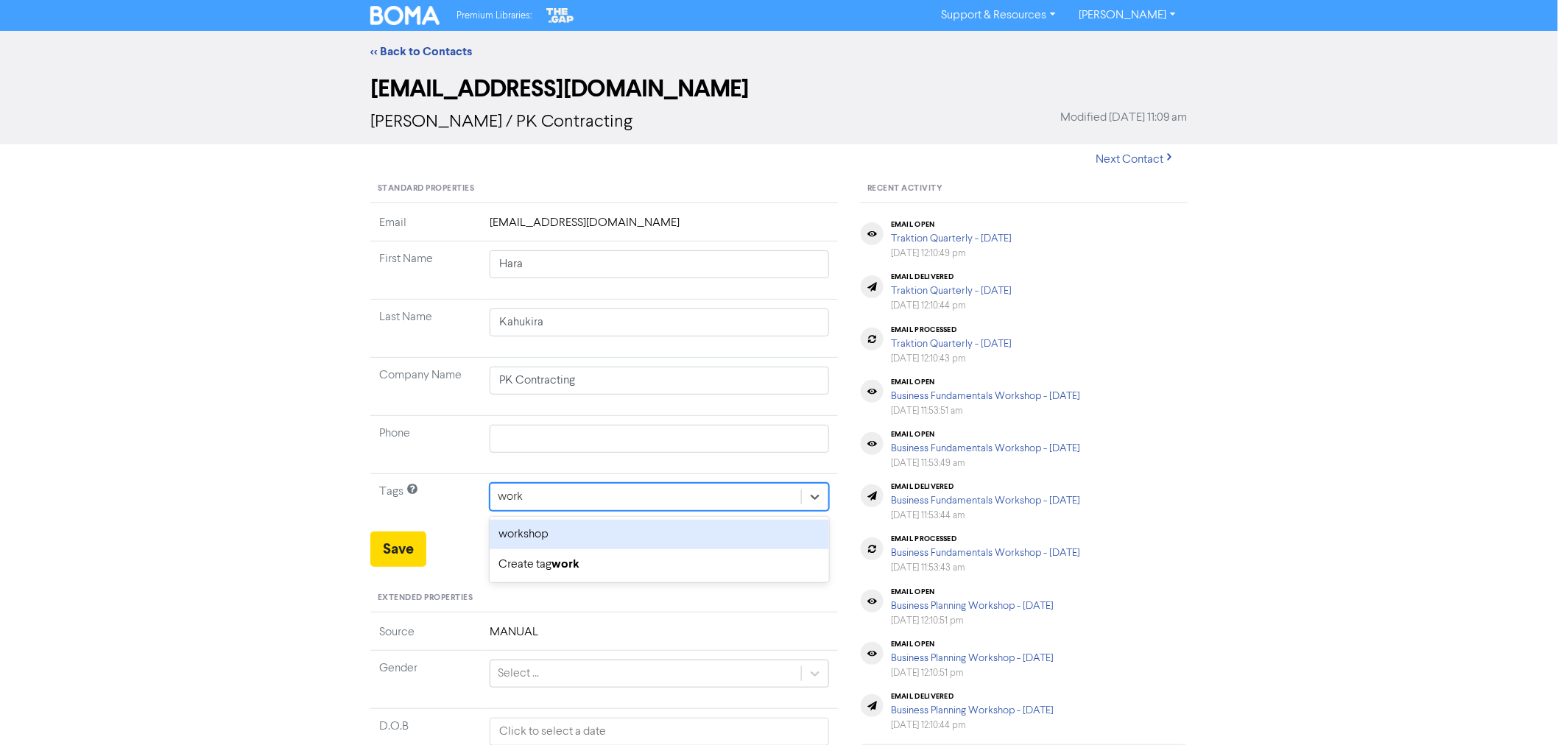
click at [538, 530] on div "workshop" at bounding box center [659, 534] width 339 height 29
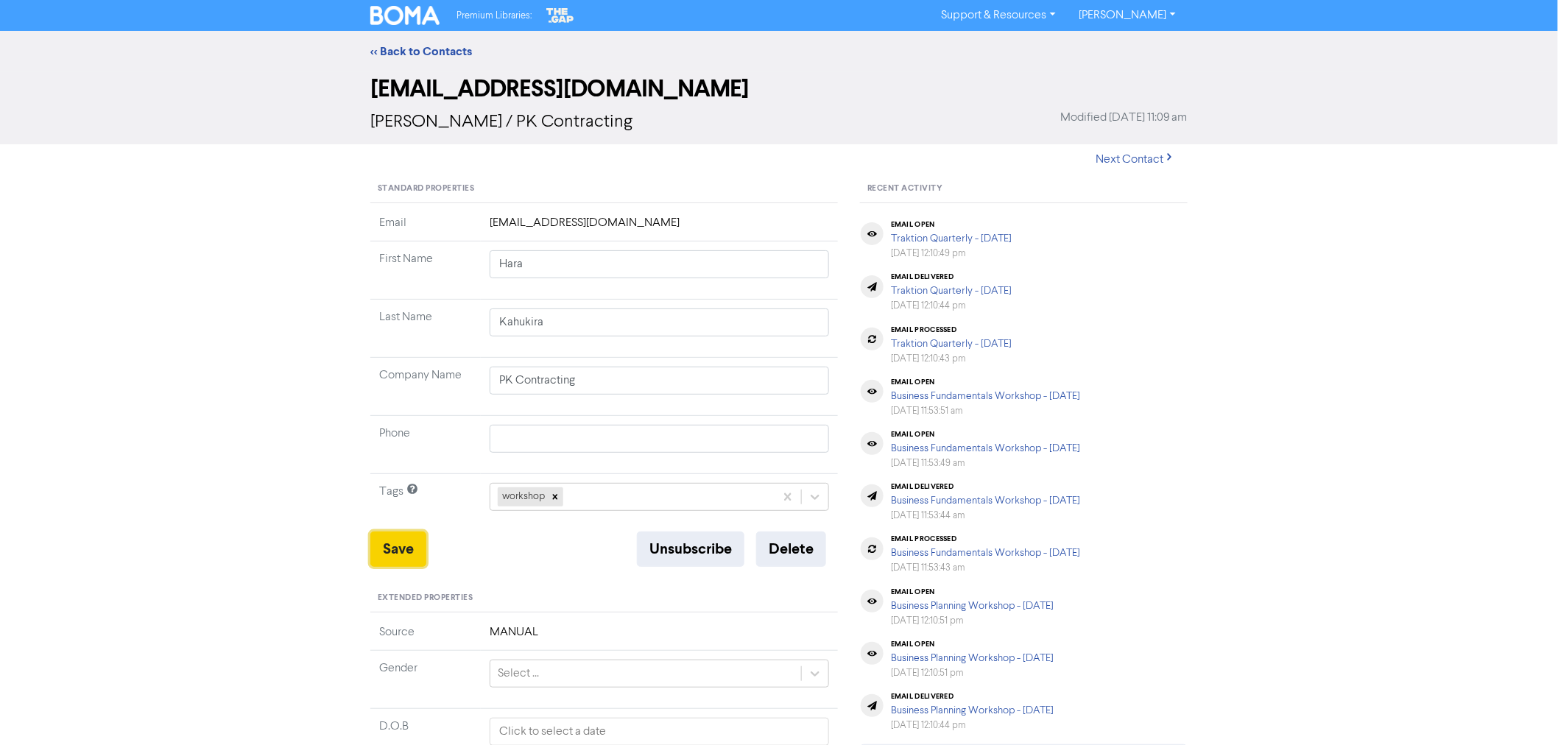
click at [409, 547] on button "Save" at bounding box center [398, 549] width 56 height 35
click at [413, 52] on link "<< Back to Contacts" at bounding box center [421, 51] width 102 height 15
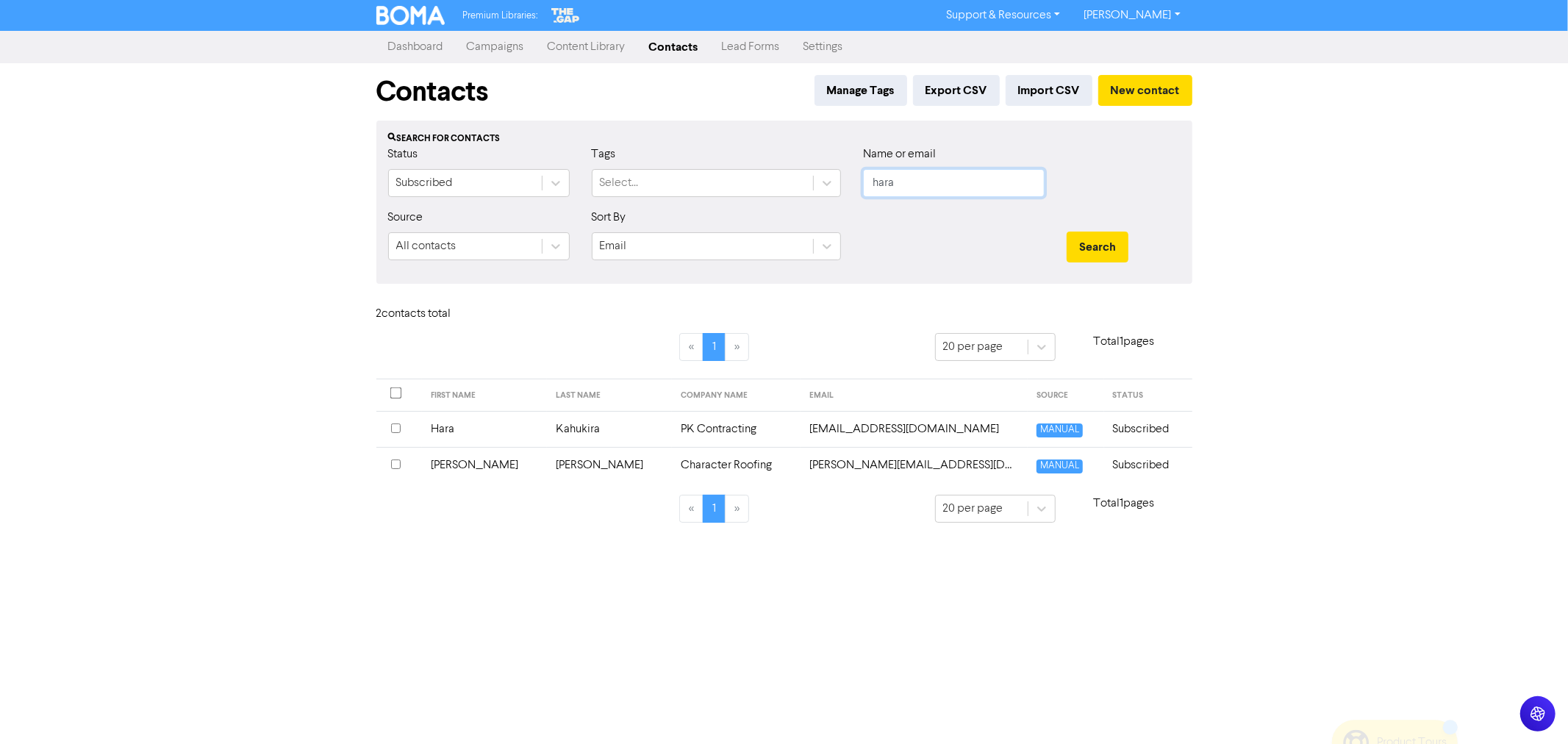
drag, startPoint x: 790, startPoint y: 152, endPoint x: 744, endPoint y: 141, distance: 47.3
click at [766, 147] on div "Status Subscribed Tags Select... Name or email [PERSON_NAME]" at bounding box center [785, 177] width 815 height 63
click at [1067, 232] on button "Search" at bounding box center [1098, 247] width 62 height 31
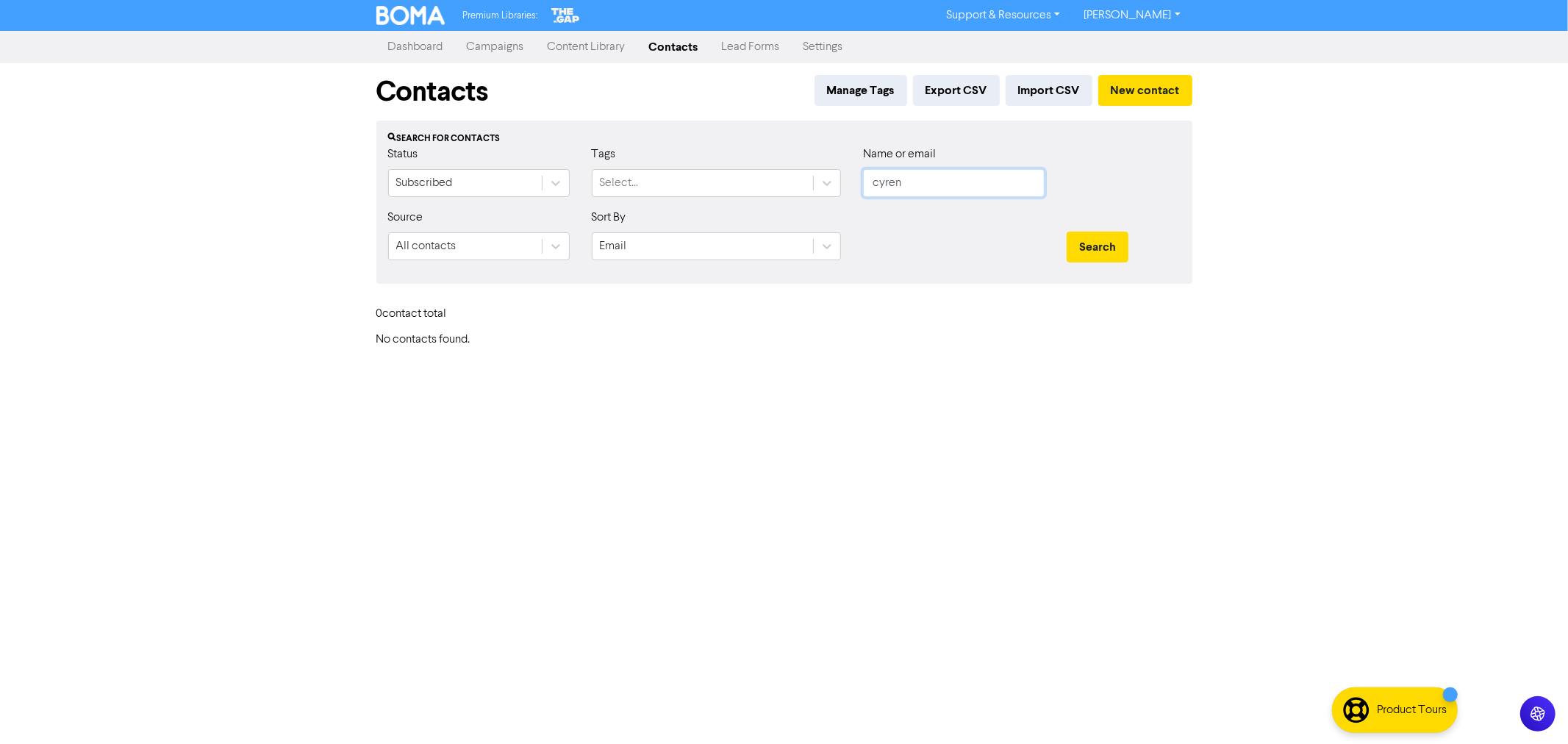
drag, startPoint x: 927, startPoint y: 183, endPoint x: 711, endPoint y: 153, distance: 218.1
click at [713, 153] on div "Status Subscribed Tags Select... Name or email cyren" at bounding box center [785, 177] width 815 height 63
click at [1067, 232] on button "Search" at bounding box center [1098, 247] width 62 height 31
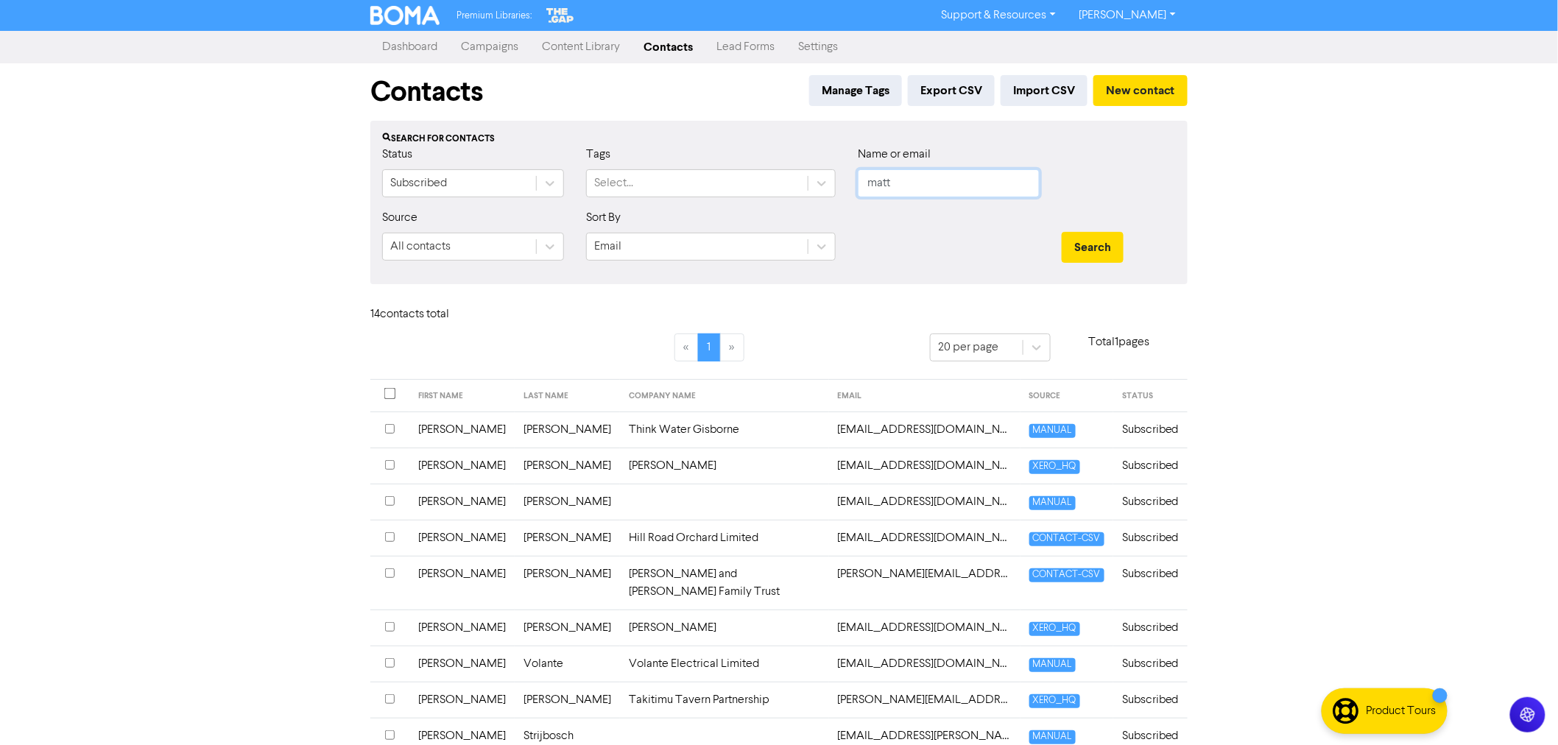
click at [925, 180] on input "matt" at bounding box center [949, 183] width 182 height 28
click at [1062, 232] on button "Search" at bounding box center [1093, 247] width 62 height 31
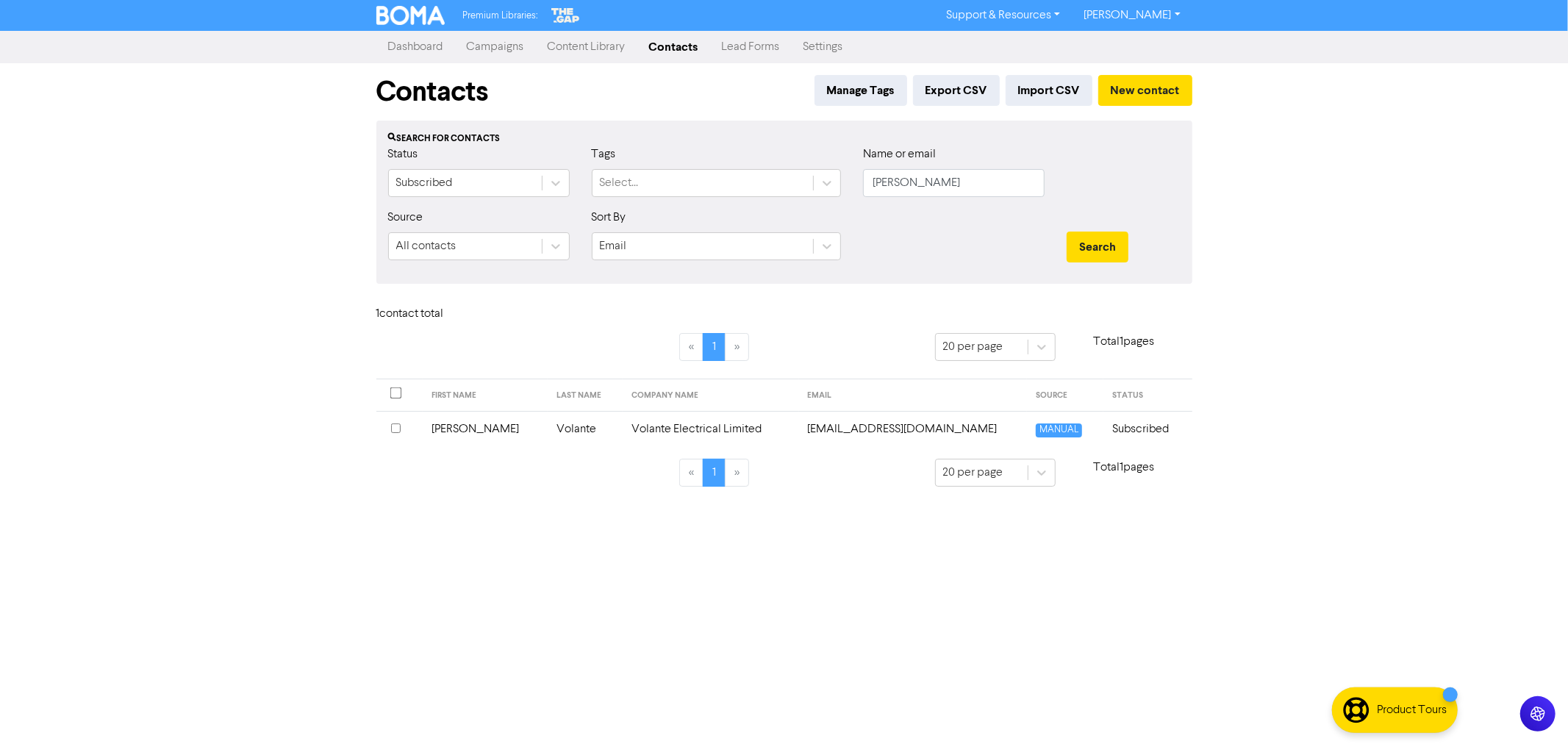
click at [685, 422] on td "Volante Electrical Limited" at bounding box center [711, 429] width 177 height 36
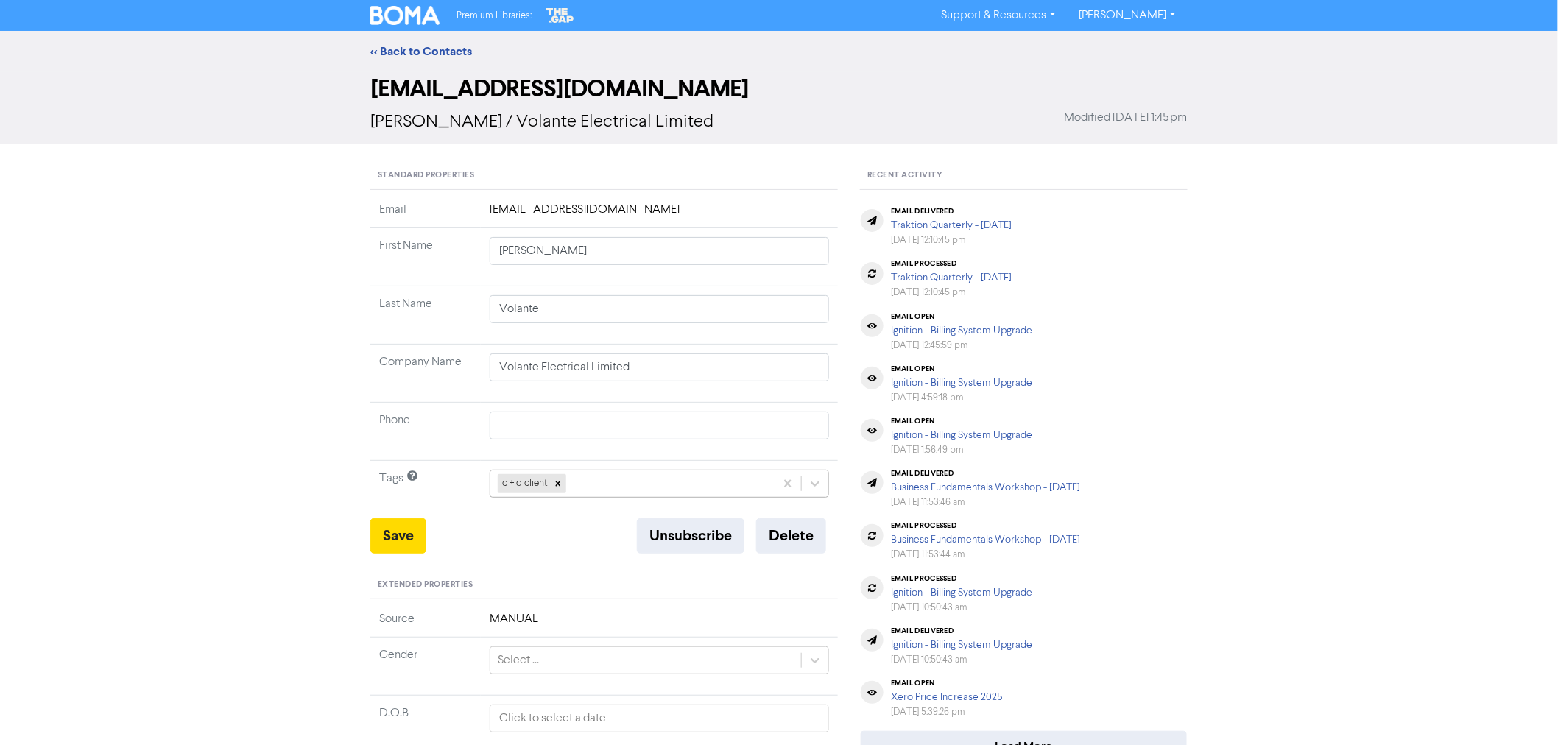
click at [605, 488] on div "c + d client" at bounding box center [632, 483] width 284 height 27
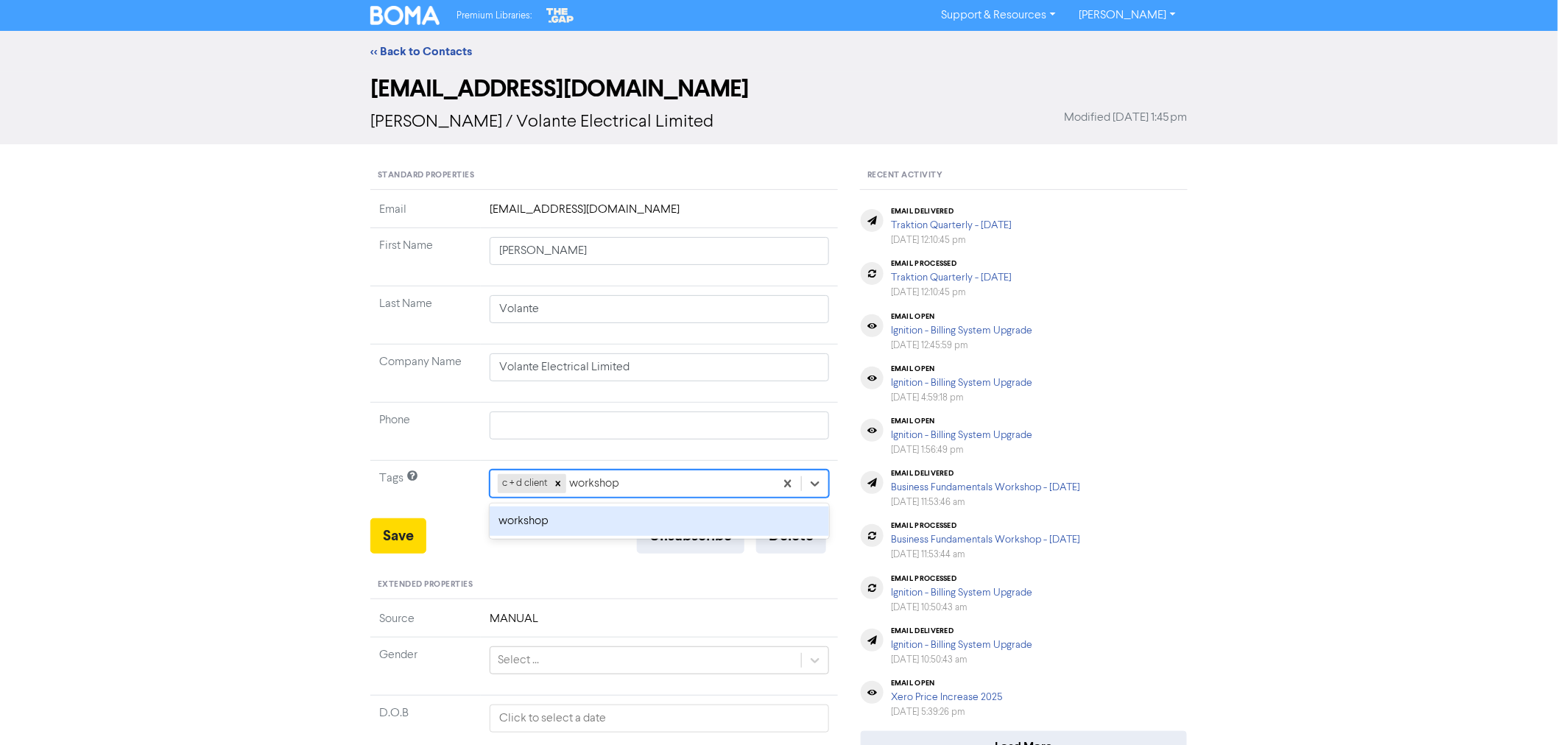
click at [512, 524] on div "workshop" at bounding box center [659, 521] width 339 height 29
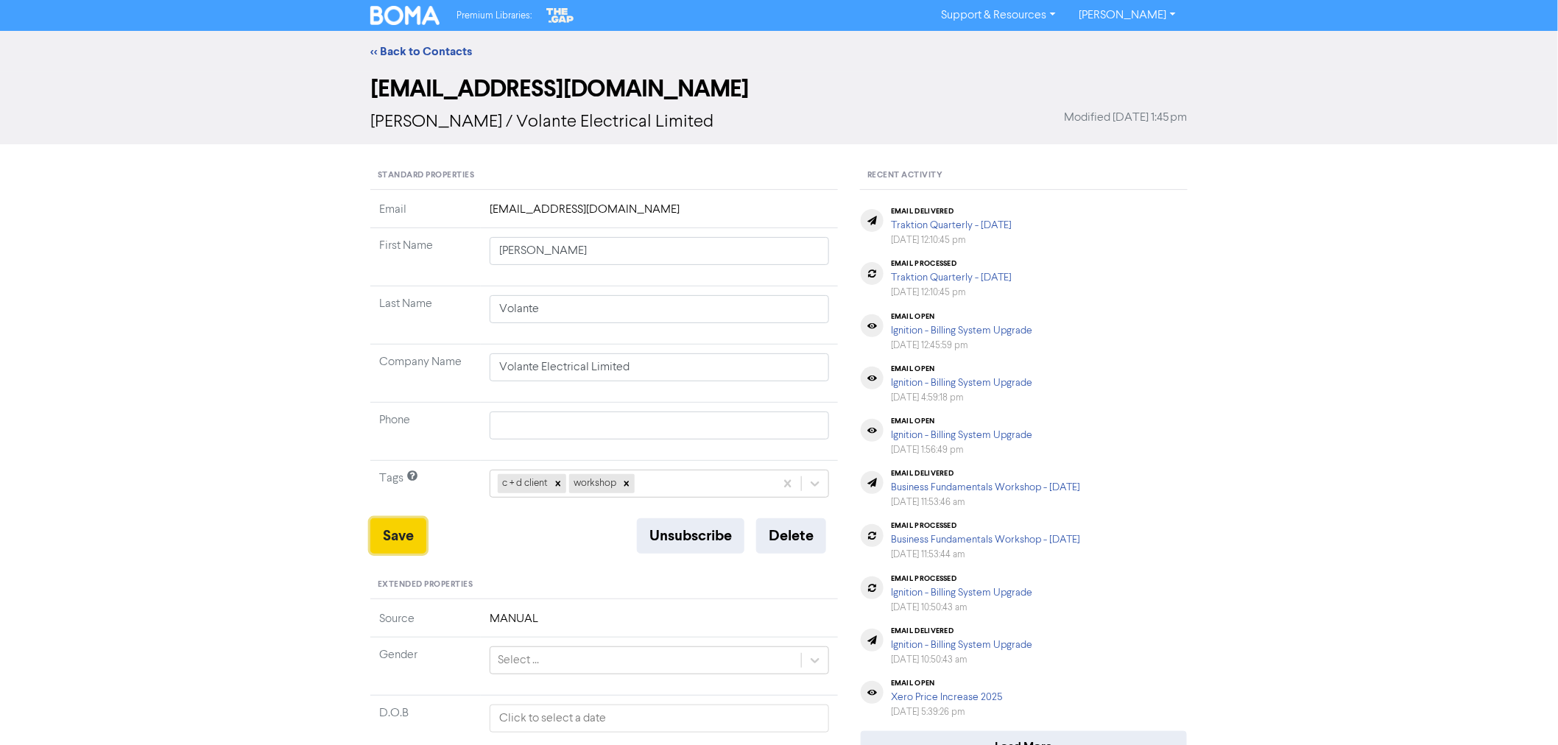
click at [412, 536] on button "Save" at bounding box center [398, 535] width 56 height 35
click at [428, 49] on link "<< Back to Contacts" at bounding box center [421, 51] width 102 height 15
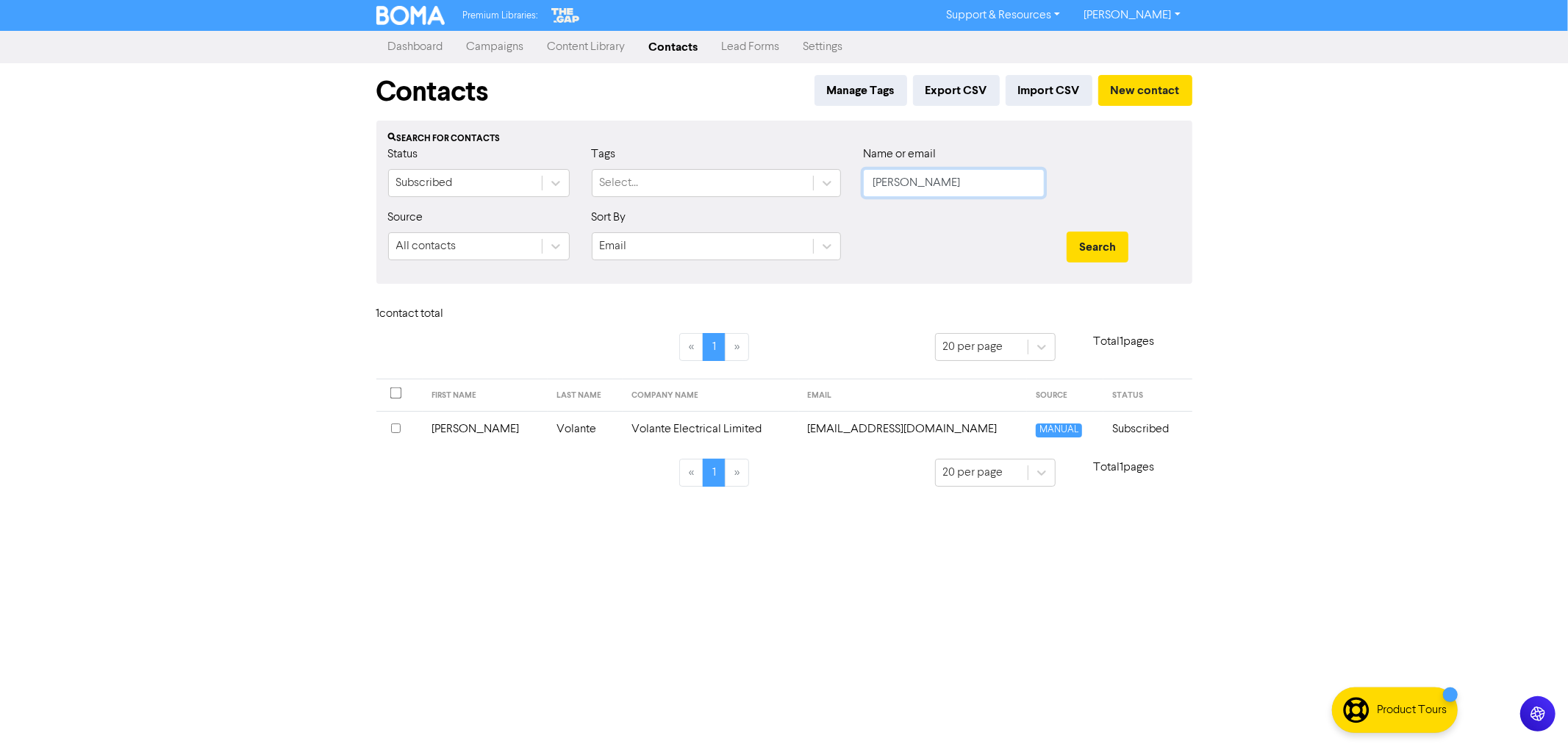
drag, startPoint x: 761, startPoint y: 160, endPoint x: 729, endPoint y: 155, distance: 32.4
click at [753, 160] on div "Status Subscribed Tags Select... Name or email [PERSON_NAME]" at bounding box center [785, 177] width 815 height 63
click at [1067, 232] on button "Search" at bounding box center [1098, 247] width 62 height 31
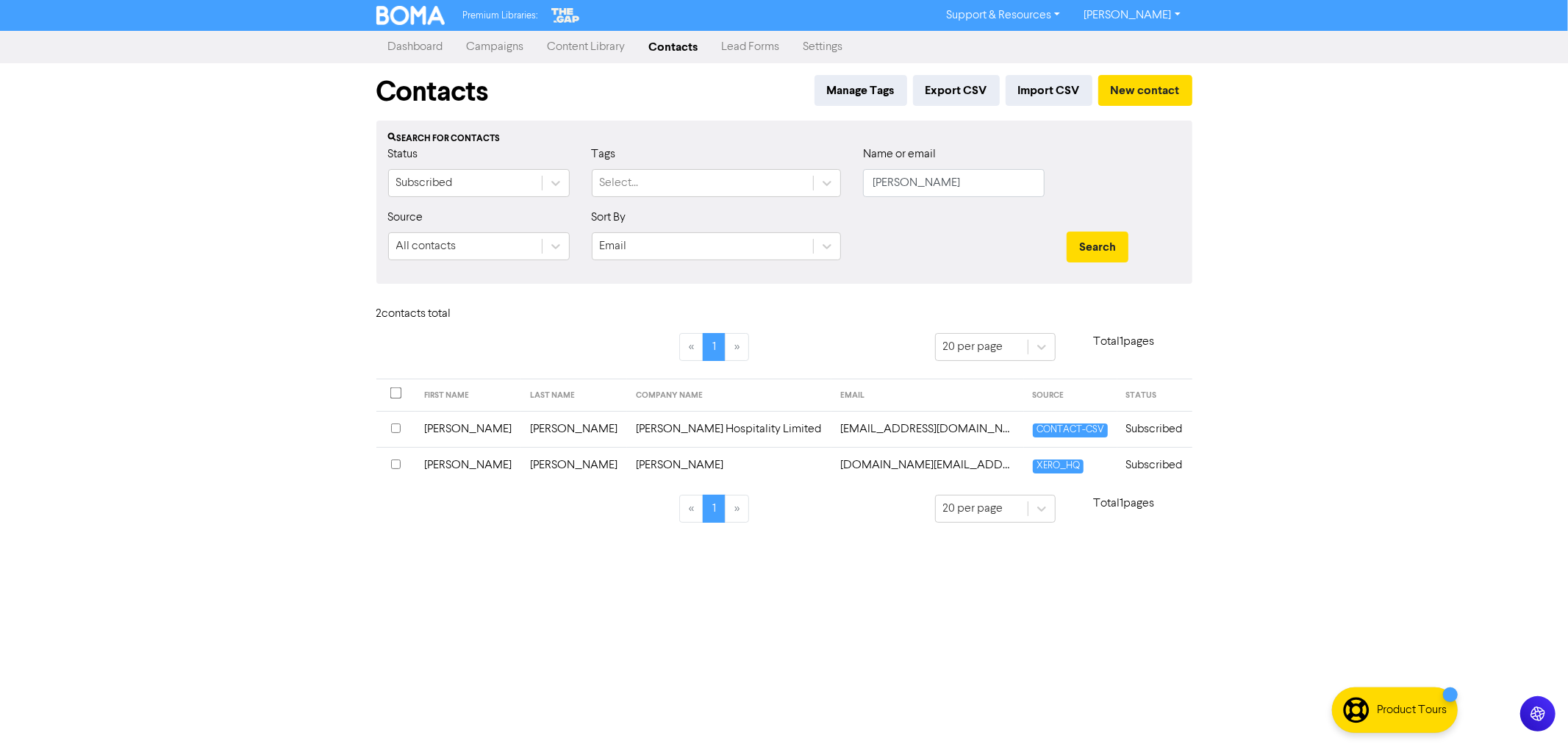
click at [436, 423] on td "[PERSON_NAME]" at bounding box center [468, 429] width 106 height 36
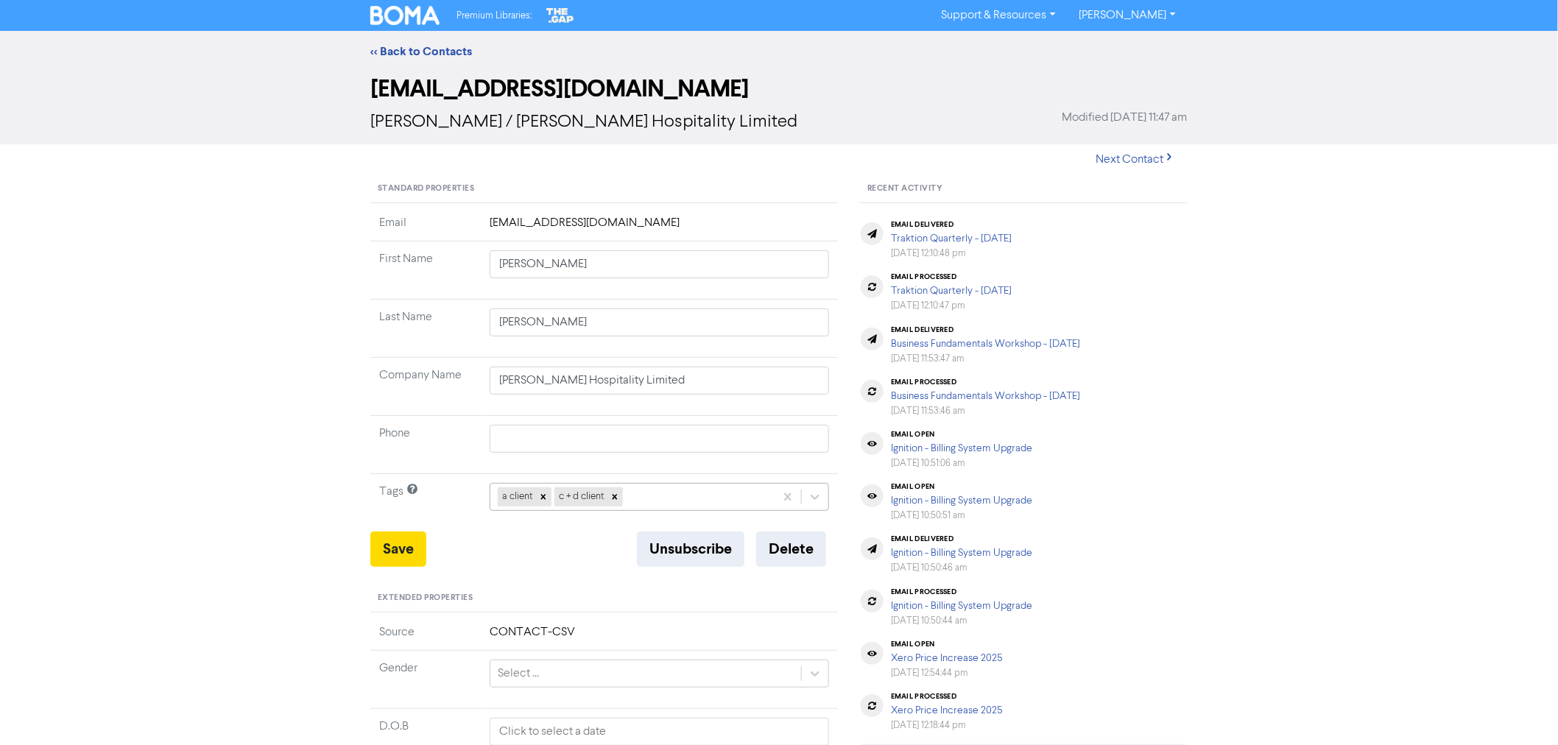
click at [657, 495] on div "a client c + d client" at bounding box center [632, 497] width 284 height 27
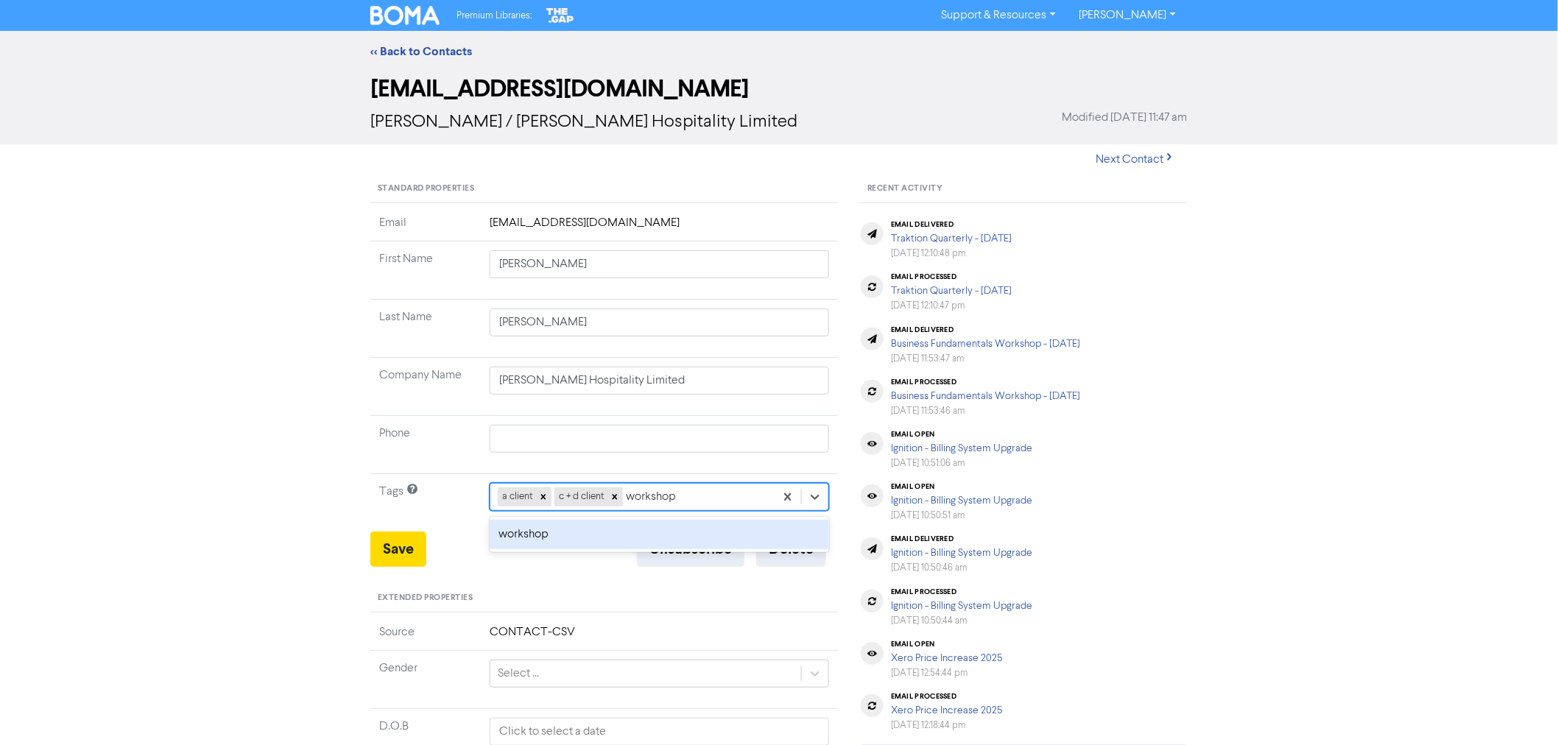
click at [540, 542] on div "workshop" at bounding box center [659, 534] width 339 height 29
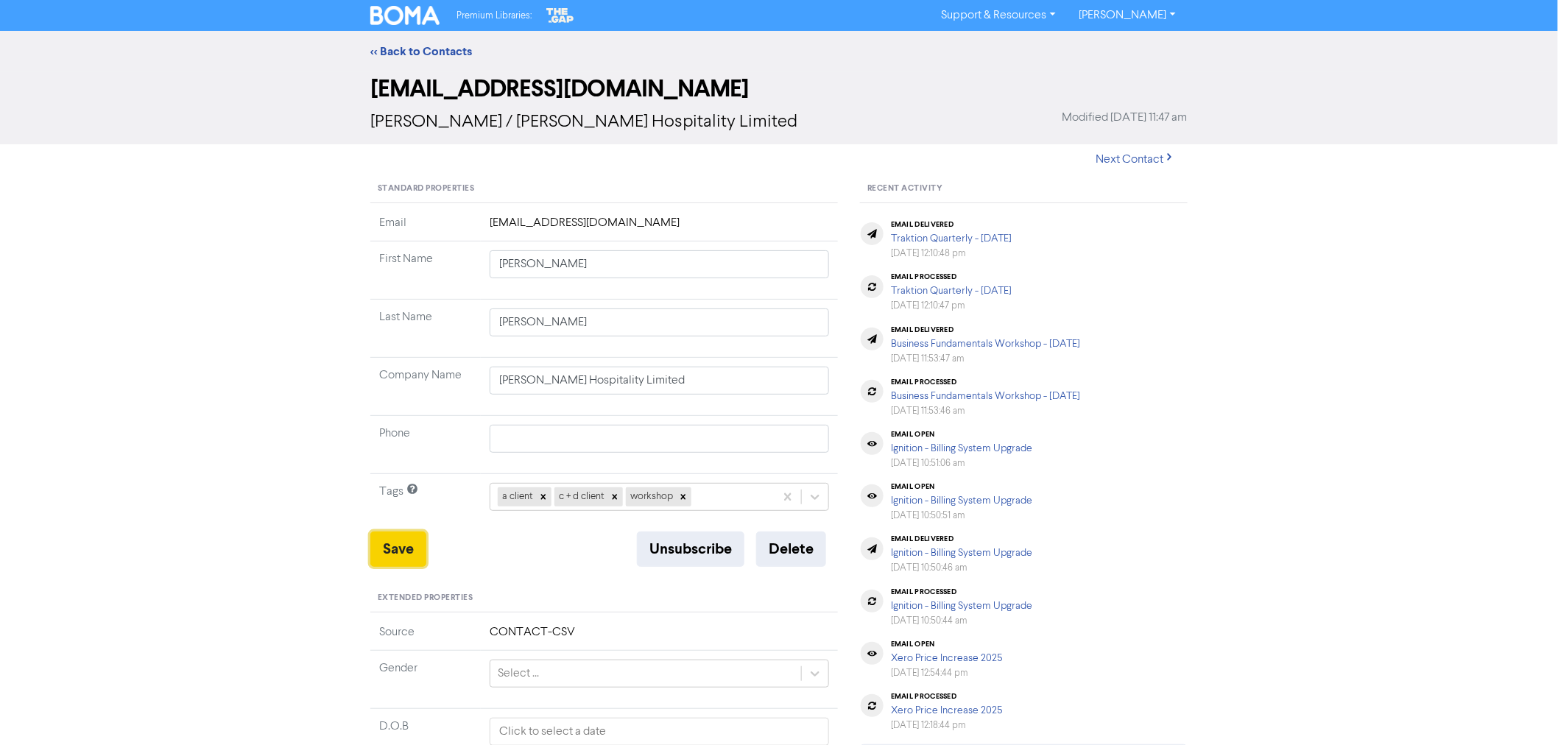
click at [391, 548] on button "Save" at bounding box center [398, 549] width 56 height 35
click at [543, 495] on icon at bounding box center [543, 497] width 10 height 10
click at [554, 495] on icon at bounding box center [558, 497] width 10 height 10
click at [569, 495] on div "workshop" at bounding box center [632, 497] width 284 height 27
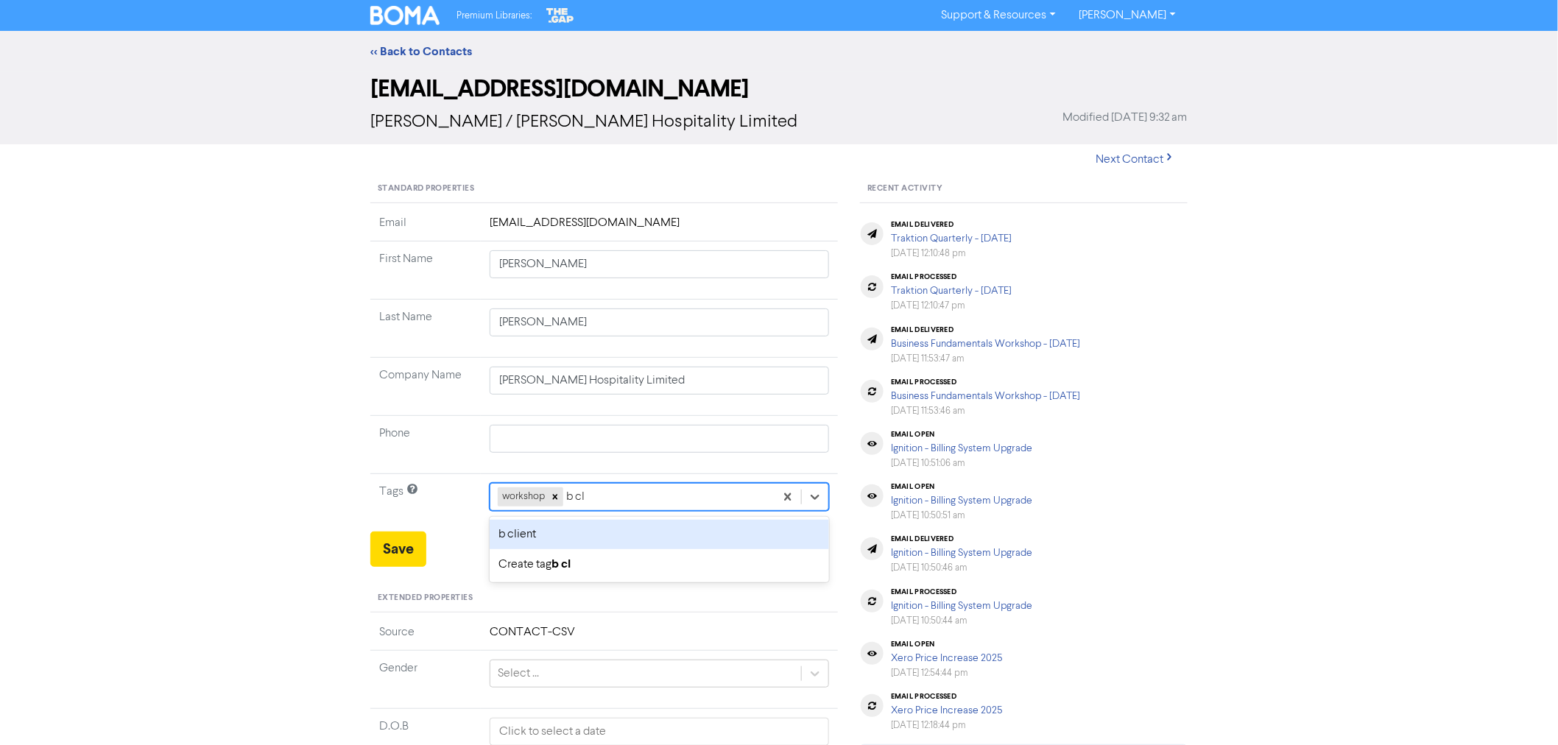
click at [523, 526] on div "b client" at bounding box center [659, 534] width 339 height 29
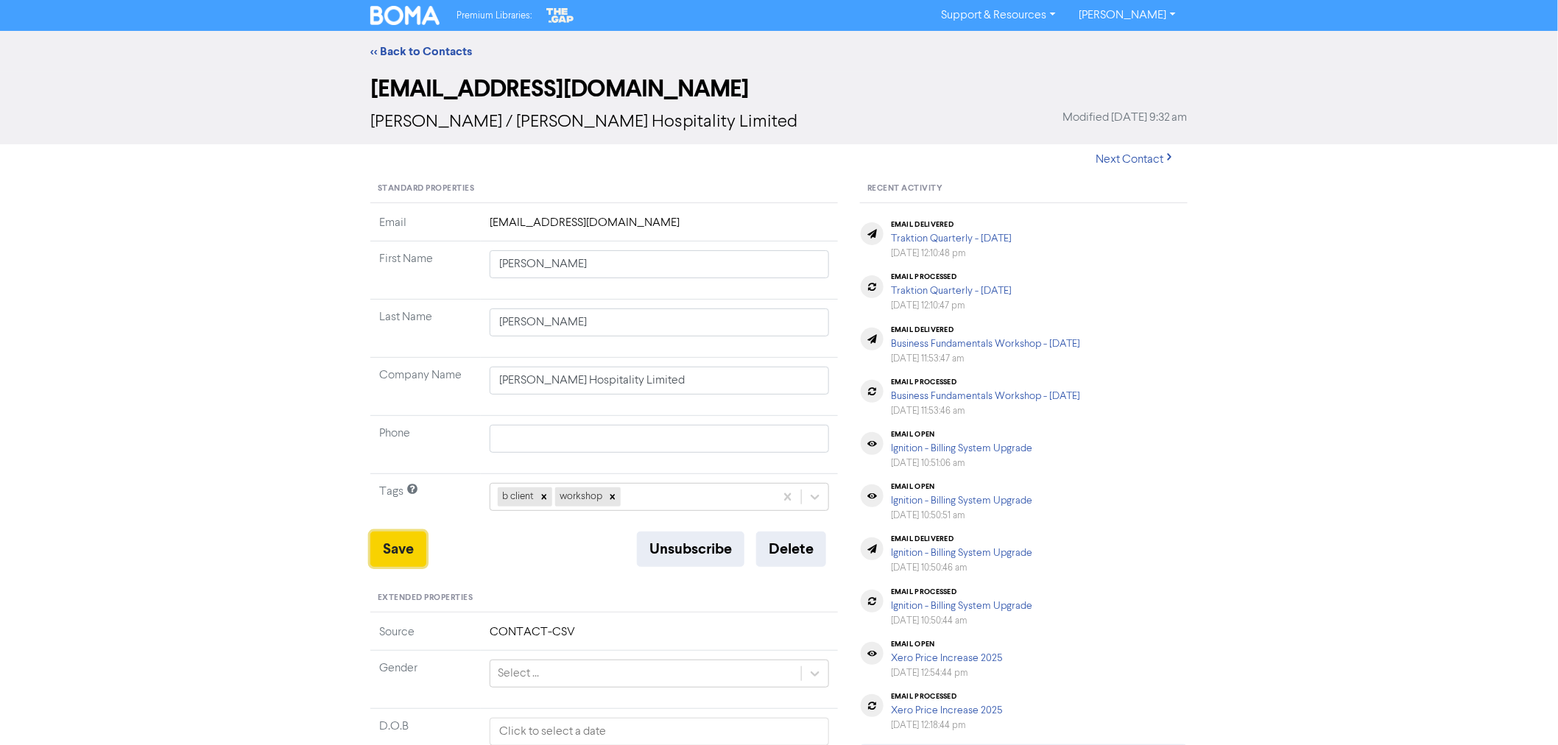
click at [408, 542] on button "Save" at bounding box center [398, 549] width 56 height 35
click at [423, 52] on link "<< Back to Contacts" at bounding box center [421, 51] width 102 height 15
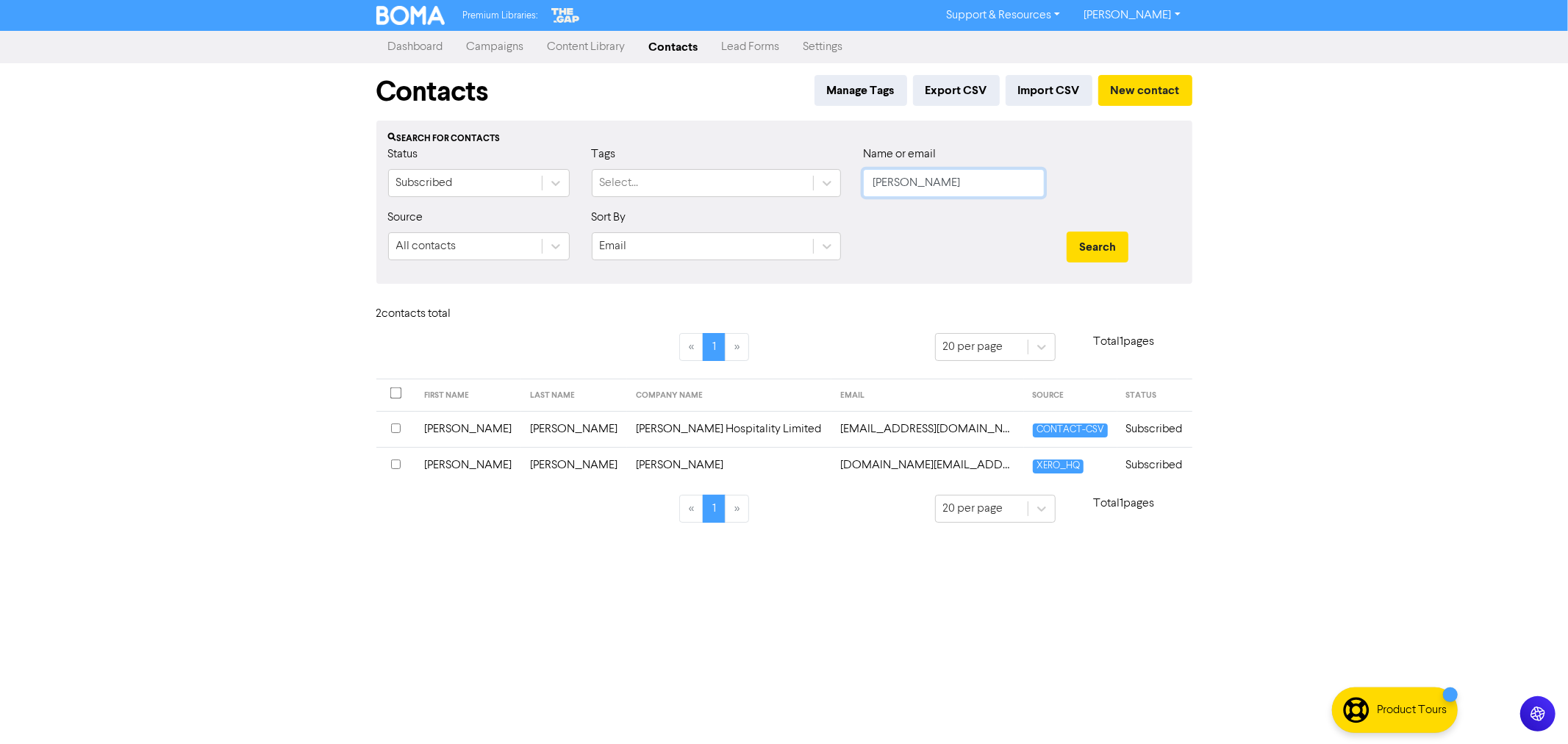
click at [658, 143] on div "Search for contacts Status Subscribed Tags Select... Name or email [PERSON_NAME…" at bounding box center [784, 202] width 816 height 163
click at [1067, 232] on button "Search" at bounding box center [1098, 247] width 62 height 31
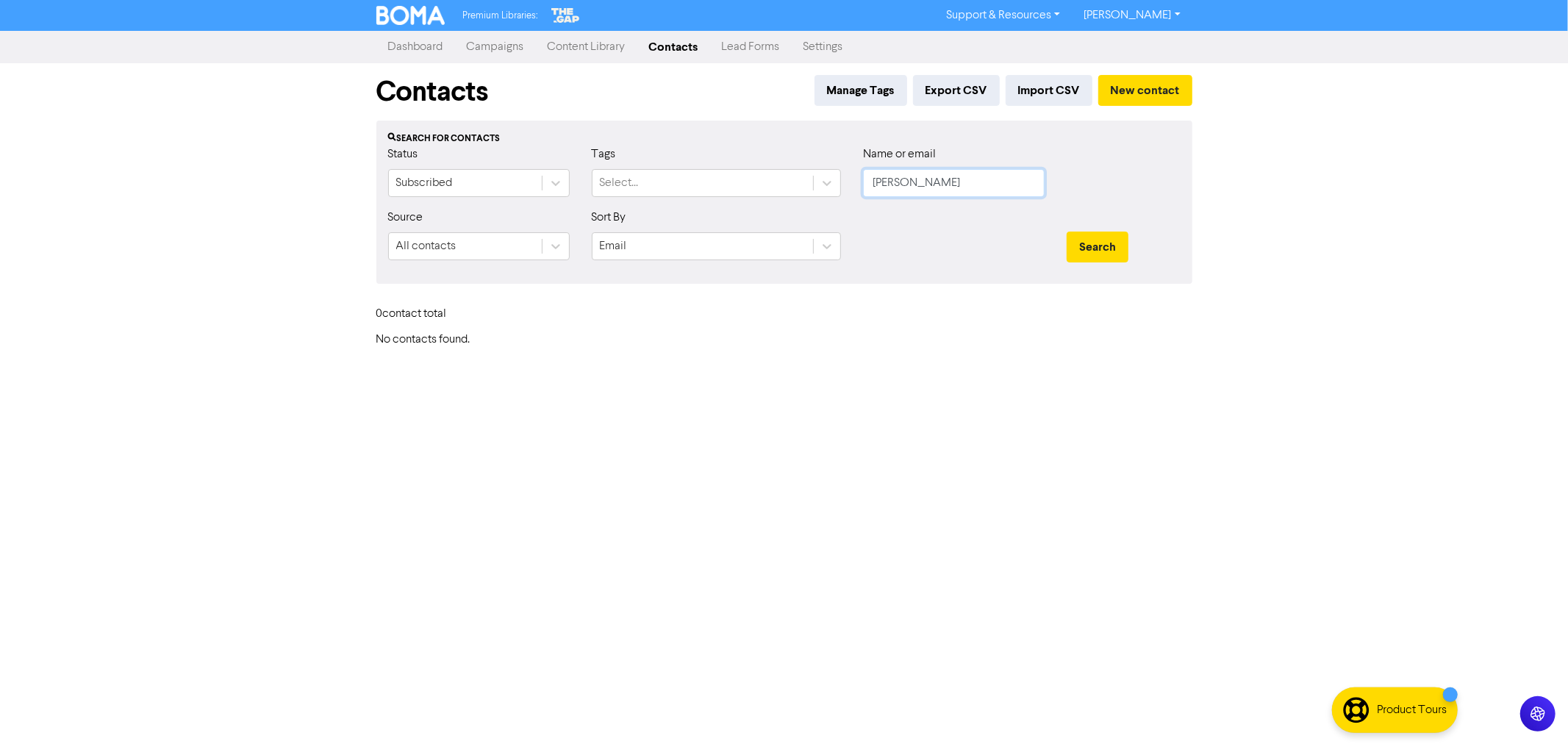
drag, startPoint x: 940, startPoint y: 182, endPoint x: 702, endPoint y: 142, distance: 241.3
click at [711, 148] on div "Status Subscribed Tags Select... Name or email [PERSON_NAME]" at bounding box center [785, 177] width 815 height 63
click at [1067, 232] on button "Search" at bounding box center [1098, 247] width 62 height 31
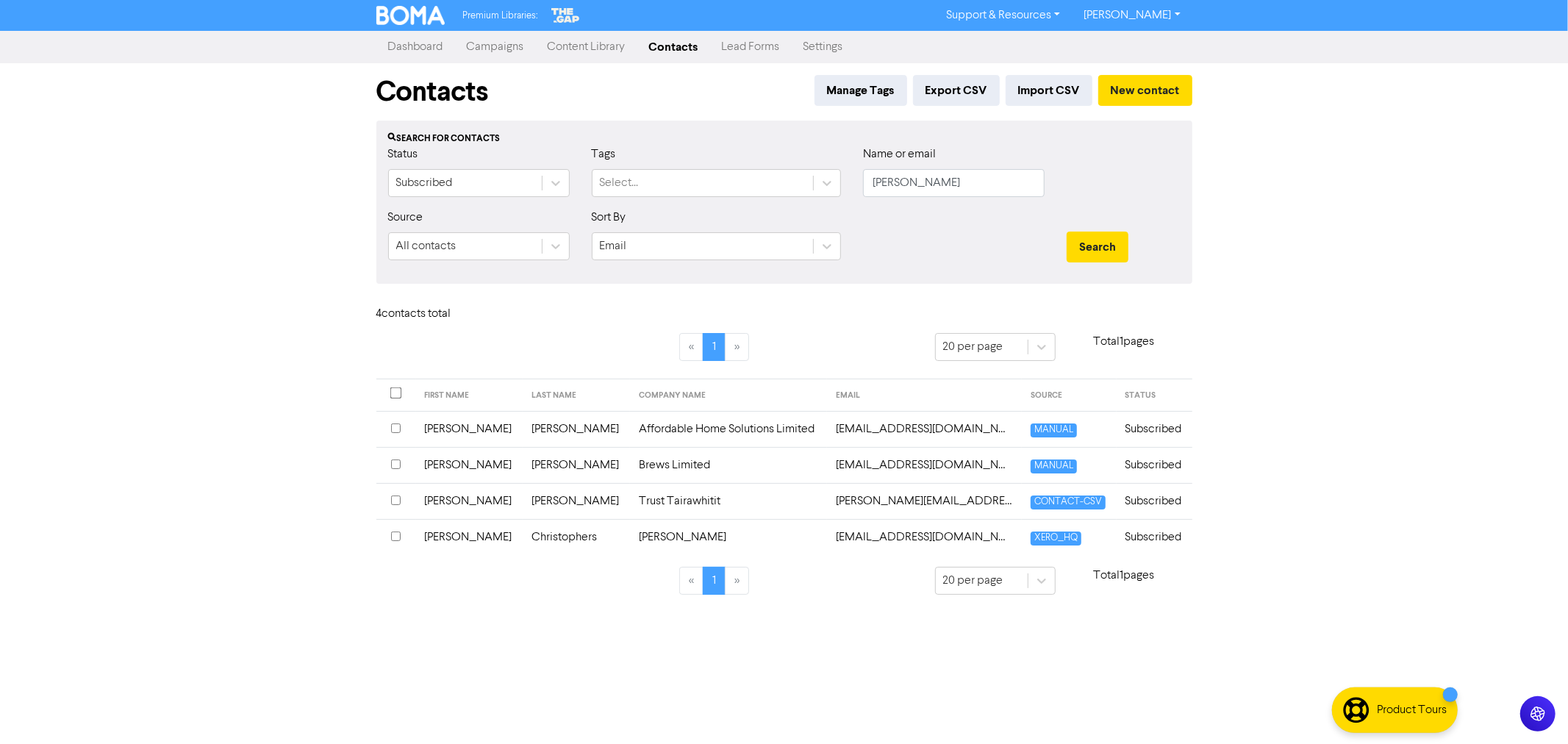
click at [461, 430] on td "[PERSON_NAME]" at bounding box center [469, 429] width 107 height 36
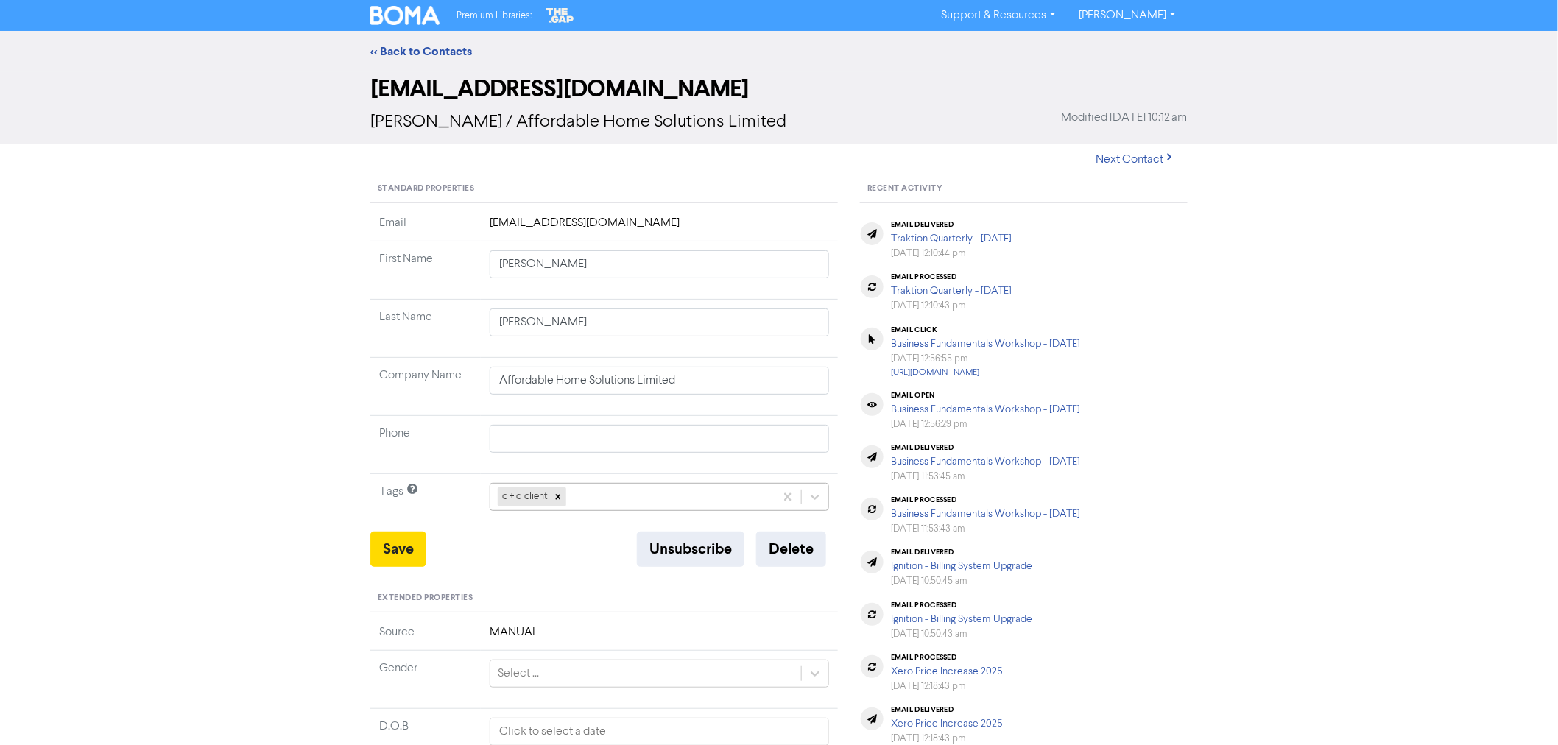
click at [595, 495] on div "c + d client" at bounding box center [632, 497] width 284 height 27
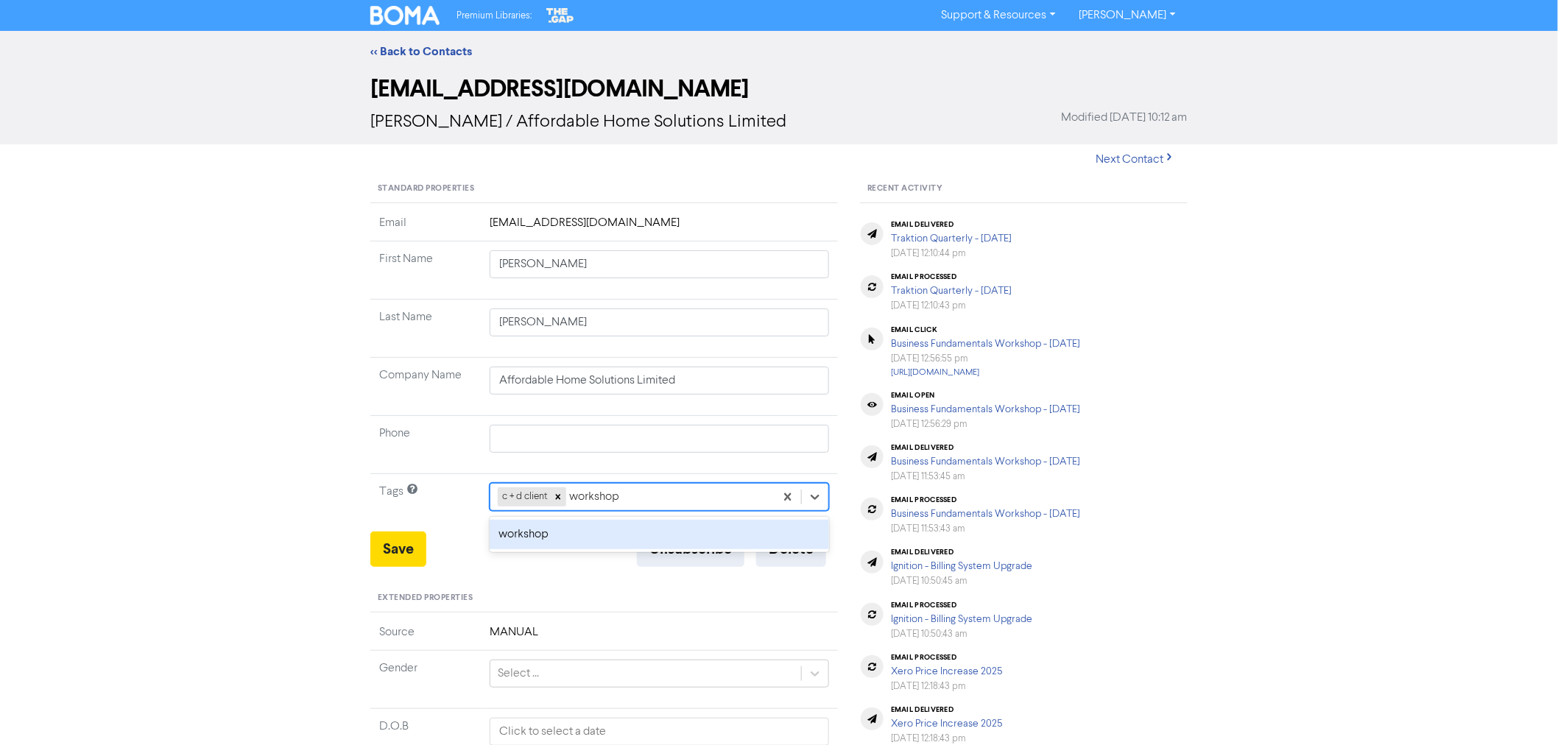
click at [509, 519] on div "workshop" at bounding box center [659, 534] width 339 height 35
click at [515, 536] on div "workshop" at bounding box center [659, 534] width 339 height 29
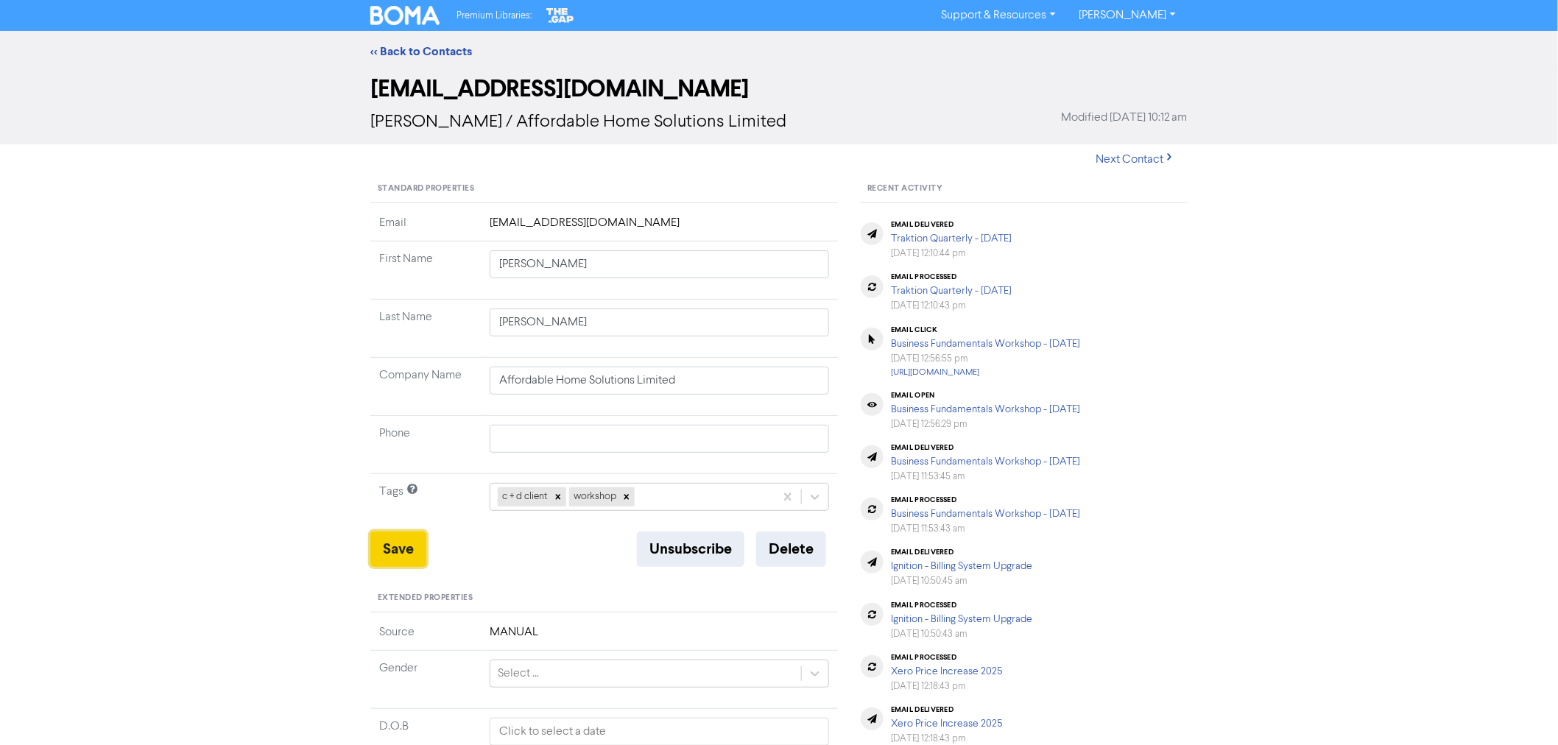
click at [406, 550] on button "Save" at bounding box center [398, 549] width 56 height 35
click at [428, 53] on link "<< Back to Contacts" at bounding box center [421, 51] width 102 height 15
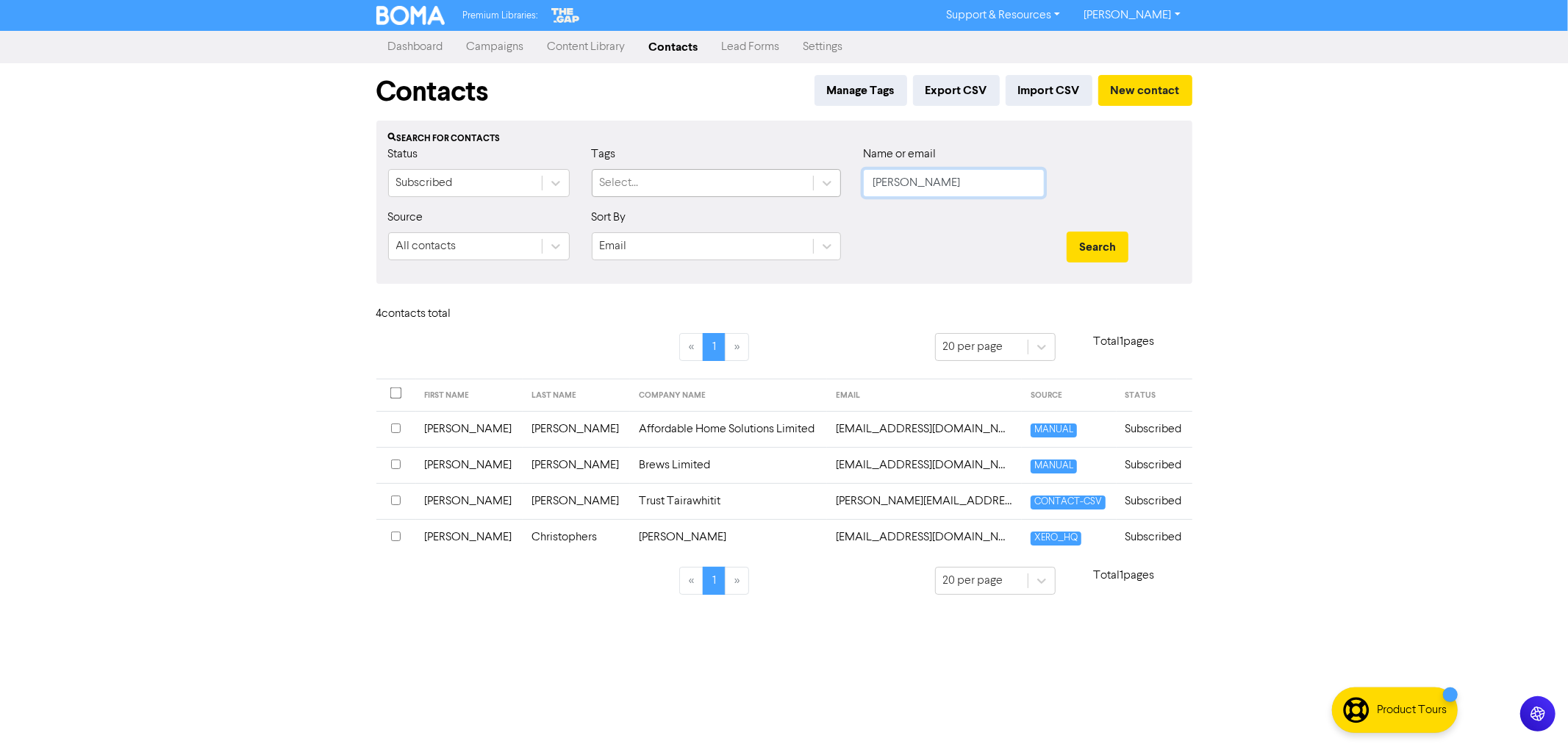
drag, startPoint x: 918, startPoint y: 186, endPoint x: 774, endPoint y: 180, distance: 144.1
click at [787, 181] on div "Status Subscribed Tags Select... Name or email [PERSON_NAME]" at bounding box center [785, 177] width 815 height 63
click at [1067, 232] on button "Search" at bounding box center [1098, 247] width 62 height 31
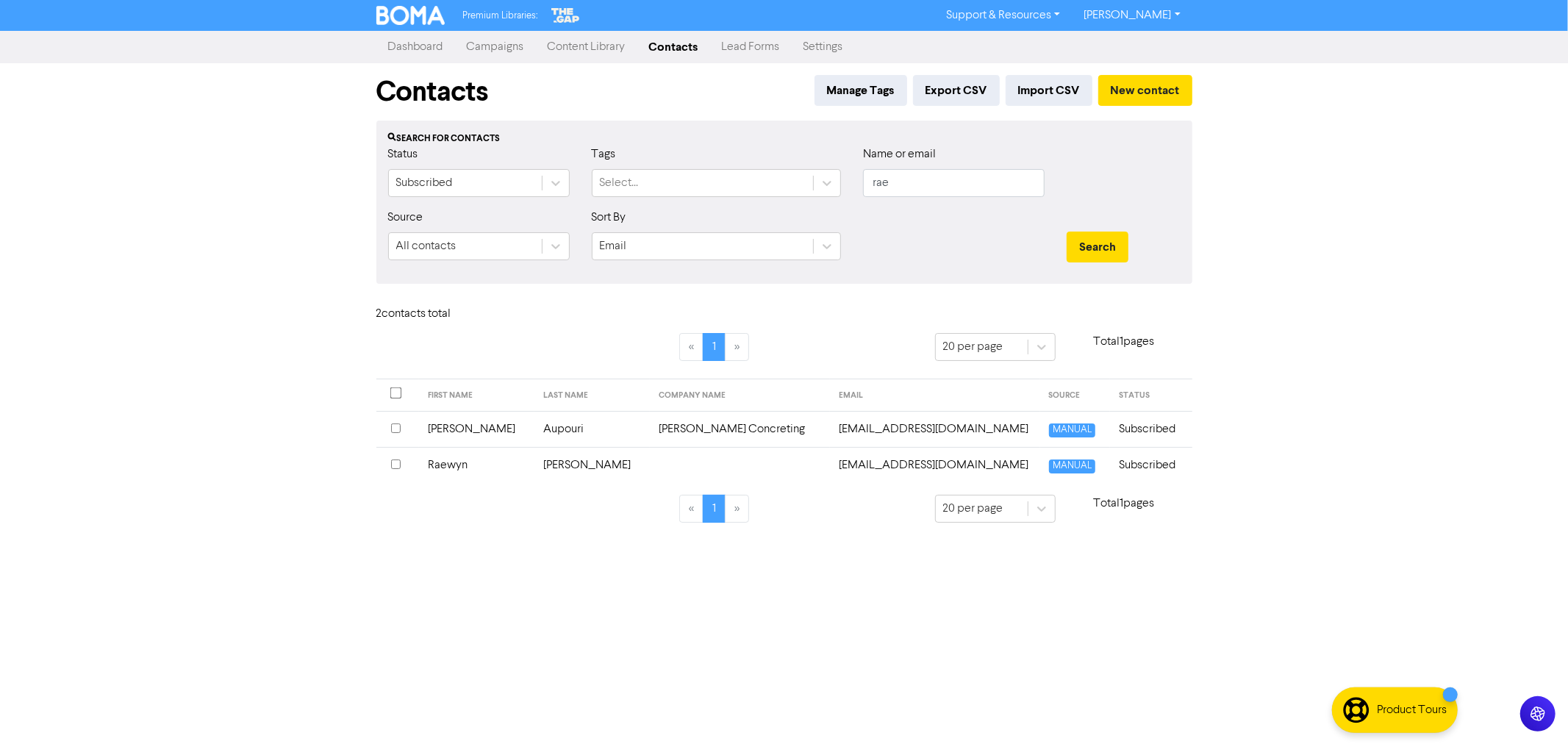
click at [475, 468] on td "Raewyn" at bounding box center [477, 465] width 116 height 36
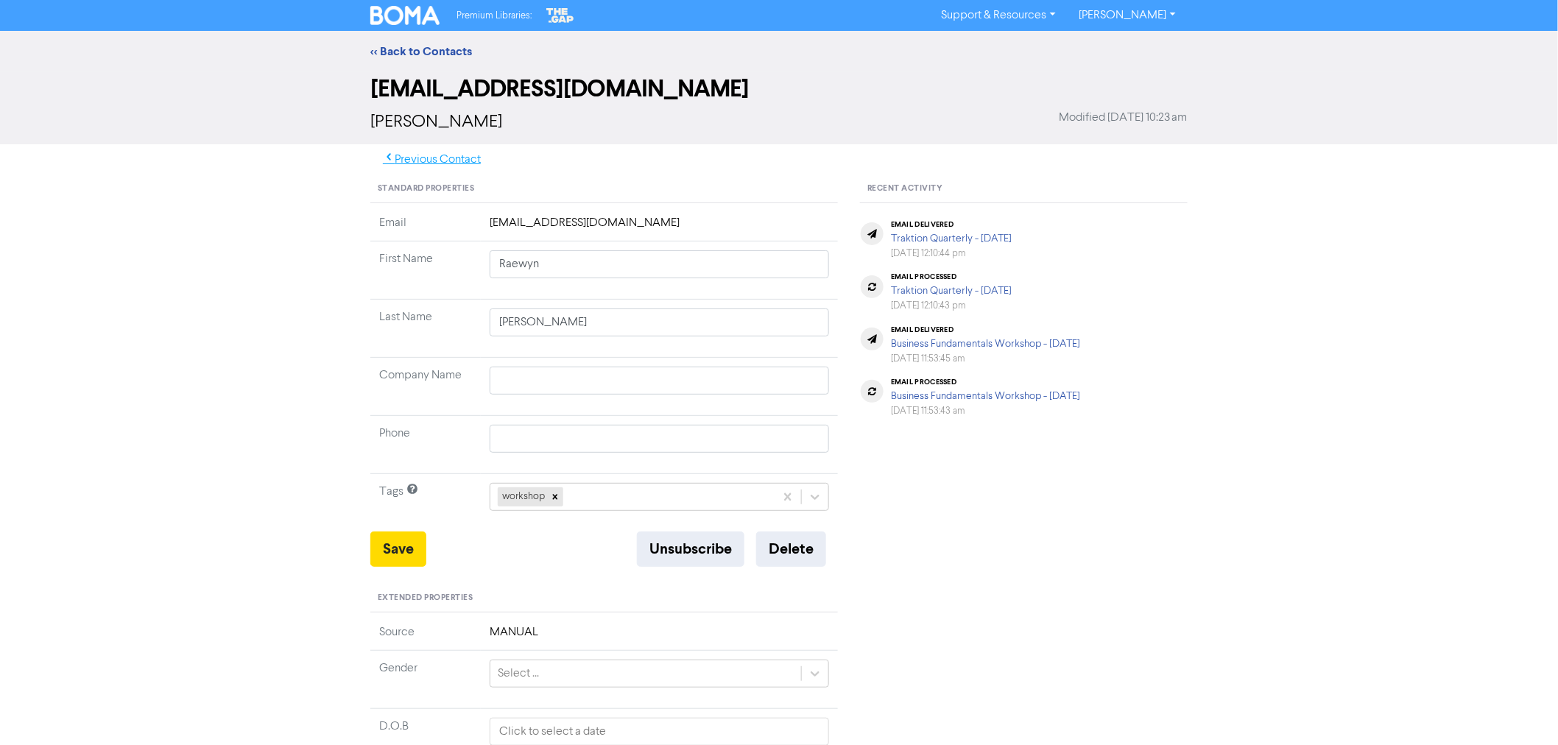
click at [439, 155] on button "Previous Contact" at bounding box center [431, 159] width 123 height 31
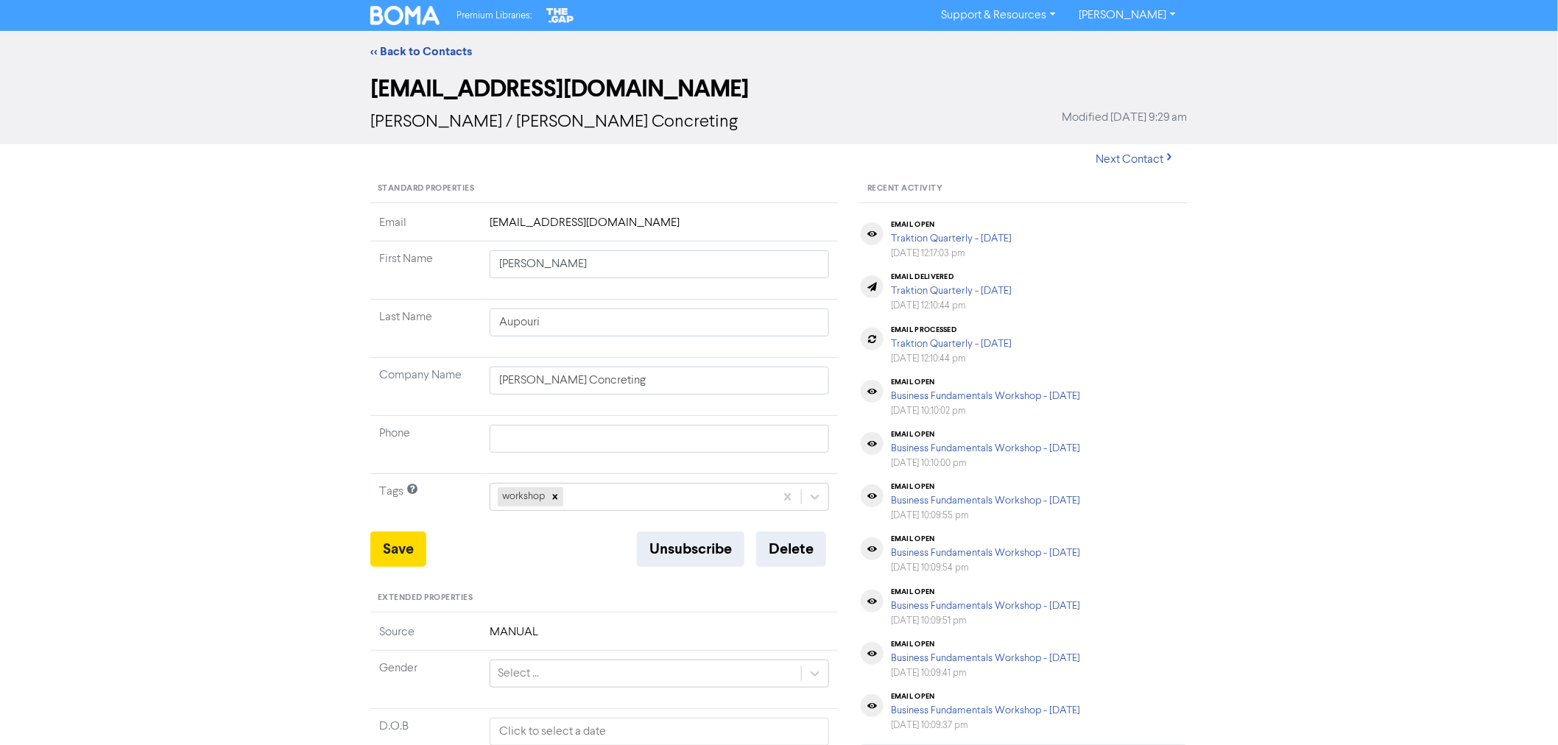
click at [423, 35] on div "<< Back to Contacts" at bounding box center [779, 51] width 1558 height 41
click at [423, 54] on link "<< Back to Contacts" at bounding box center [421, 51] width 102 height 15
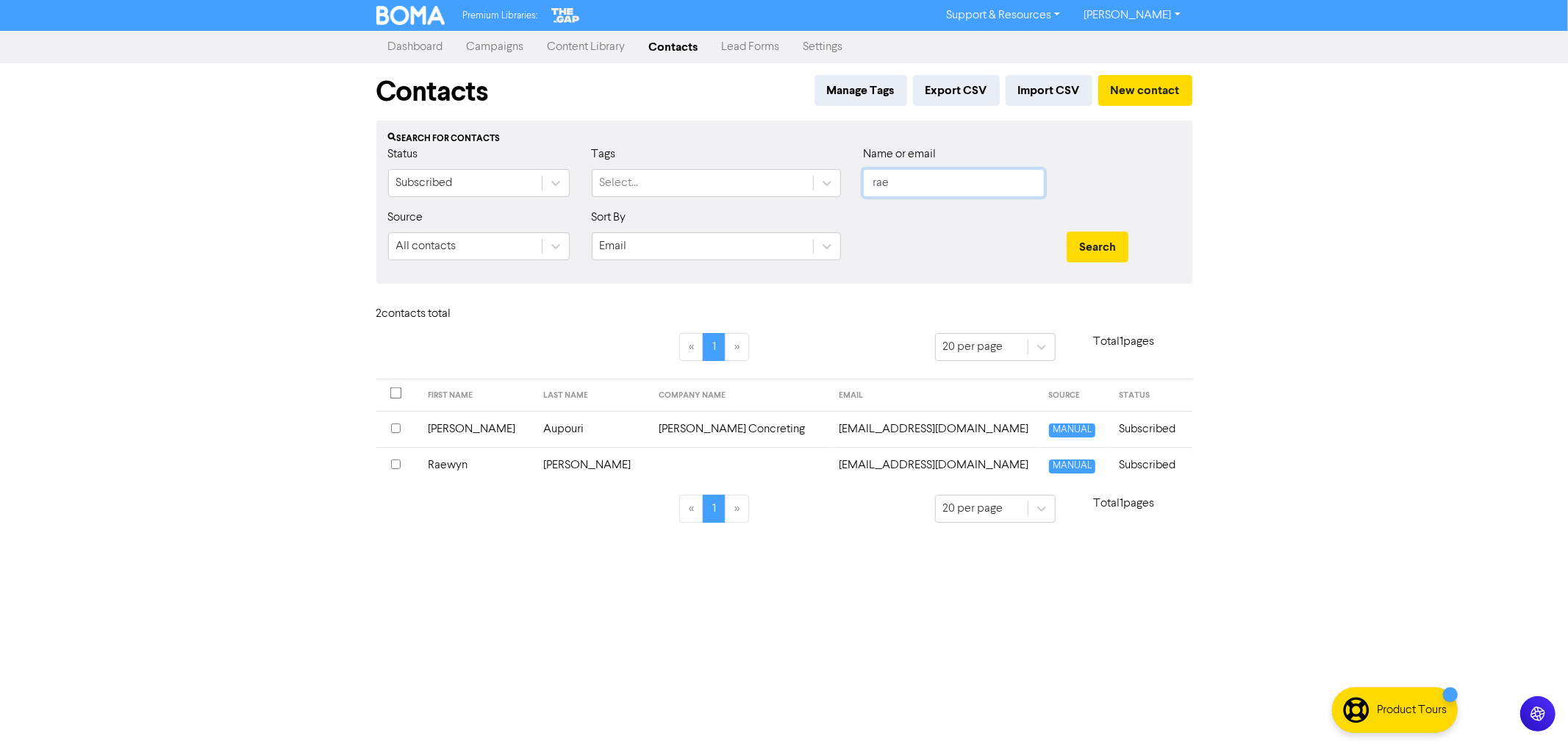
drag, startPoint x: 861, startPoint y: 174, endPoint x: 707, endPoint y: 155, distance: 155.2
click at [712, 158] on div "Status Subscribed Tags Select... Name or email rae" at bounding box center [785, 177] width 815 height 63
click at [1067, 232] on button "Search" at bounding box center [1098, 247] width 62 height 31
click at [556, 460] on td "Abercrombie" at bounding box center [607, 465] width 124 height 36
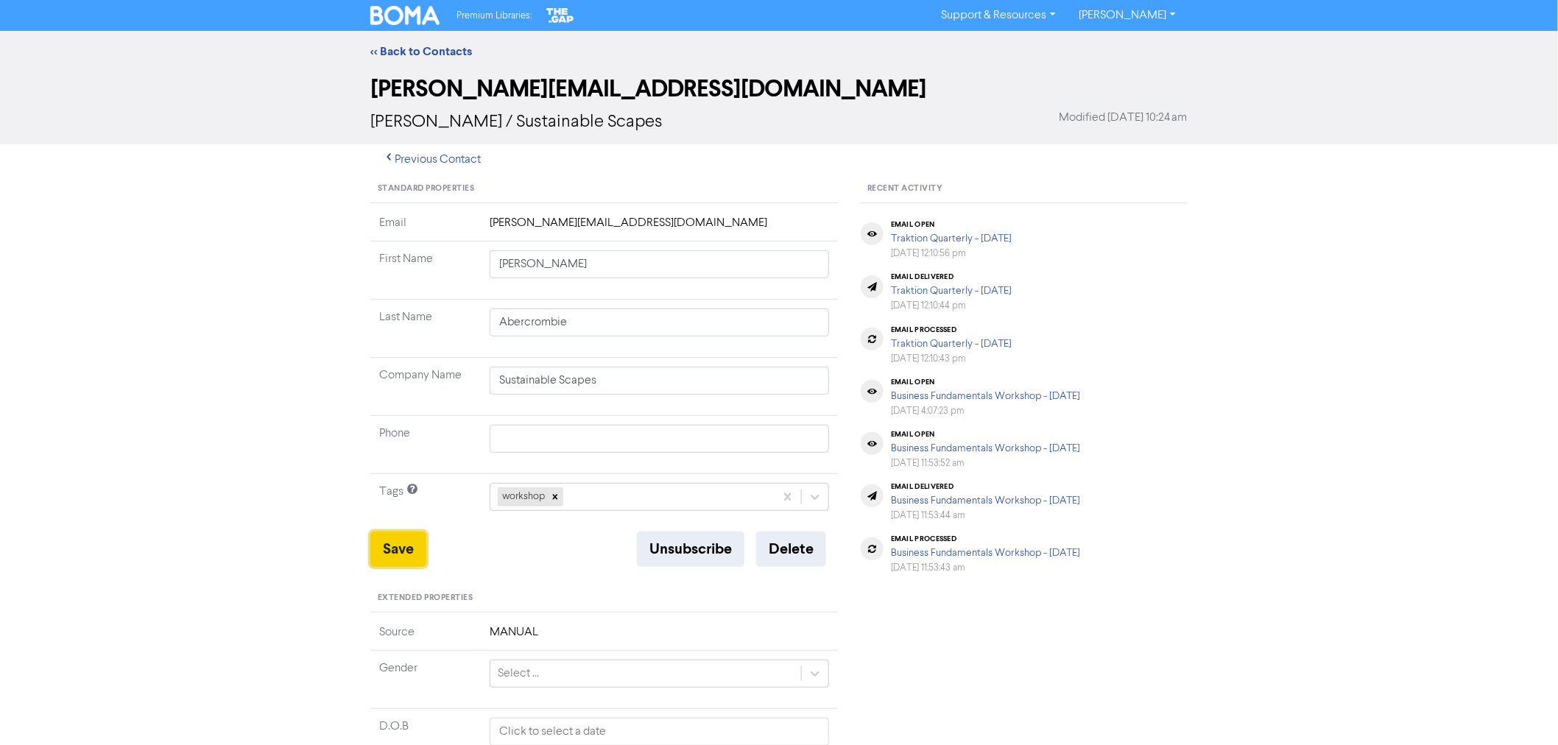
click at [401, 547] on button "Save" at bounding box center [398, 549] width 56 height 35
click at [412, 44] on link "<< Back to Contacts" at bounding box center [421, 51] width 102 height 15
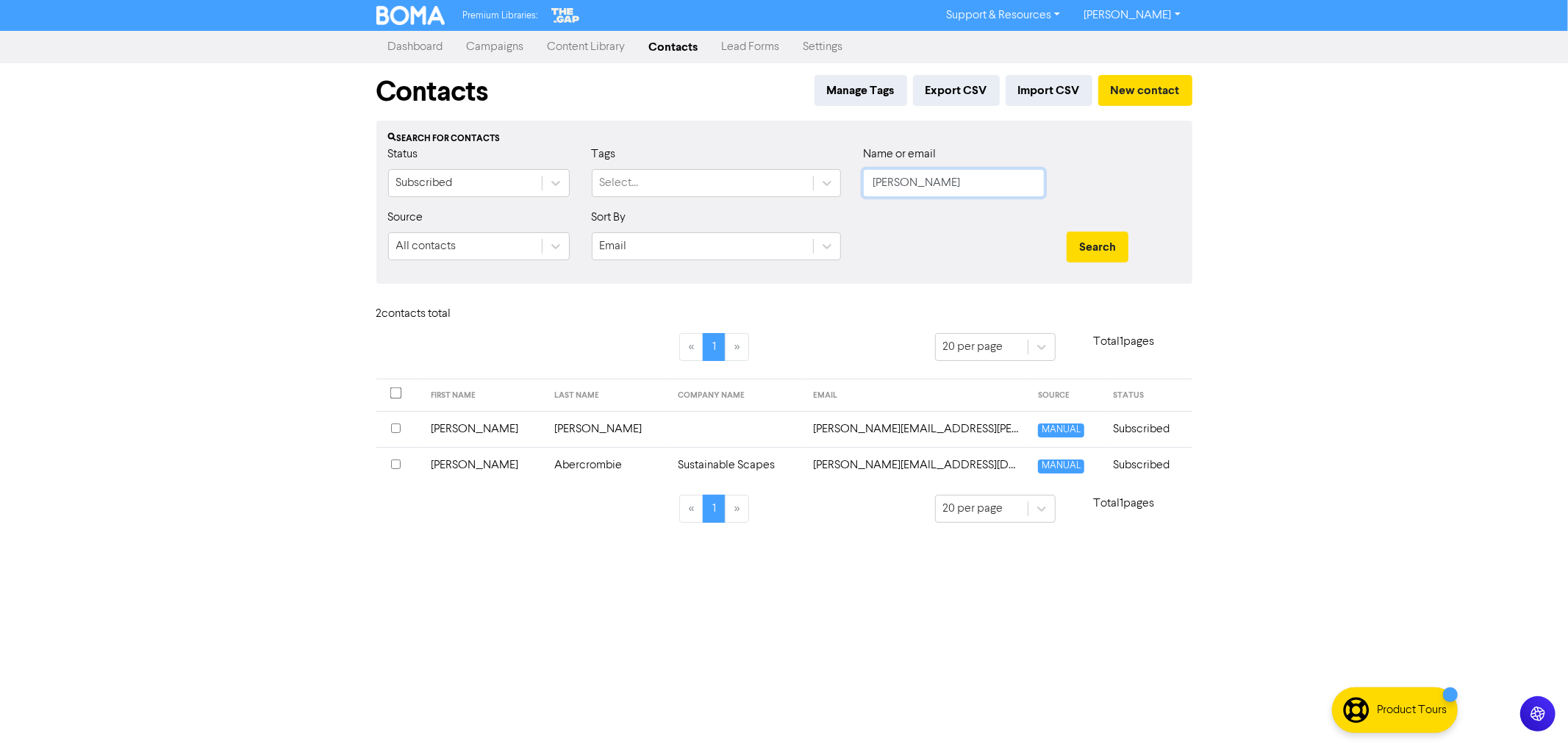
click at [686, 172] on div "Status Subscribed Tags Select... Name or email [PERSON_NAME]" at bounding box center [785, 177] width 815 height 63
click at [1067, 232] on button "Search" at bounding box center [1098, 247] width 62 height 31
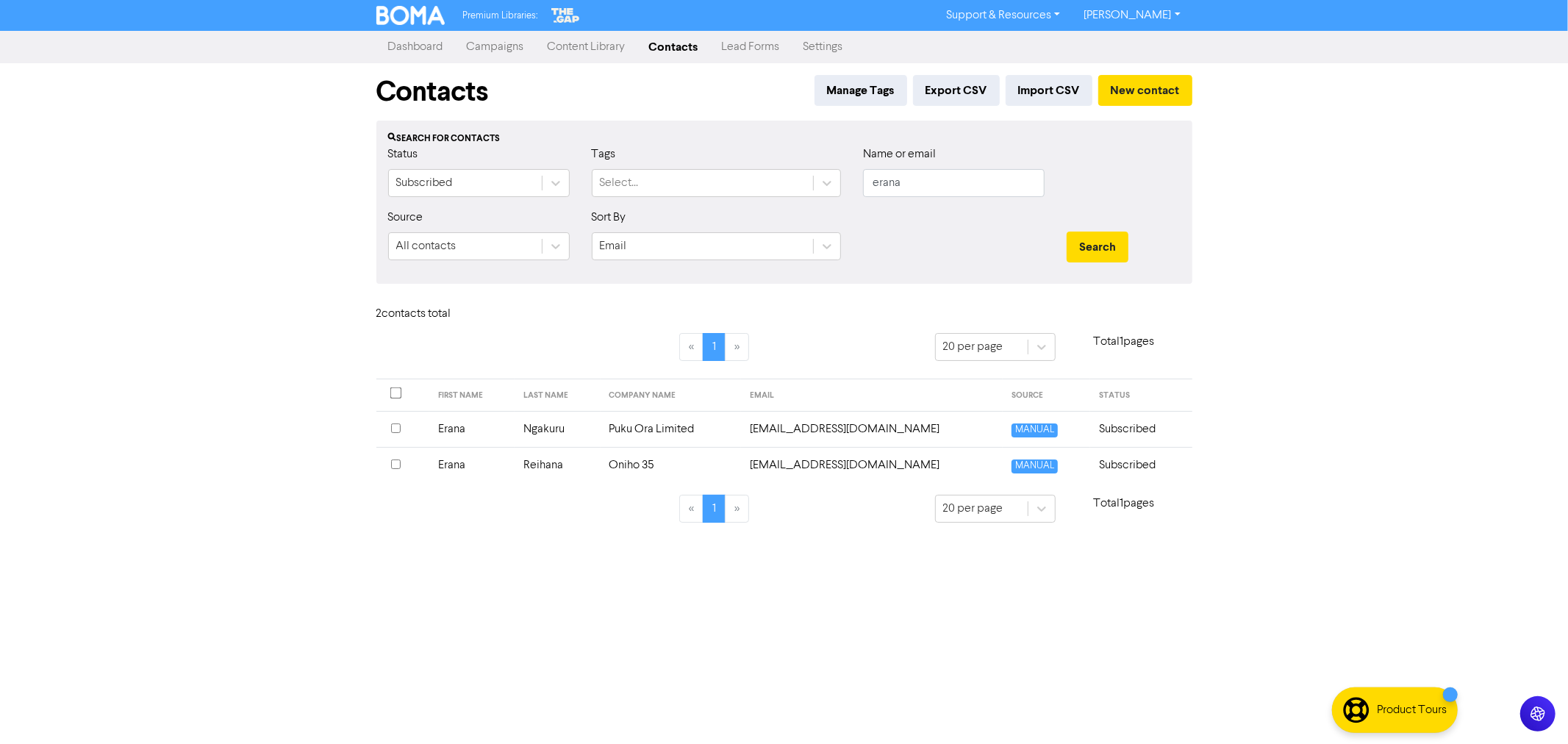
click at [577, 461] on td "Reihana" at bounding box center [556, 465] width 85 height 36
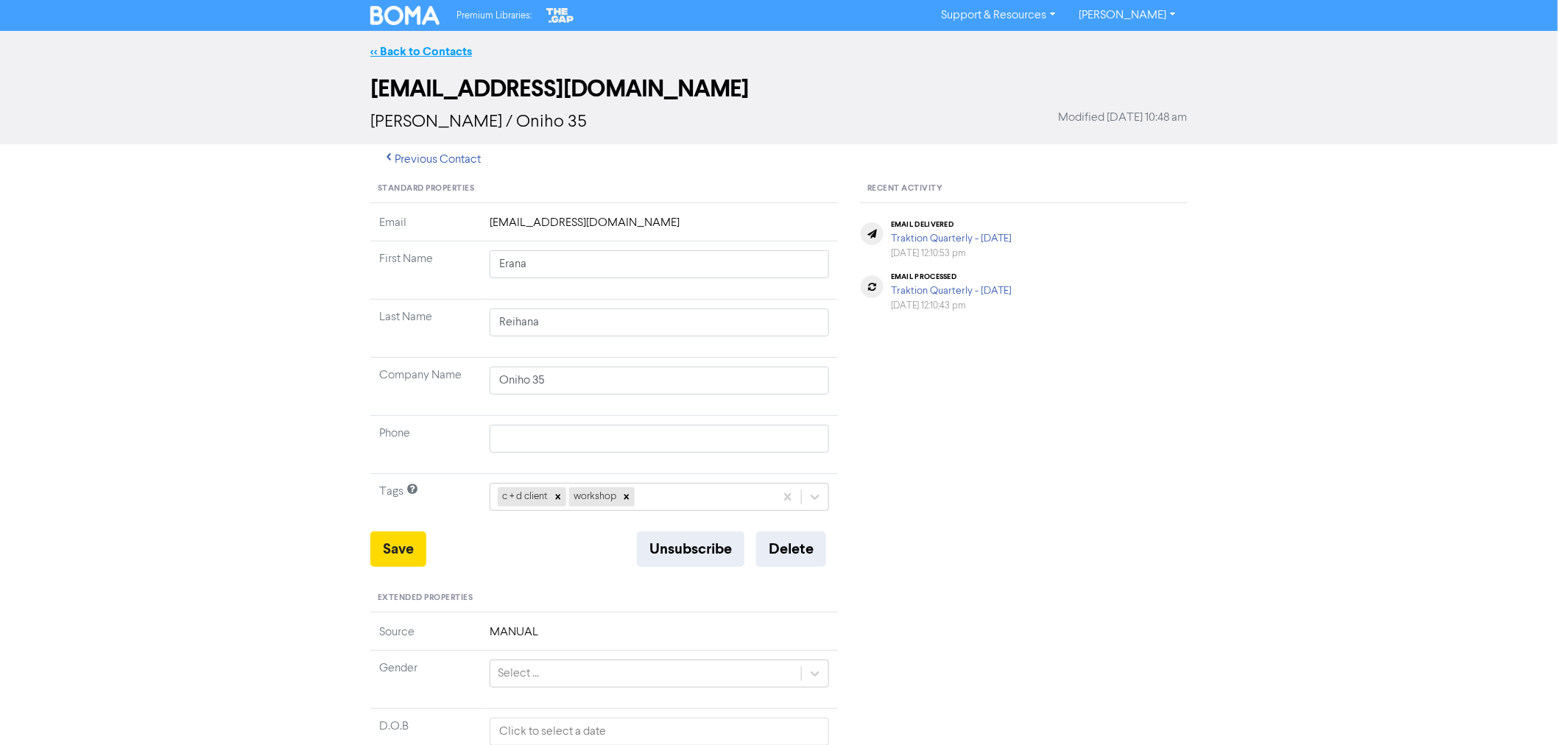
click at [406, 52] on link "<< Back to Contacts" at bounding box center [421, 51] width 102 height 15
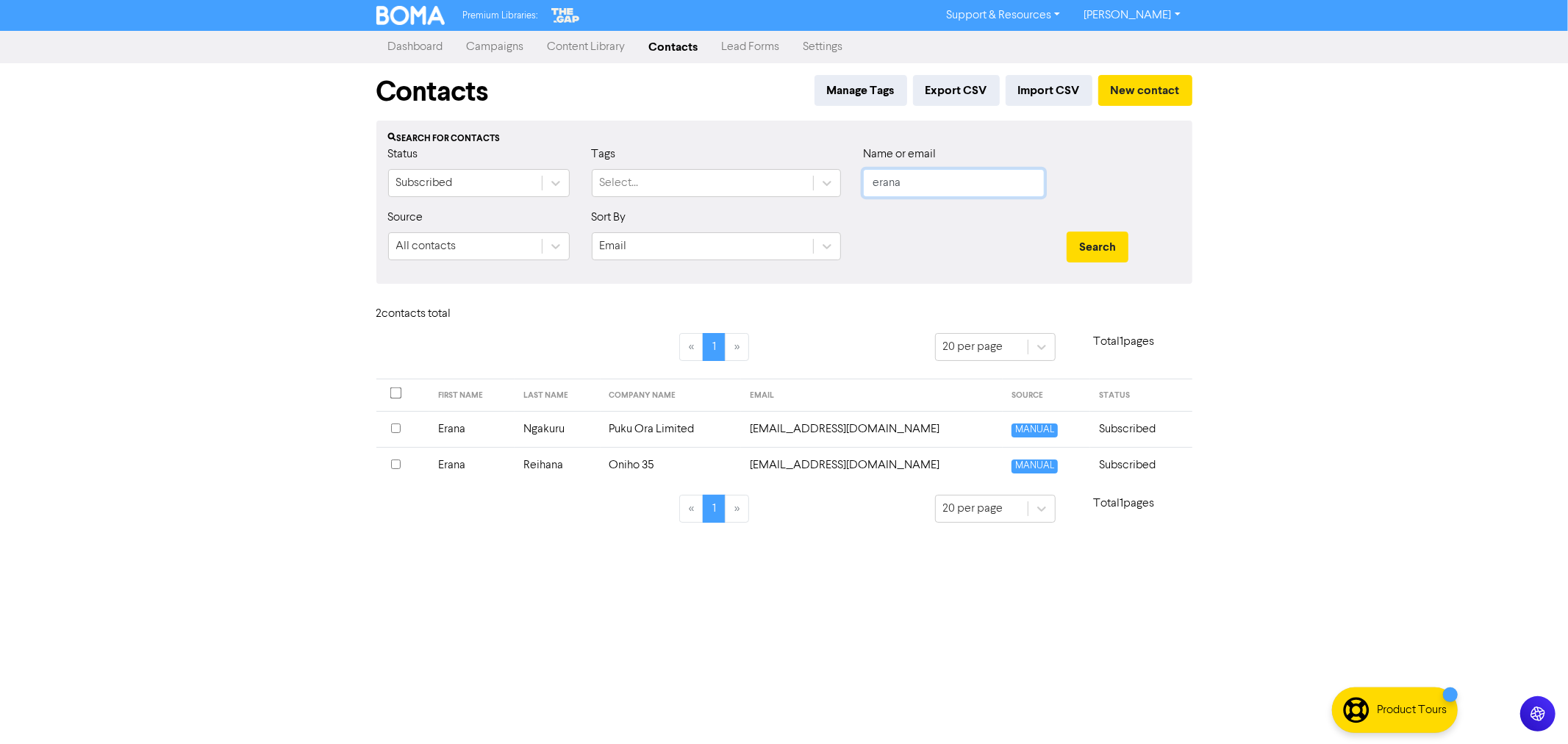
drag, startPoint x: 930, startPoint y: 181, endPoint x: 777, endPoint y: 167, distance: 153.6
click at [778, 167] on div "Status Subscribed Tags Select... Name or email erana" at bounding box center [785, 177] width 815 height 63
click at [1067, 232] on button "Search" at bounding box center [1098, 247] width 62 height 31
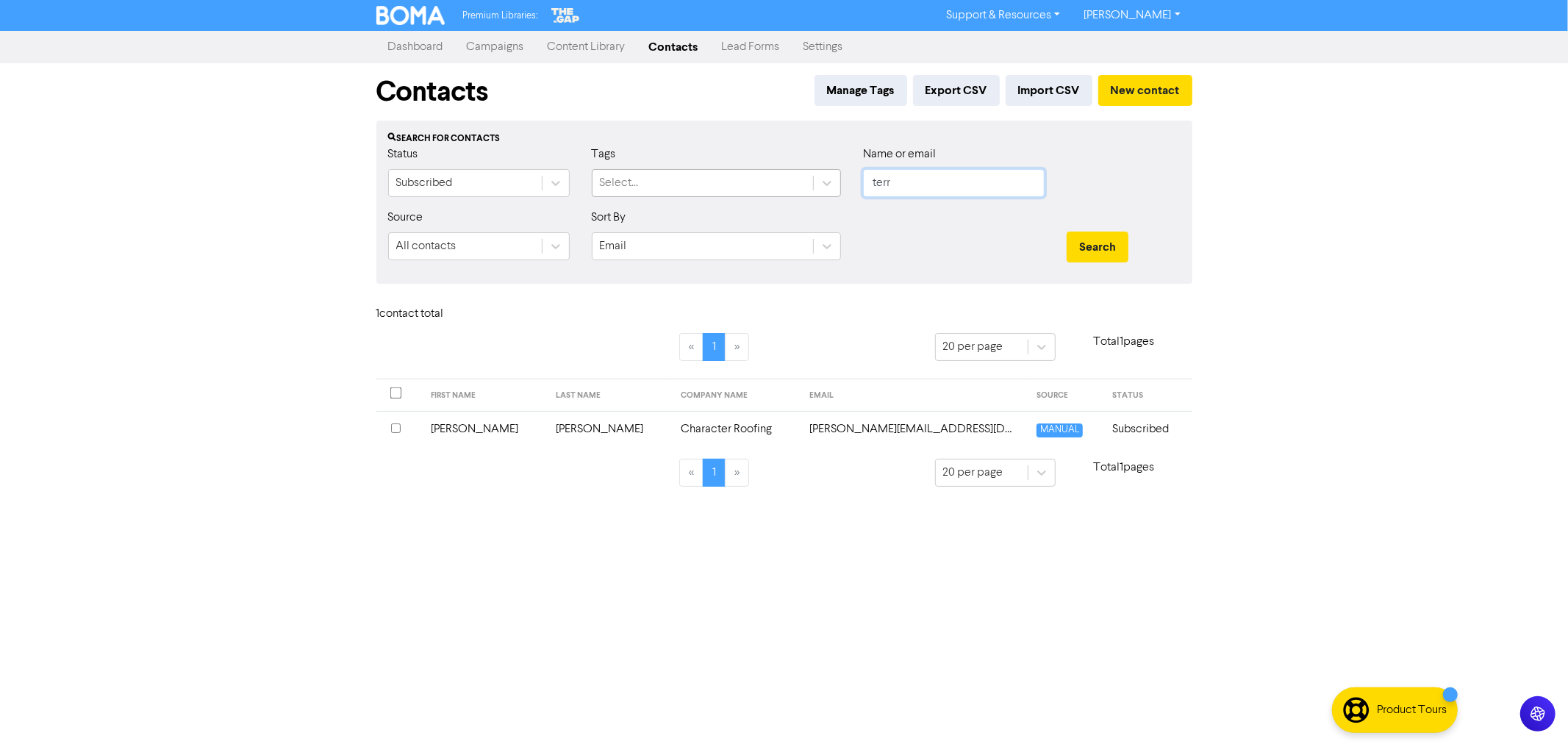
drag, startPoint x: 898, startPoint y: 180, endPoint x: 787, endPoint y: 180, distance: 111.0
click at [787, 180] on div "Status Subscribed Tags Select... Name or email terr" at bounding box center [785, 177] width 815 height 63
click at [1067, 232] on button "Search" at bounding box center [1098, 247] width 62 height 31
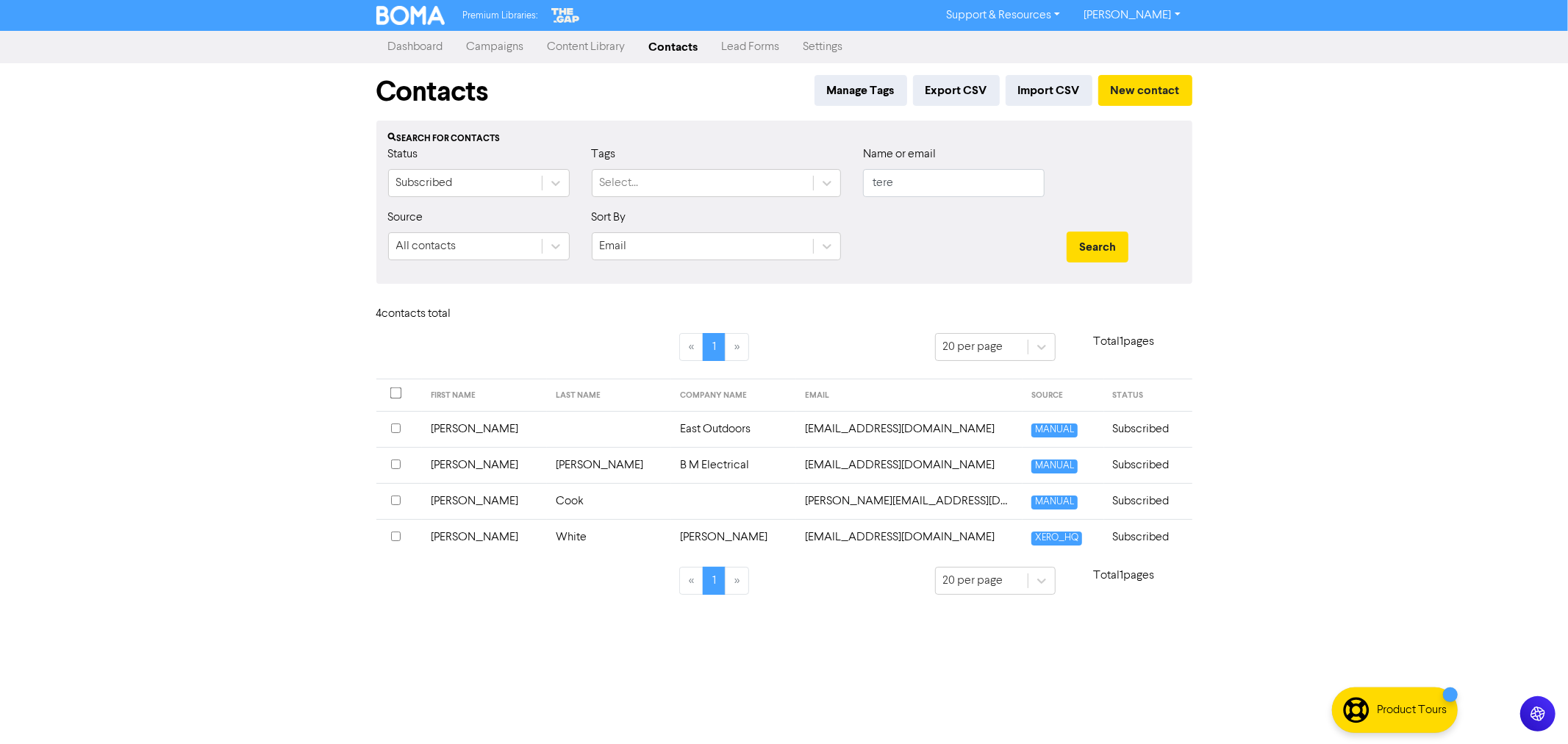
click at [568, 458] on td "[PERSON_NAME]" at bounding box center [609, 465] width 125 height 36
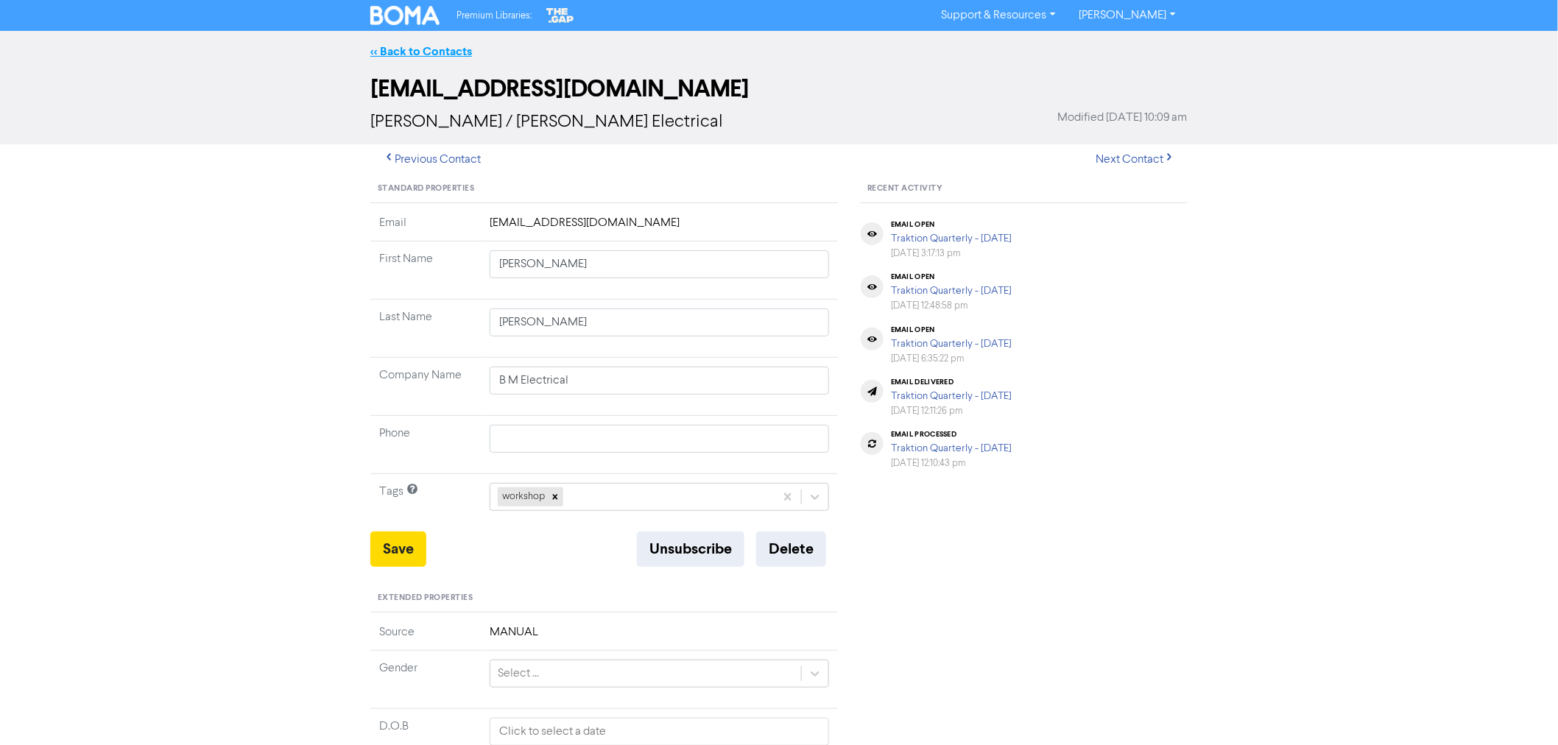
click at [423, 52] on link "<< Back to Contacts" at bounding box center [421, 51] width 102 height 15
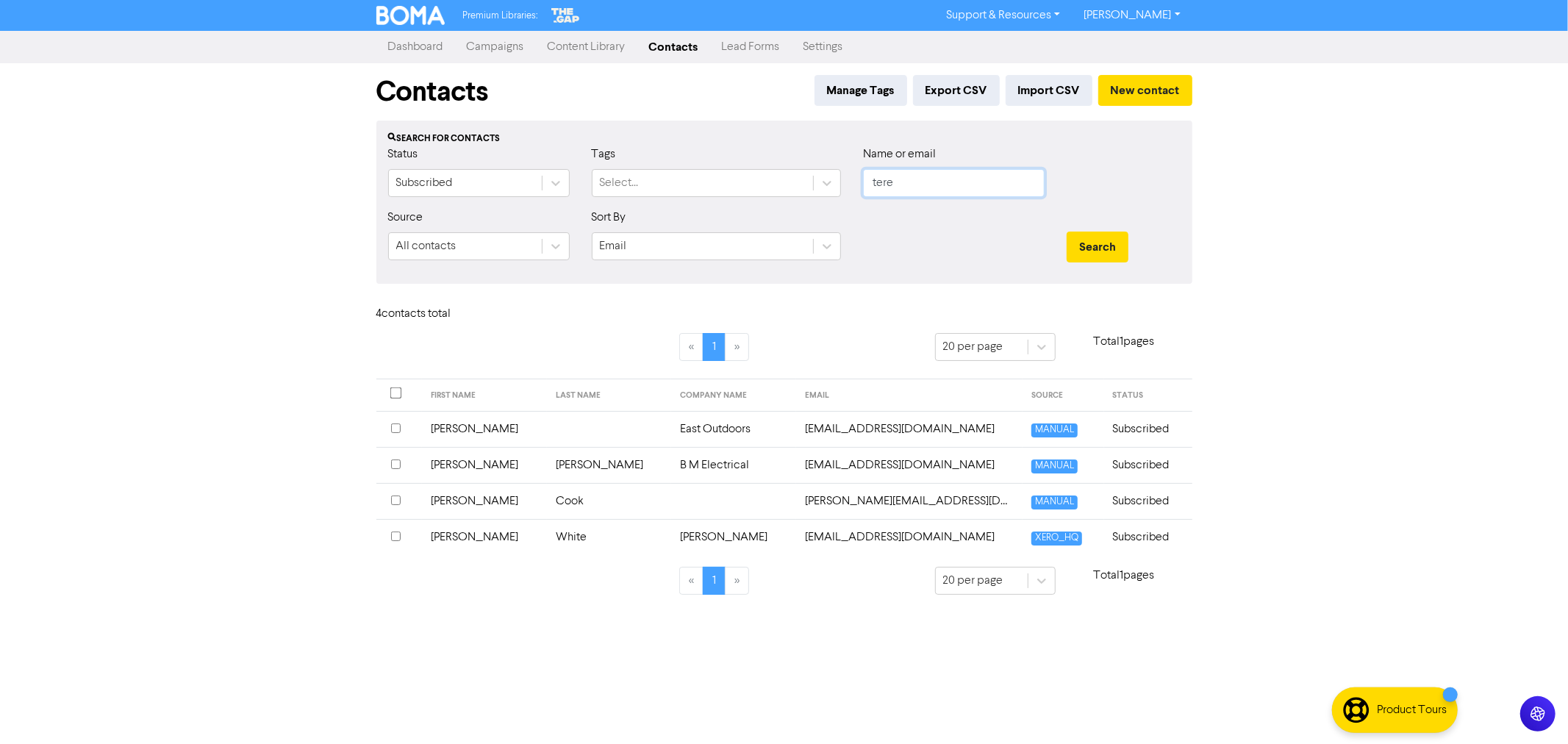
click at [773, 157] on div "Status Subscribed Tags Select... Name or email tere" at bounding box center [785, 177] width 815 height 63
click at [1067, 232] on button "Search" at bounding box center [1098, 247] width 62 height 31
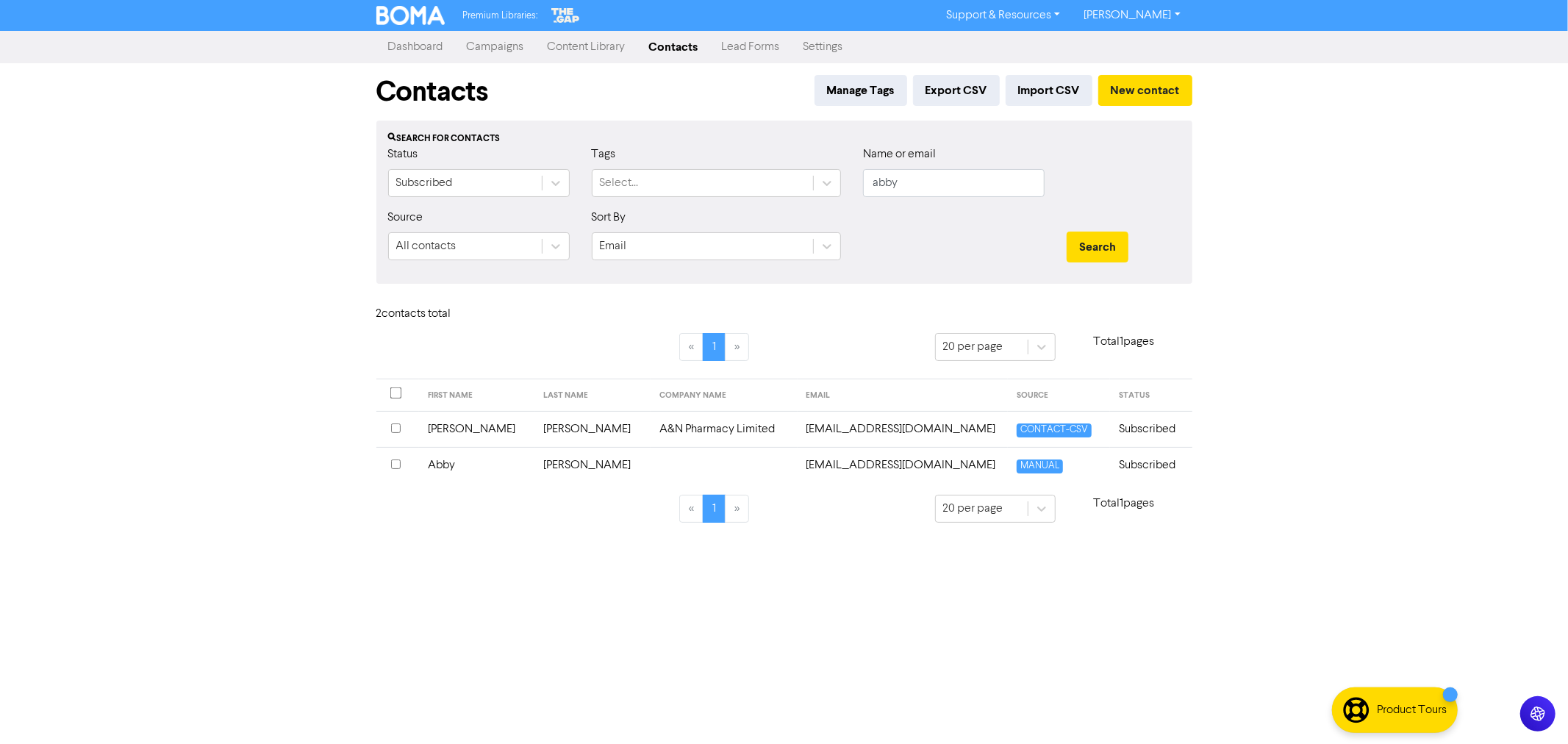
click at [534, 458] on td "[PERSON_NAME]" at bounding box center [592, 465] width 116 height 36
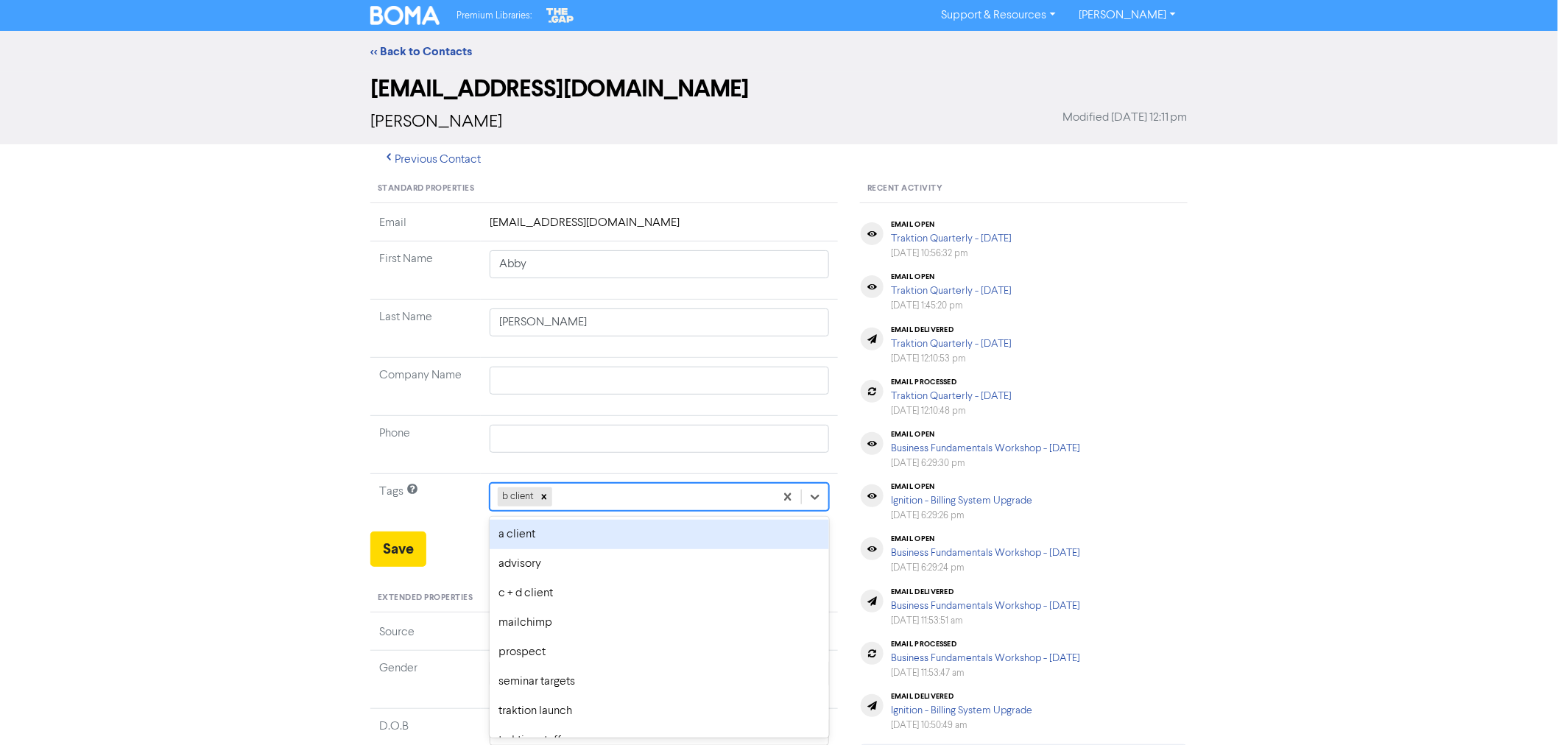
click at [599, 492] on div "b client" at bounding box center [632, 497] width 284 height 27
click at [538, 526] on div "workshop" at bounding box center [659, 534] width 339 height 29
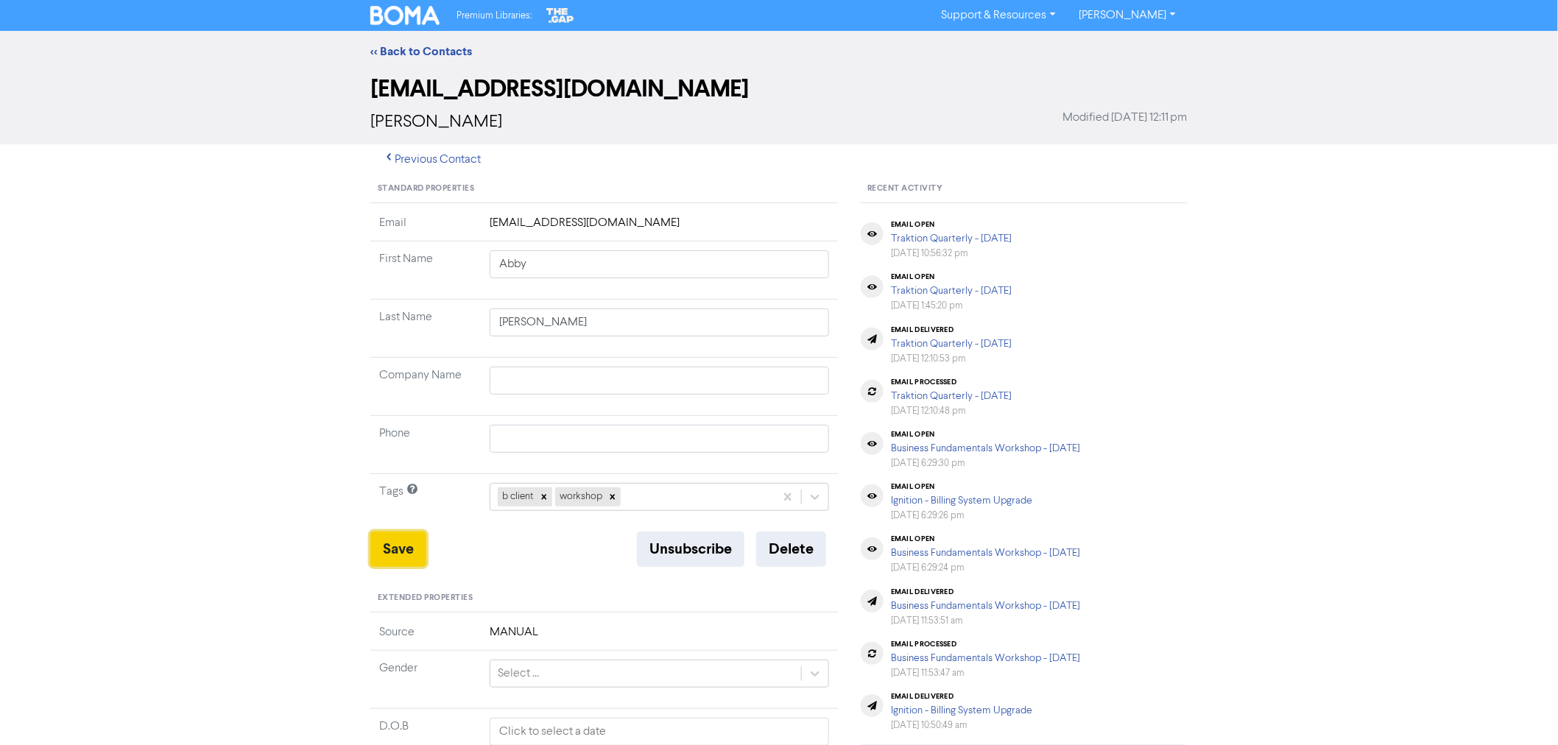
click at [376, 554] on button "Save" at bounding box center [398, 549] width 56 height 35
click at [400, 52] on link "<< Back to Contacts" at bounding box center [421, 51] width 102 height 15
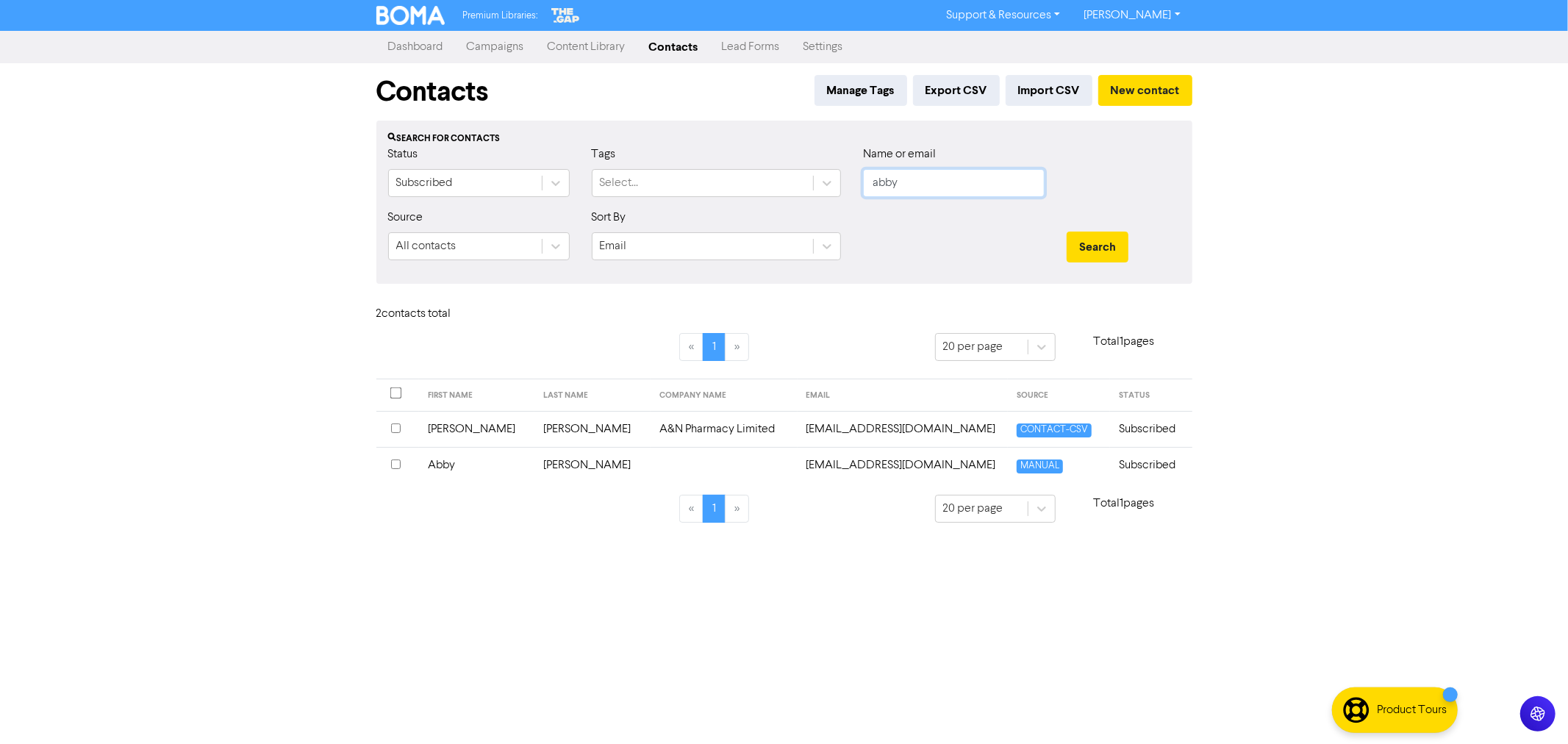
drag, startPoint x: 955, startPoint y: 184, endPoint x: 726, endPoint y: 148, distance: 231.8
click at [768, 158] on div "Status Subscribed Tags Select... Name or email abby" at bounding box center [785, 177] width 815 height 63
click at [1067, 232] on button "Search" at bounding box center [1098, 247] width 62 height 31
click at [651, 417] on td "East Coast Pest and Property" at bounding box center [739, 429] width 177 height 36
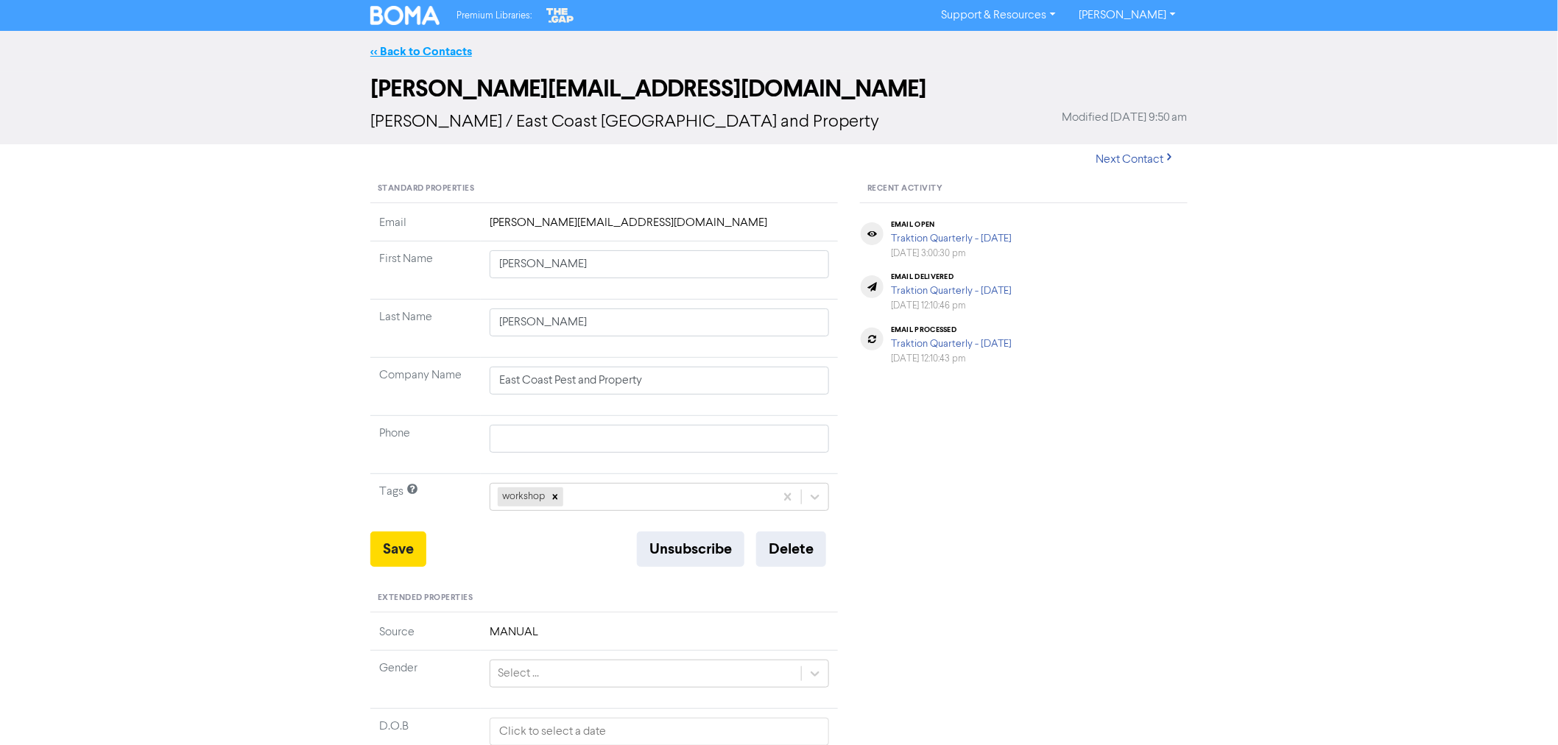
click at [413, 49] on link "<< Back to Contacts" at bounding box center [421, 51] width 102 height 15
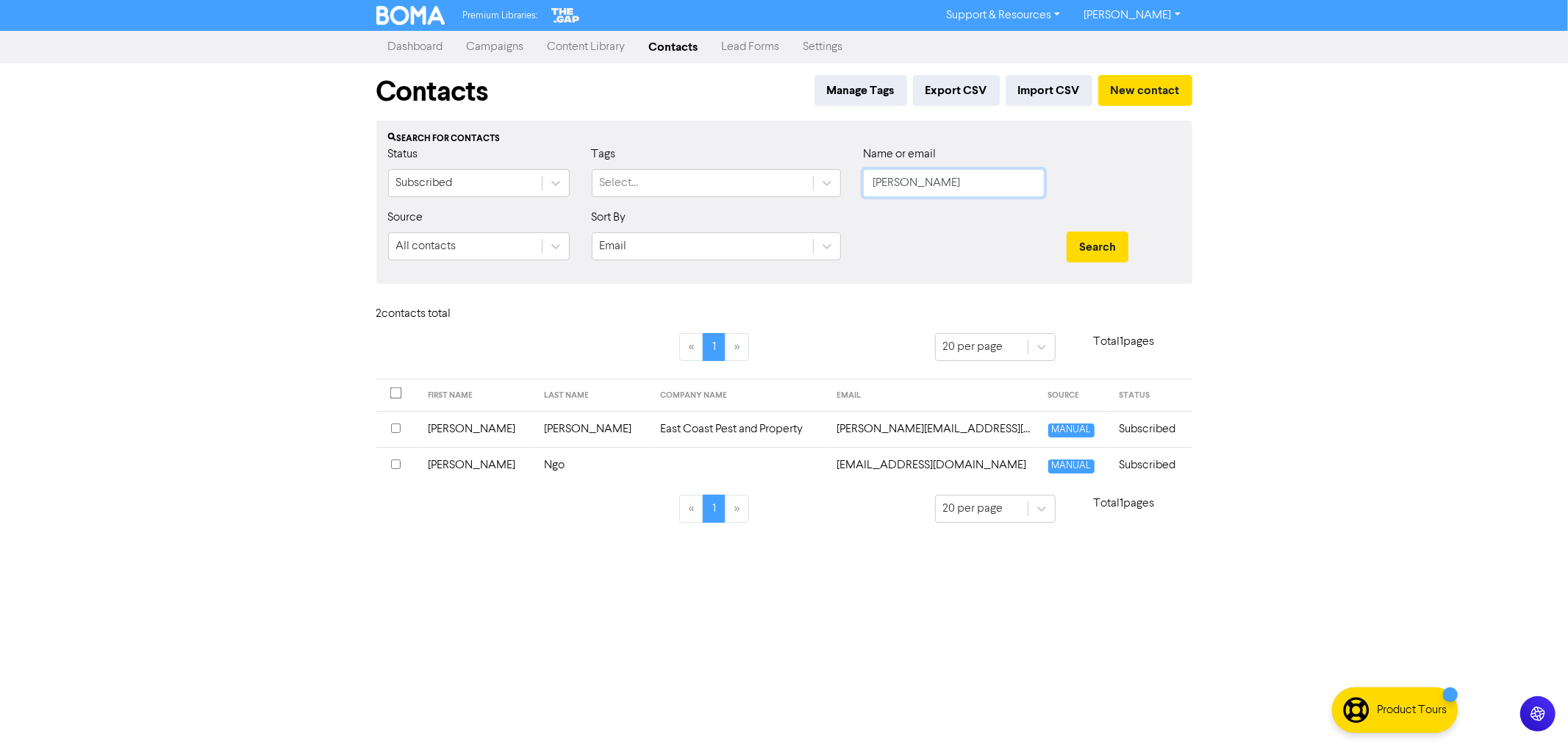
drag, startPoint x: 909, startPoint y: 189, endPoint x: 738, endPoint y: 146, distance: 176.3
click at [738, 146] on div "Status Subscribed Tags Select... Name or email [PERSON_NAME]" at bounding box center [785, 177] width 815 height 63
click at [919, 175] on input "[PERSON_NAME]" at bounding box center [954, 183] width 182 height 28
drag, startPoint x: 910, startPoint y: 179, endPoint x: 799, endPoint y: 172, distance: 111.2
click at [799, 172] on div "Status Subscribed Tags Select... Name or email [PERSON_NAME]" at bounding box center [785, 177] width 815 height 63
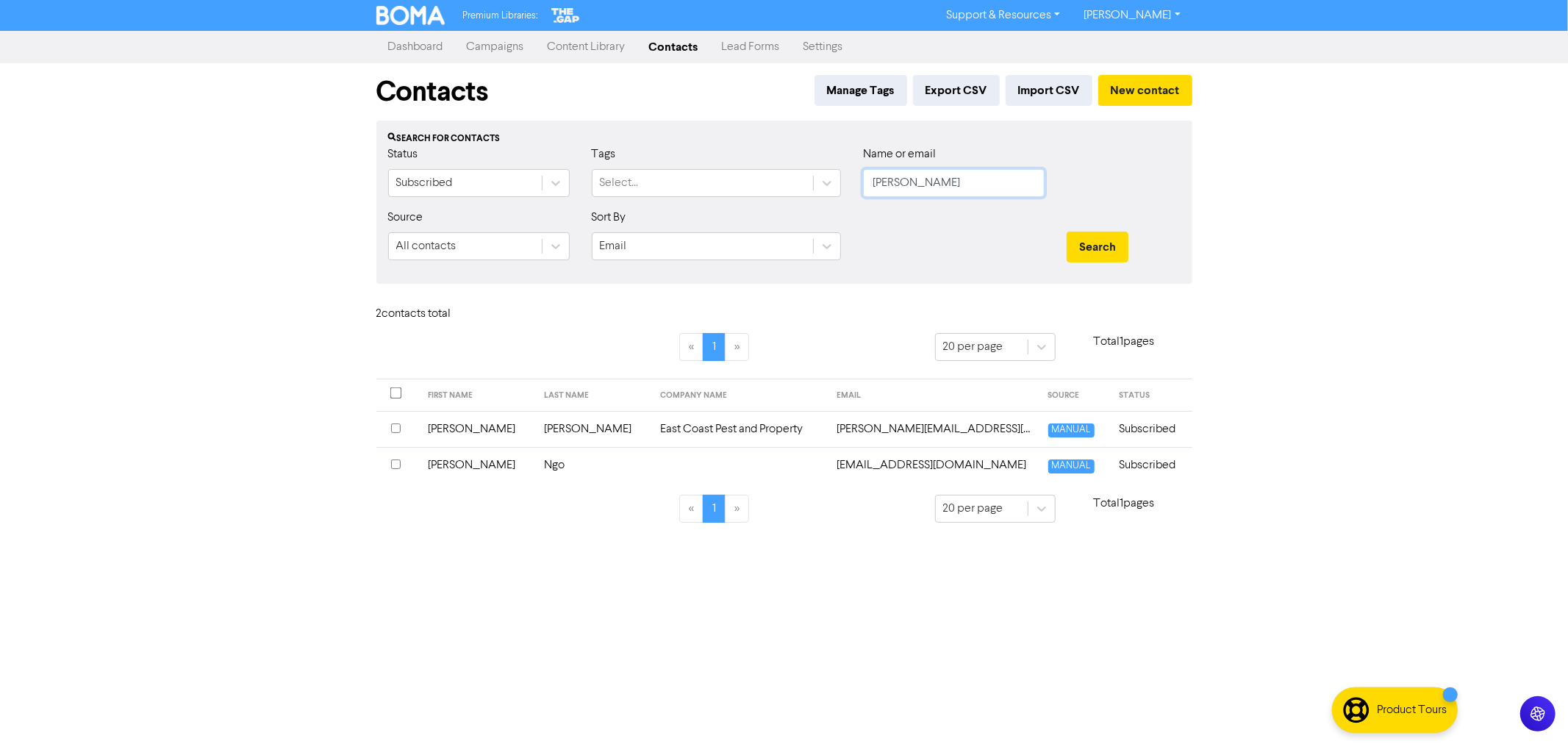
click at [1067, 232] on button "Search" at bounding box center [1098, 247] width 62 height 31
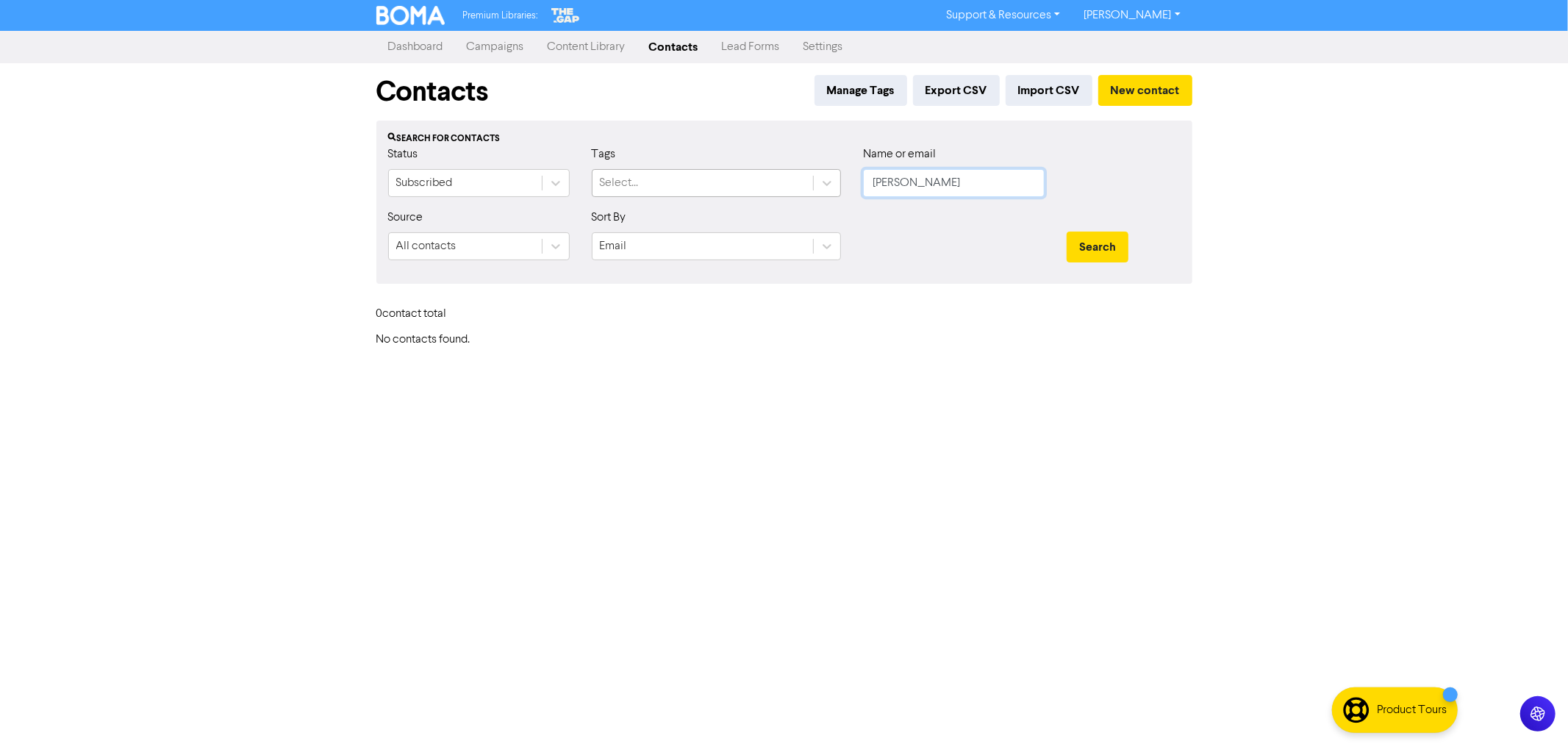
drag, startPoint x: 921, startPoint y: 184, endPoint x: 802, endPoint y: 173, distance: 119.5
click at [803, 173] on div "Status Subscribed Tags Select... Name or email [PERSON_NAME]" at bounding box center [785, 177] width 815 height 63
click at [1067, 232] on button "Search" at bounding box center [1098, 247] width 62 height 31
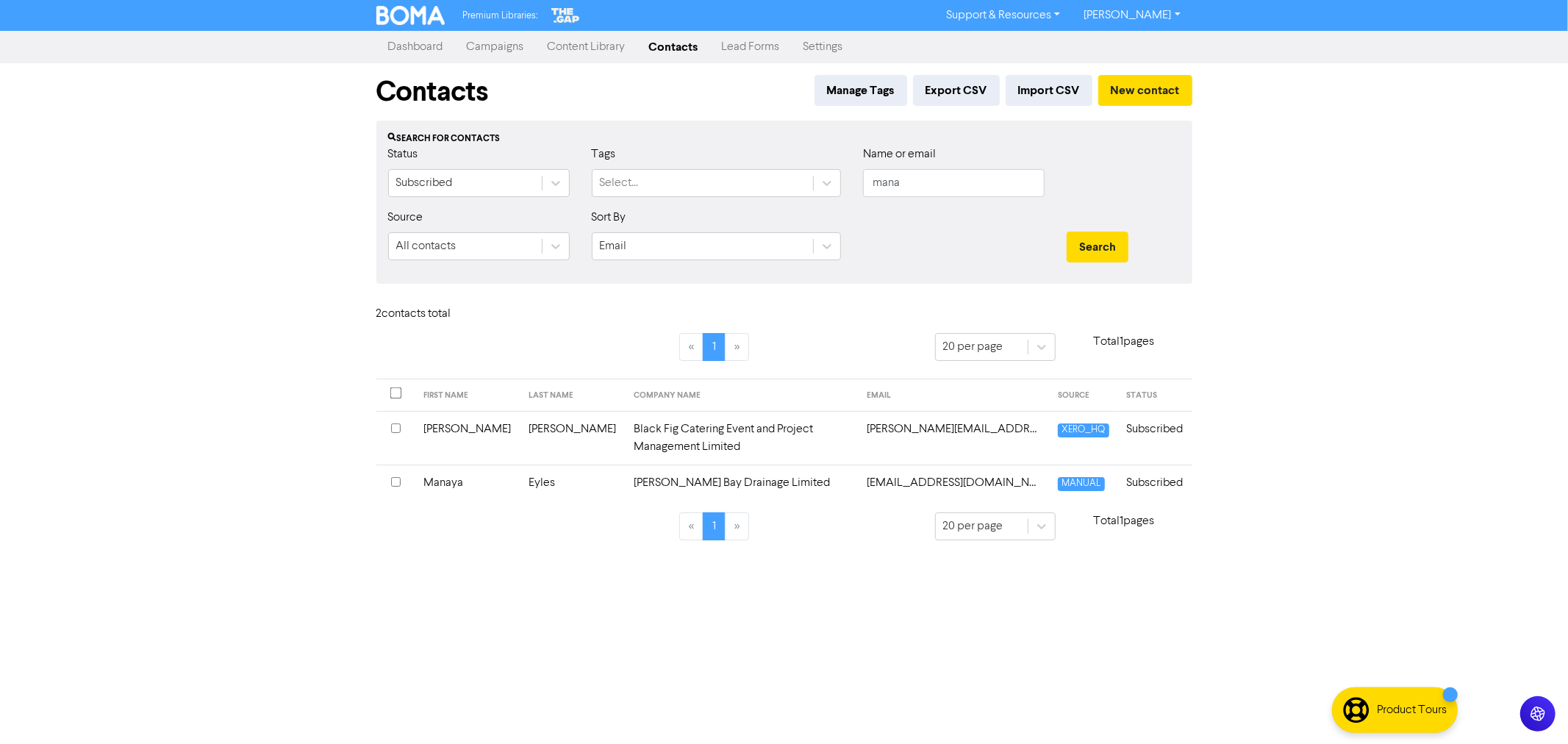
click at [522, 464] on td "Eyles" at bounding box center [572, 482] width 105 height 36
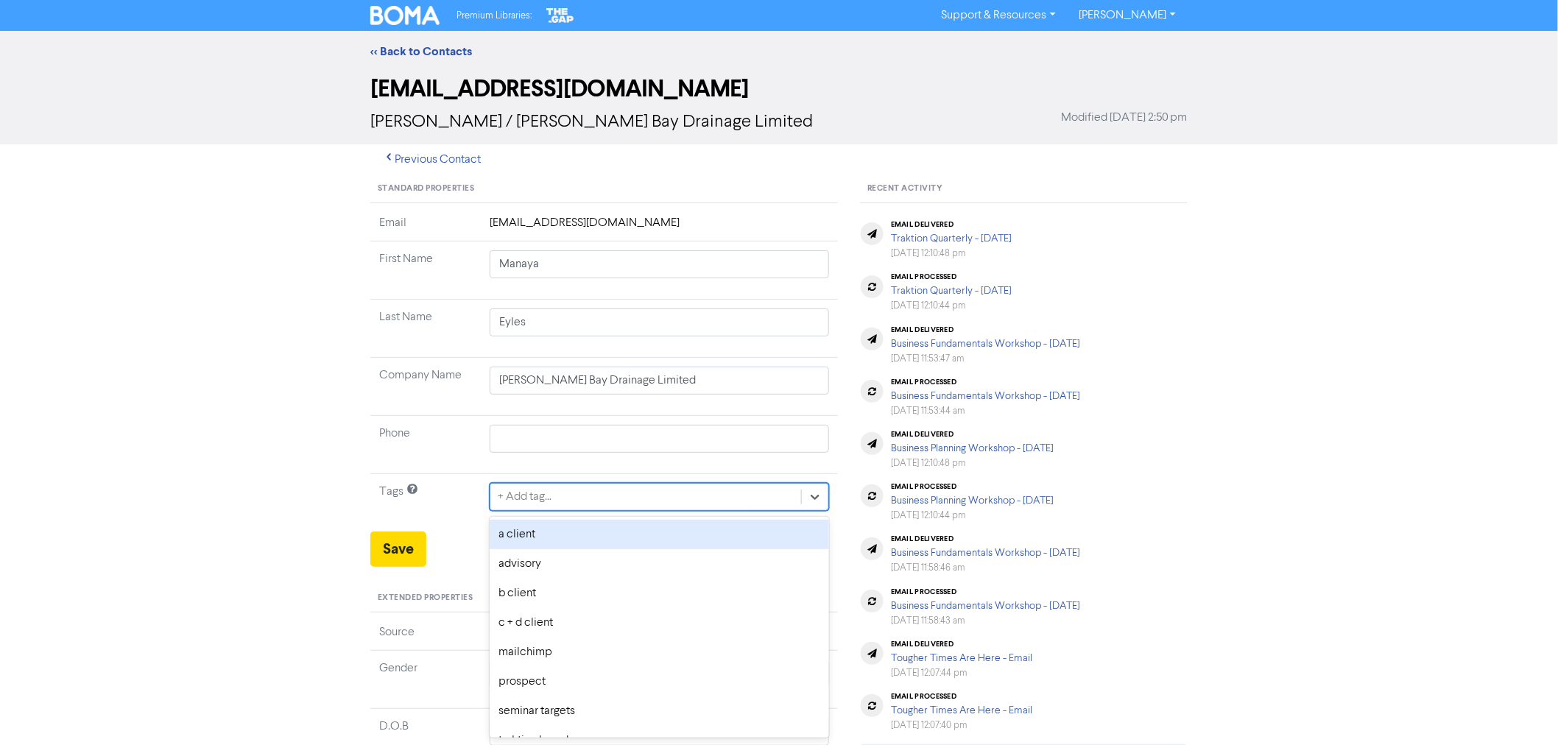
click at [575, 494] on div "+ Add tag..." at bounding box center [645, 497] width 311 height 27
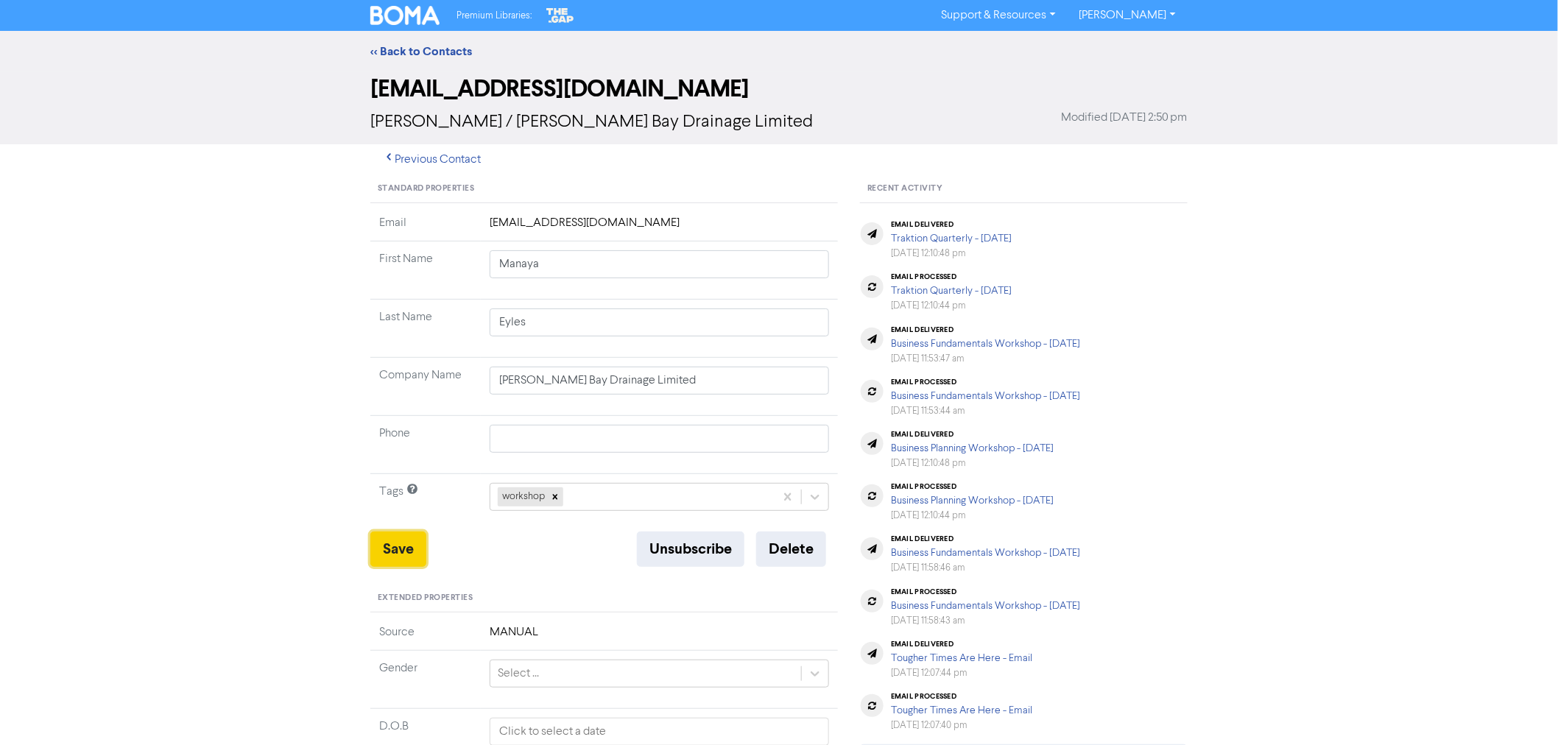
click at [414, 554] on button "Save" at bounding box center [398, 549] width 56 height 35
click at [408, 48] on link "<< Back to Contacts" at bounding box center [421, 51] width 102 height 15
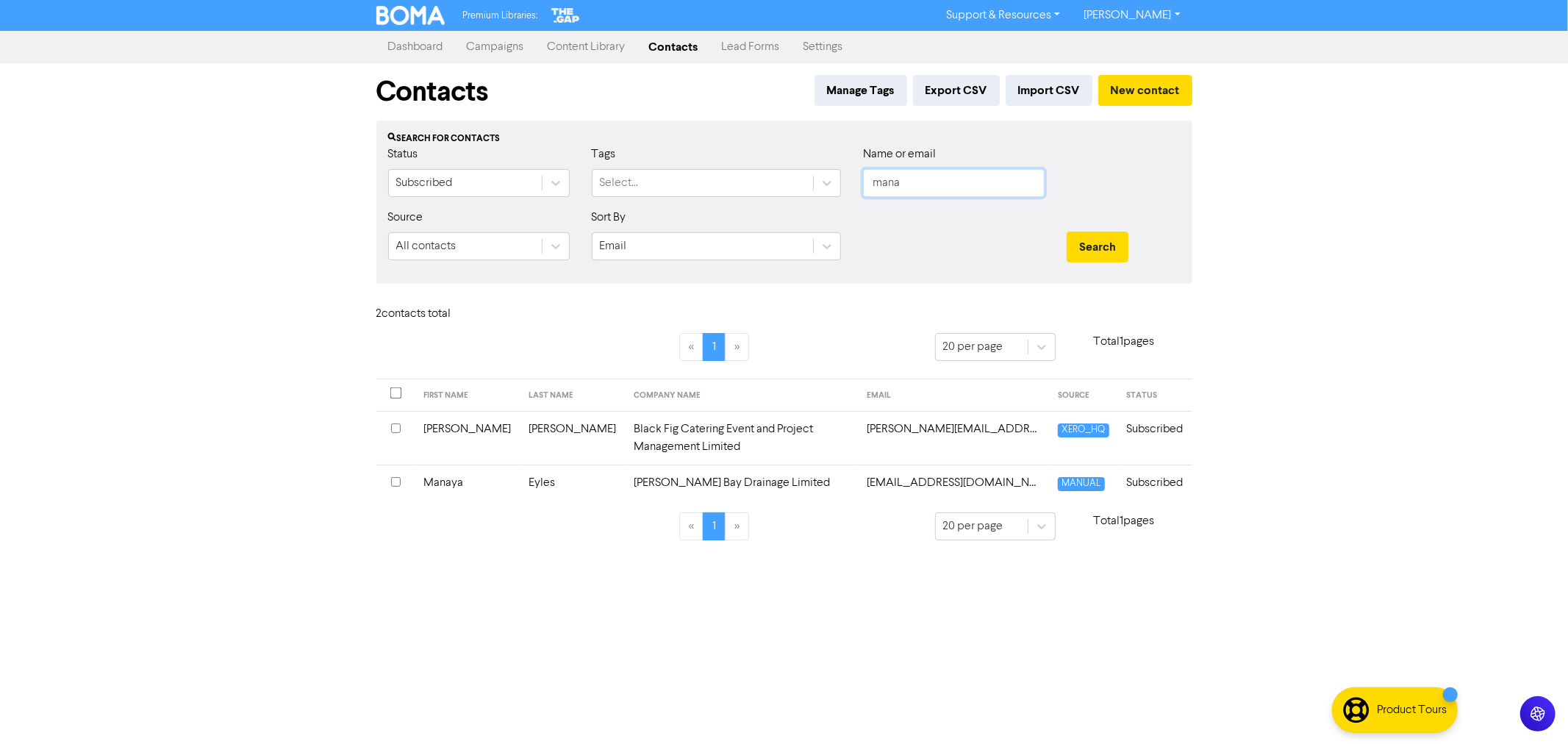
drag, startPoint x: 916, startPoint y: 191, endPoint x: 798, endPoint y: 159, distance: 122.3
click at [798, 160] on div "Status Subscribed Tags Select... Name or email mana" at bounding box center [785, 177] width 815 height 63
click at [1067, 232] on button "Search" at bounding box center [1098, 247] width 62 height 31
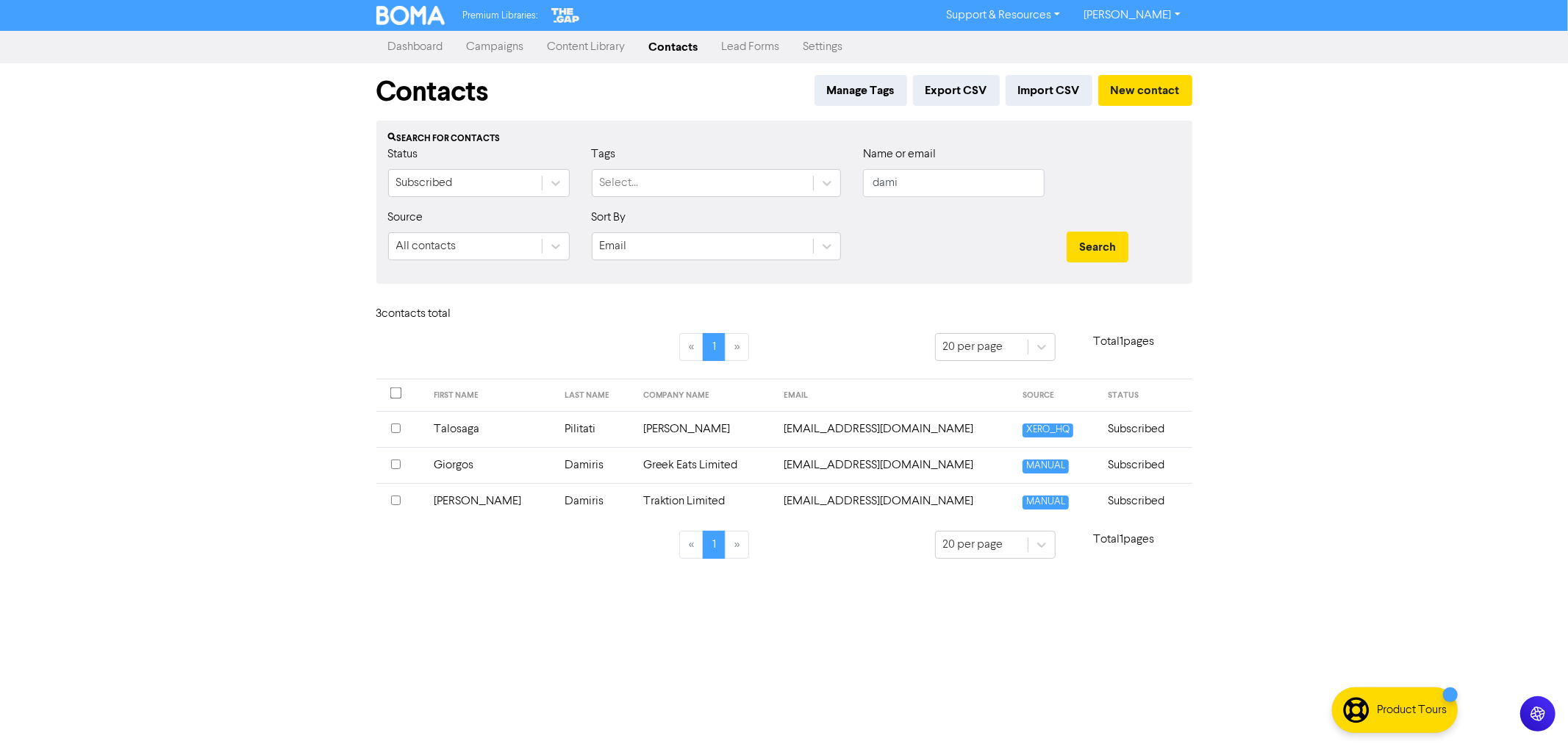
click at [556, 424] on td "Pilitati" at bounding box center [595, 429] width 78 height 36
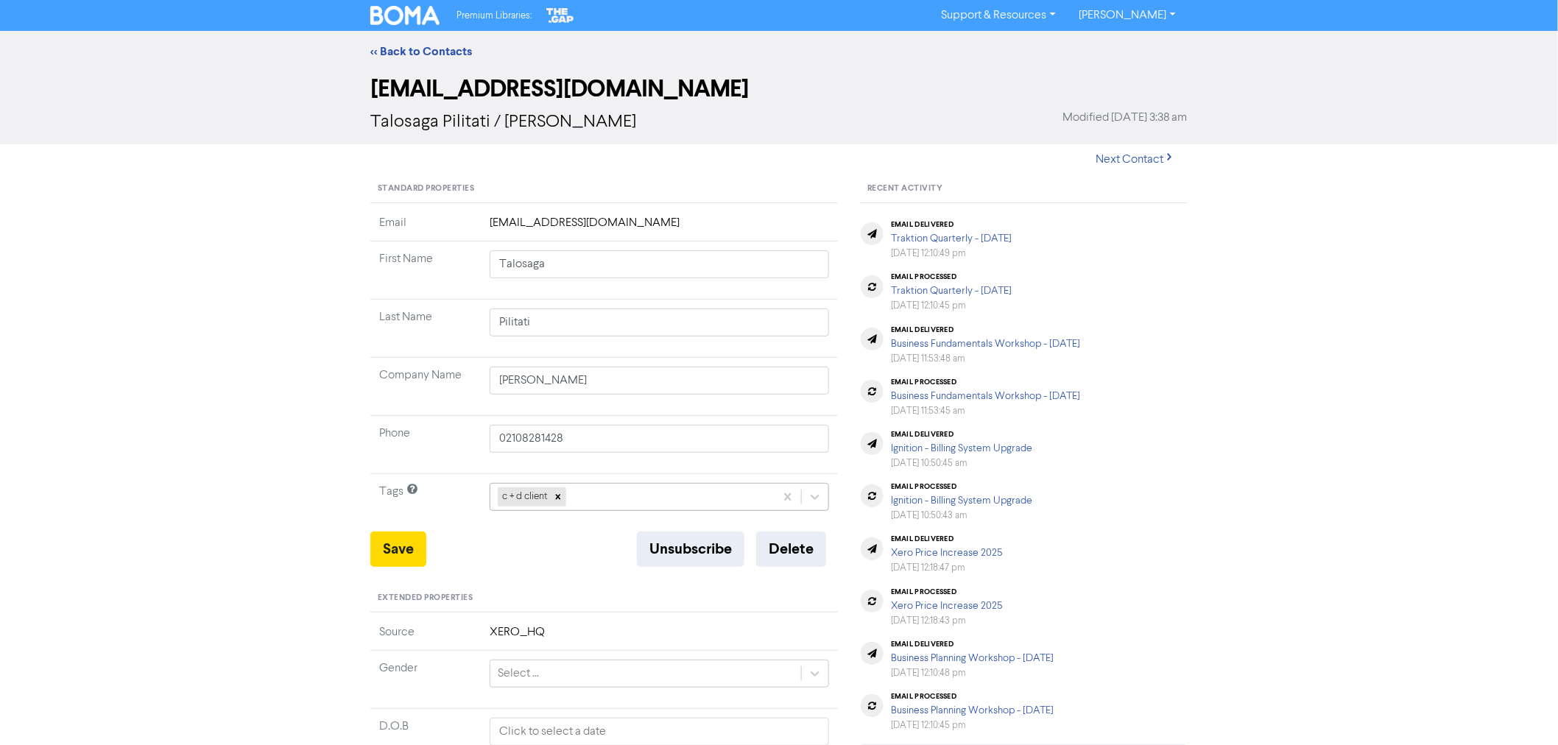
click at [607, 504] on div "c + d client" at bounding box center [632, 497] width 284 height 27
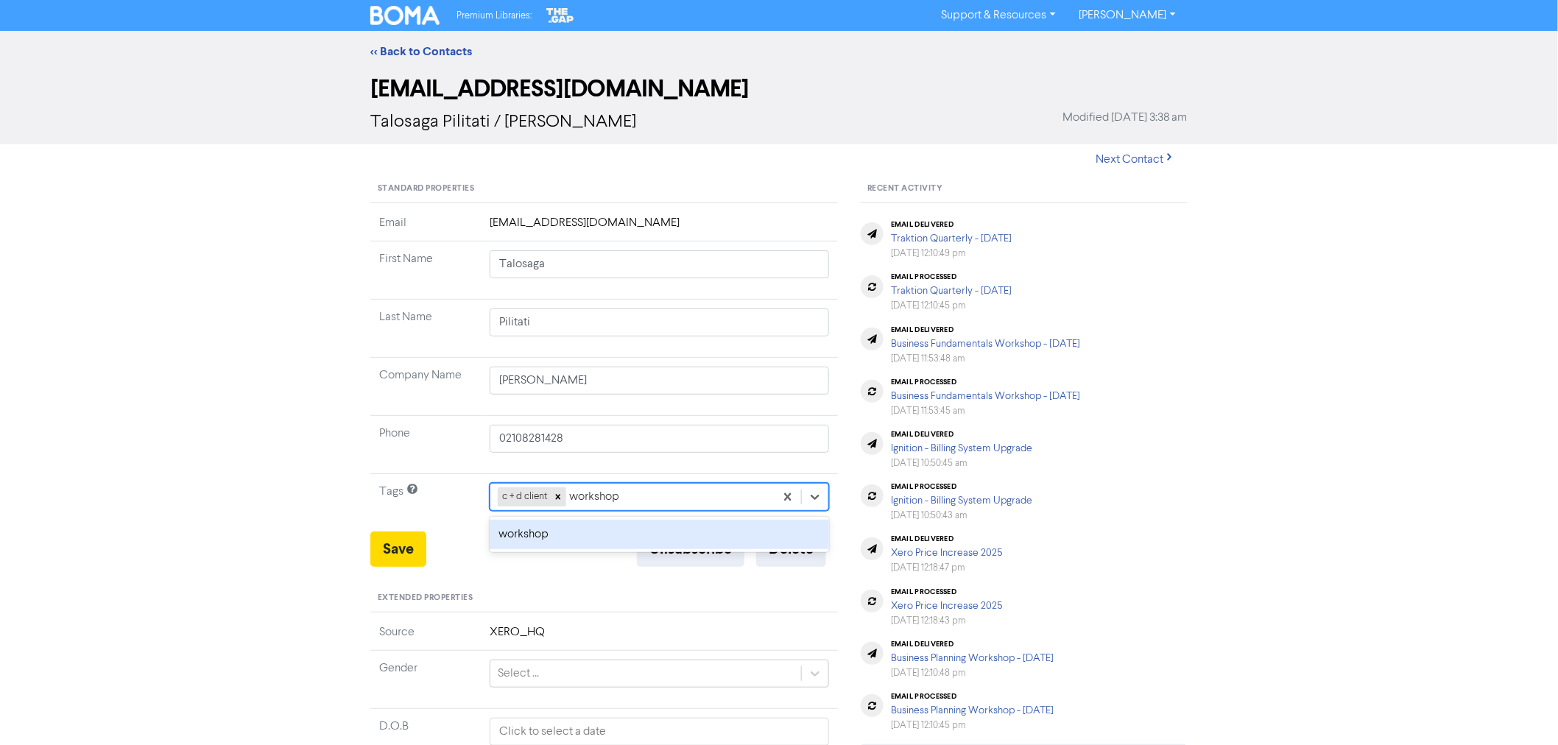
click at [561, 535] on div "workshop" at bounding box center [659, 534] width 339 height 29
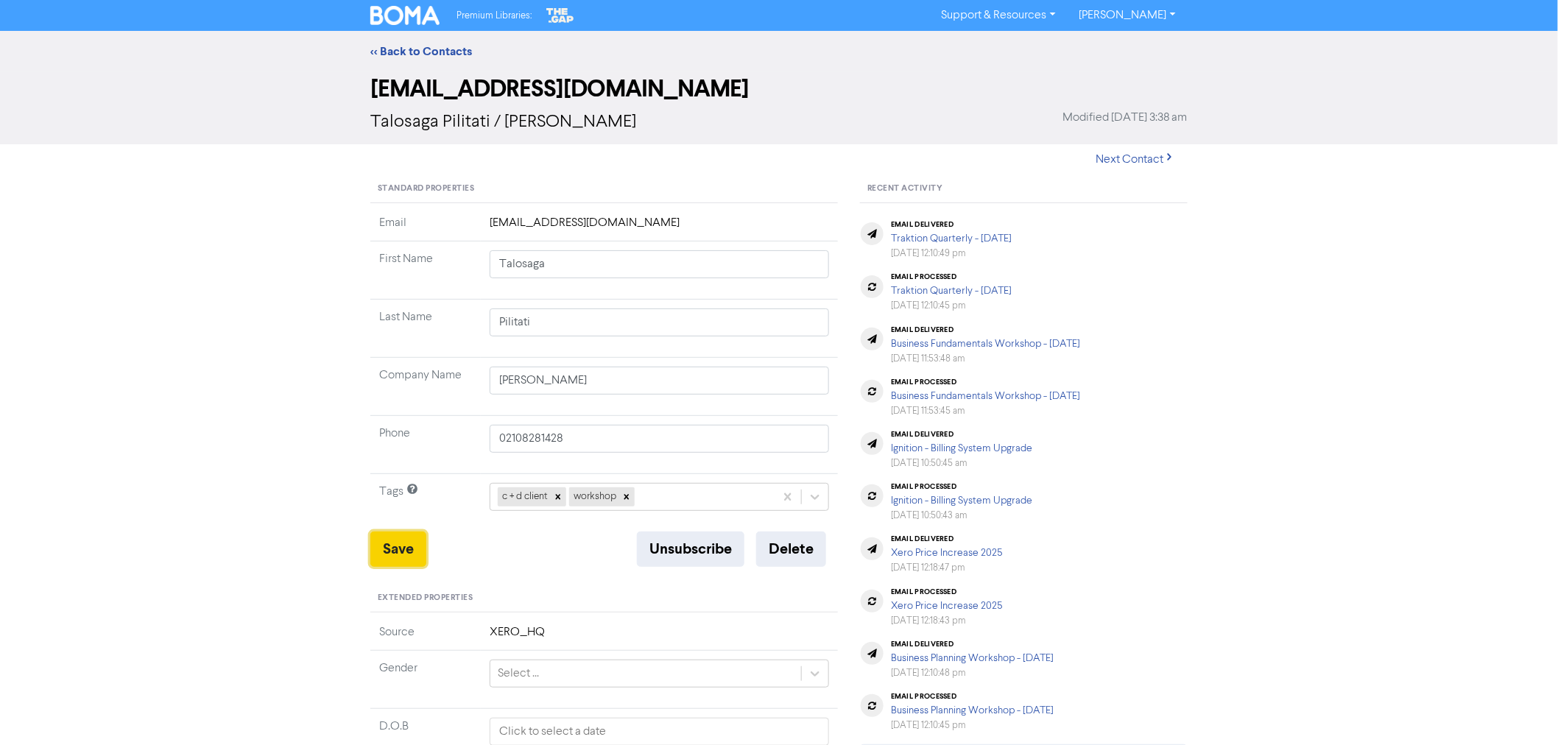
click at [393, 548] on button "Save" at bounding box center [398, 549] width 56 height 35
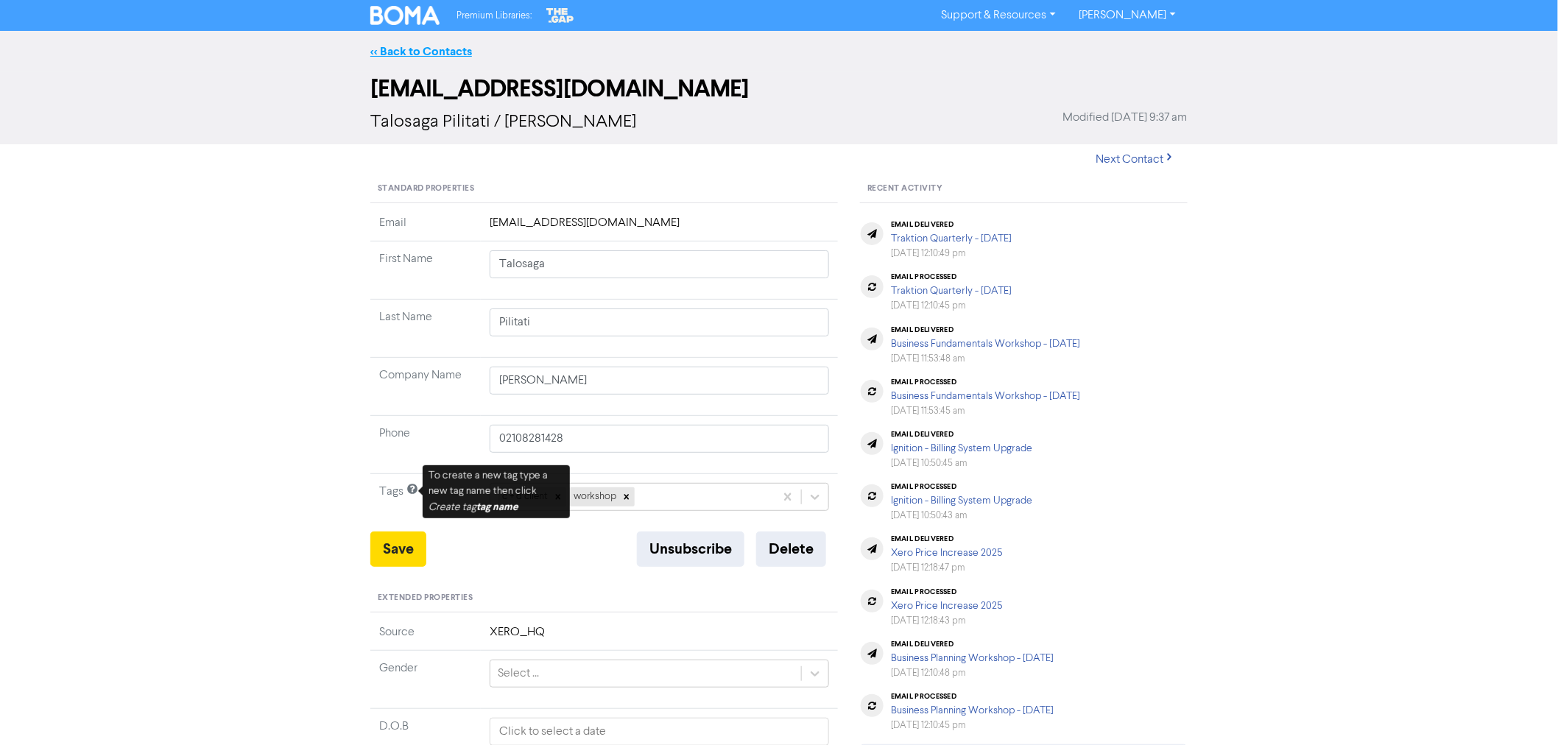
click at [409, 44] on link "<< Back to Contacts" at bounding box center [421, 51] width 102 height 15
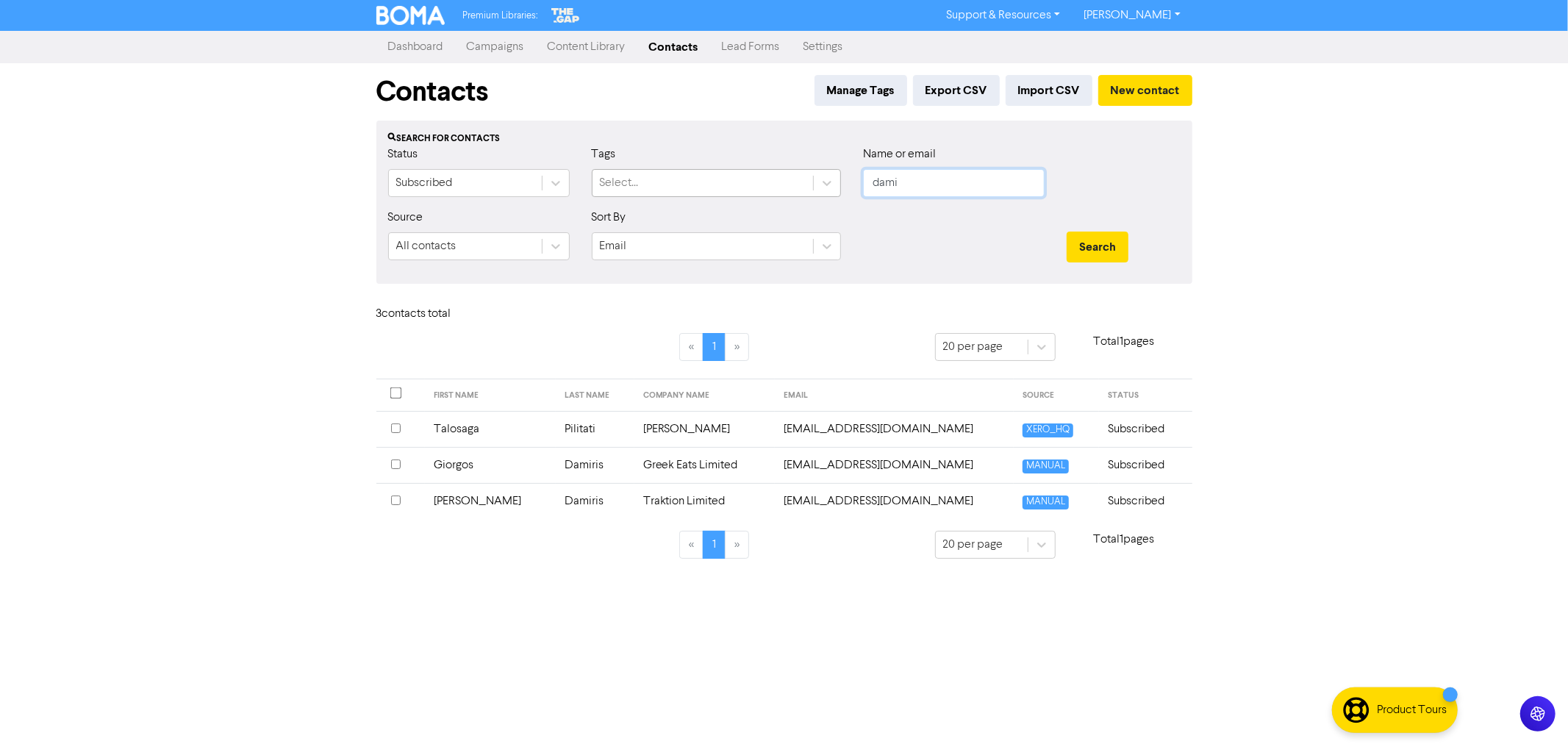
drag, startPoint x: 886, startPoint y: 180, endPoint x: 783, endPoint y: 171, distance: 103.4
click at [793, 172] on div "Status Subscribed Tags Select... Name or email dami" at bounding box center [785, 177] width 815 height 63
click at [1067, 232] on button "Search" at bounding box center [1098, 247] width 62 height 31
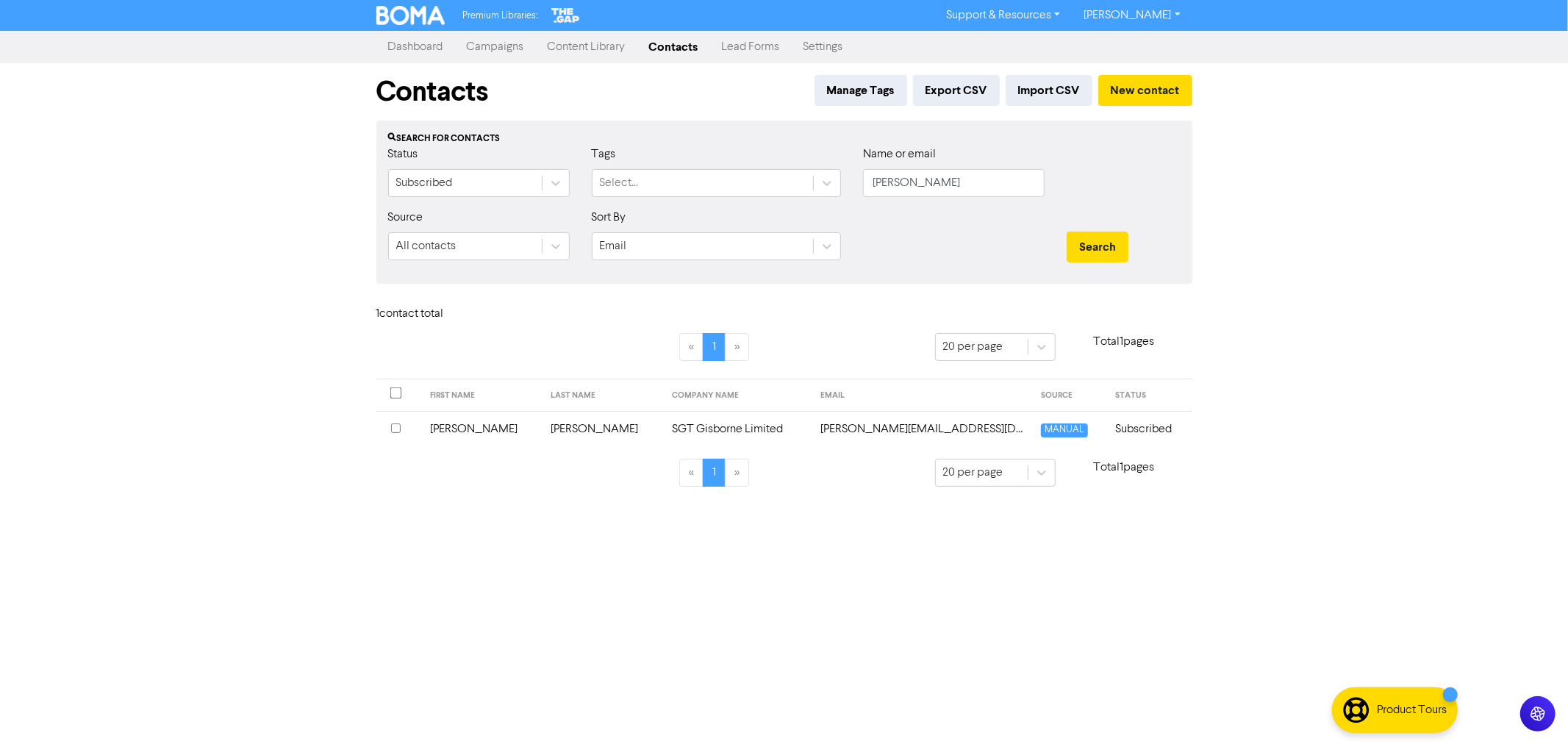
click at [570, 432] on td "[PERSON_NAME]" at bounding box center [602, 429] width 121 height 36
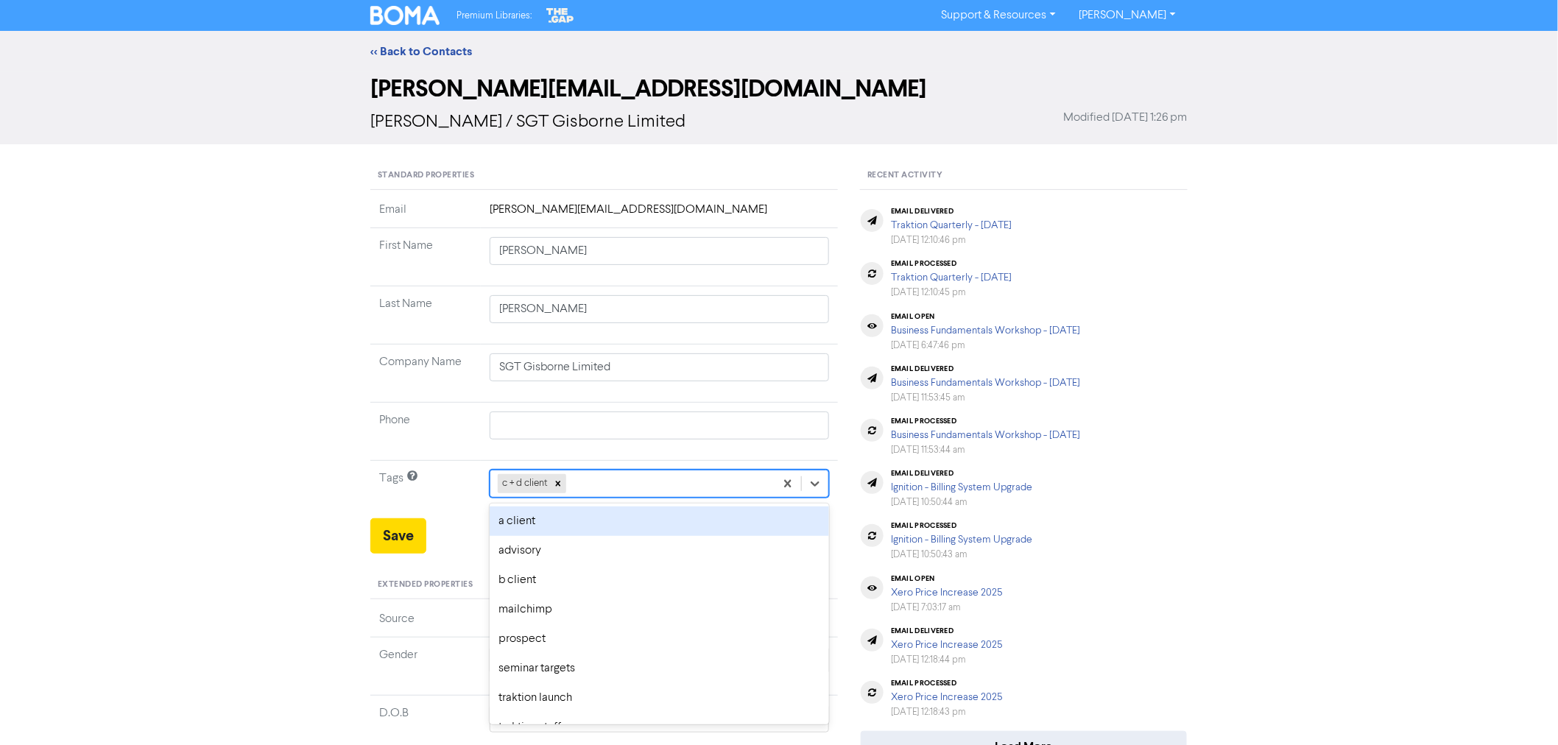
click at [588, 480] on div "c + d client" at bounding box center [632, 483] width 284 height 27
click at [545, 520] on div "workshop" at bounding box center [659, 521] width 339 height 29
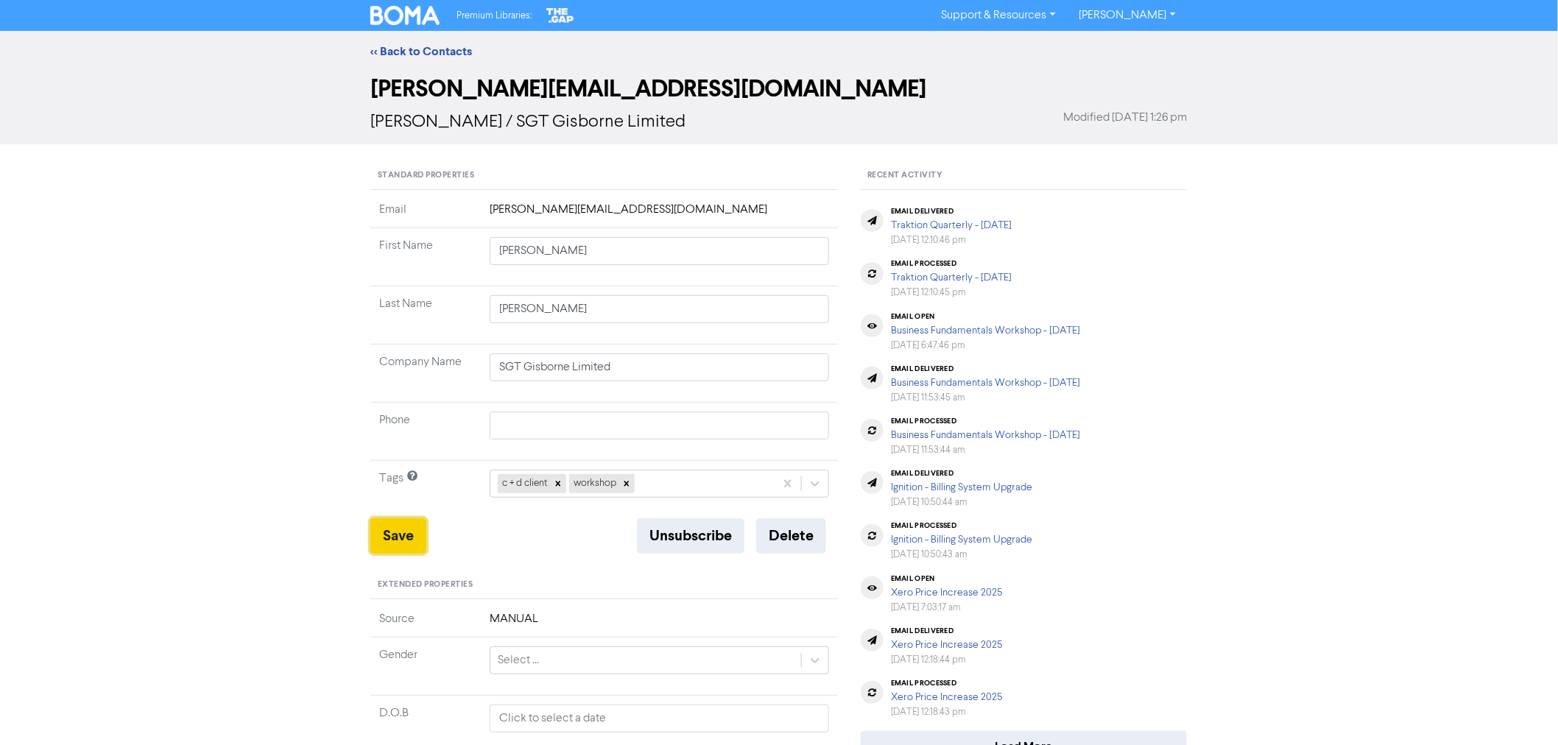
click at [414, 534] on button "Save" at bounding box center [398, 535] width 56 height 35
click at [423, 49] on link "<< Back to Contacts" at bounding box center [421, 51] width 102 height 15
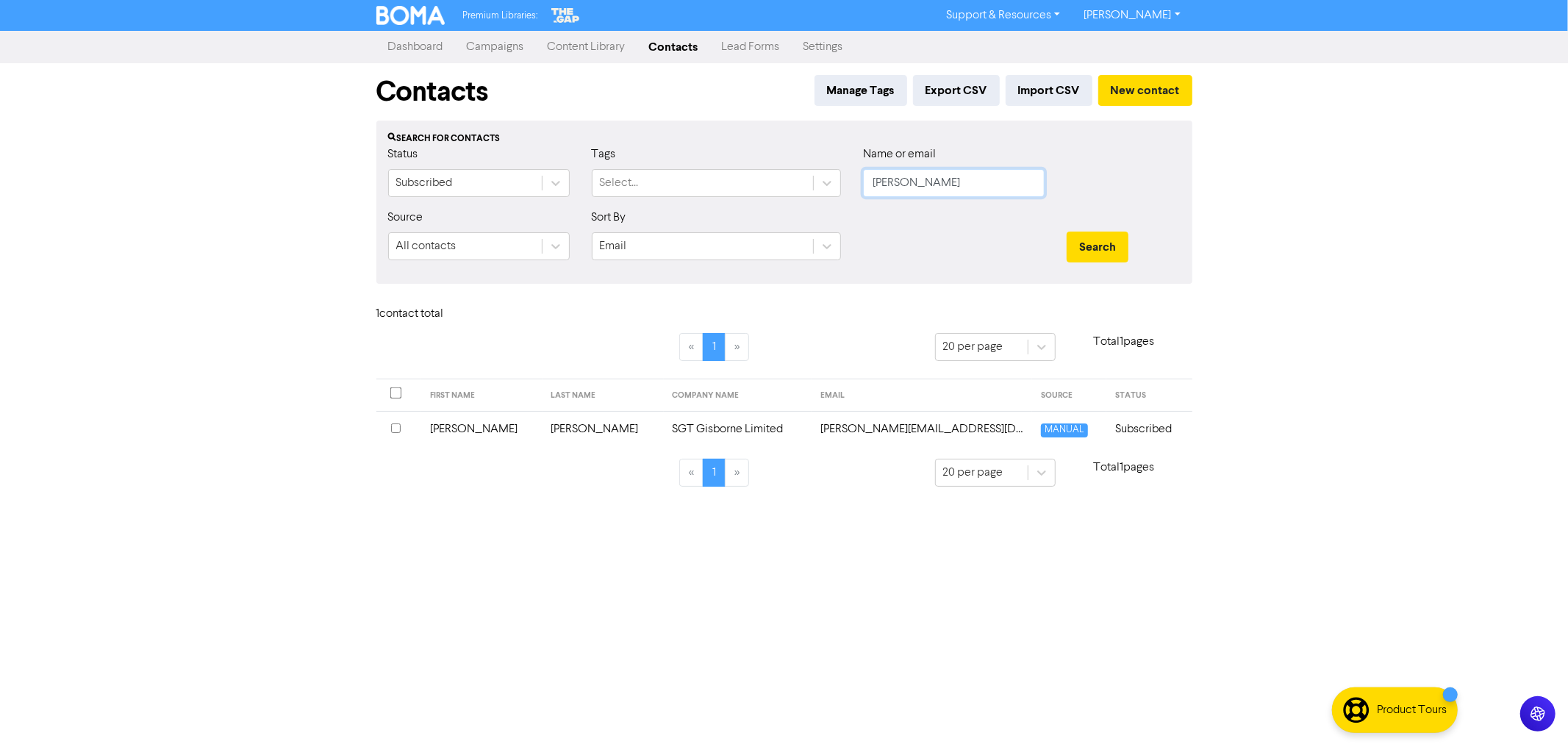
drag, startPoint x: 924, startPoint y: 183, endPoint x: 791, endPoint y: 163, distance: 134.5
click at [799, 165] on div "Status Subscribed Tags Select... Name or email [PERSON_NAME]" at bounding box center [785, 177] width 815 height 63
click at [1067, 232] on button "Search" at bounding box center [1098, 247] width 62 height 31
click at [553, 423] on td "Mostert" at bounding box center [591, 429] width 77 height 36
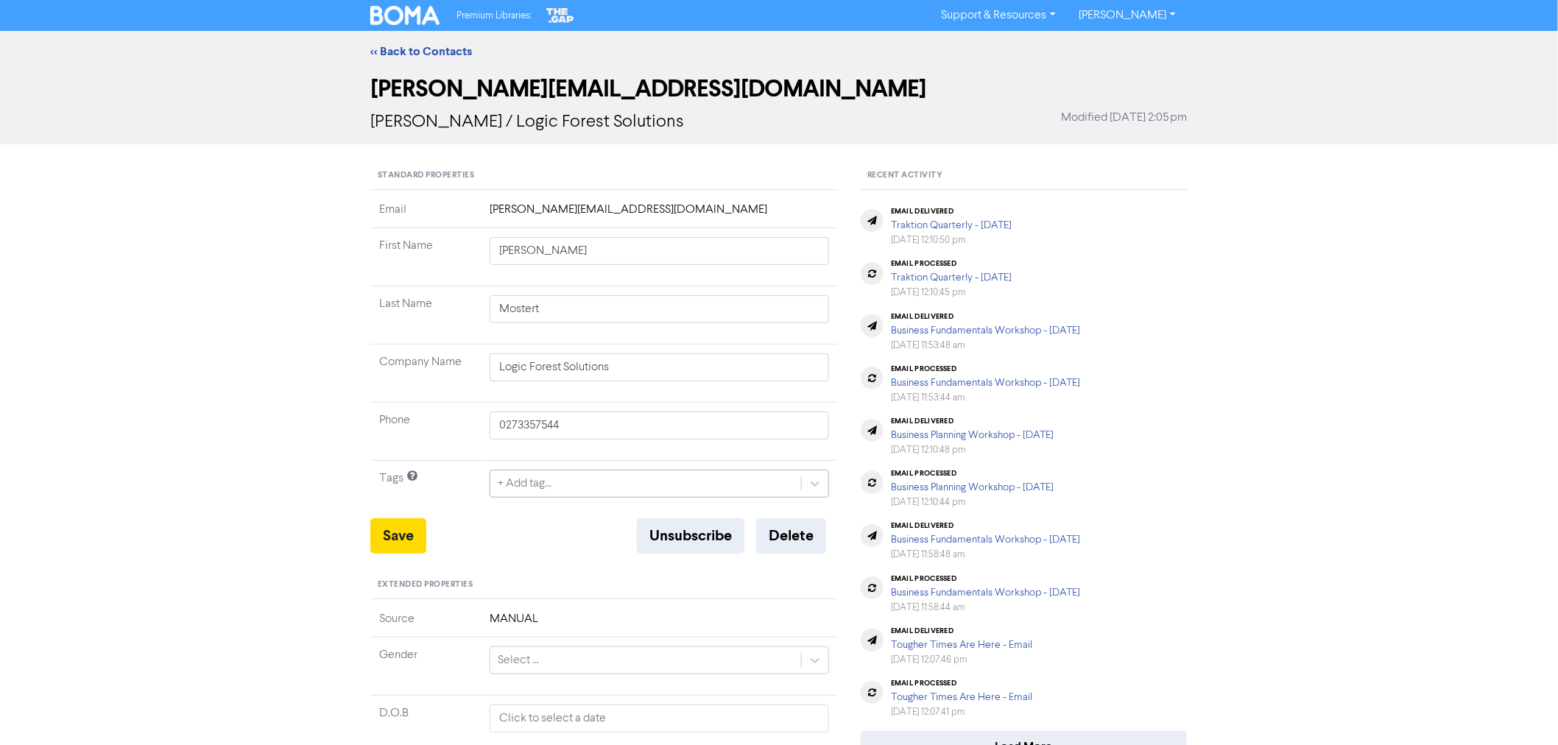
click at [600, 474] on div "+ Add tag..." at bounding box center [645, 483] width 311 height 27
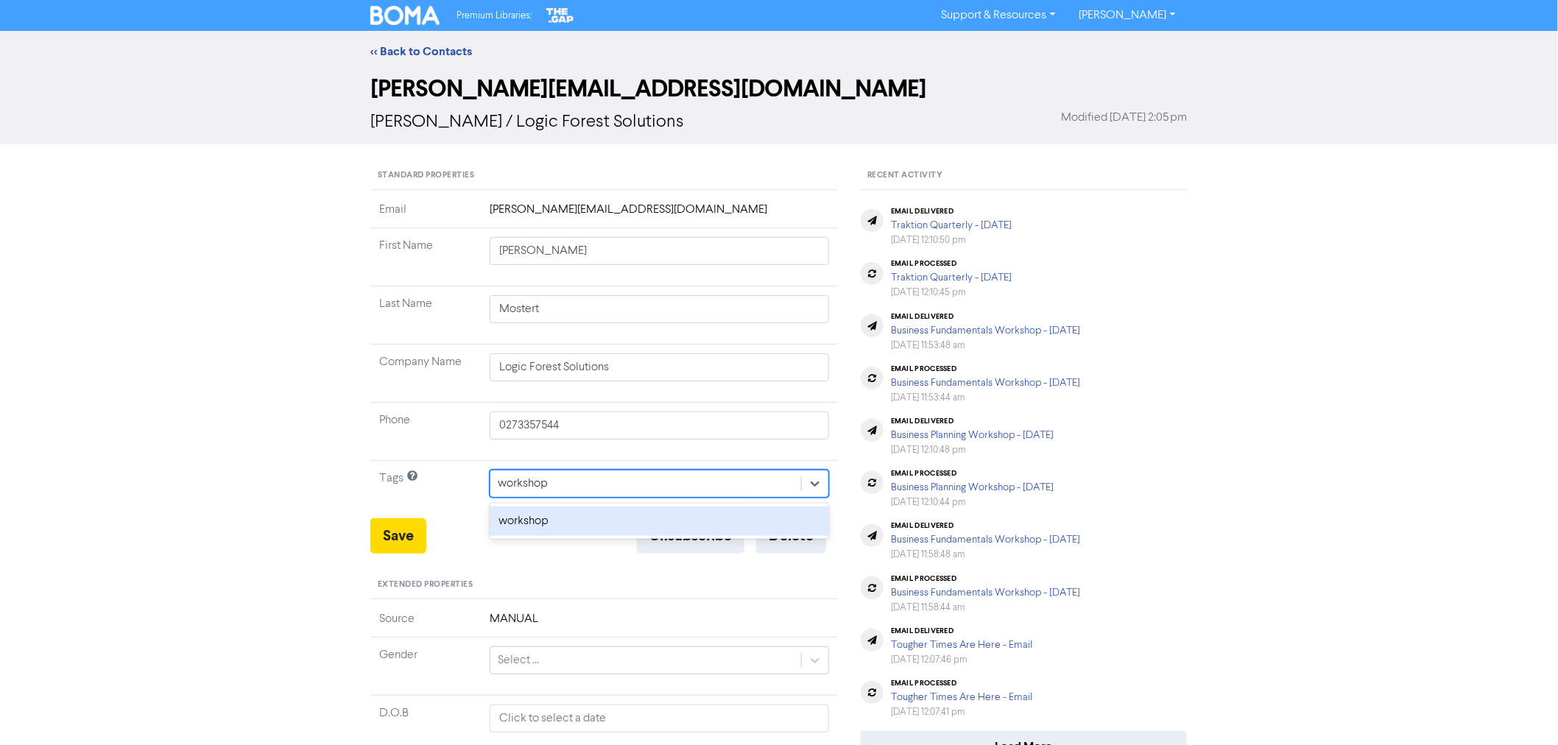
click at [560, 518] on div "workshop" at bounding box center [659, 521] width 339 height 29
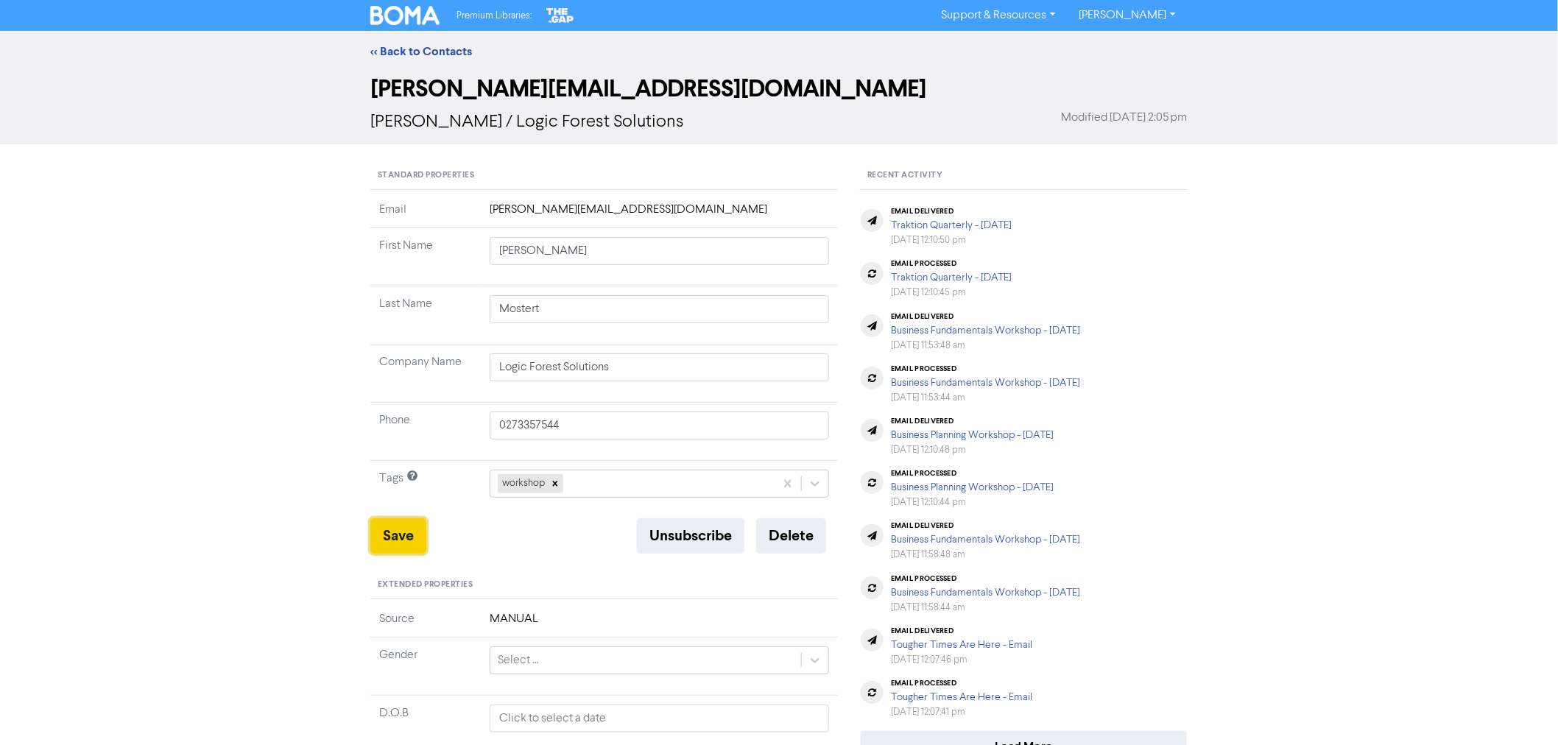
click at [380, 538] on button "Save" at bounding box center [398, 535] width 56 height 35
click at [409, 46] on link "<< Back to Contacts" at bounding box center [421, 51] width 102 height 15
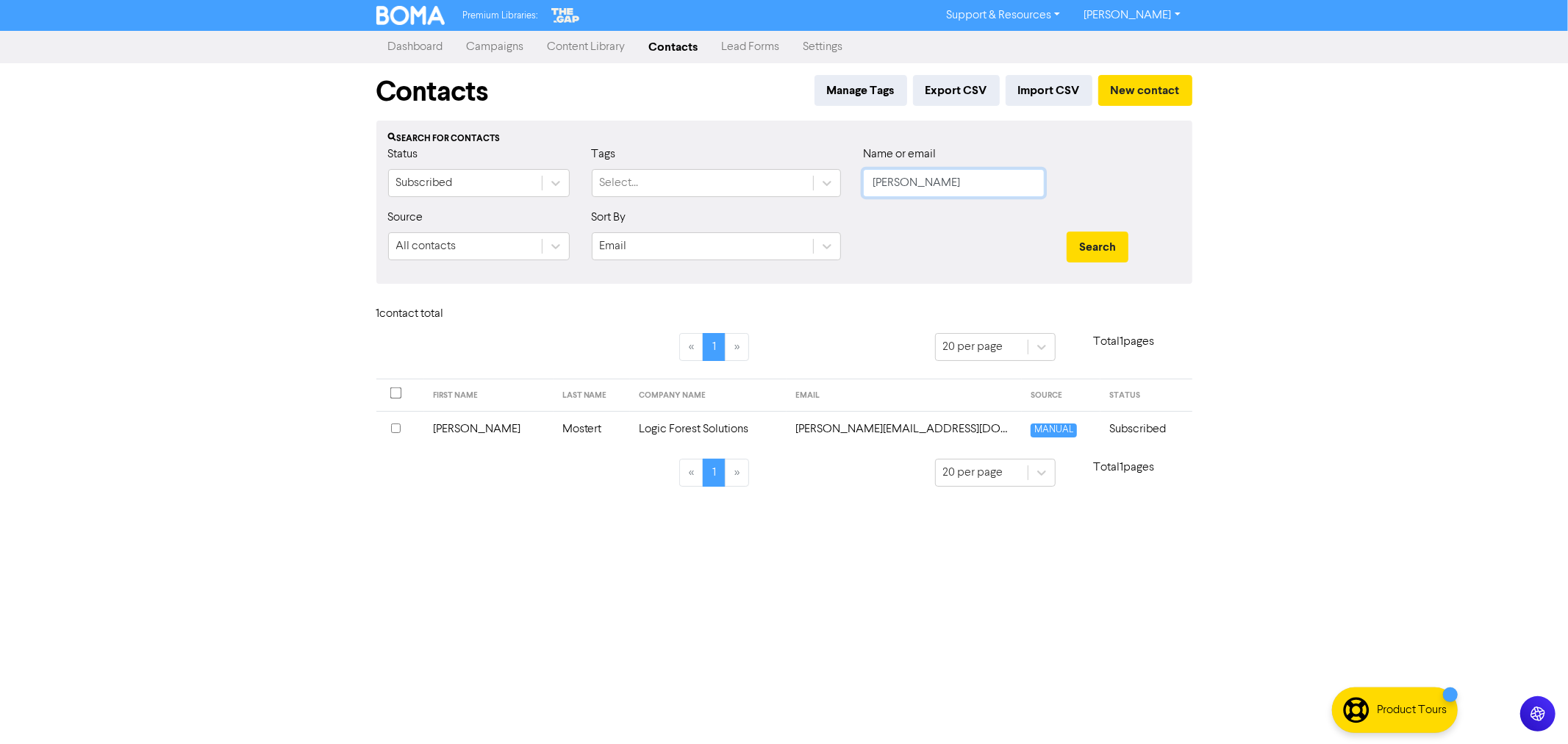
drag, startPoint x: 899, startPoint y: 180, endPoint x: 783, endPoint y: 163, distance: 117.2
click at [785, 164] on div "Status Subscribed Tags Select... Name or email [PERSON_NAME]" at bounding box center [785, 177] width 815 height 63
click at [1067, 232] on button "Search" at bounding box center [1098, 247] width 62 height 31
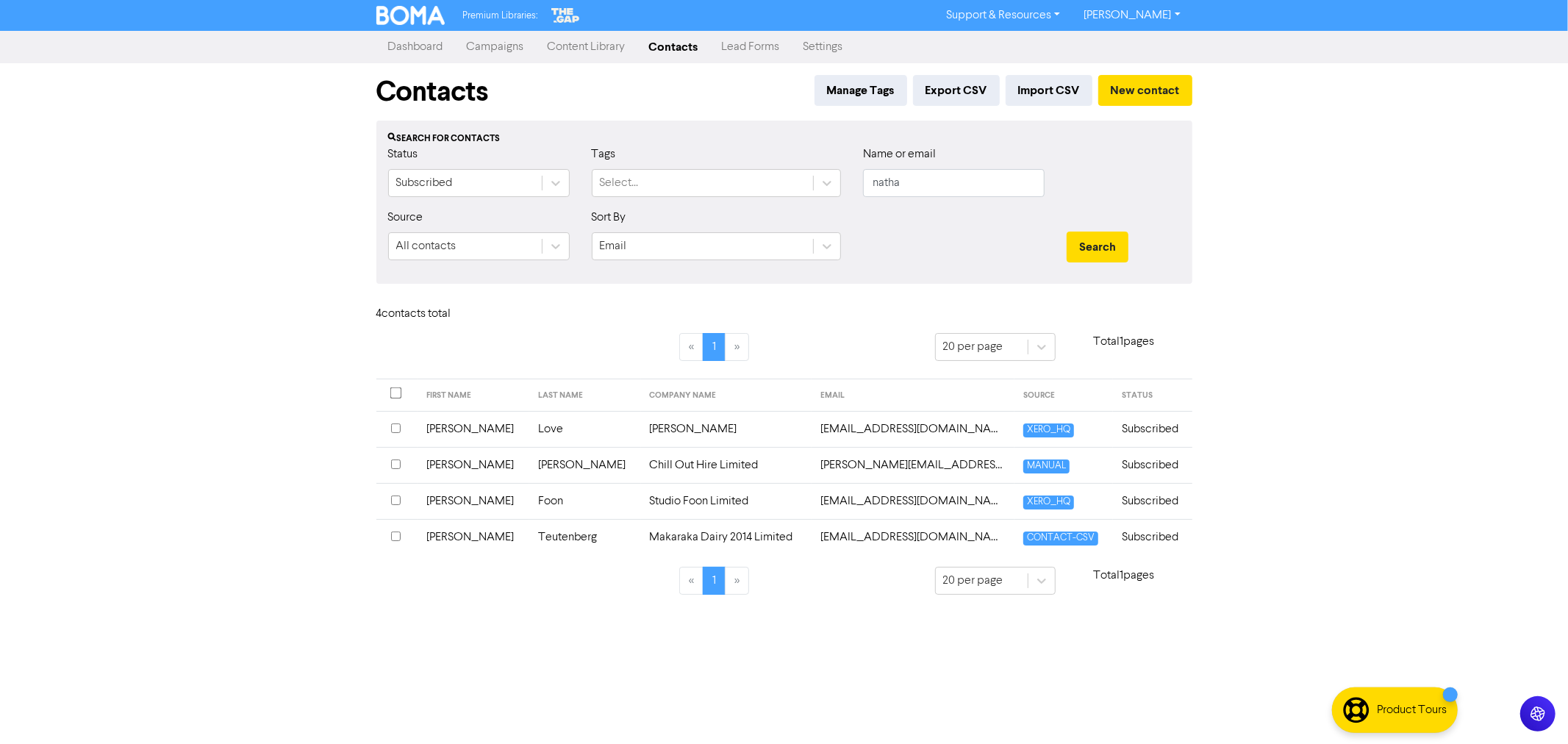
click at [533, 467] on td "[PERSON_NAME]" at bounding box center [585, 465] width 112 height 36
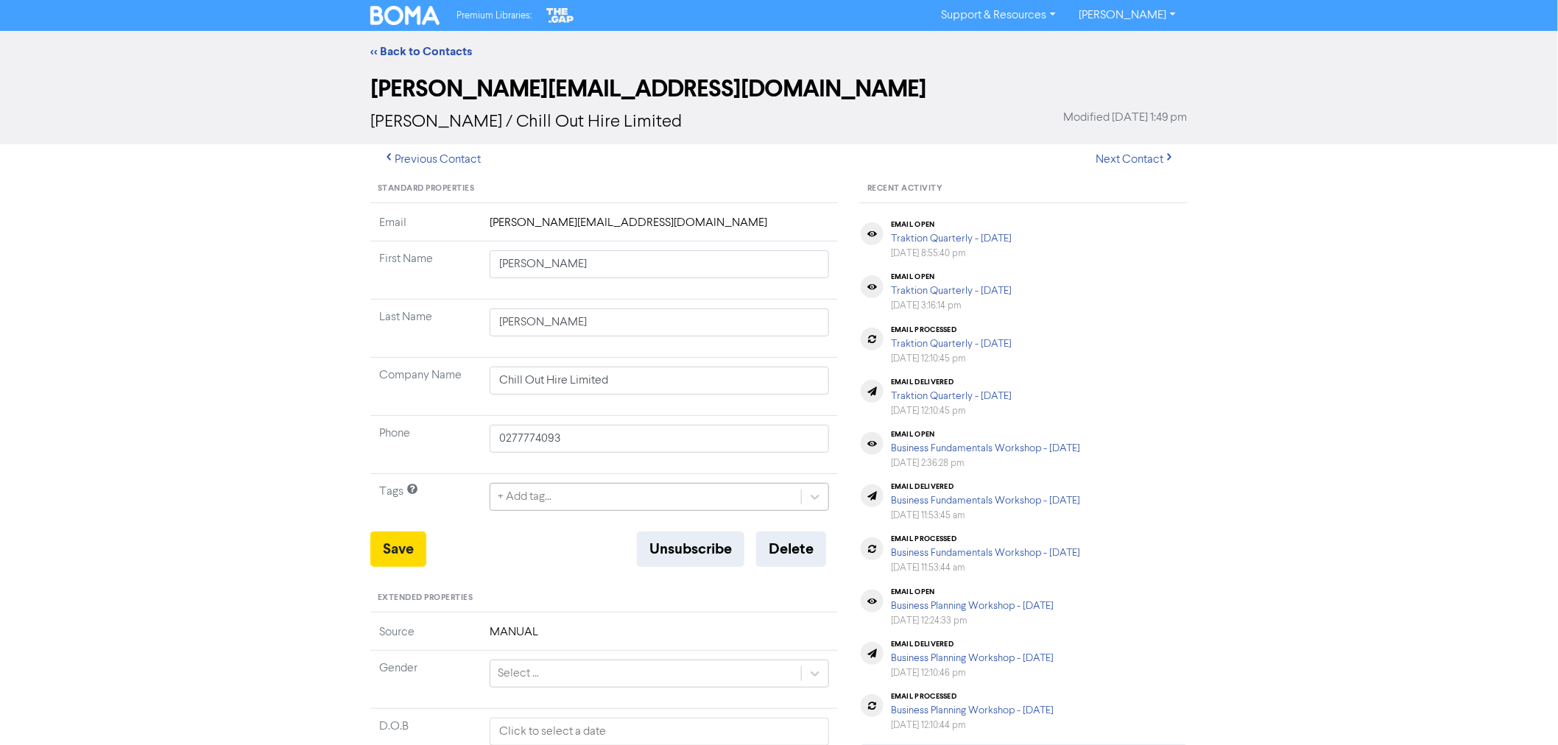
click at [579, 491] on div "+ Add tag..." at bounding box center [645, 497] width 311 height 27
click at [391, 554] on button "Save" at bounding box center [398, 549] width 56 height 35
click at [423, 54] on link "<< Back to Contacts" at bounding box center [421, 51] width 102 height 15
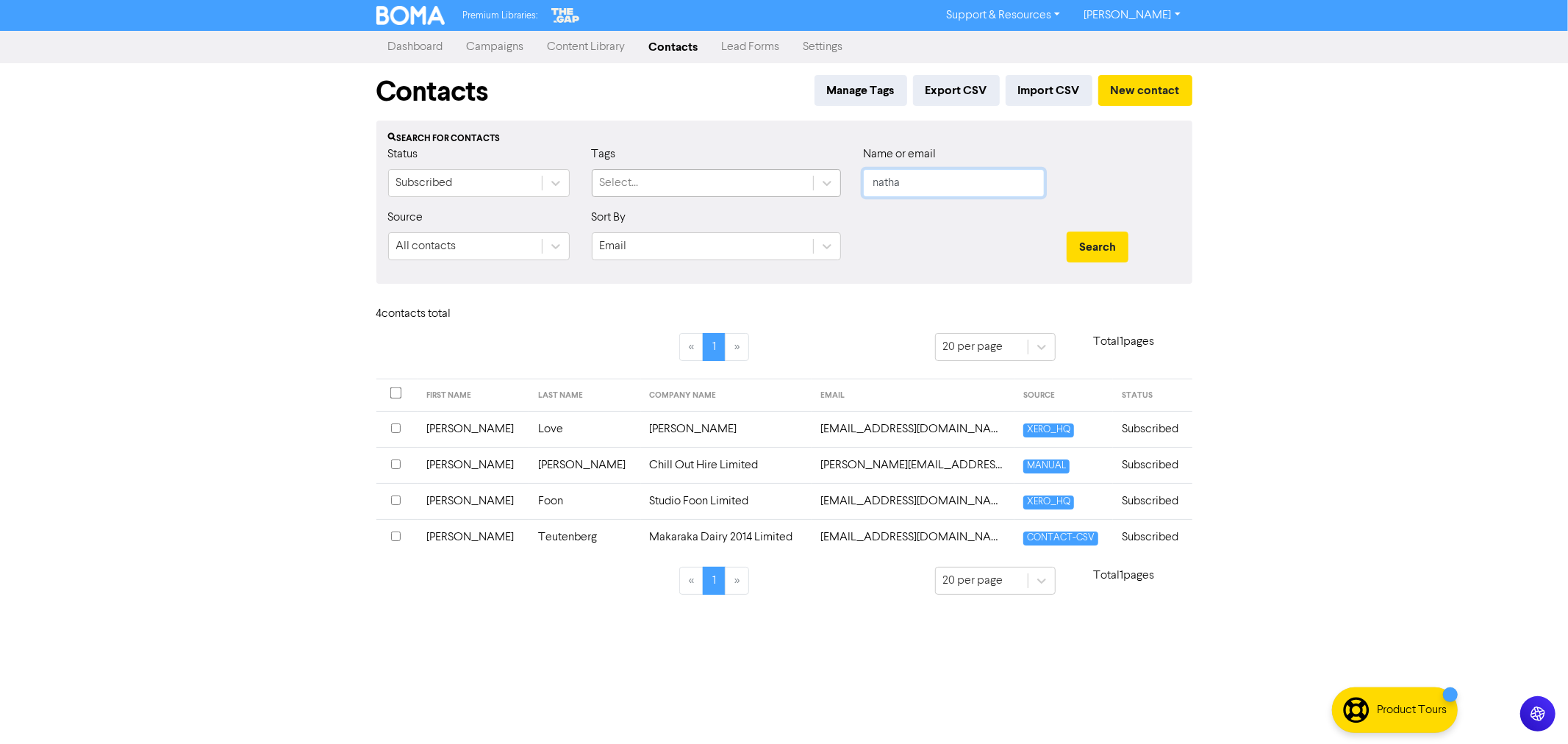
drag, startPoint x: 922, startPoint y: 178, endPoint x: 754, endPoint y: 169, distance: 168.2
click at [765, 173] on div "Status Subscribed Tags Select... Name or email natha" at bounding box center [785, 177] width 815 height 63
click at [1067, 232] on button "Search" at bounding box center [1098, 247] width 62 height 31
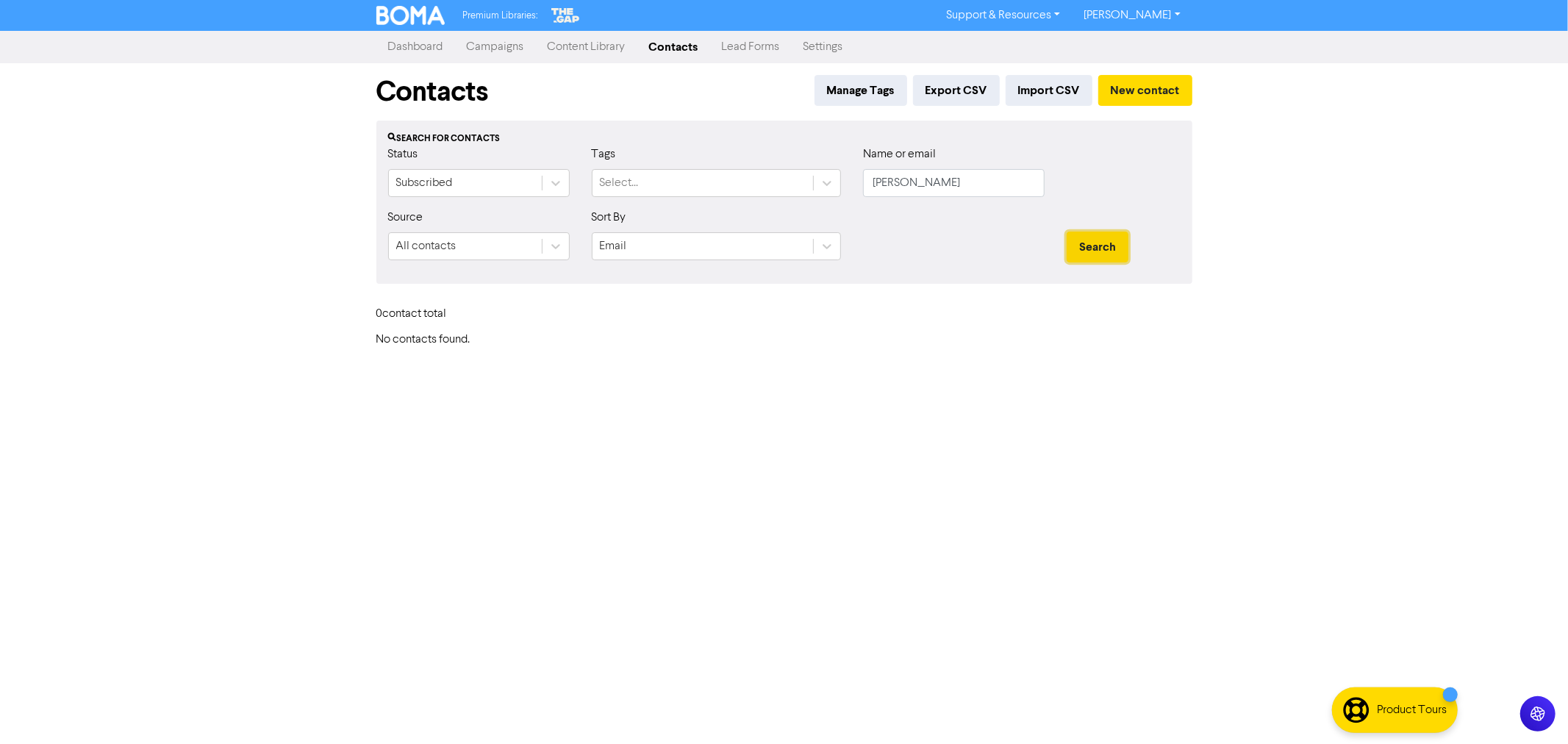
click at [1087, 253] on button "Search" at bounding box center [1098, 247] width 62 height 31
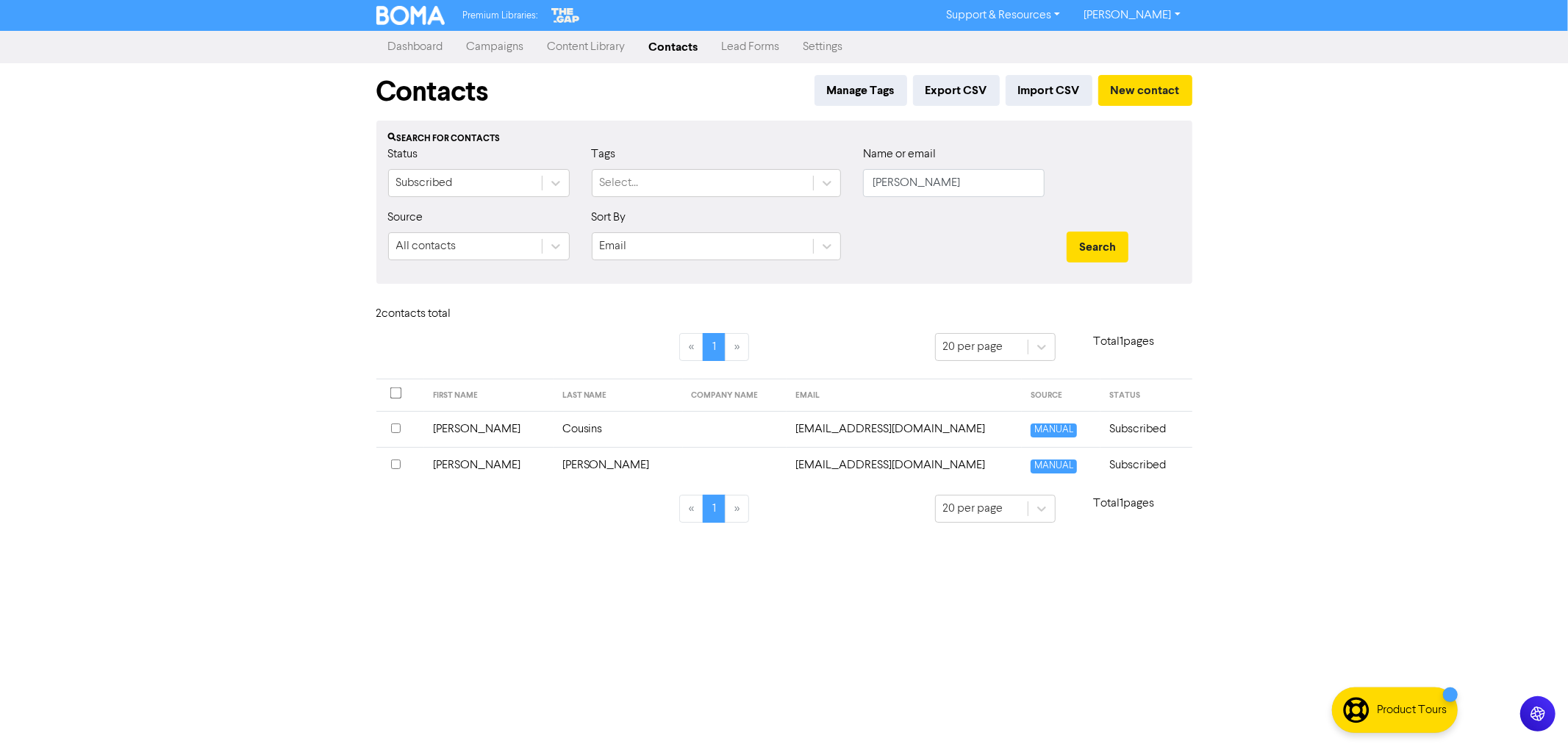
click at [561, 422] on td "Cousins" at bounding box center [618, 429] width 130 height 36
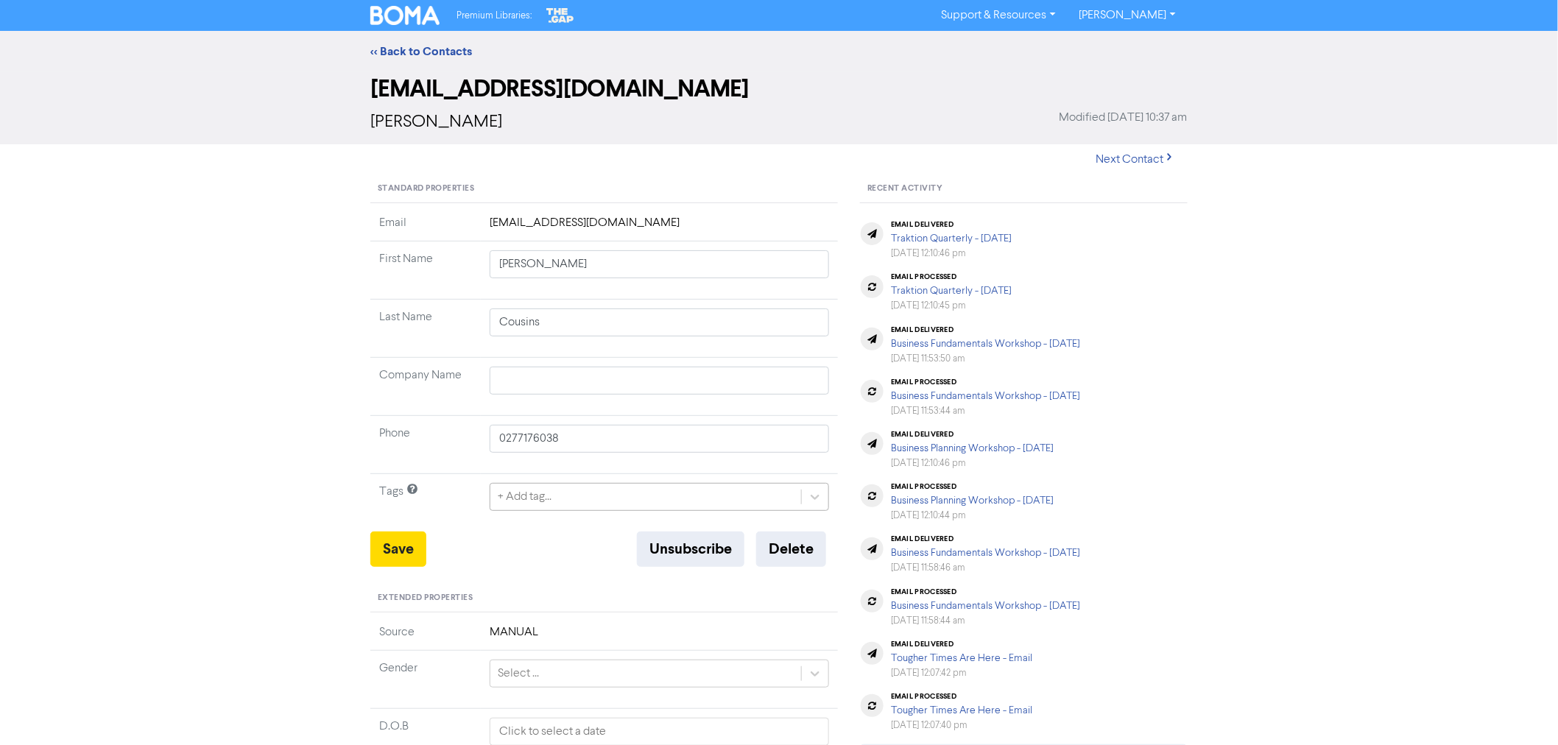
click at [553, 491] on div "+ Add tag..." at bounding box center [645, 497] width 311 height 27
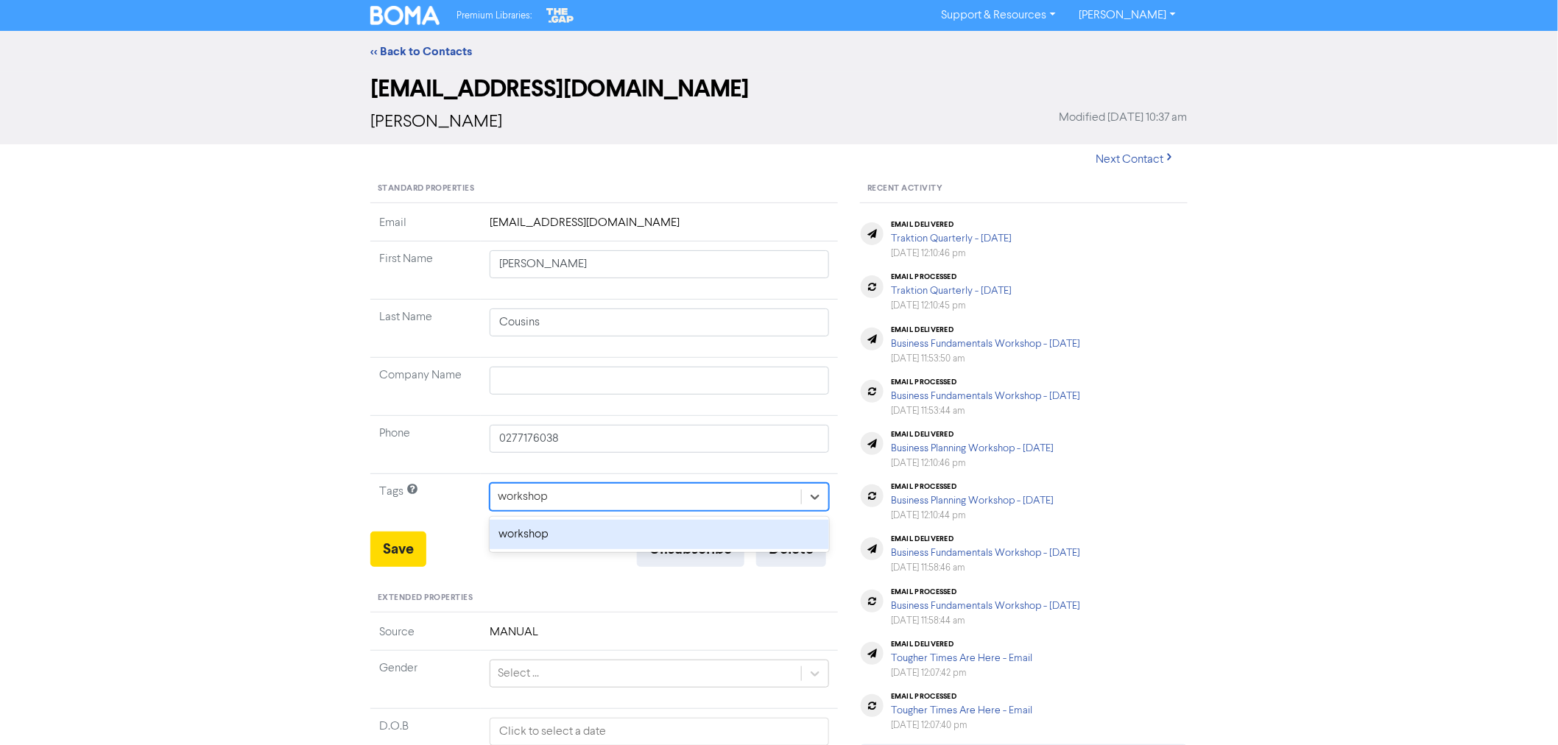
click at [525, 534] on div "workshop" at bounding box center [659, 534] width 339 height 29
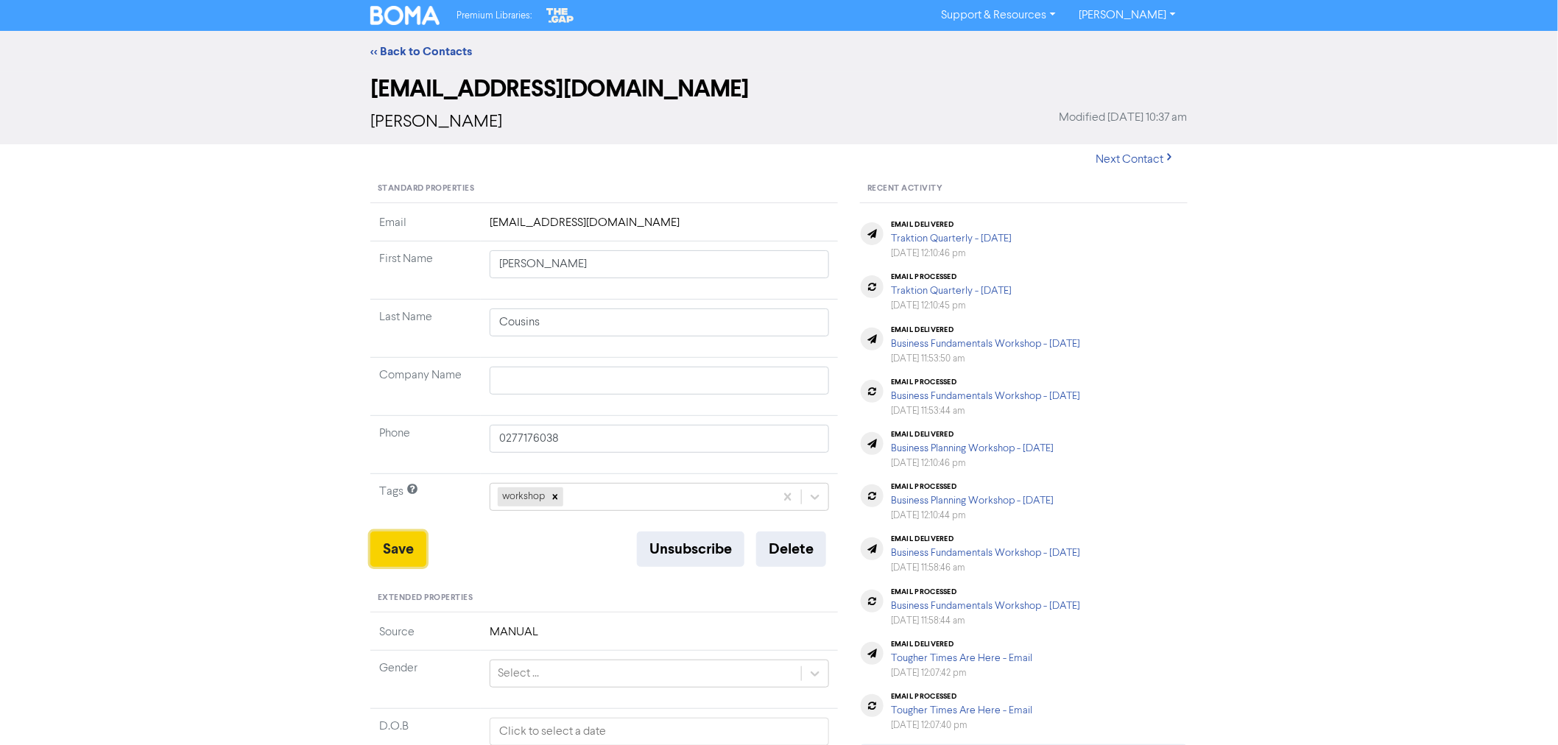
click at [386, 540] on button "Save" at bounding box center [398, 549] width 56 height 35
click at [425, 49] on link "<< Back to Contacts" at bounding box center [421, 51] width 102 height 15
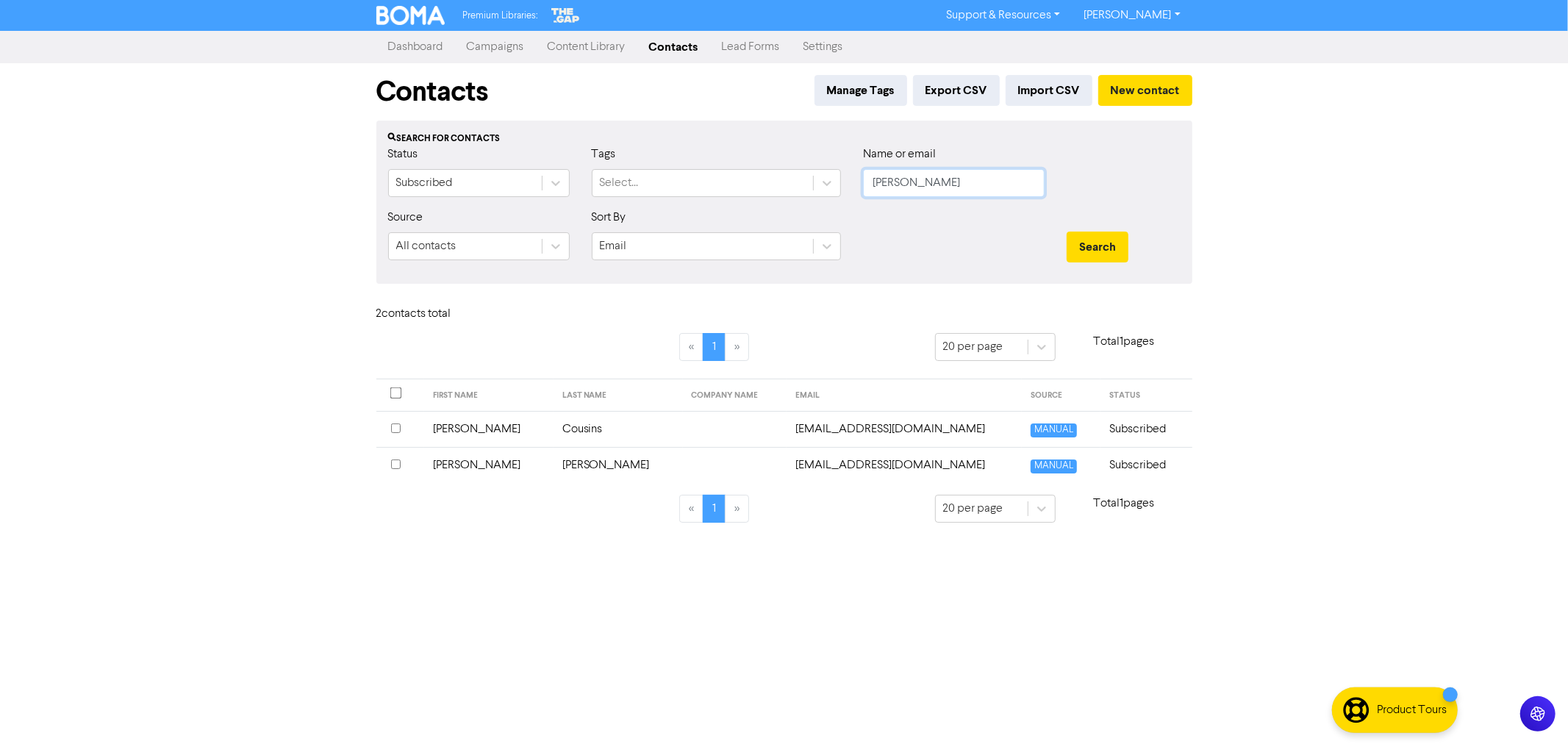
drag, startPoint x: 925, startPoint y: 182, endPoint x: 743, endPoint y: 150, distance: 184.8
click at [754, 153] on div "Status Subscribed Tags Select... Name or email [PERSON_NAME]" at bounding box center [785, 177] width 815 height 63
click at [1067, 232] on button "Search" at bounding box center [1098, 247] width 62 height 31
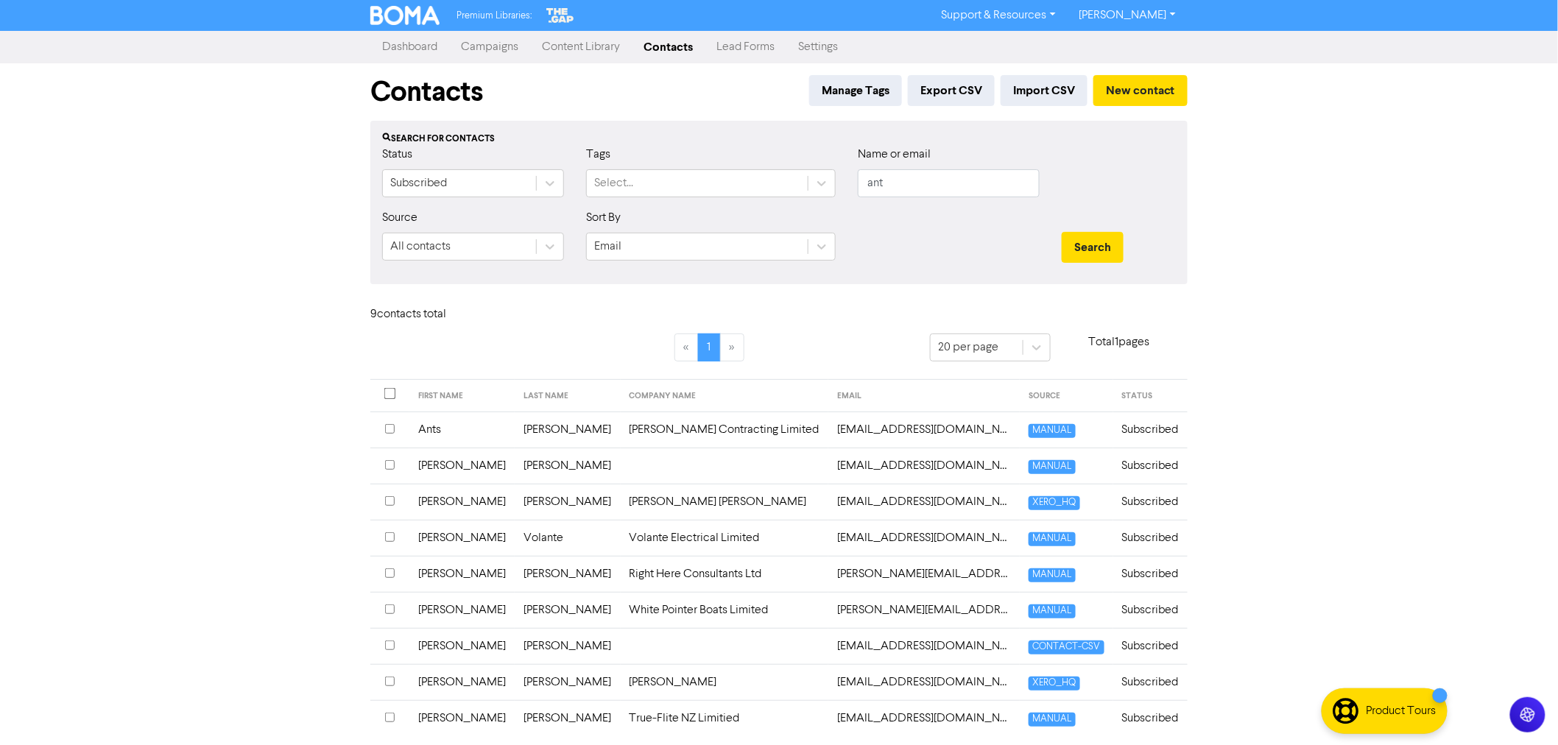
click at [579, 435] on td "[PERSON_NAME]" at bounding box center [567, 430] width 105 height 36
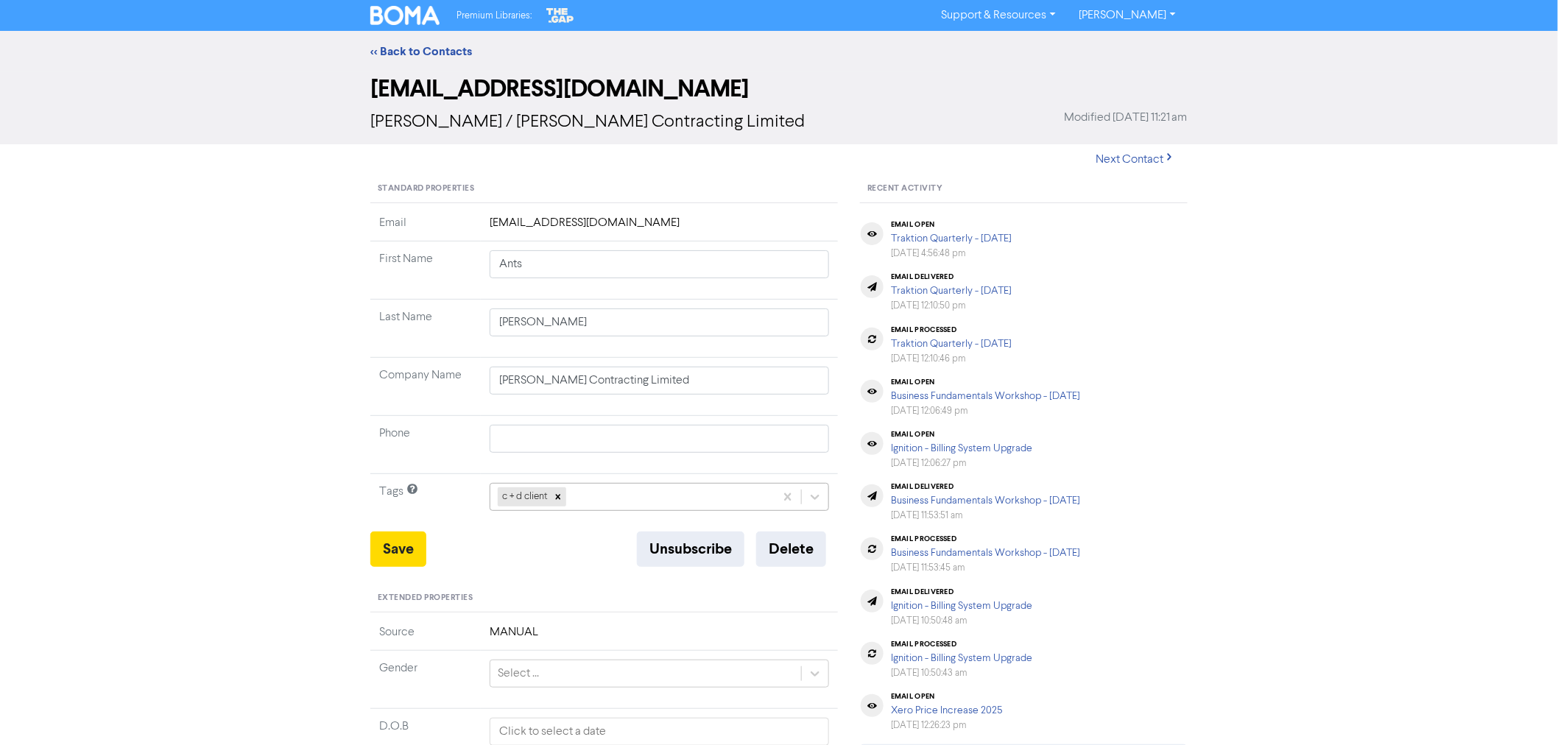
click at [593, 498] on div "c + d client" at bounding box center [632, 497] width 284 height 27
drag, startPoint x: 656, startPoint y: 497, endPoint x: 588, endPoint y: 498, distance: 68.5
click at [588, 498] on div "c + d client" at bounding box center [632, 497] width 284 height 27
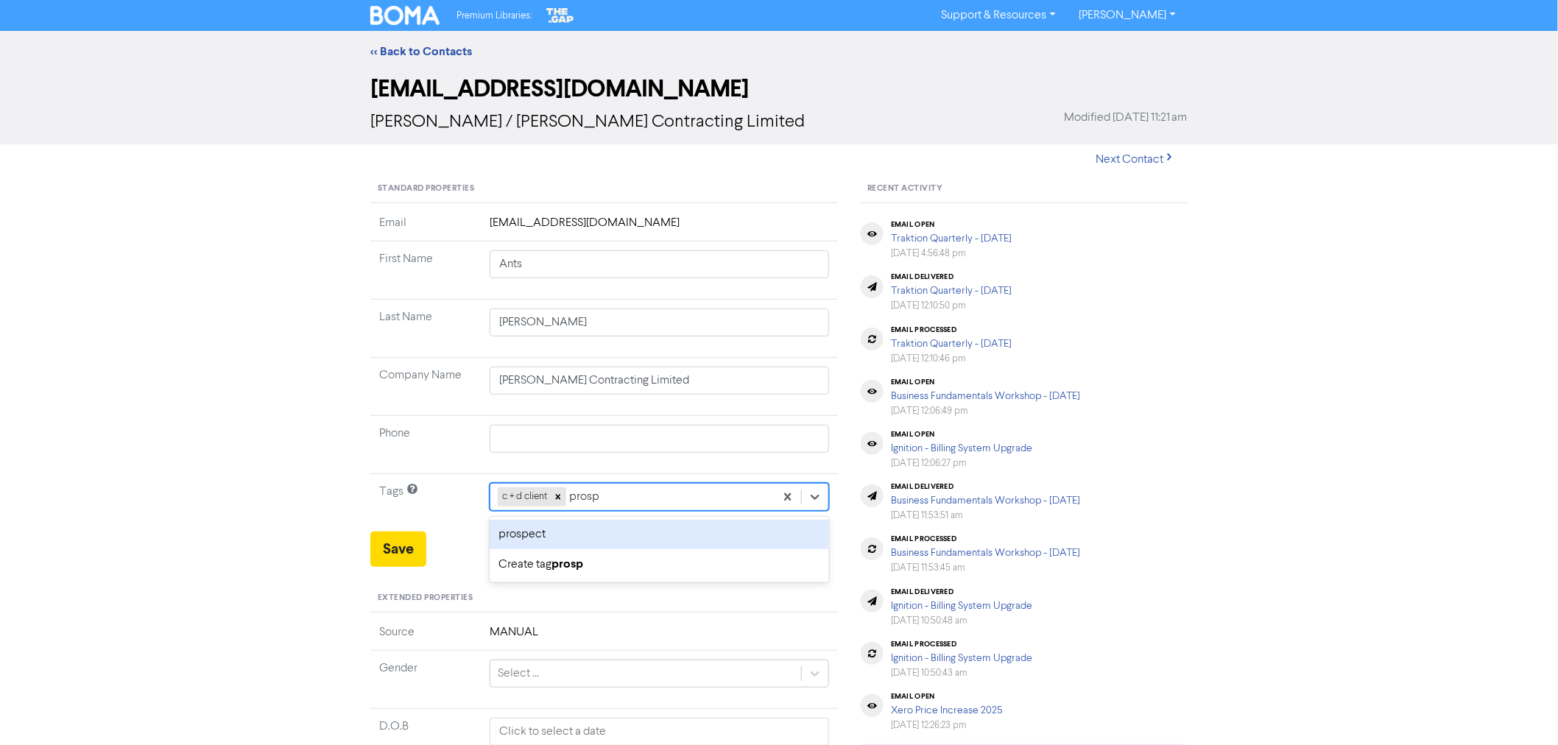
click at [529, 540] on div "prospect" at bounding box center [659, 534] width 339 height 29
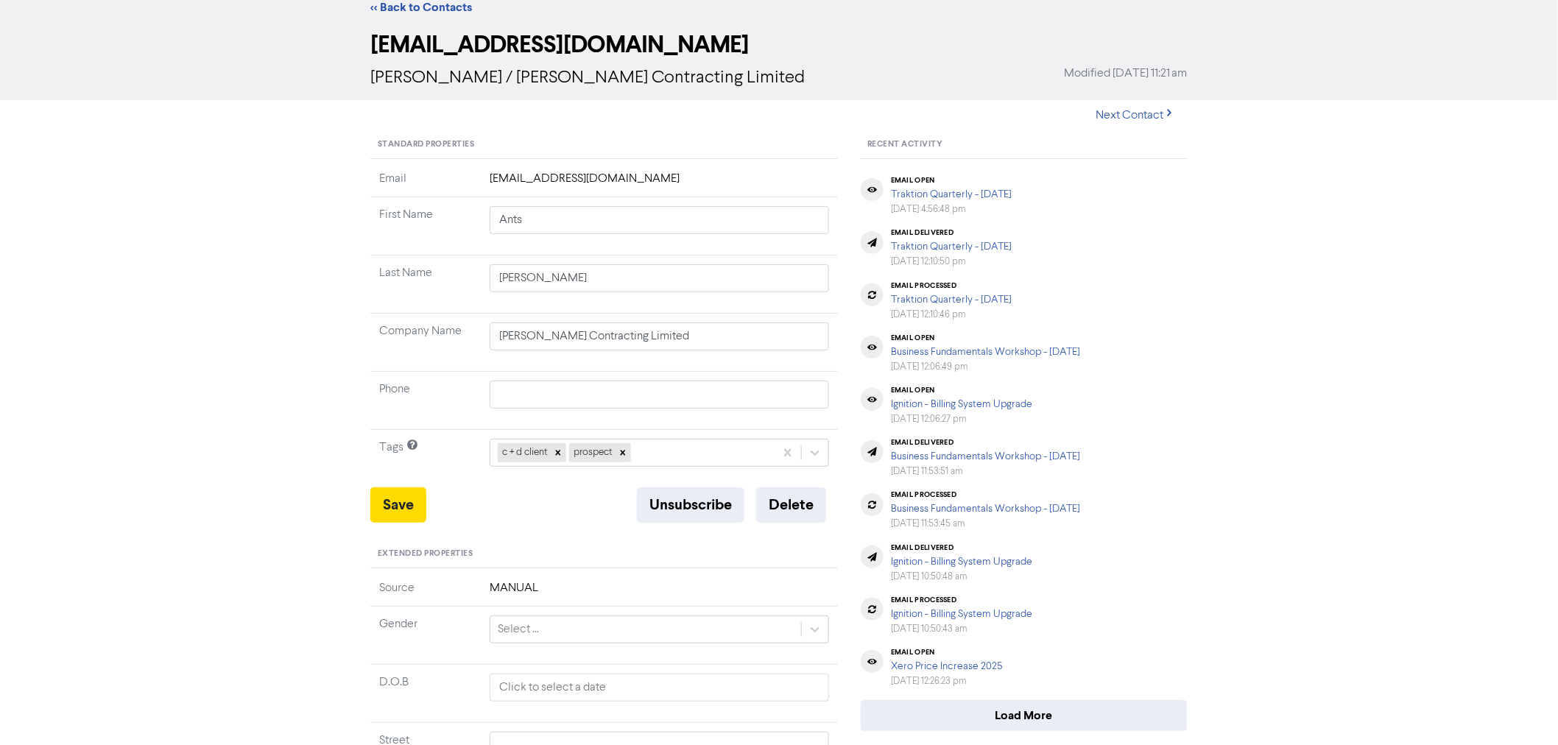
scroll to position [82, 0]
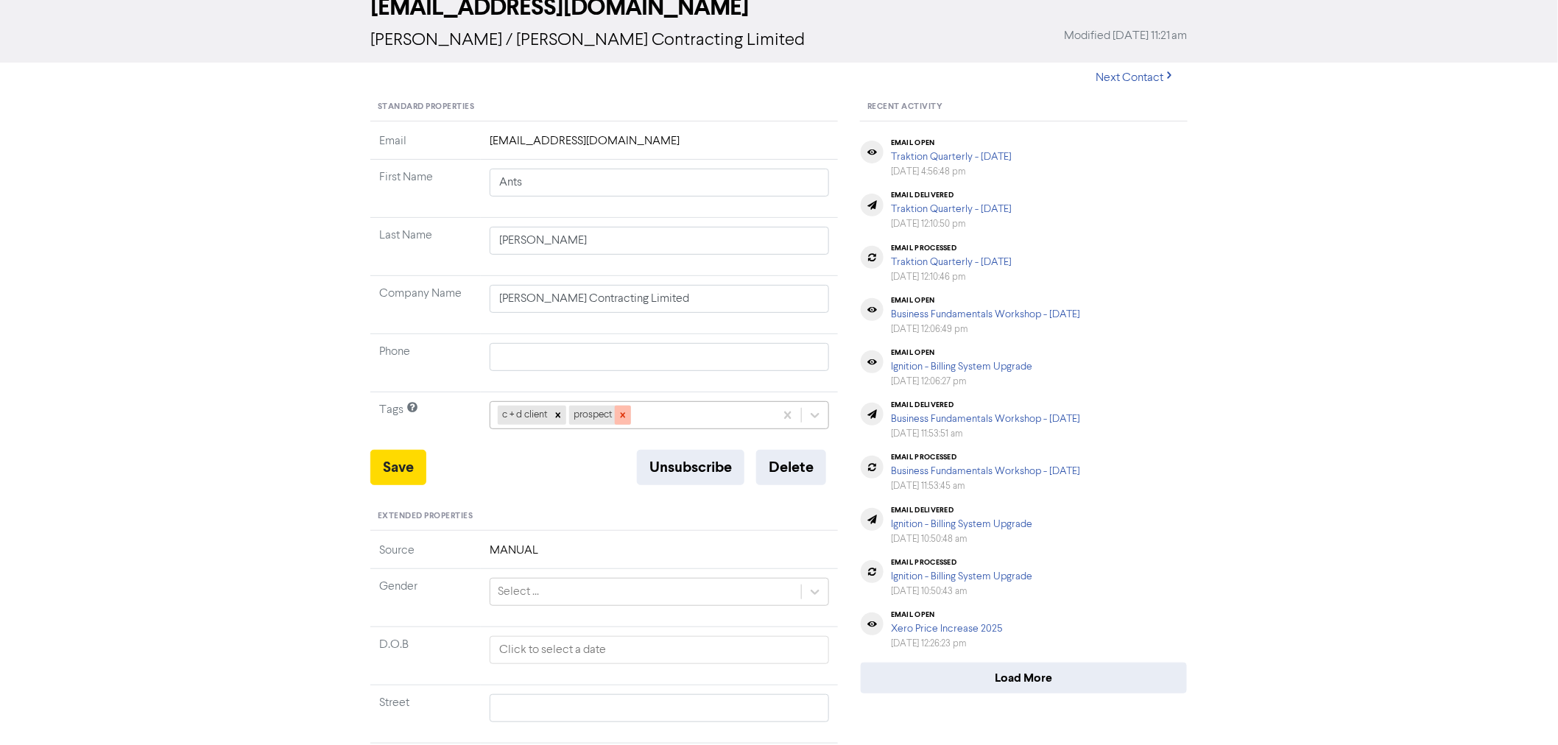
click at [627, 417] on icon at bounding box center [623, 415] width 10 height 10
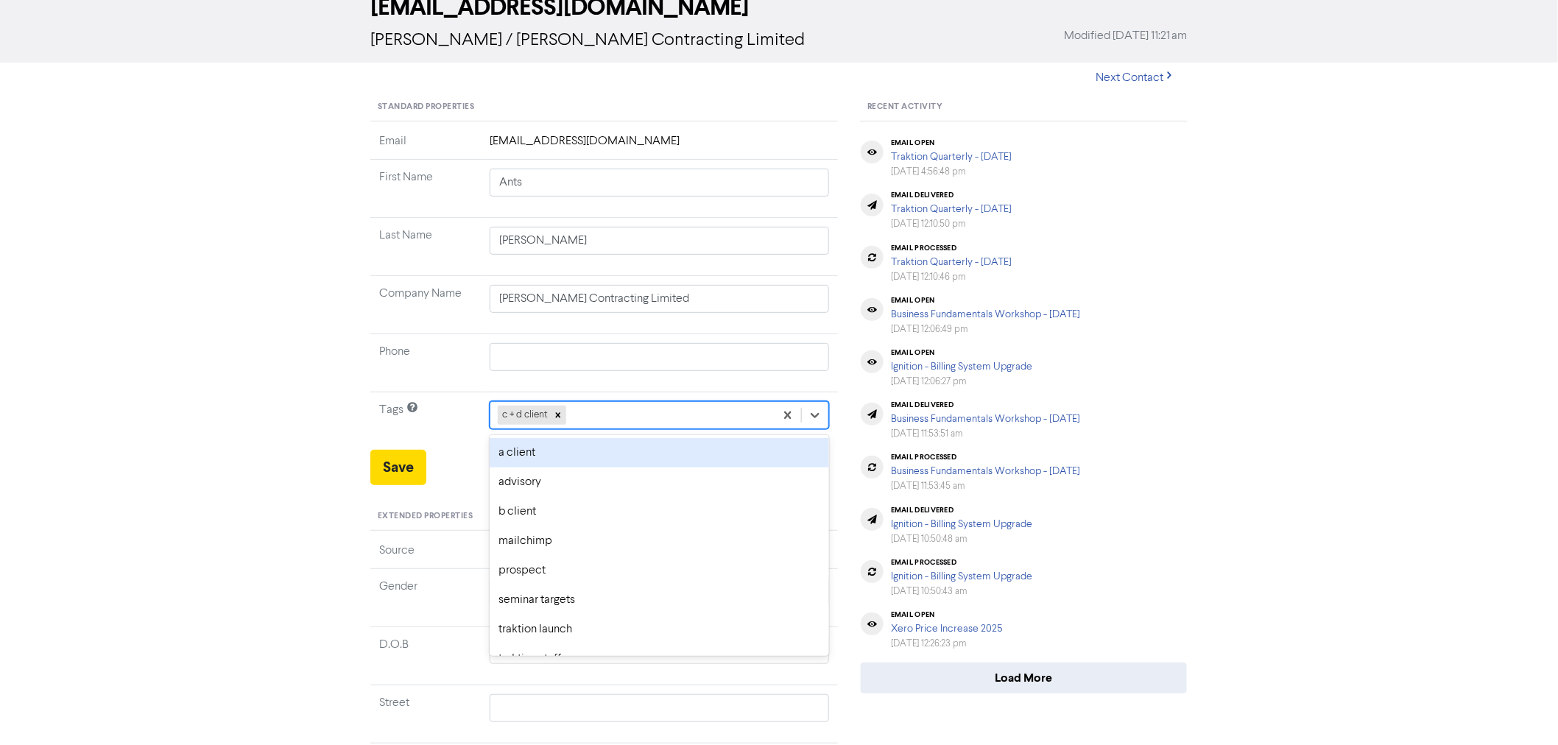
click at [627, 417] on div "c + d client" at bounding box center [632, 415] width 284 height 27
click at [532, 459] on div "workshop" at bounding box center [659, 452] width 339 height 29
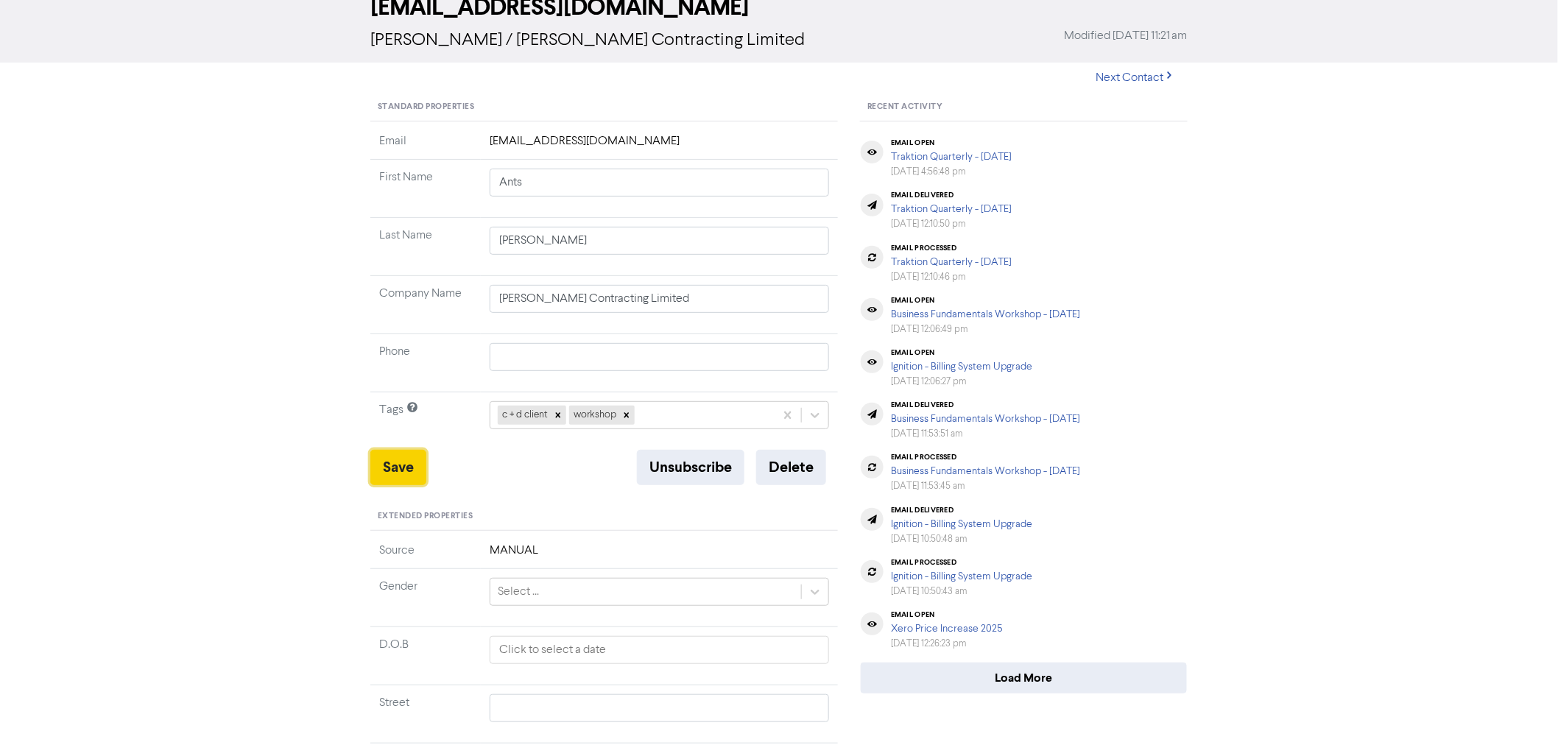
click at [410, 464] on button "Save" at bounding box center [398, 467] width 56 height 35
click at [403, 470] on button "Save" at bounding box center [398, 467] width 56 height 35
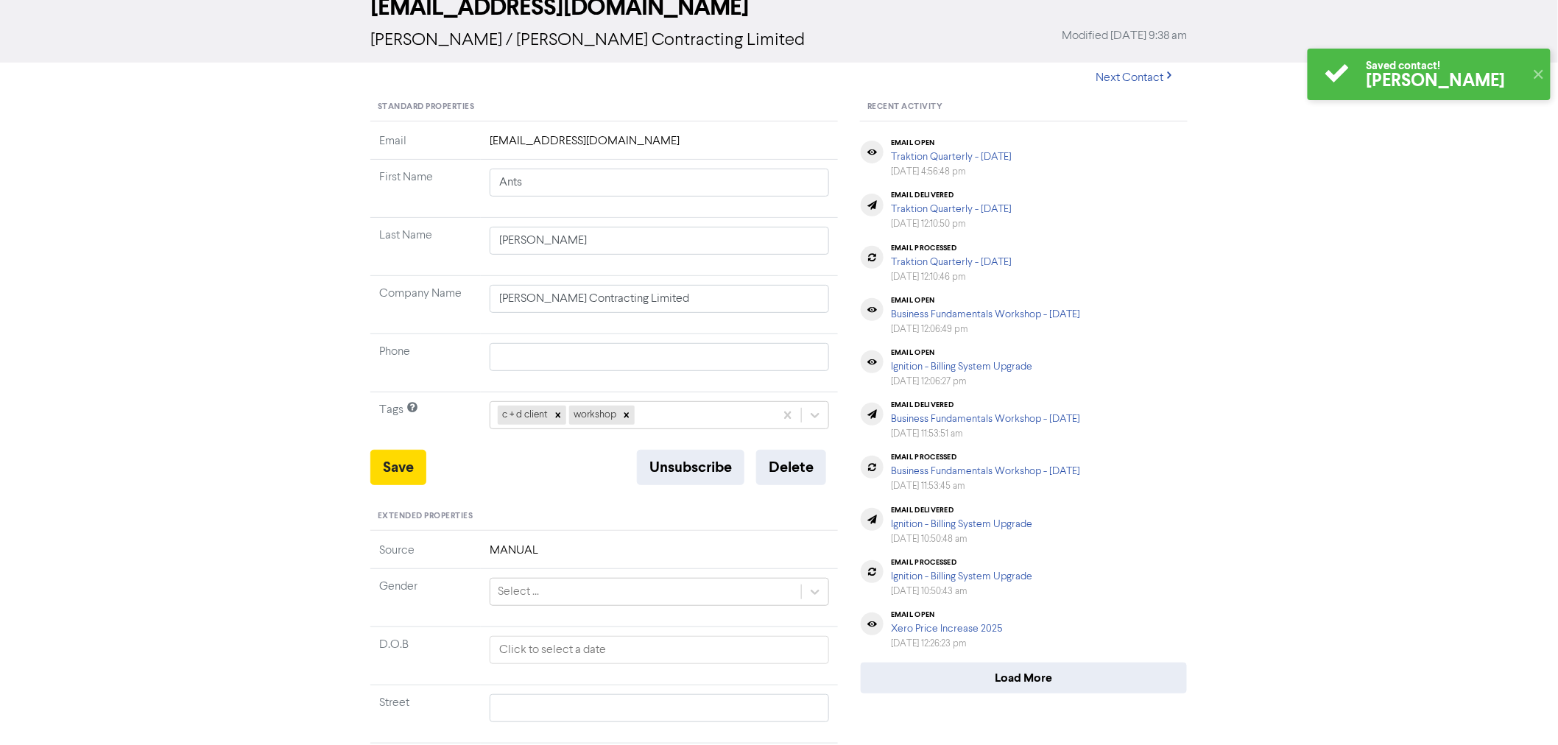
scroll to position [0, 0]
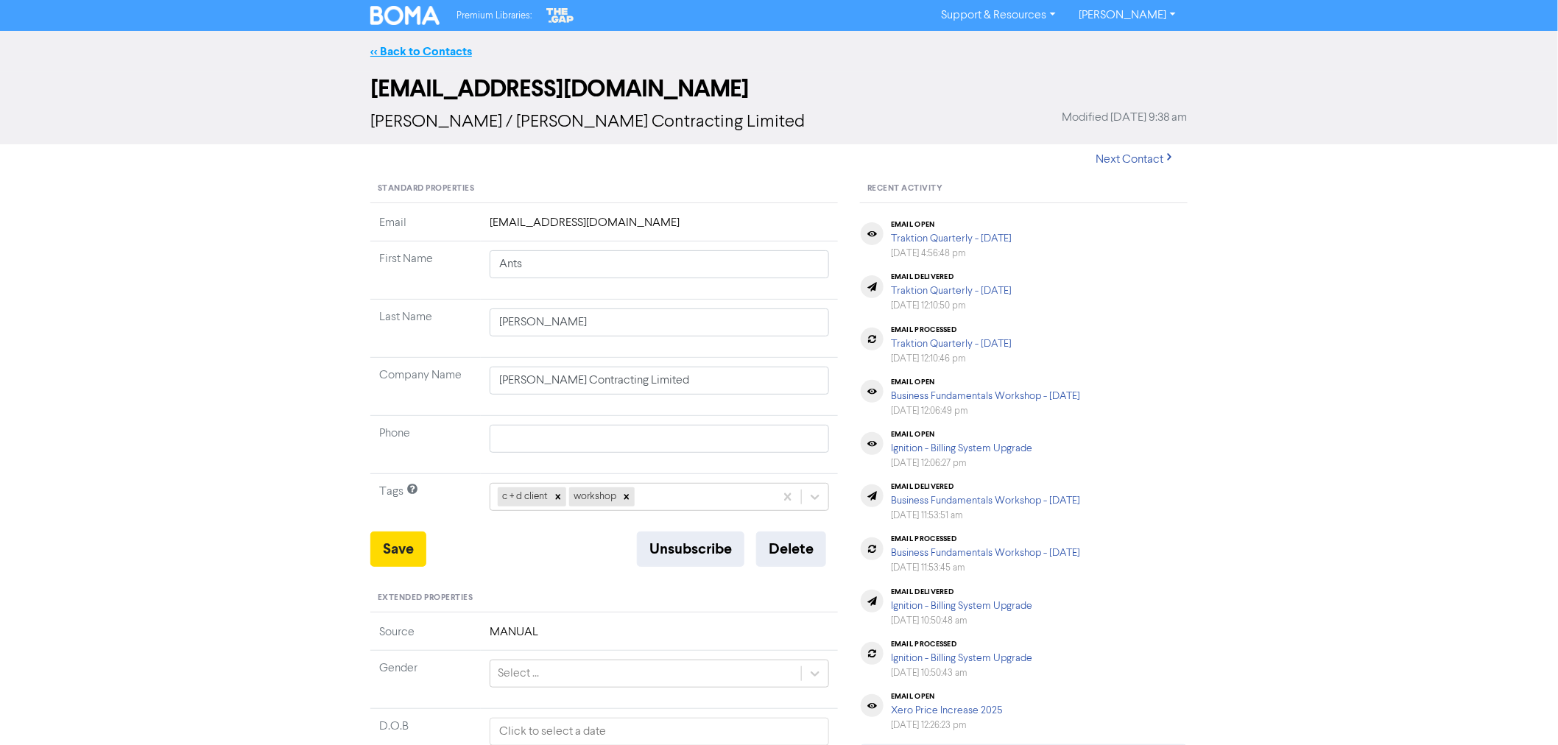
click at [406, 46] on link "<< Back to Contacts" at bounding box center [421, 51] width 102 height 15
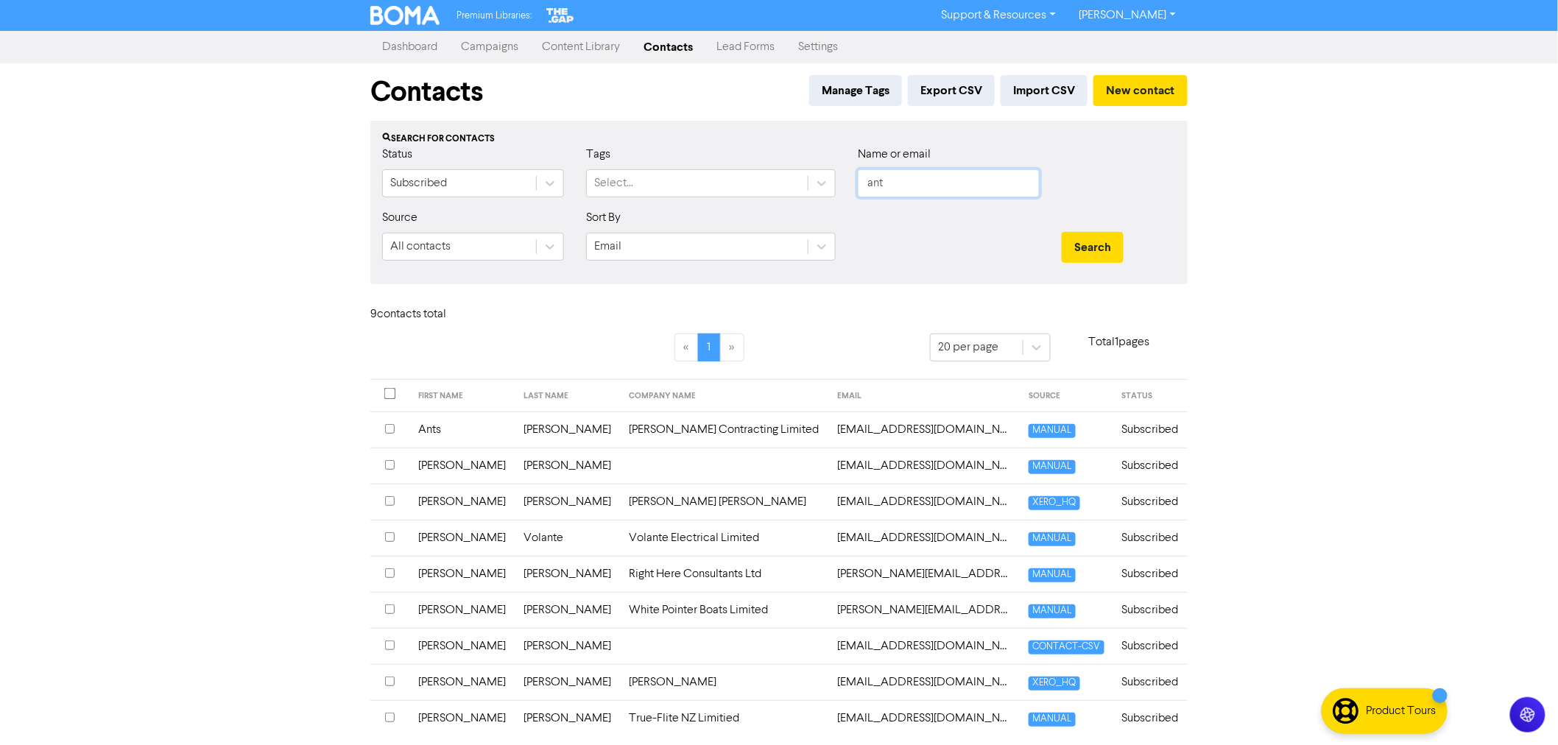
drag, startPoint x: 895, startPoint y: 177, endPoint x: 724, endPoint y: 160, distance: 170.9
click at [785, 177] on div "Status Subscribed Tags Select... Name or email ant" at bounding box center [779, 177] width 816 height 63
click at [1062, 232] on button "Search" at bounding box center [1093, 247] width 62 height 31
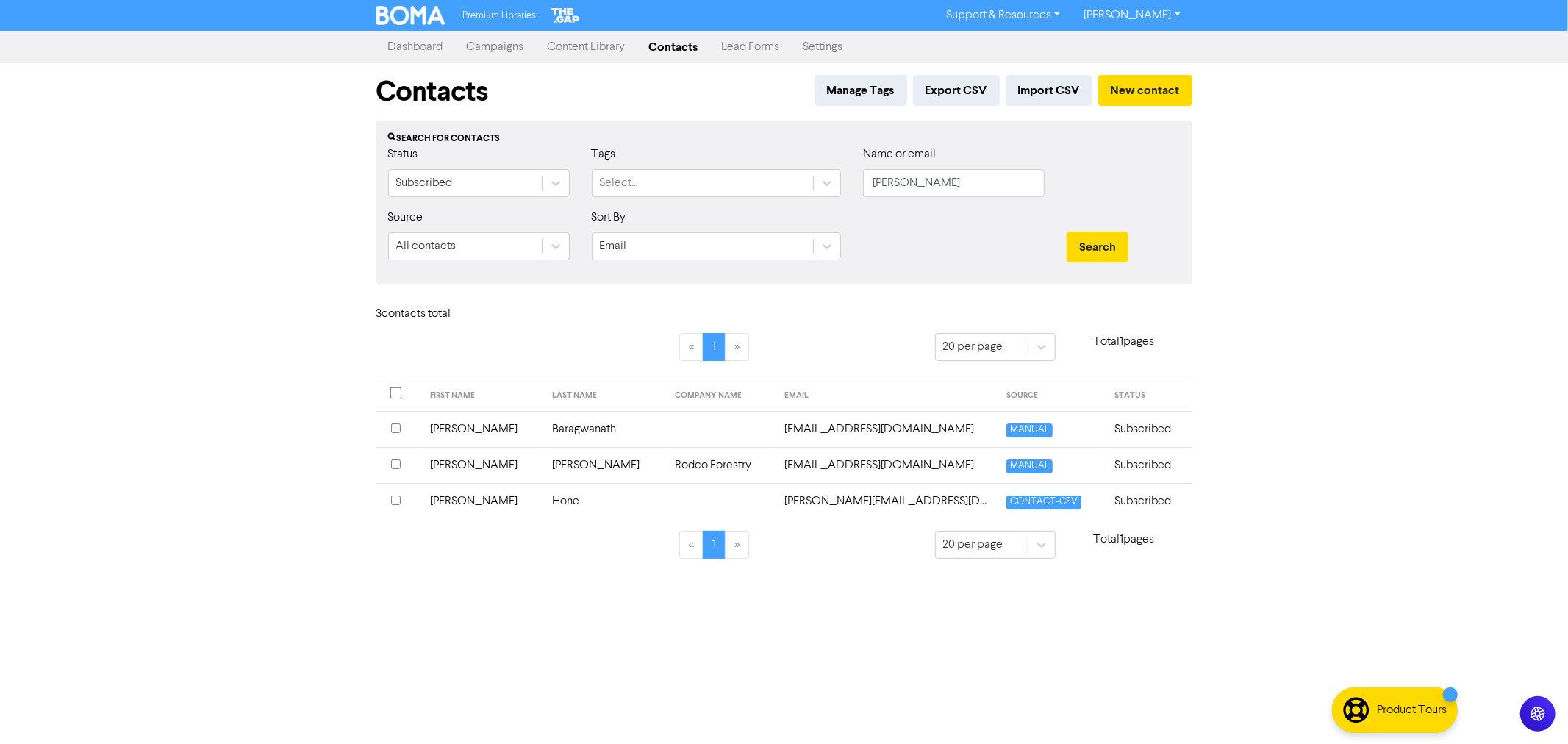
click at [458, 458] on td "[PERSON_NAME]" at bounding box center [482, 465] width 122 height 36
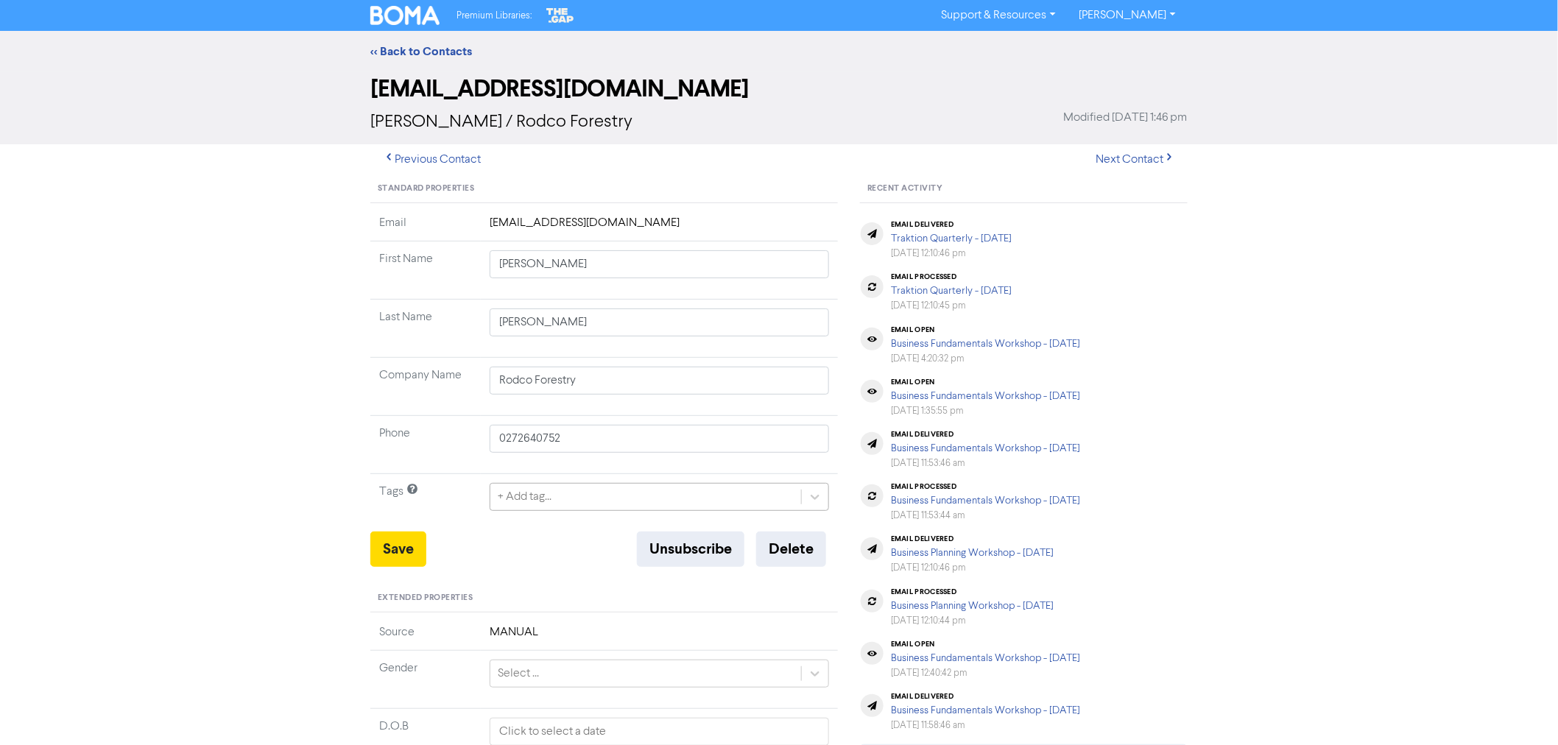
click at [551, 489] on div "+ Add tag..." at bounding box center [525, 497] width 54 height 18
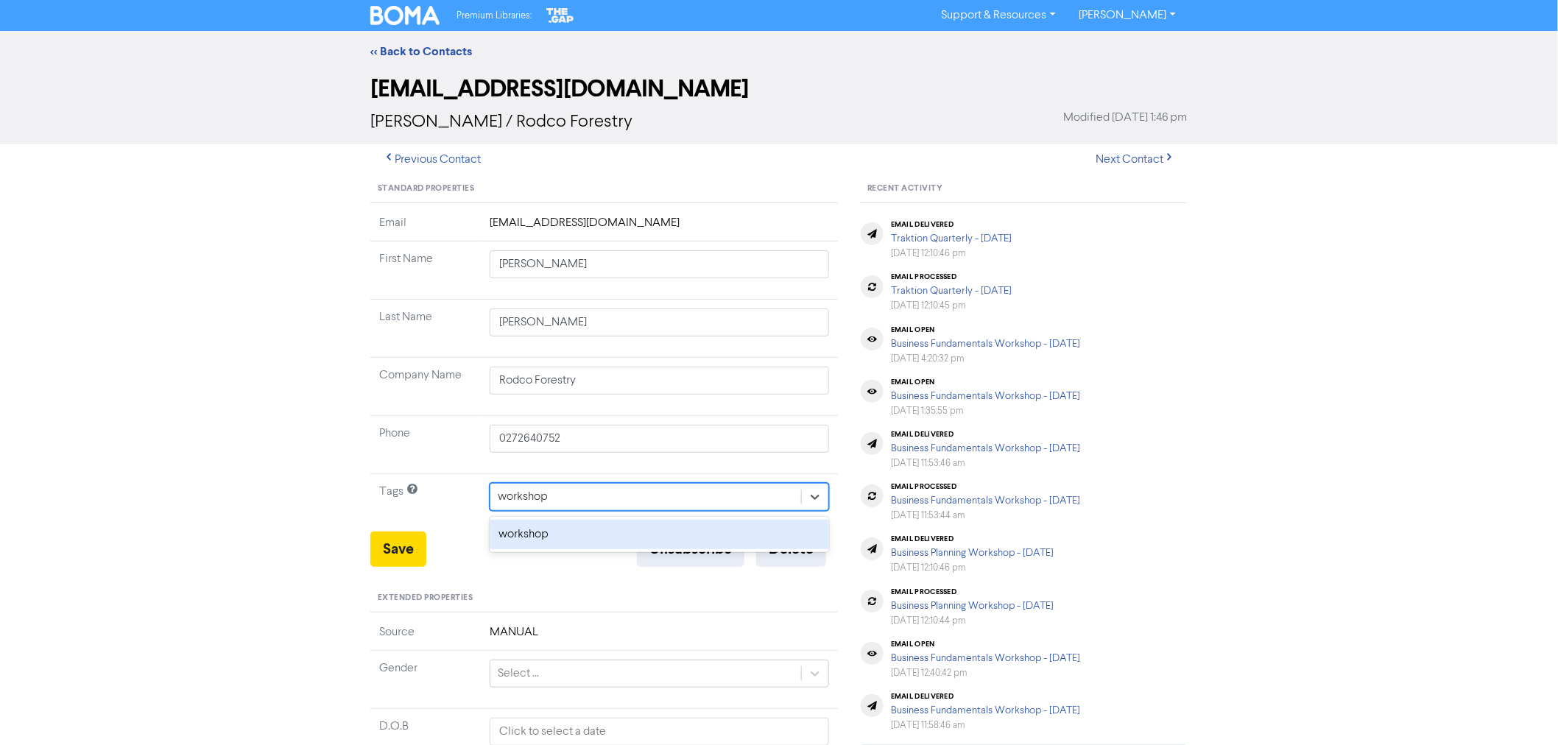
click at [532, 532] on div "workshop" at bounding box center [659, 534] width 339 height 29
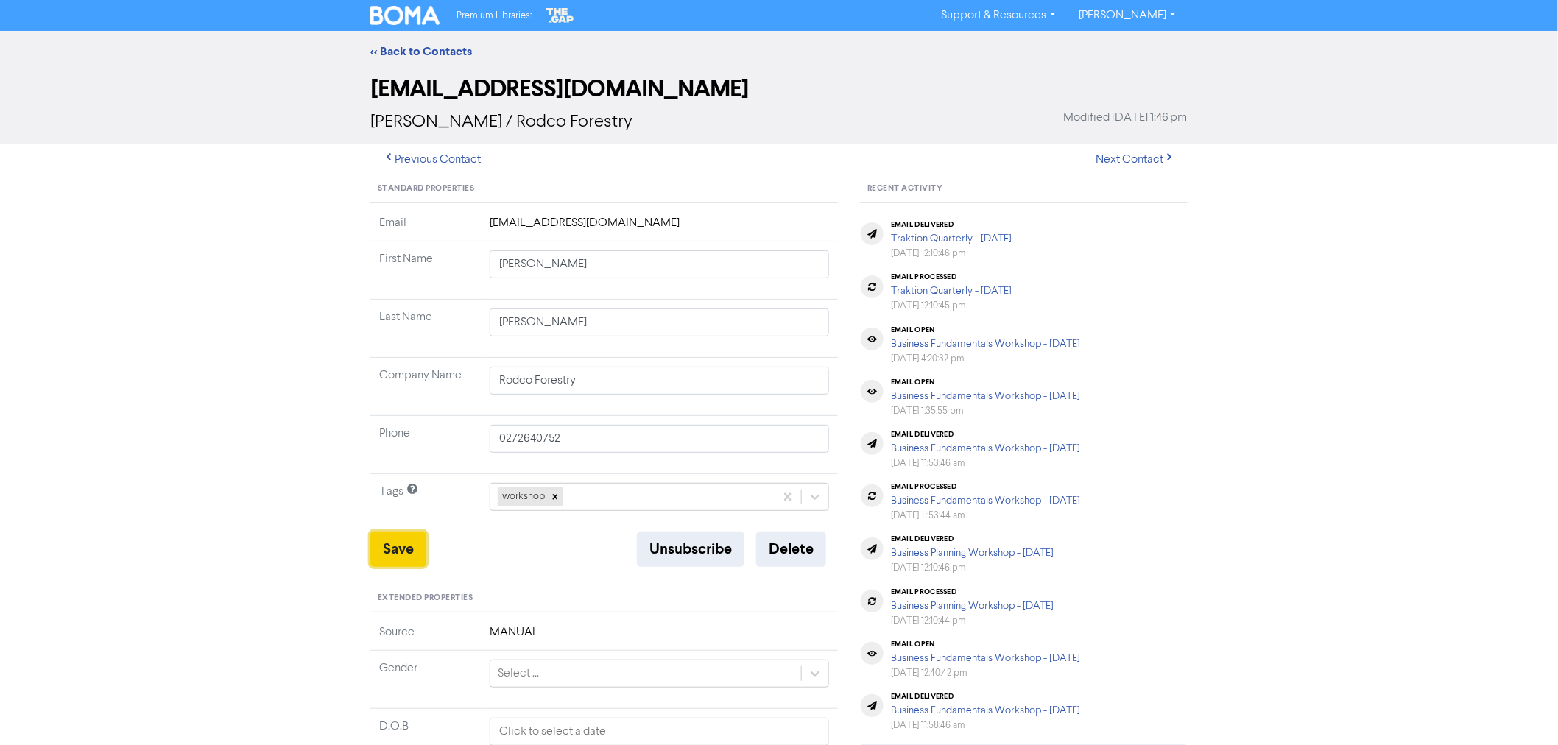
click at [392, 550] on button "Save" at bounding box center [398, 549] width 56 height 35
click at [428, 48] on link "<< Back to Contacts" at bounding box center [421, 51] width 102 height 15
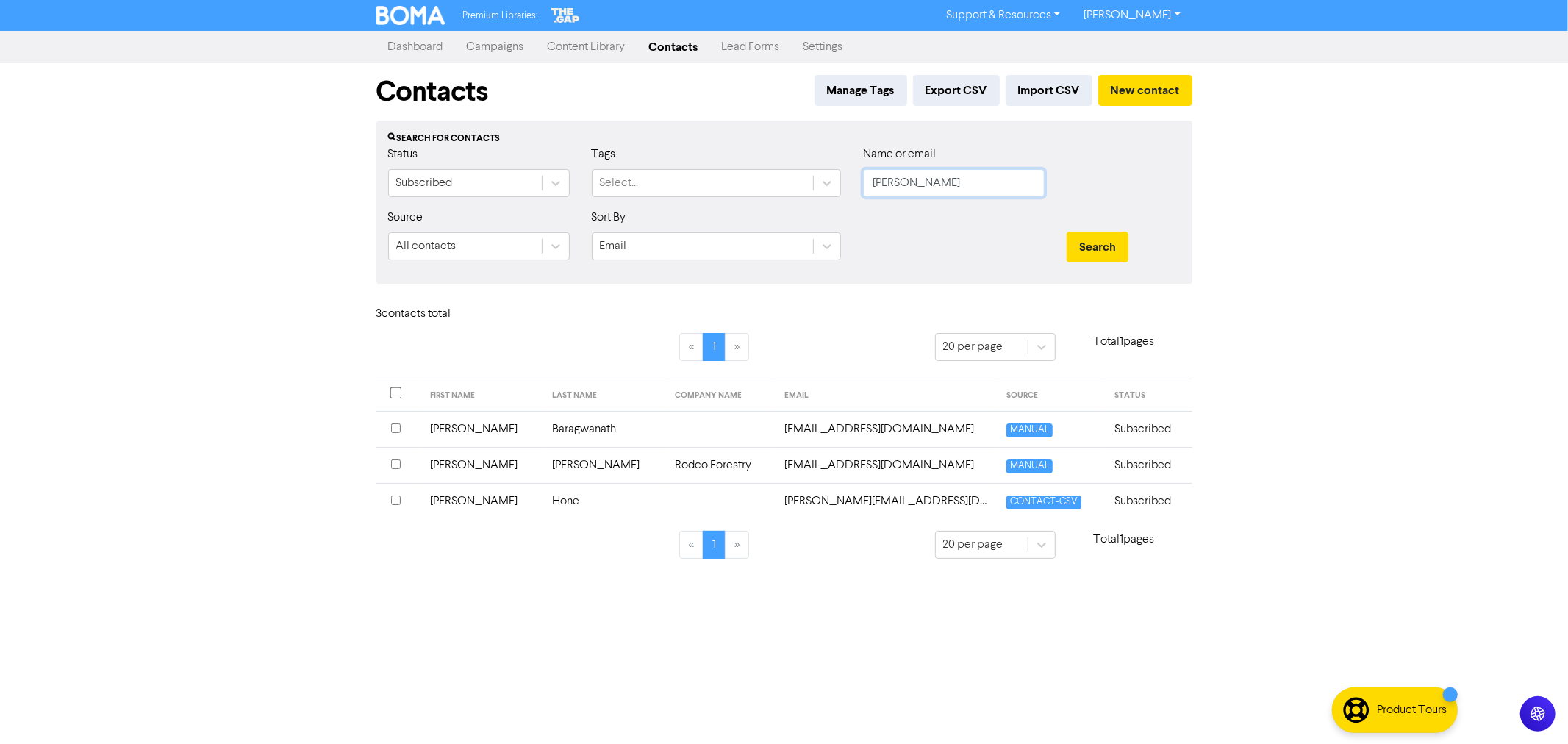
drag, startPoint x: 886, startPoint y: 179, endPoint x: 717, endPoint y: 152, distance: 171.1
click at [729, 155] on div "Status Subscribed Tags Select... Name or email [PERSON_NAME]" at bounding box center [785, 177] width 815 height 63
click at [1067, 232] on button "Search" at bounding box center [1098, 247] width 62 height 31
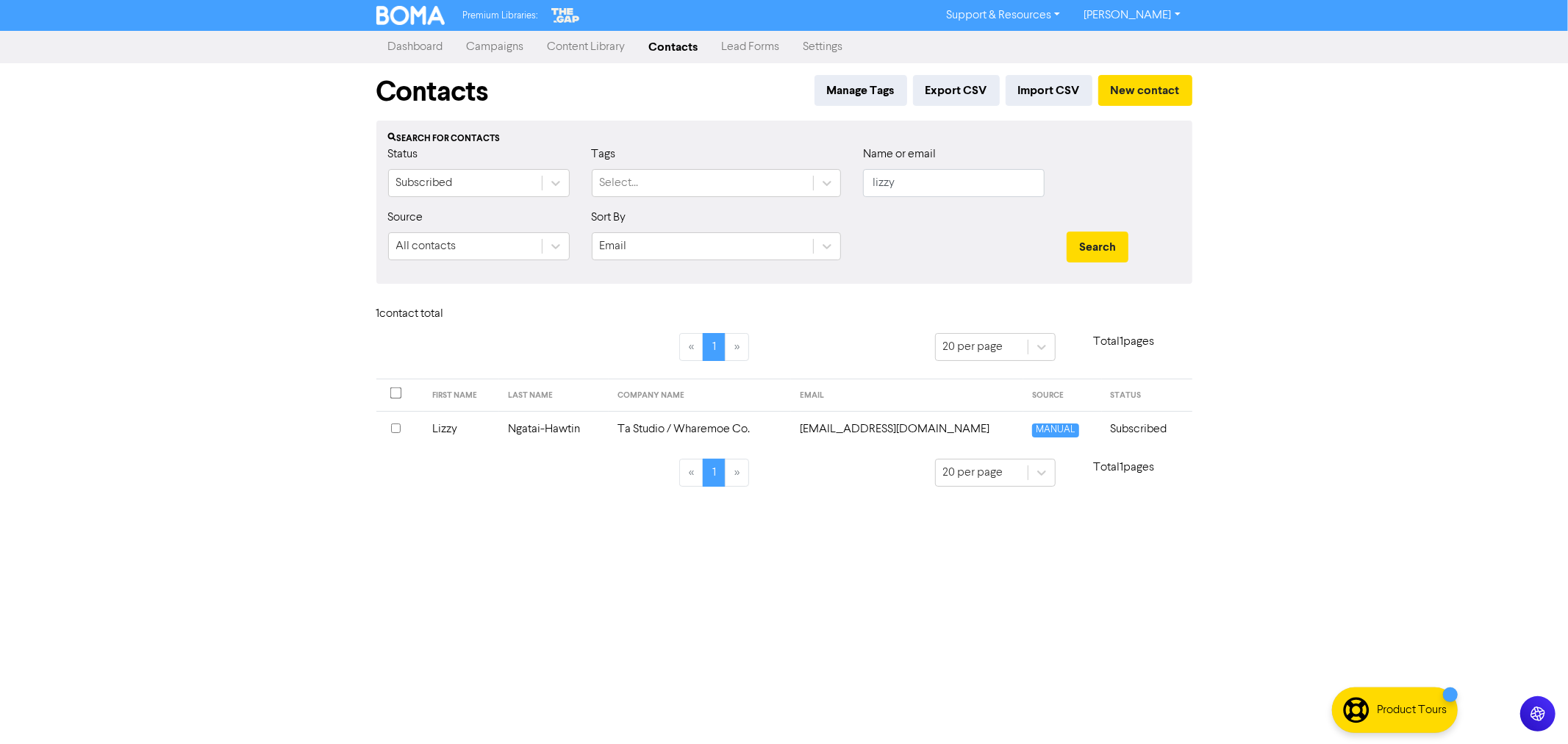
click at [570, 428] on td "Ngatai-Hawtin" at bounding box center [553, 429] width 109 height 36
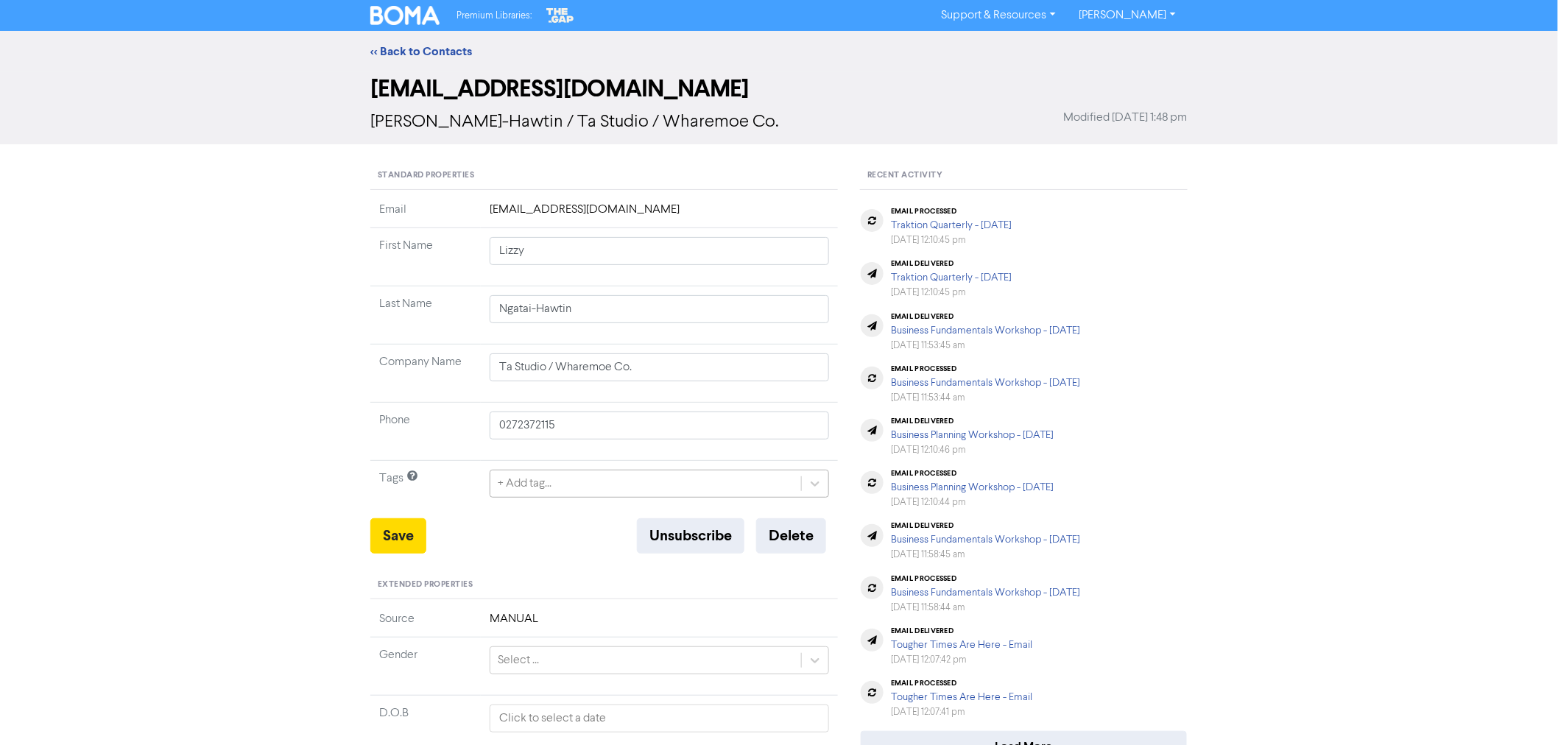
click at [574, 488] on div "+ Add tag..." at bounding box center [645, 483] width 311 height 27
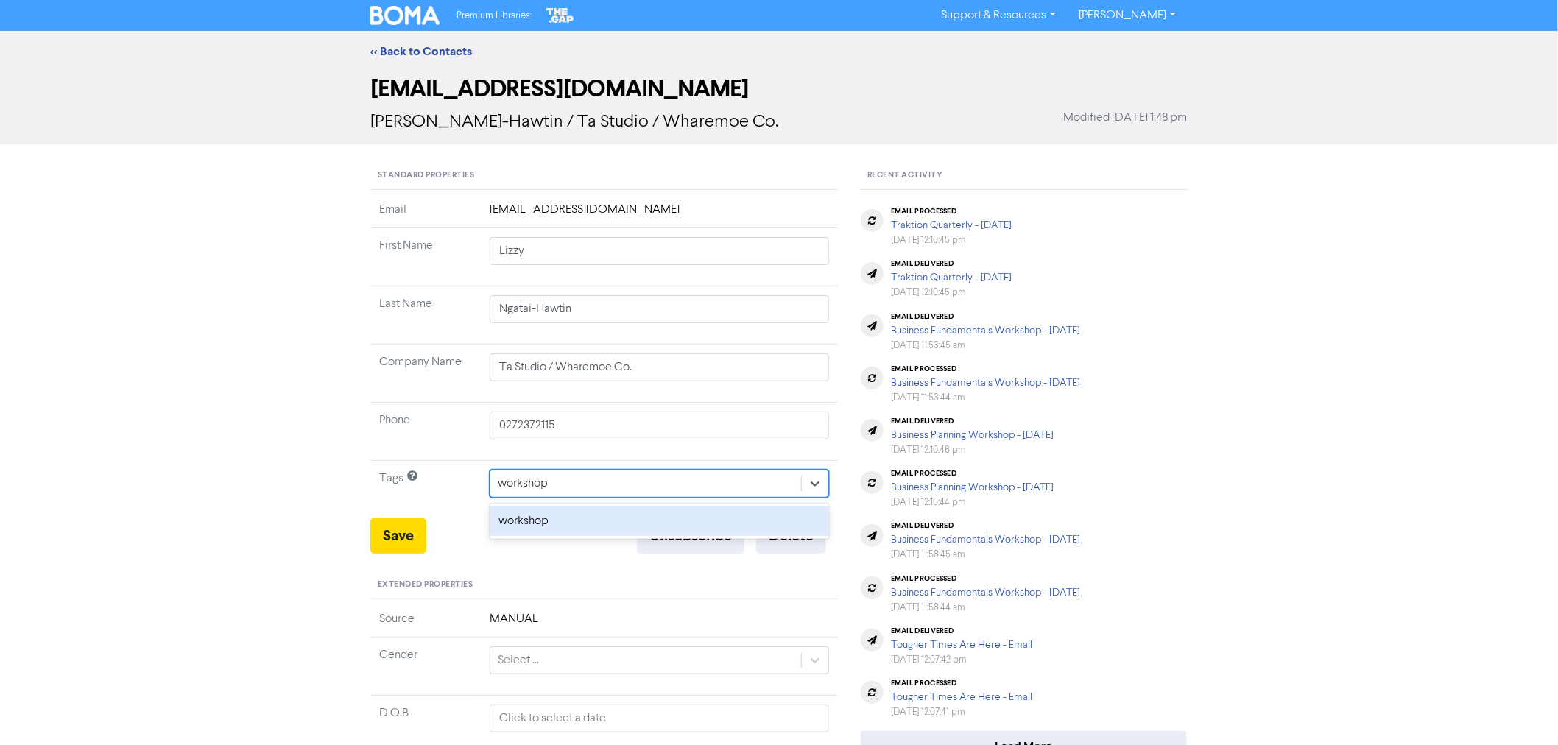
click at [536, 514] on div "workshop" at bounding box center [659, 521] width 339 height 29
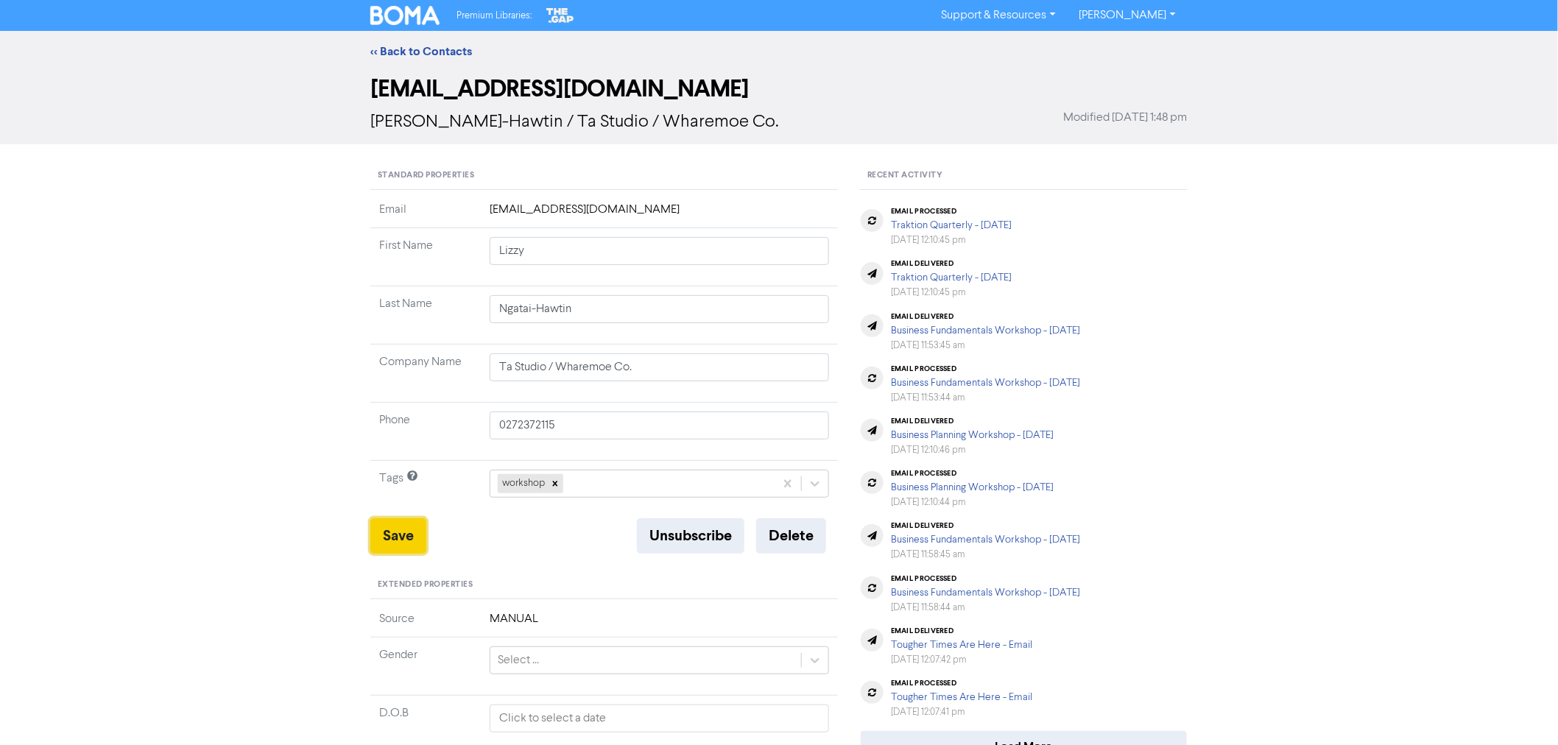
click at [378, 538] on button "Save" at bounding box center [398, 535] width 56 height 35
click at [421, 46] on link "<< Back to Contacts" at bounding box center [421, 51] width 102 height 15
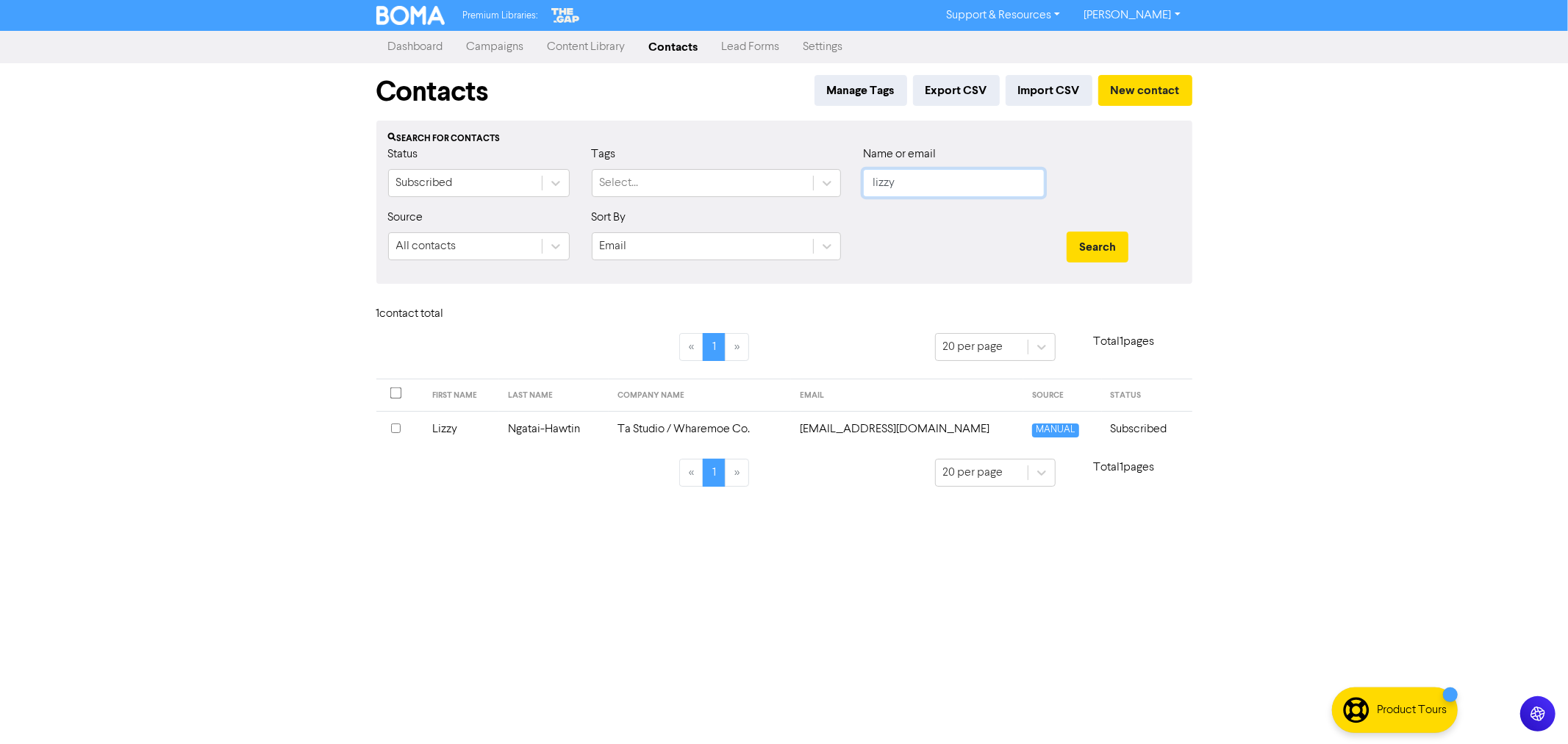
drag, startPoint x: 814, startPoint y: 164, endPoint x: 750, endPoint y: 149, distance: 65.7
click at [774, 158] on div "Status Subscribed Tags Select... Name or email lizzy" at bounding box center [785, 177] width 815 height 63
click at [1067, 232] on button "Search" at bounding box center [1098, 247] width 62 height 31
click at [679, 420] on td "Stirling Logging" at bounding box center [735, 429] width 113 height 36
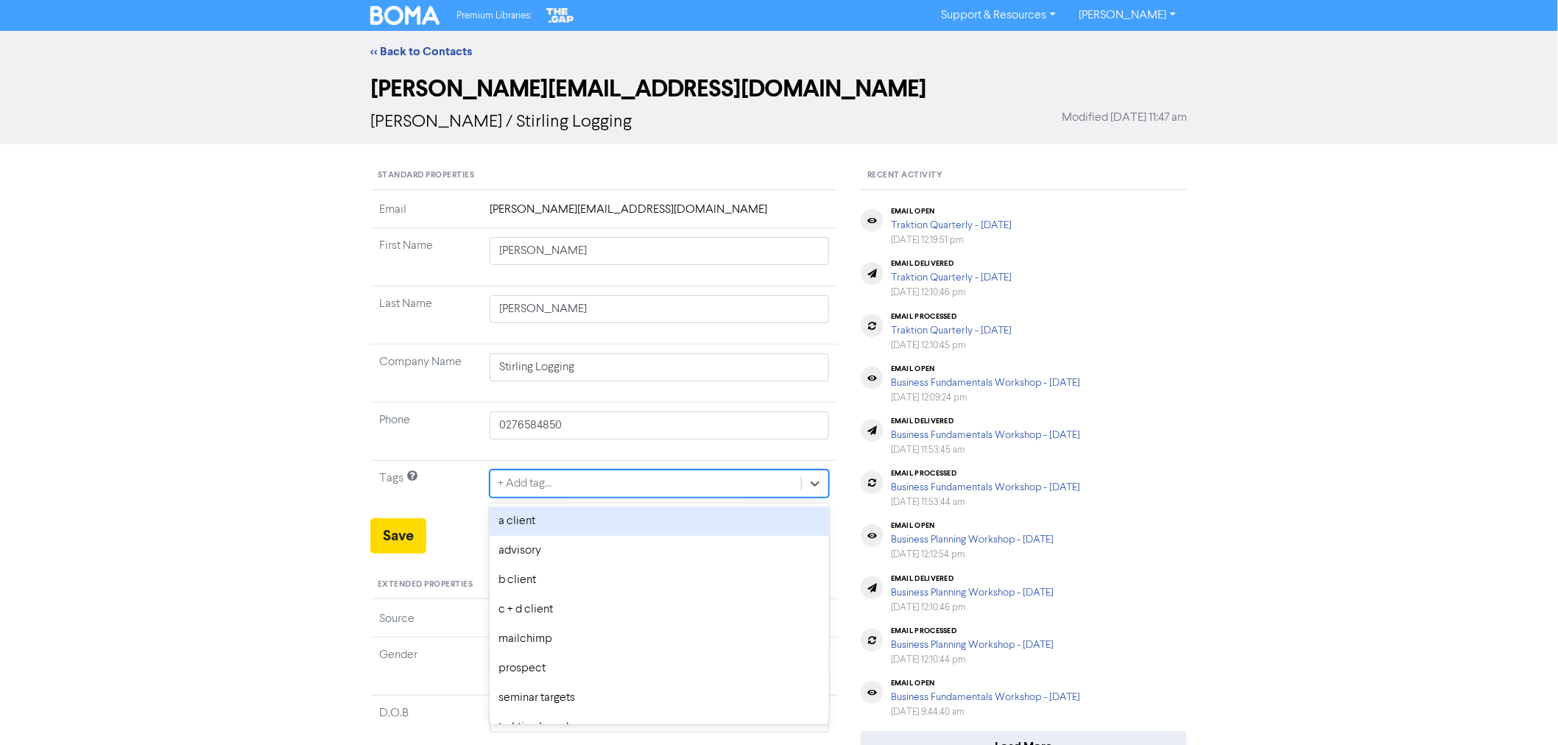
click at [550, 492] on div "+ Add tag..." at bounding box center [525, 484] width 54 height 18
click at [534, 528] on div "workshop" at bounding box center [659, 521] width 339 height 29
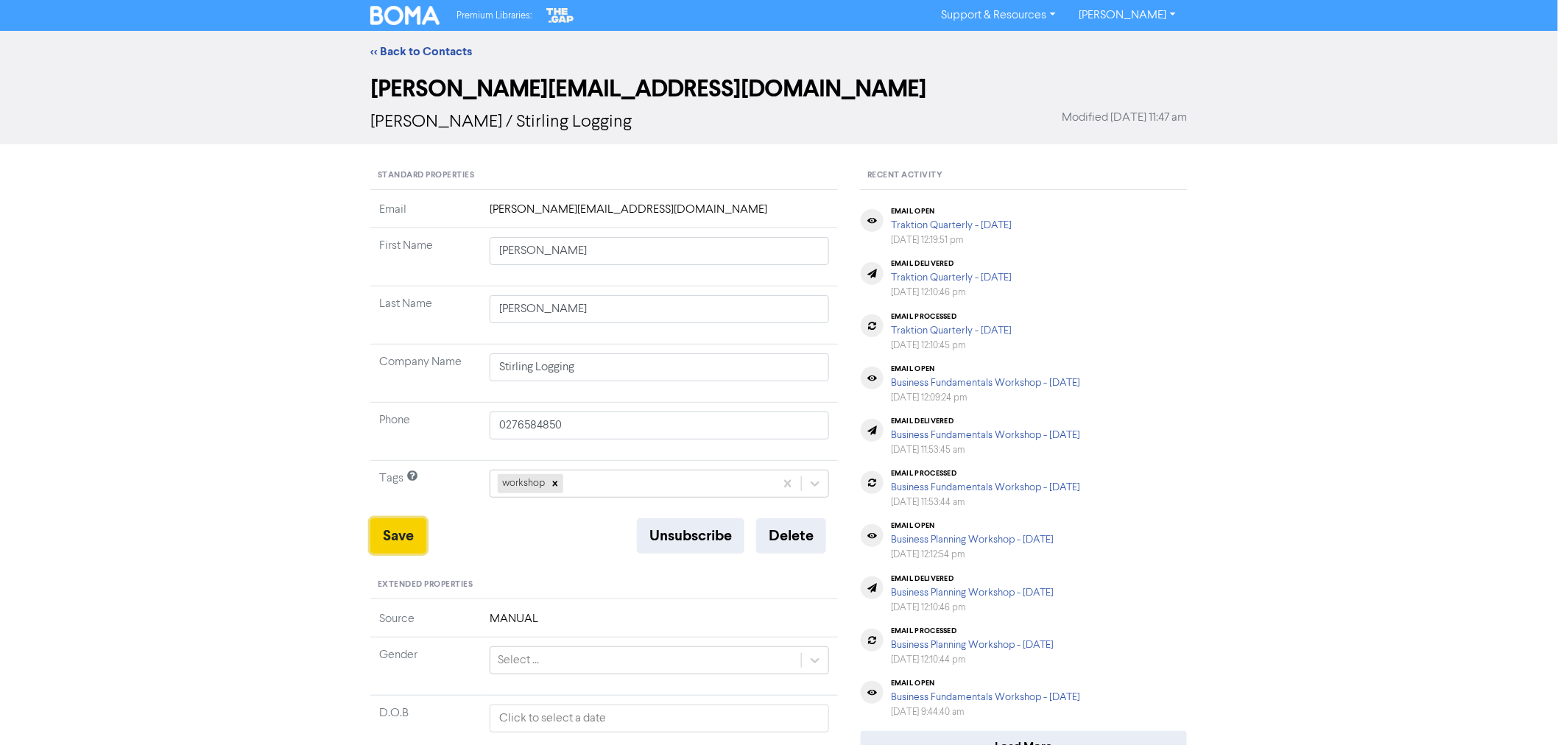
click at [390, 534] on button "Save" at bounding box center [398, 535] width 56 height 35
click at [415, 49] on link "<< Back to Contacts" at bounding box center [421, 51] width 102 height 15
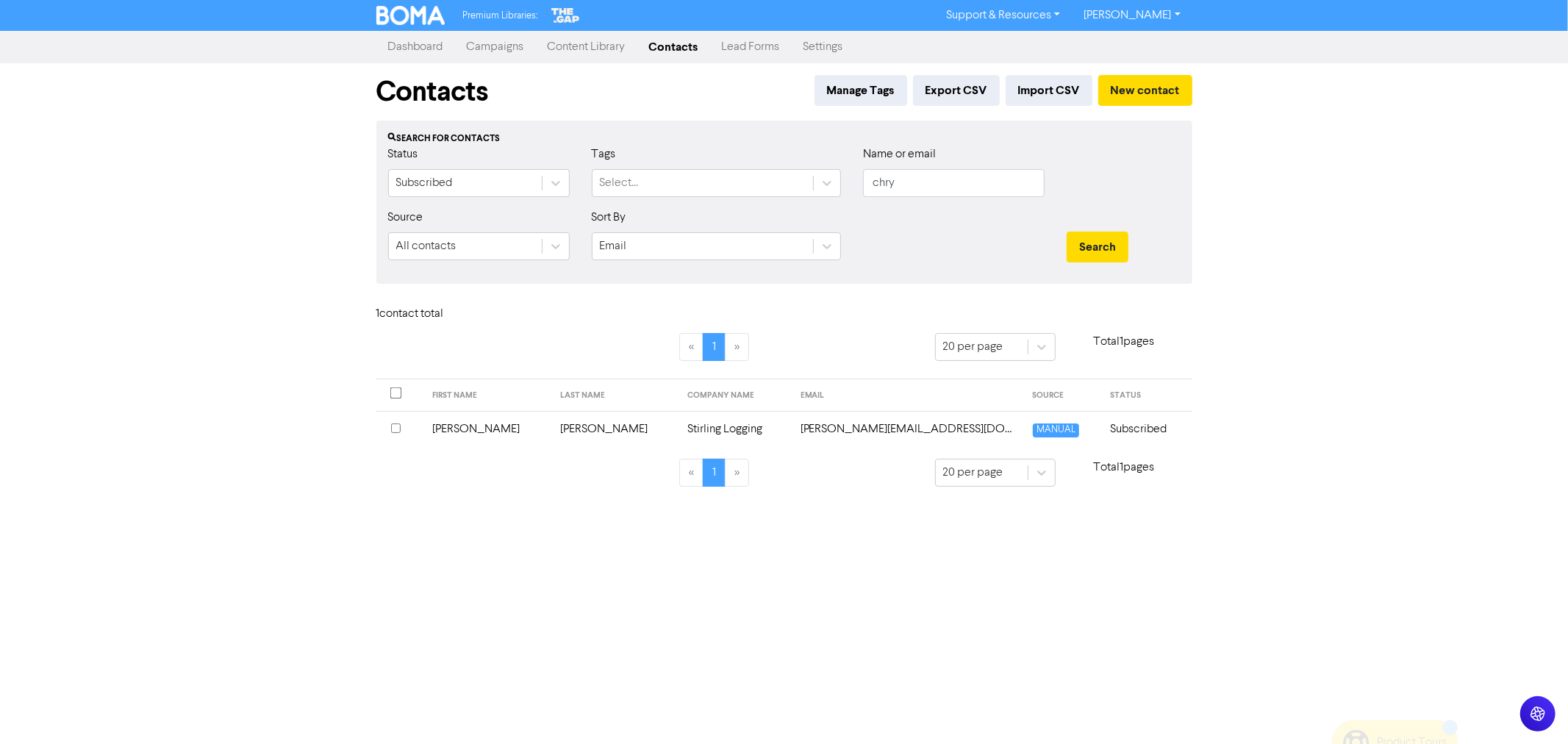
click at [490, 54] on link "Campaigns" at bounding box center [495, 46] width 81 height 29
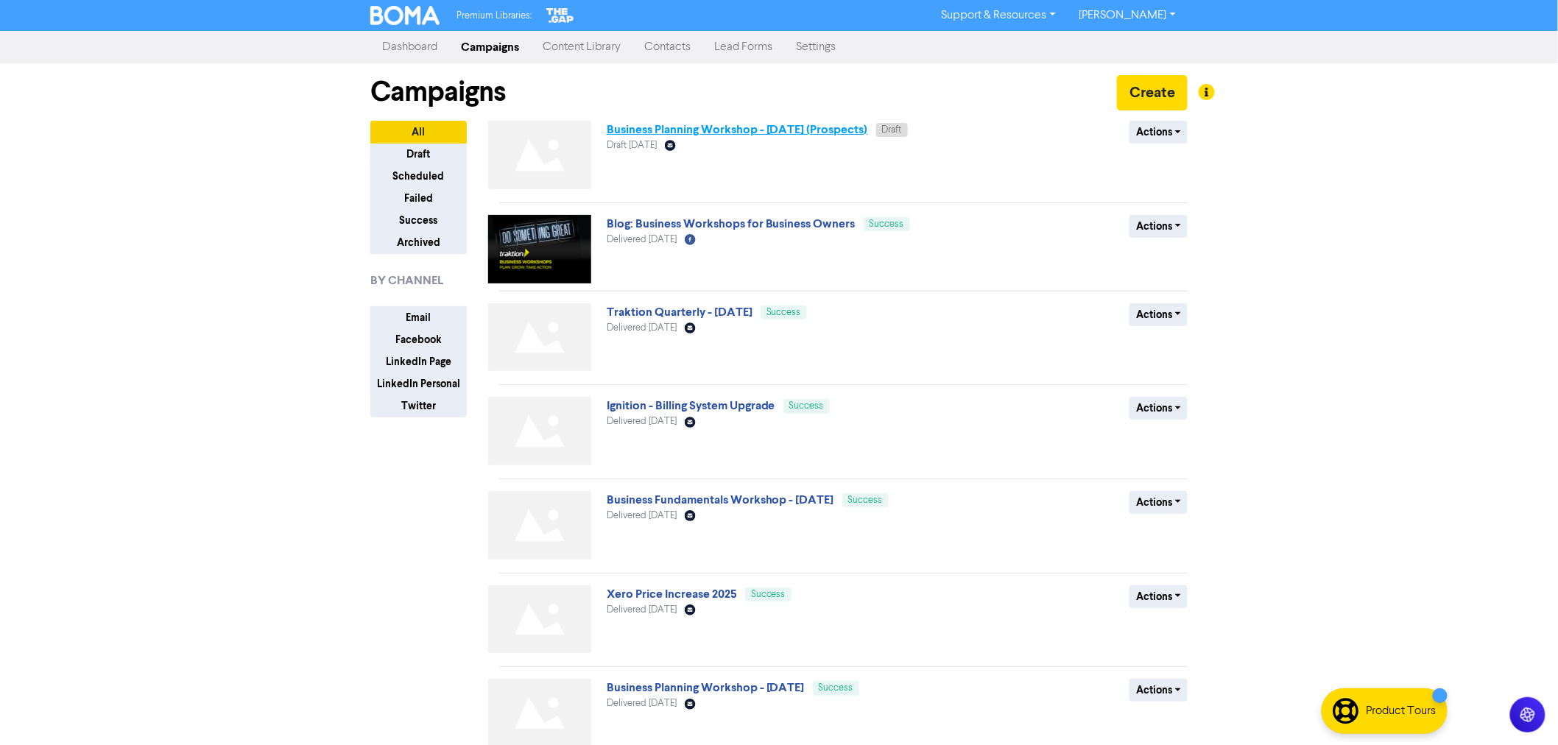
click at [693, 128] on link "Business Planning Workshop - [DATE] (Prospects)" at bounding box center [737, 129] width 261 height 15
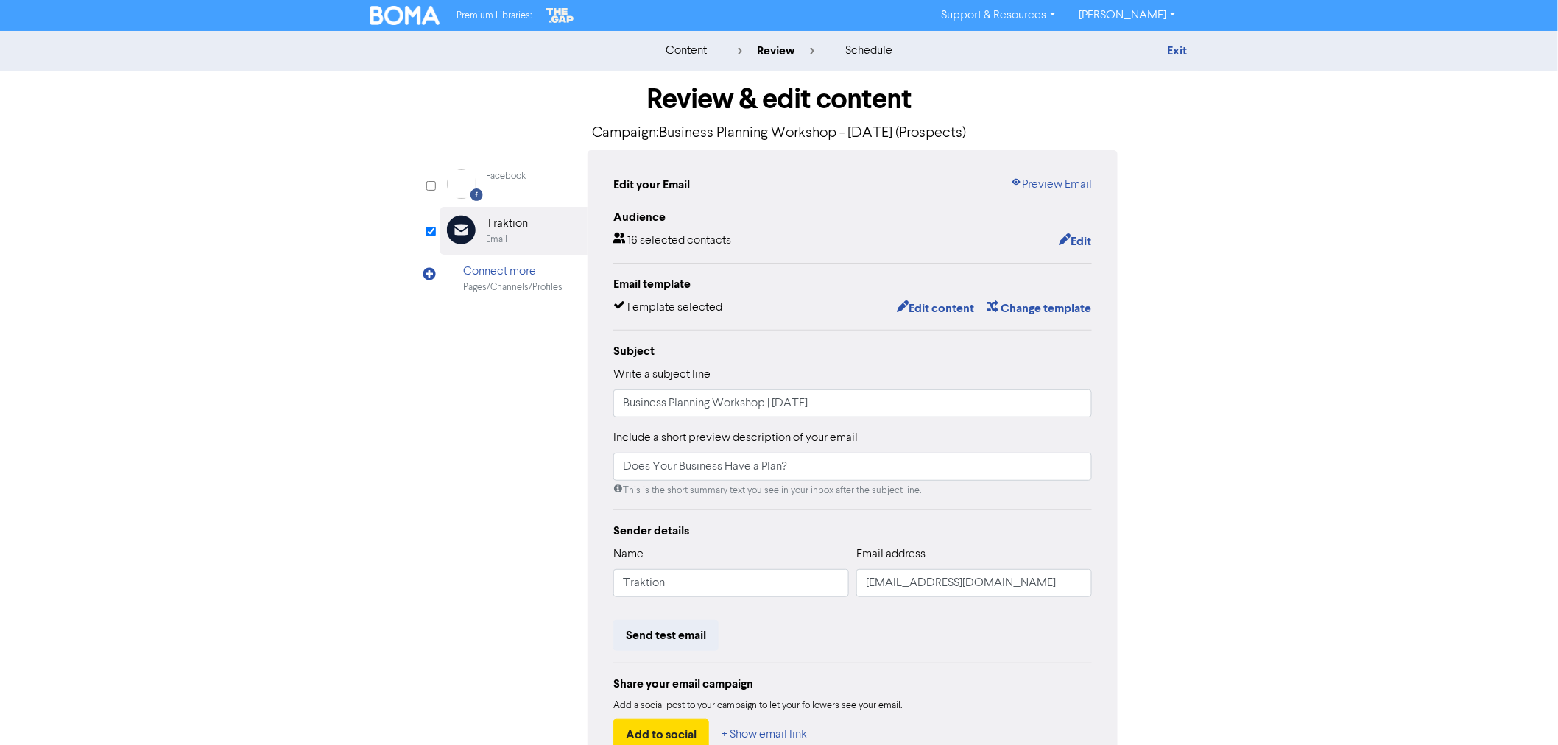
click at [1072, 252] on div "Audience 16 selected contacts Edit Email template Template selected Edit conten…" at bounding box center [852, 479] width 479 height 542
click at [1073, 245] on button "Edit" at bounding box center [1075, 241] width 34 height 19
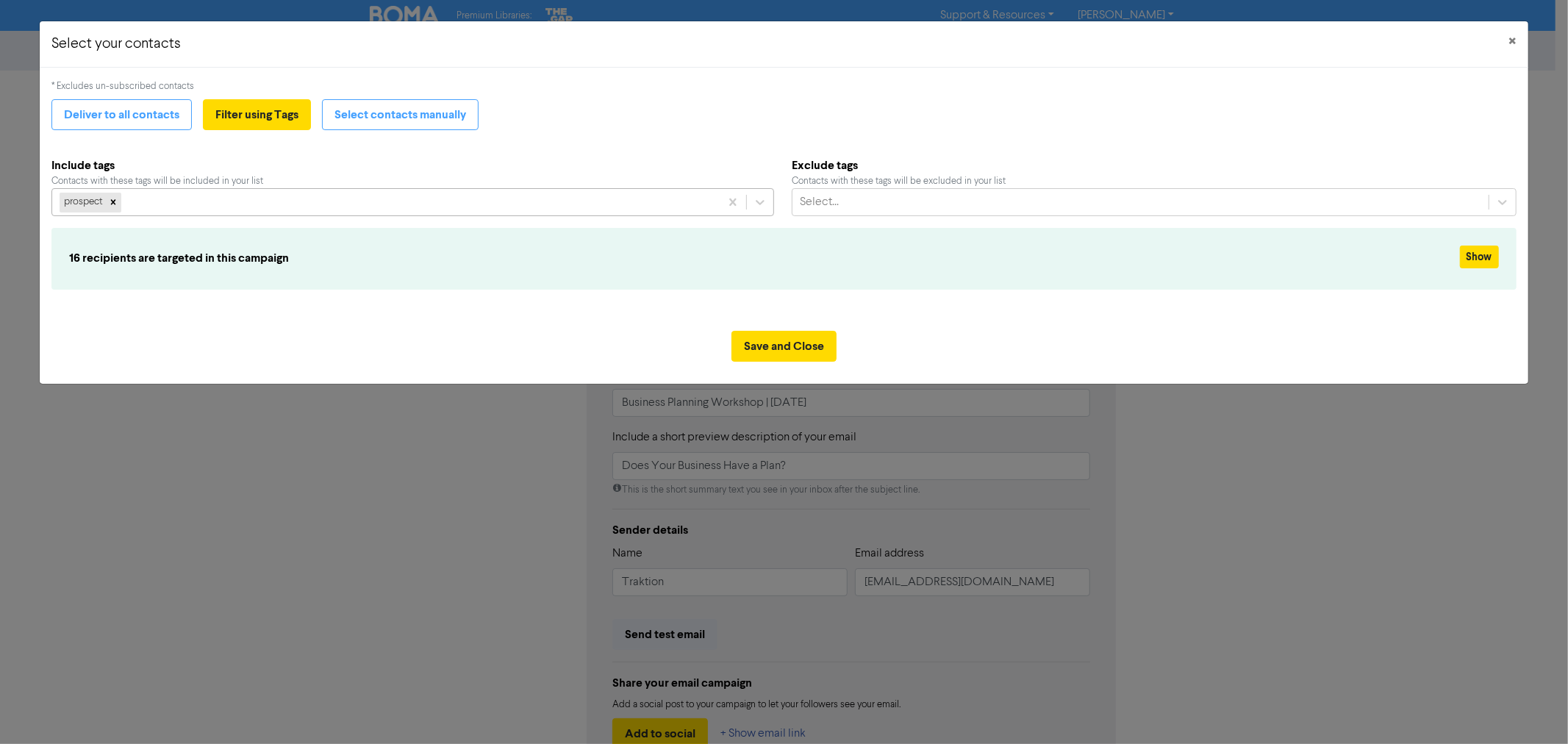
click at [180, 200] on div "prospect" at bounding box center [386, 202] width 667 height 27
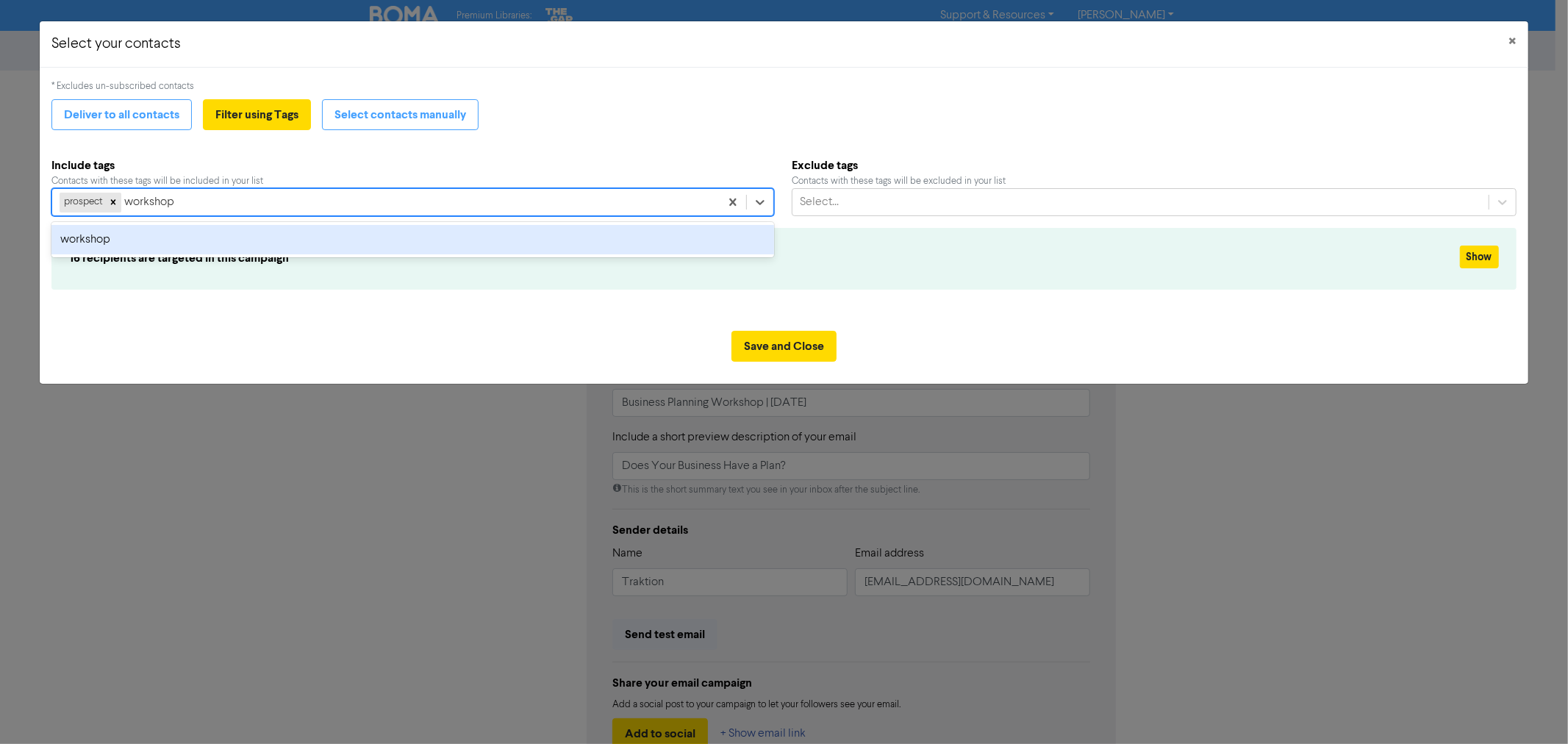
click at [96, 237] on div "workshop" at bounding box center [413, 239] width 723 height 29
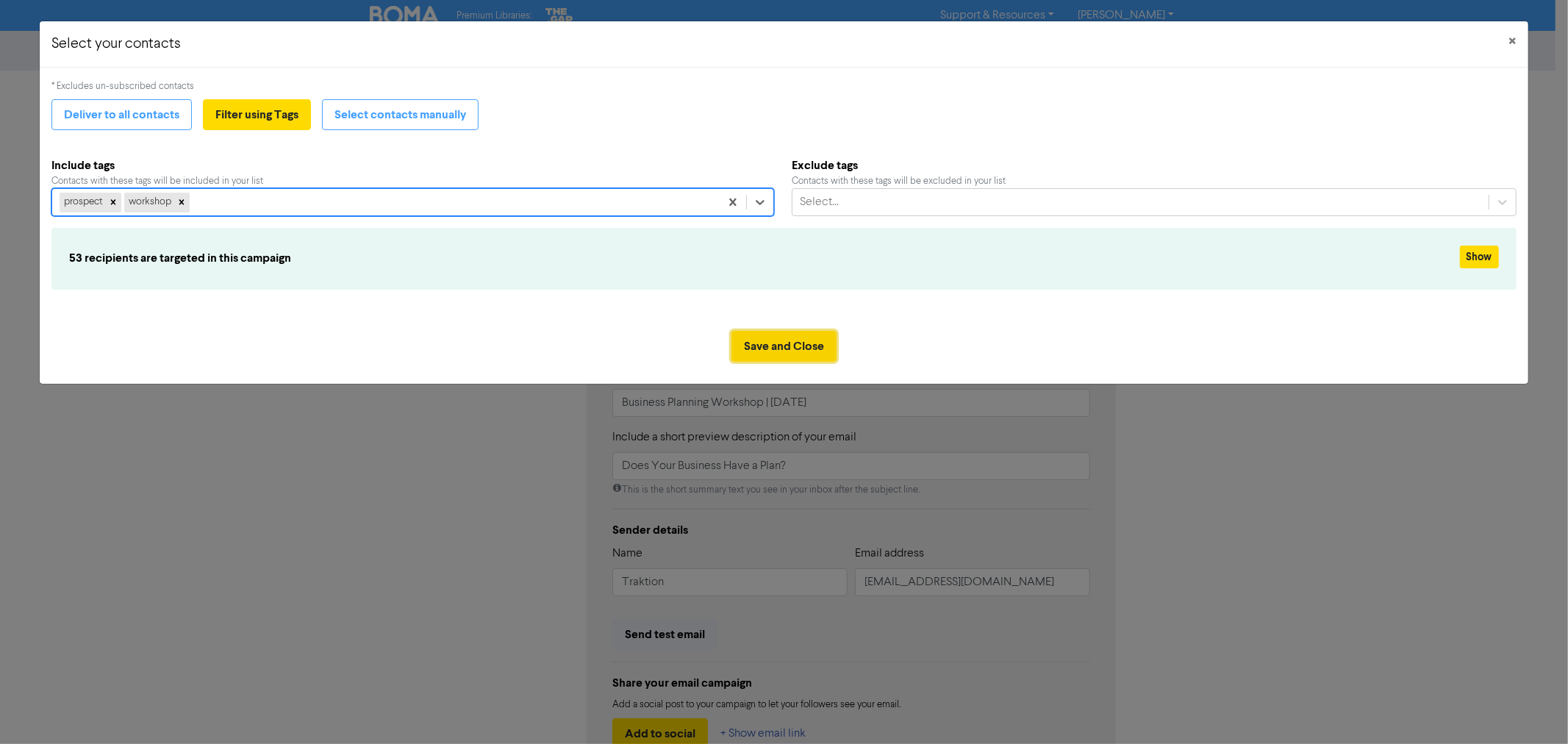
click at [804, 347] on button "Save and Close" at bounding box center [784, 346] width 105 height 31
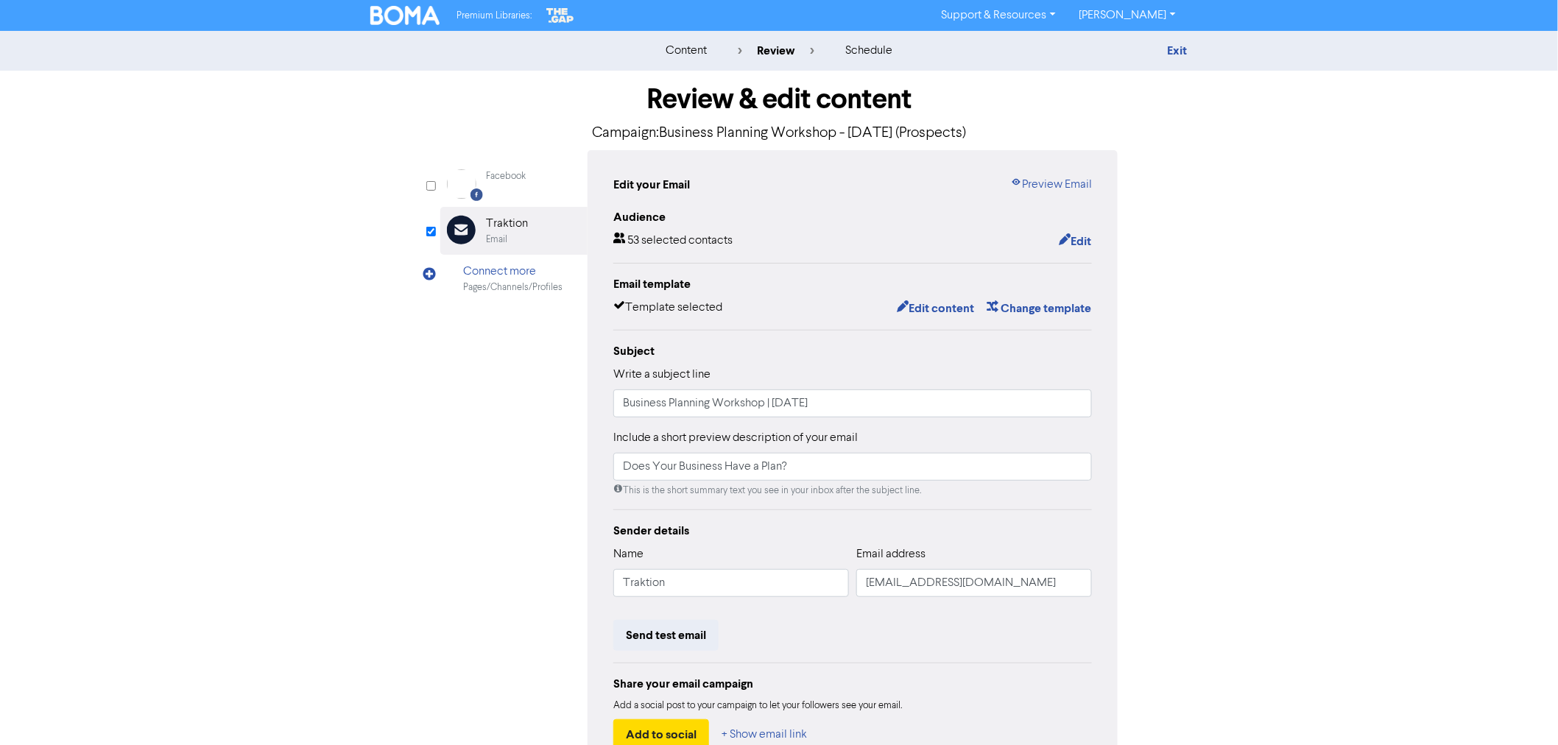
click at [1220, 450] on div "content review schedule Exit Review & edit content Campaign: Business Planning …" at bounding box center [779, 436] width 1558 height 811
click at [1173, 43] on link "Exit" at bounding box center [1178, 50] width 20 height 15
